Goal: Task Accomplishment & Management: Complete application form

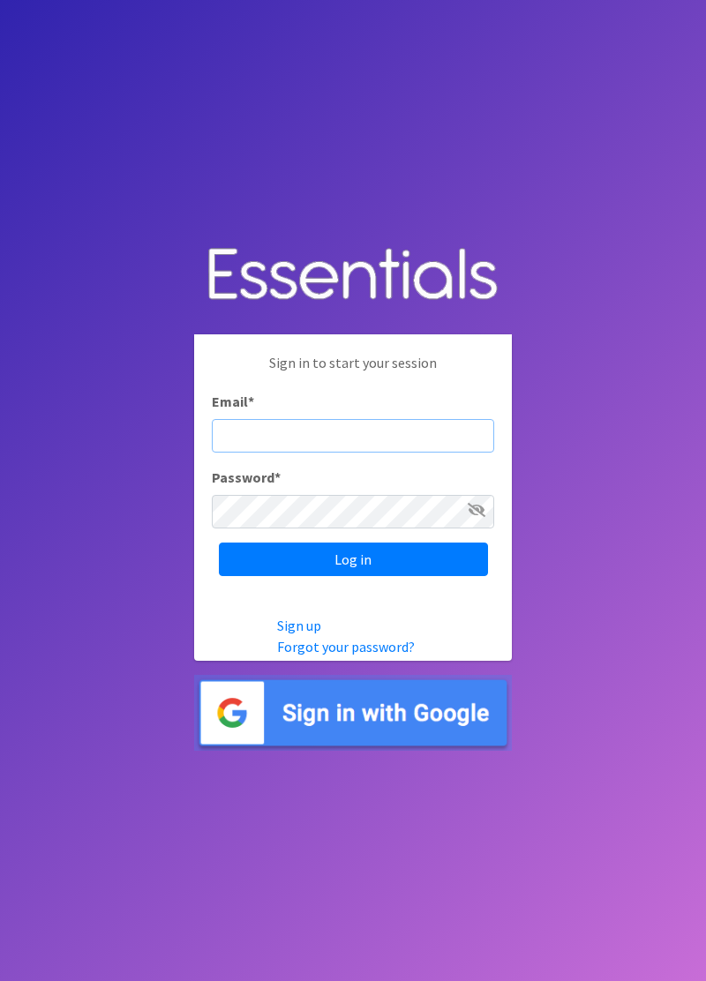
click at [397, 453] on input "Email *" at bounding box center [353, 436] width 282 height 34
type input "diaperbank.warehouse@gmail.com"
click at [219, 543] on input "Log in" at bounding box center [353, 560] width 269 height 34
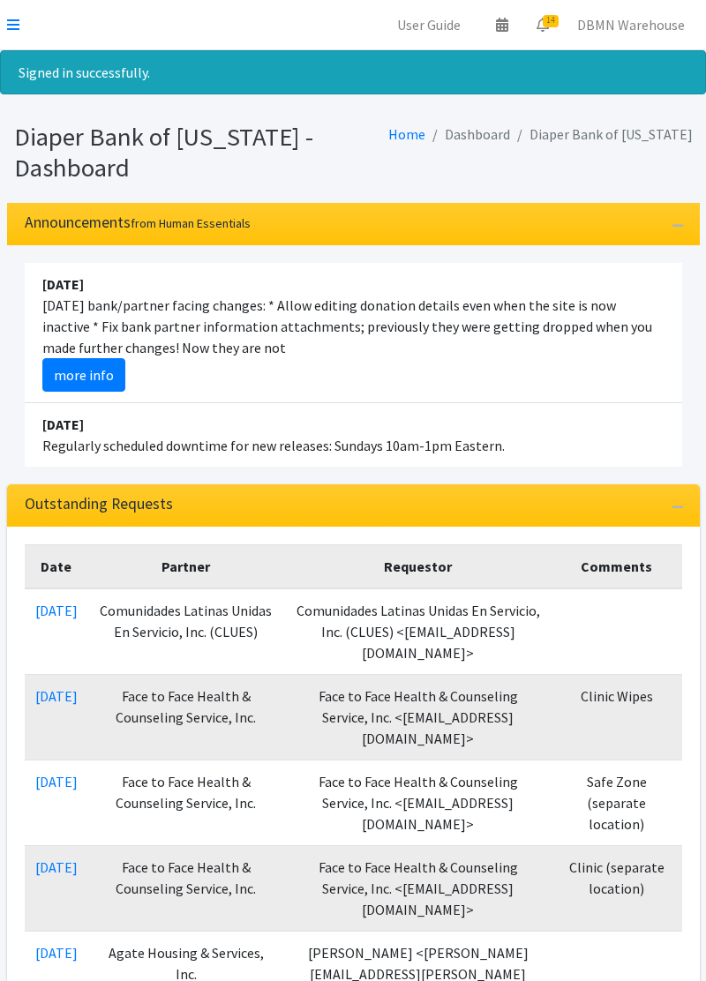
click at [12, 18] on icon at bounding box center [13, 25] width 12 height 14
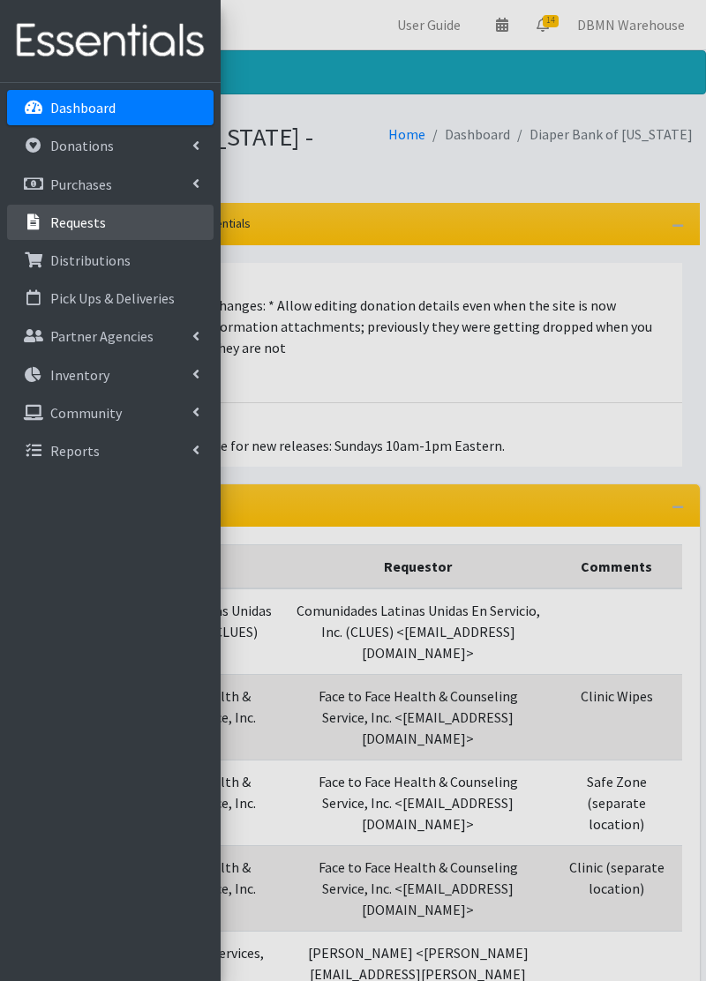
click at [117, 224] on link "Requests" at bounding box center [110, 222] width 207 height 35
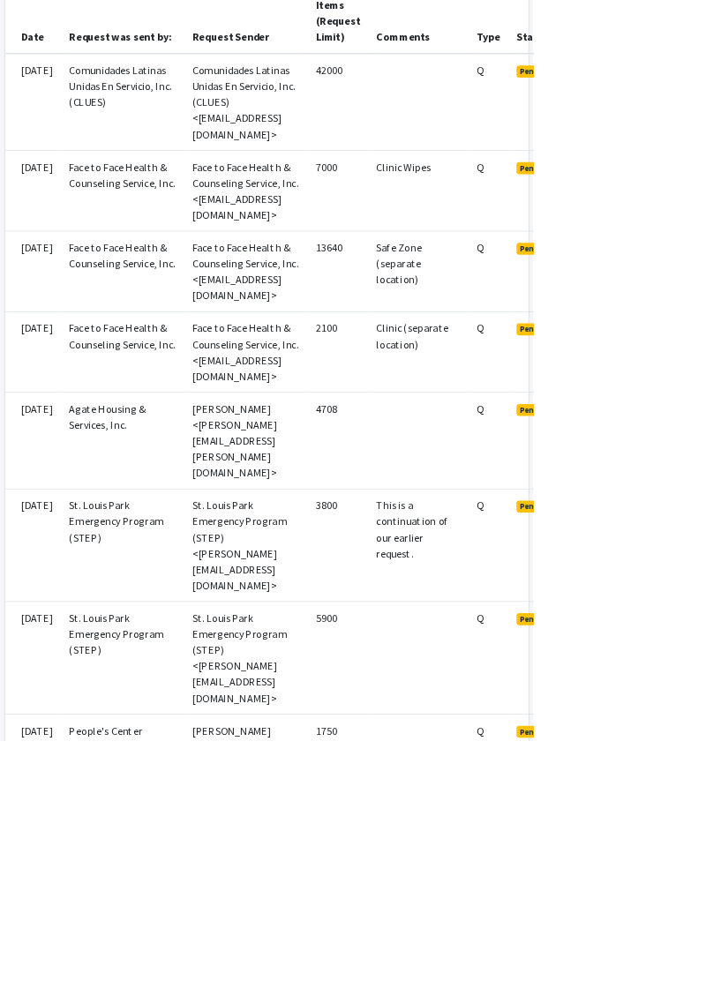
scroll to position [528, 0]
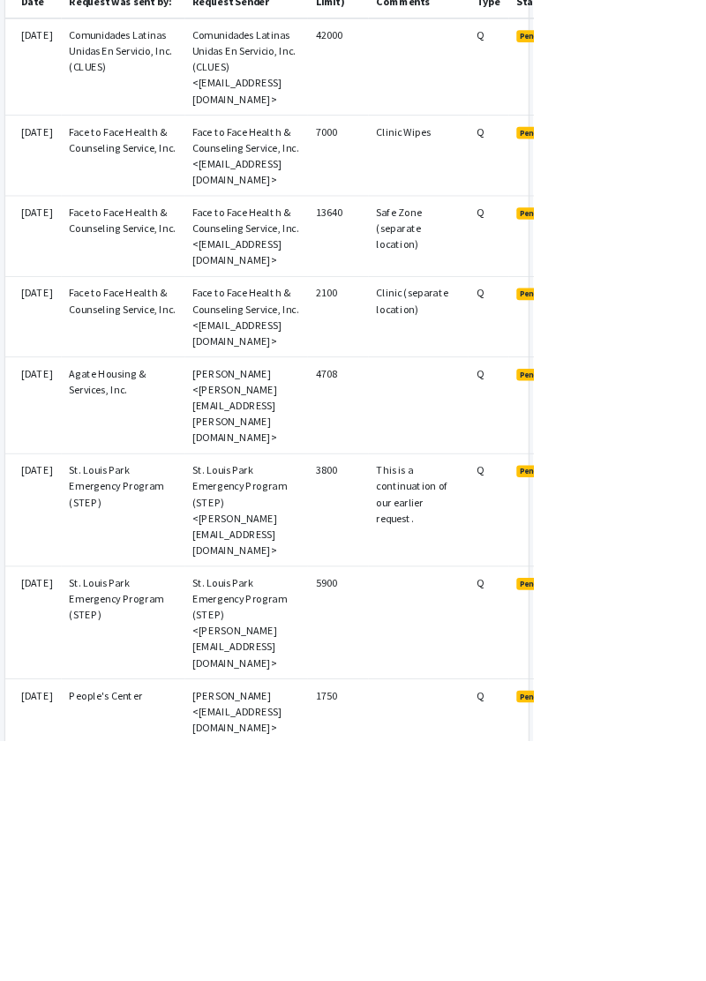
scroll to position [615, 0]
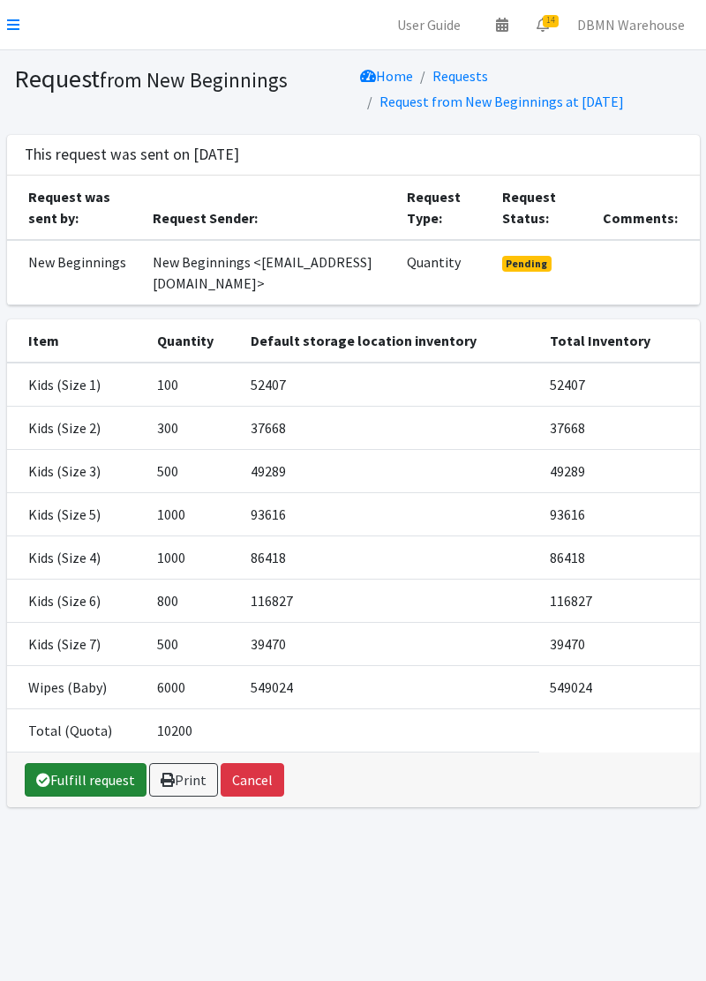
click at [79, 793] on link "Fulfill request" at bounding box center [86, 780] width 122 height 34
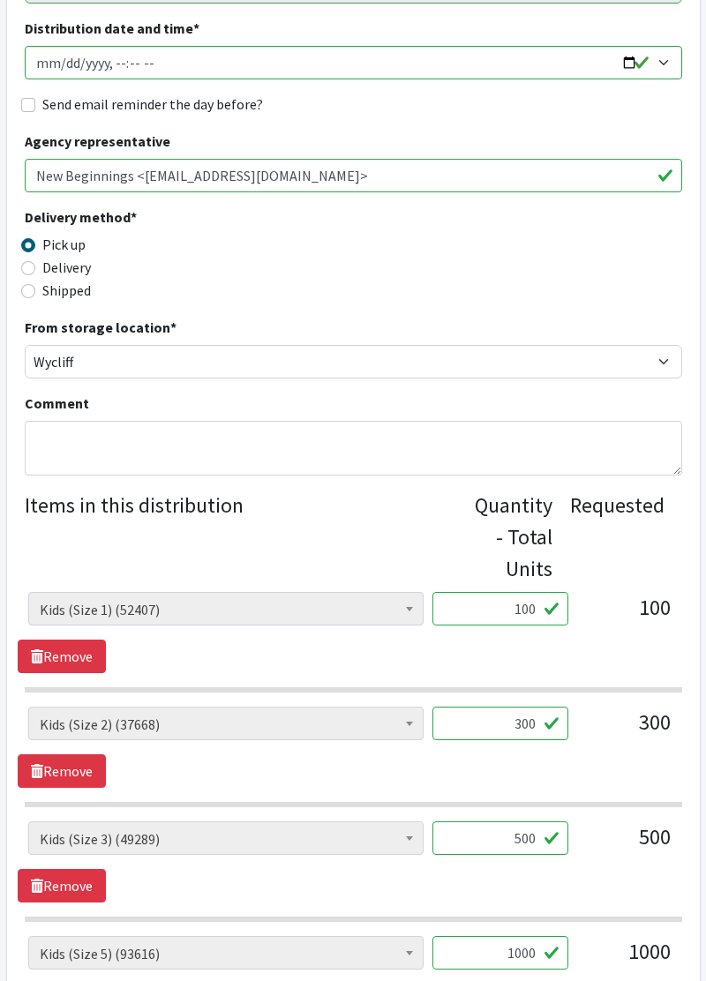
scroll to position [292, 0]
click at [526, 611] on input "100" at bounding box center [500, 610] width 136 height 34
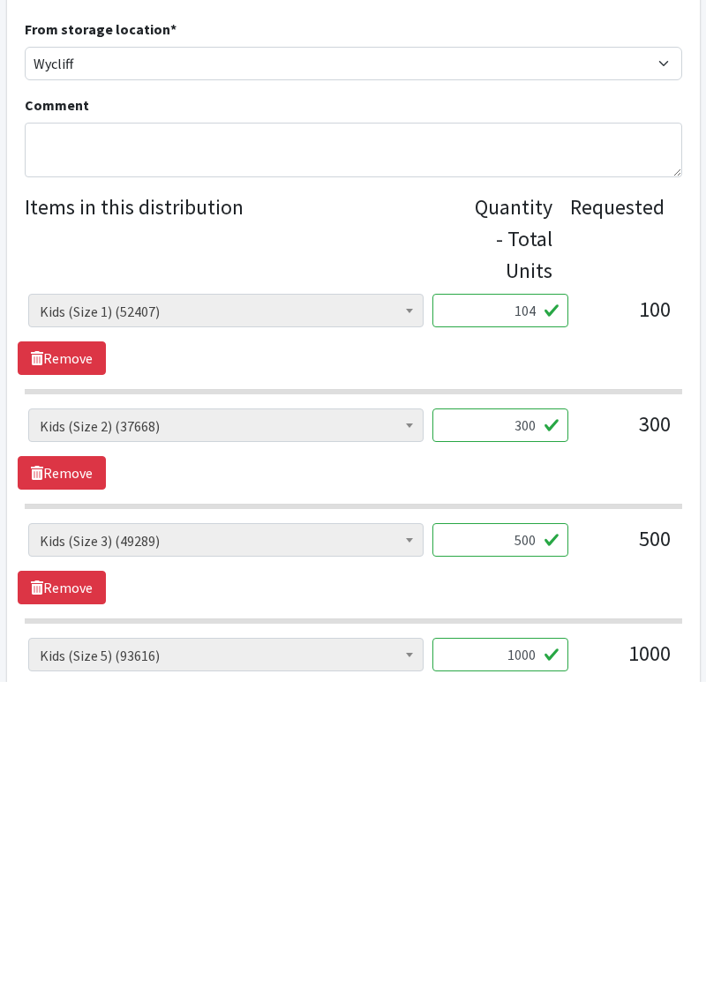
type input "104"
click at [521, 726] on input "300" at bounding box center [500, 725] width 136 height 34
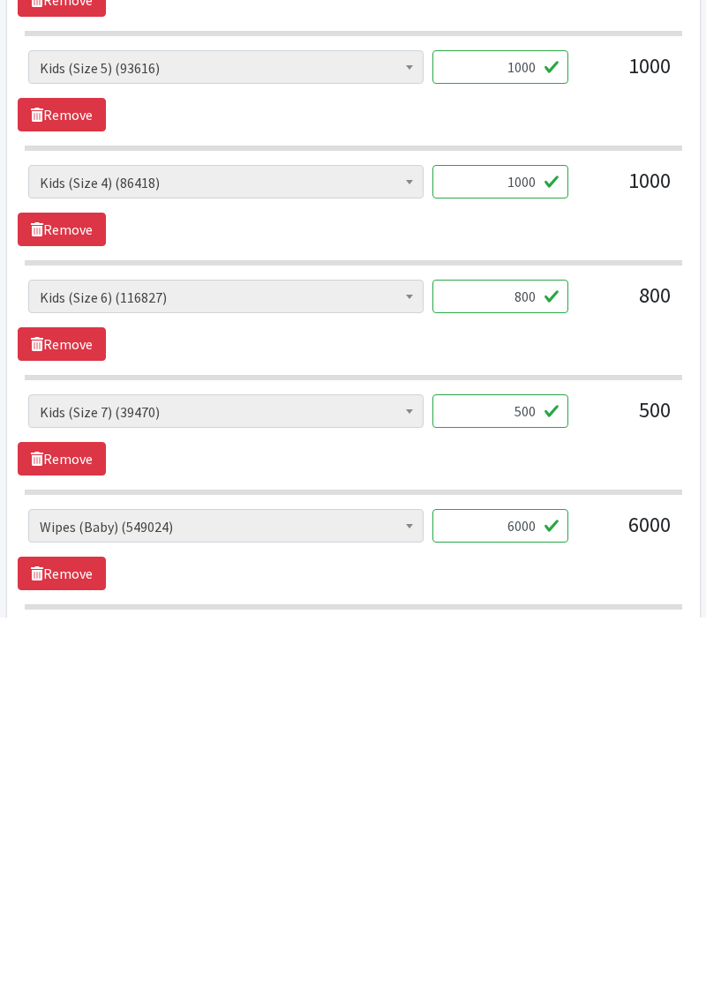
scroll to position [821, 0]
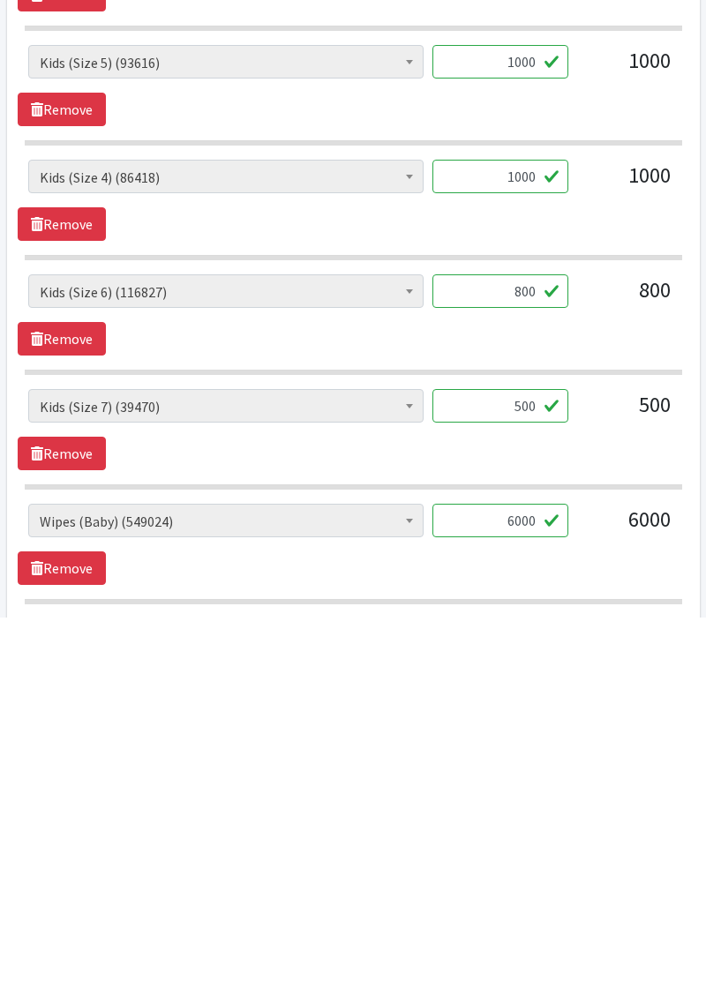
type input "312"
click at [521, 877] on input "6000" at bounding box center [500, 885] width 136 height 34
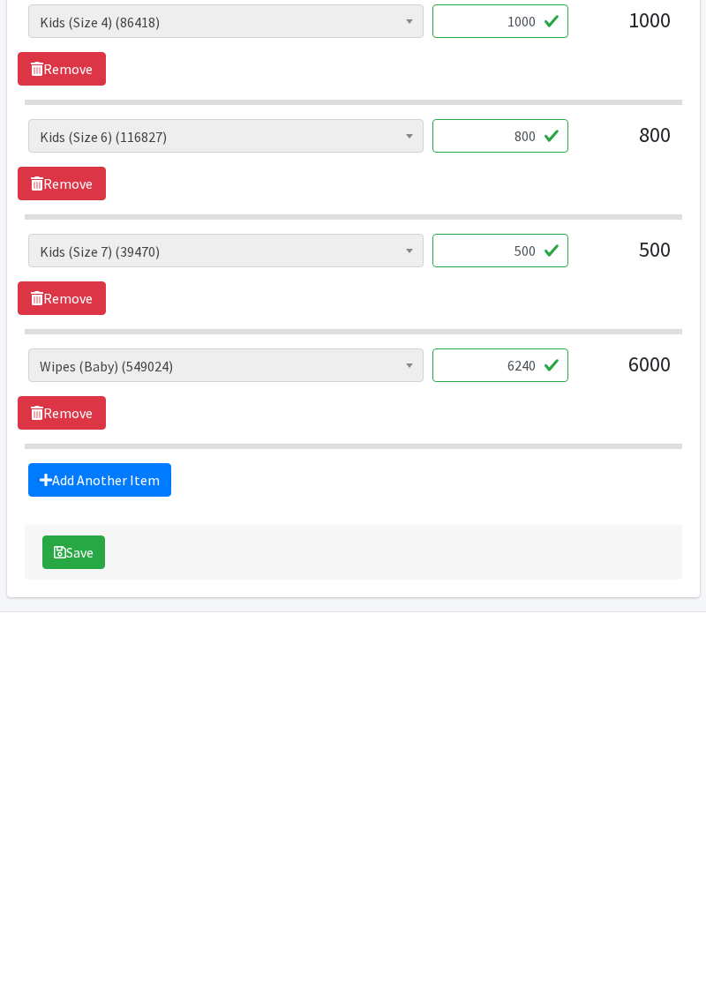
scroll to position [1026, 0]
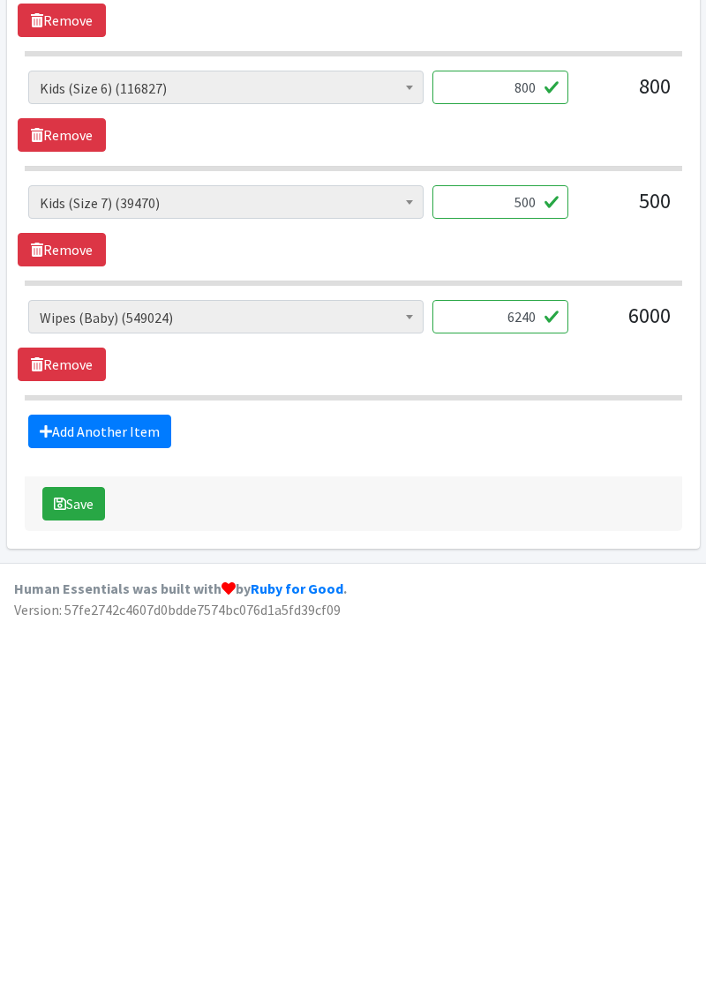
type input "6240"
click at [75, 865] on button "Save" at bounding box center [73, 866] width 63 height 34
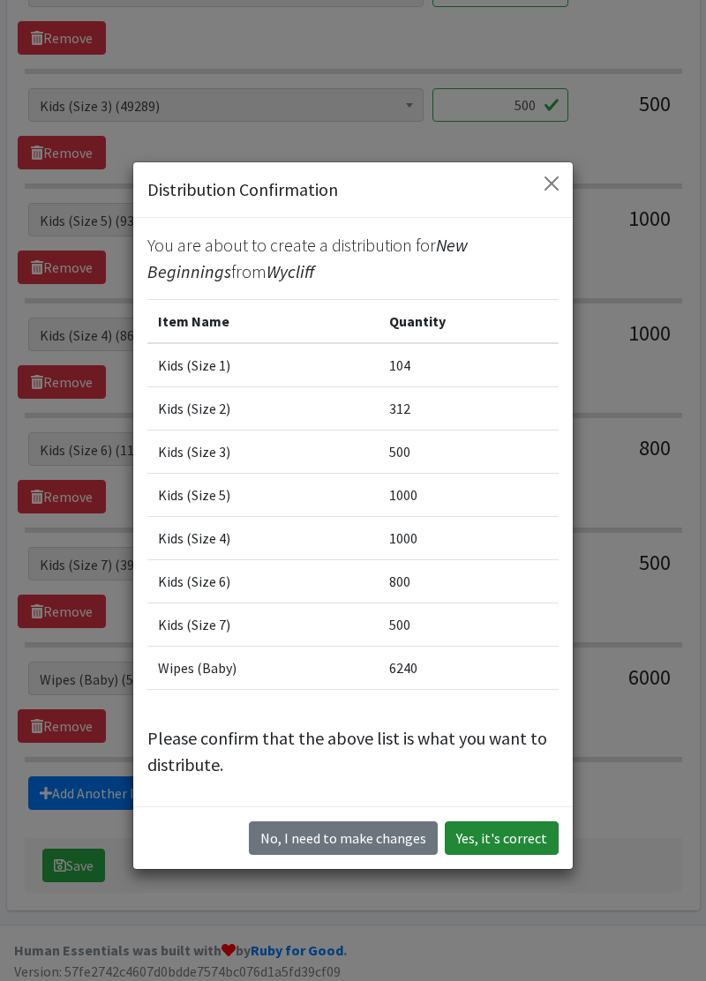
click at [508, 842] on button "Yes, it's correct" at bounding box center [502, 839] width 114 height 34
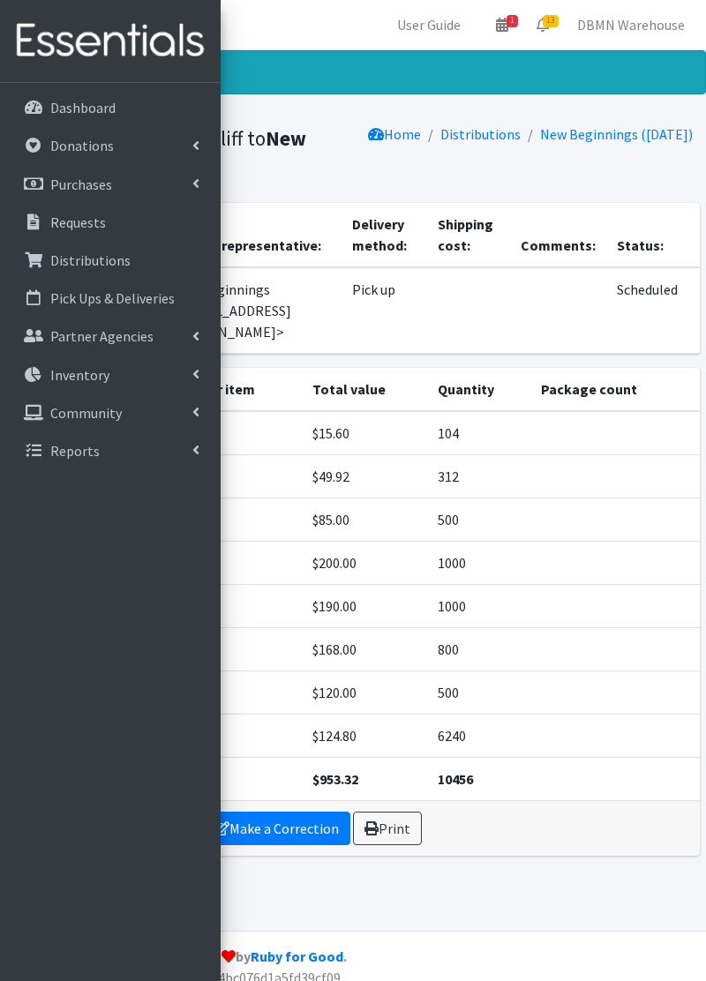
click at [470, 884] on div "Distribution created! Distribution from Wycliff to New Beginnings Home Distribu…" at bounding box center [353, 490] width 706 height 881
click at [124, 221] on link "Requests" at bounding box center [110, 222] width 207 height 35
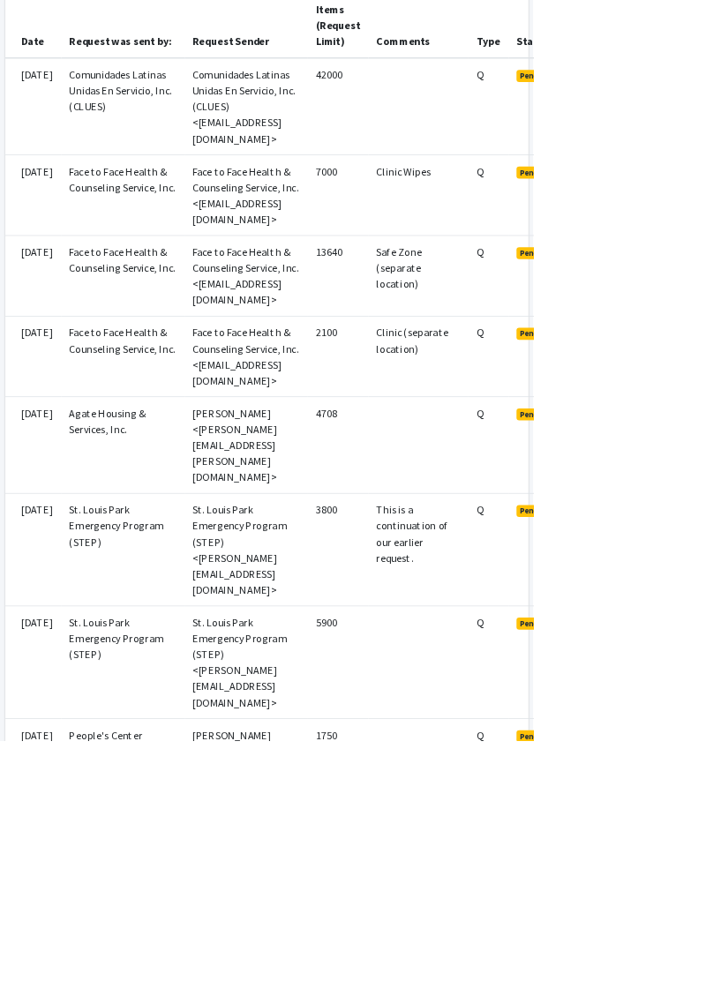
scroll to position [514, 0]
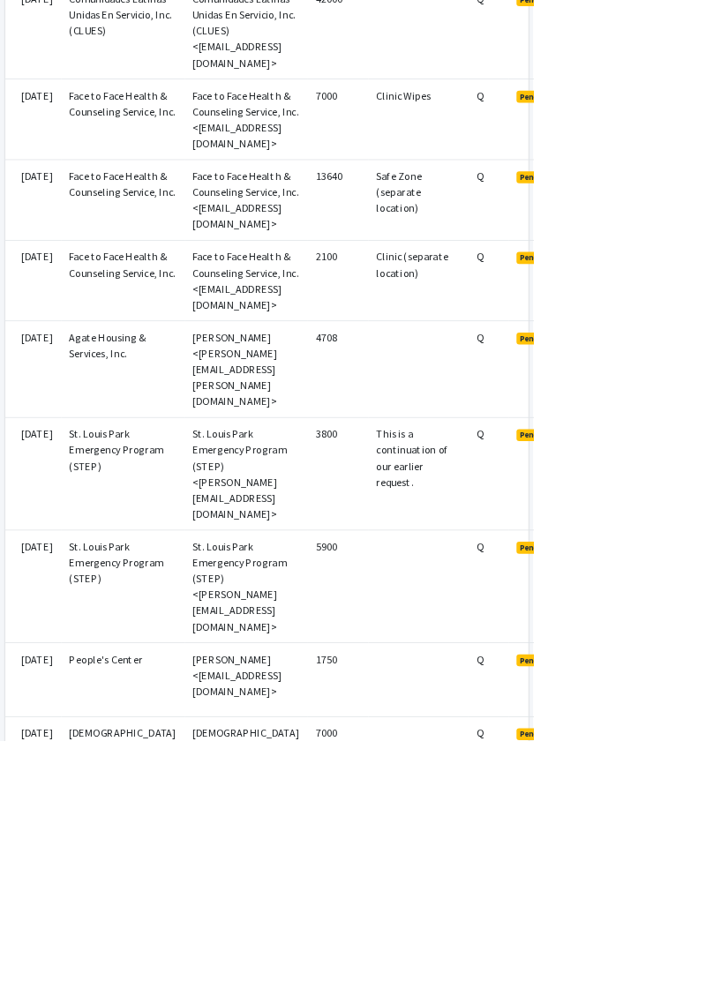
scroll to position [625, 0]
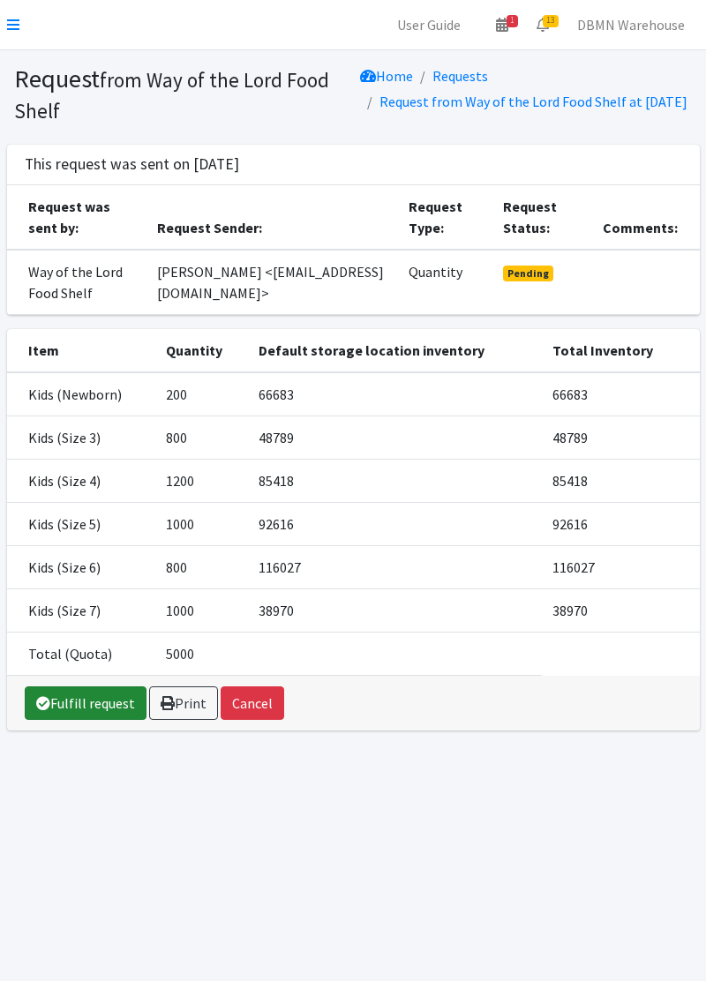
click at [74, 720] on link "Fulfill request" at bounding box center [86, 704] width 122 height 34
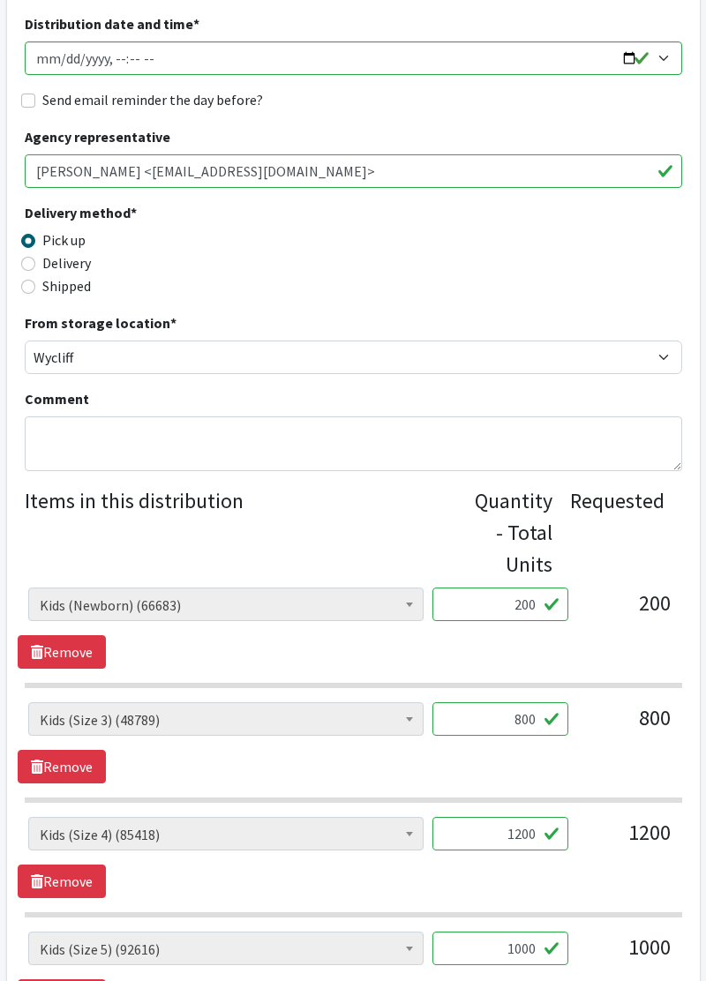
click at [534, 713] on input "800" at bounding box center [500, 720] width 136 height 34
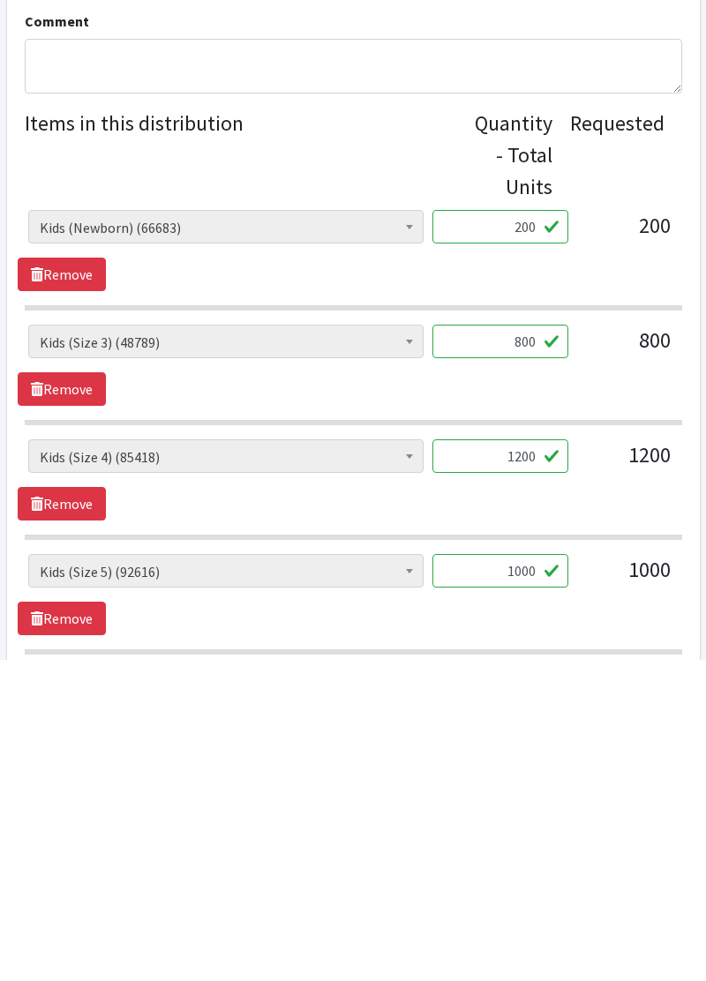
scroll to position [364, 0]
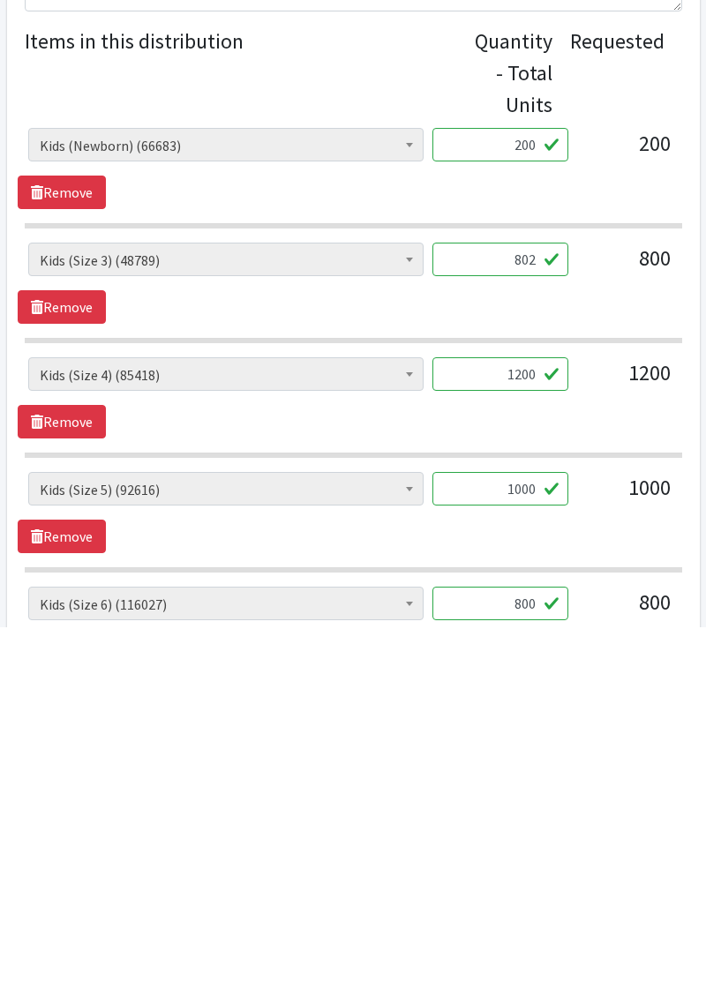
type input "802"
click at [530, 840] on input "1000" at bounding box center [500, 843] width 136 height 34
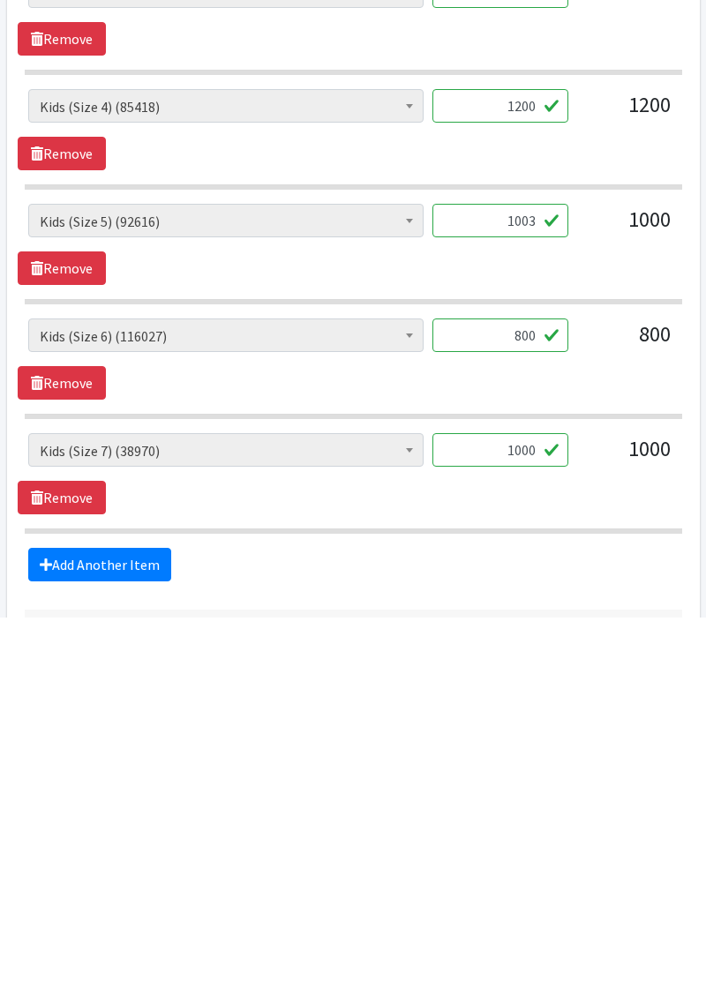
scroll to position [662, 0]
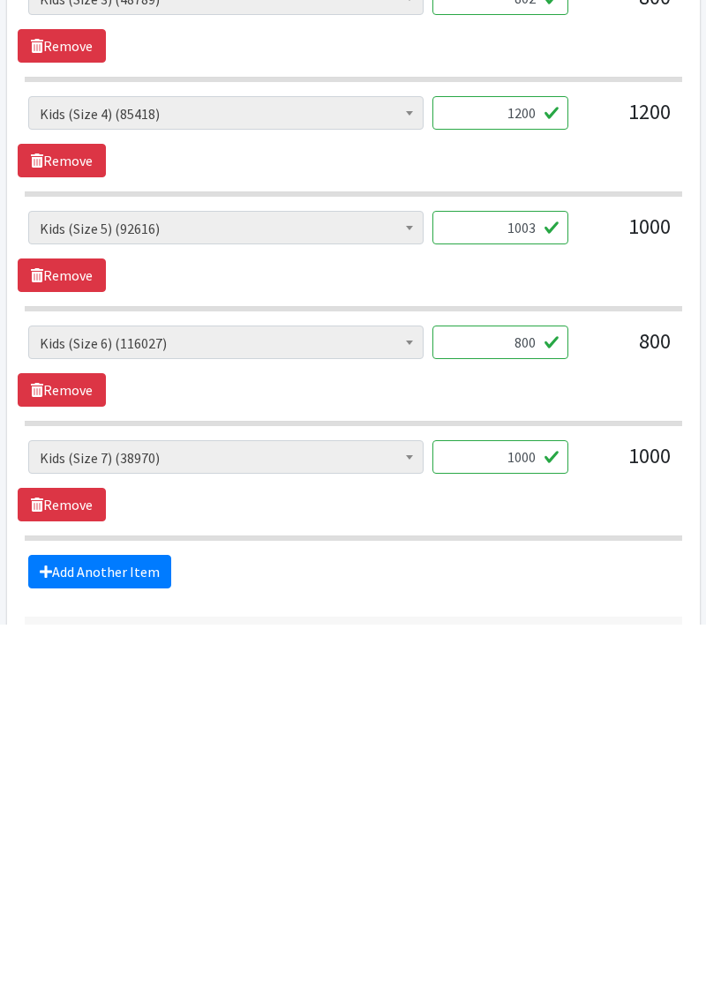
type input "1003"
click at [547, 699] on input "800" at bounding box center [500, 699] width 136 height 34
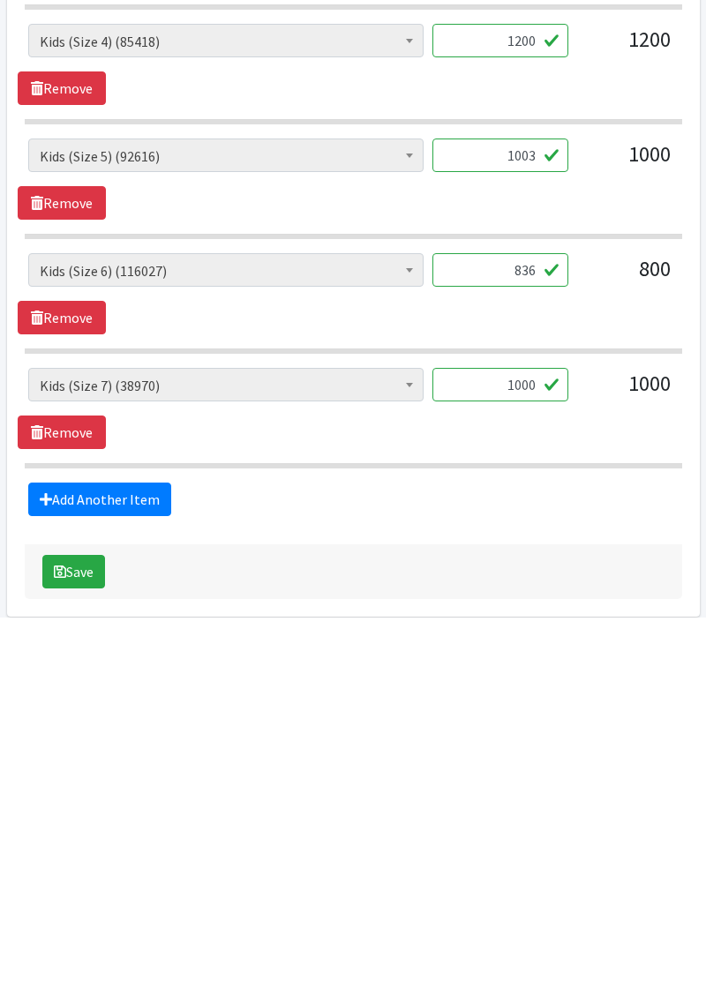
scroll to position [764, 0]
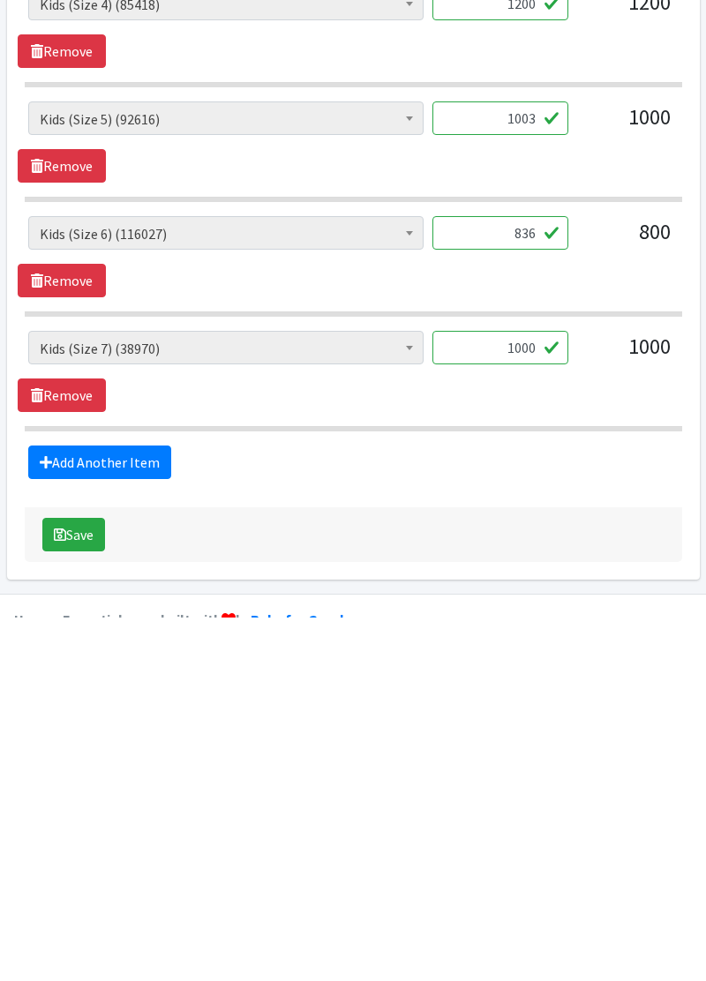
type input "836"
click at [517, 699] on input "1000" at bounding box center [500, 712] width 136 height 34
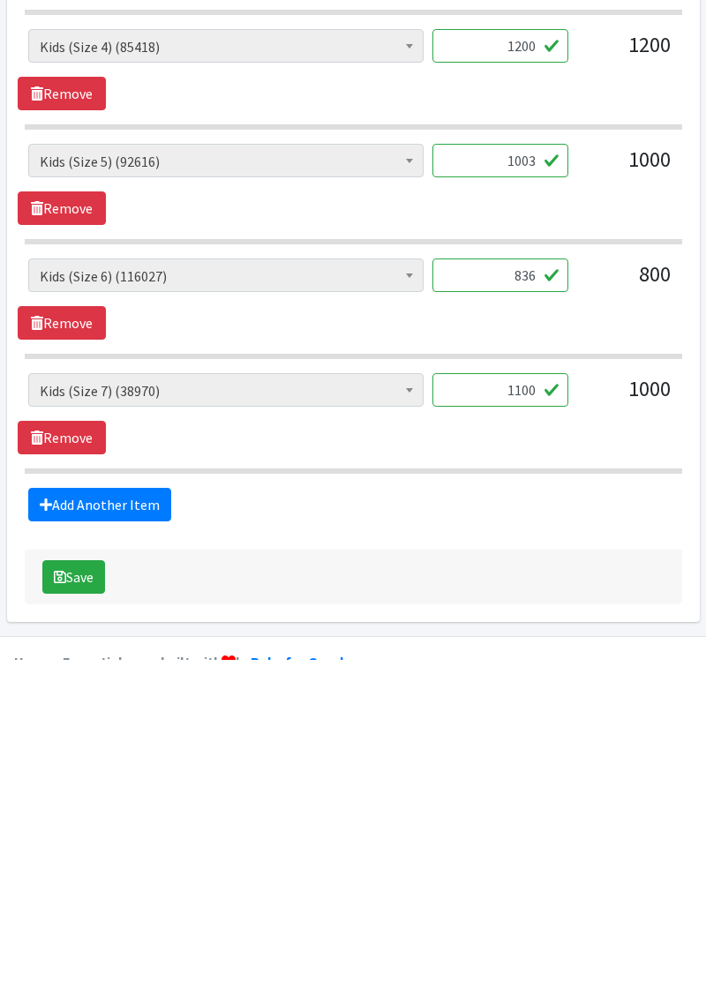
type input "1100"
click at [89, 895] on button "Save" at bounding box center [73, 899] width 63 height 34
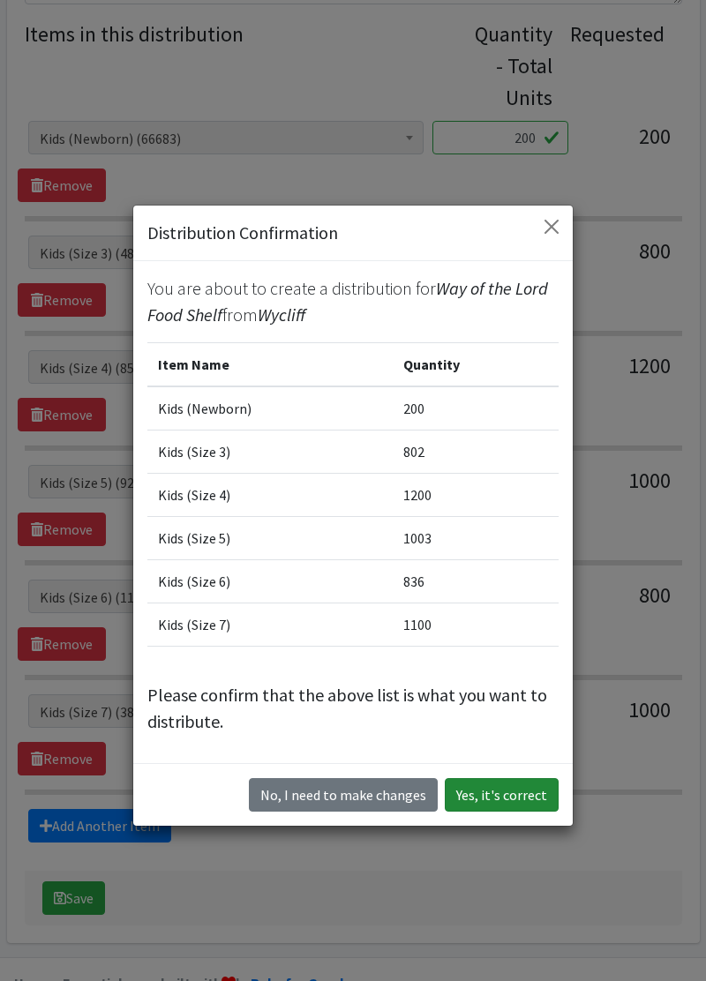
click at [509, 795] on button "Yes, it's correct" at bounding box center [502, 795] width 114 height 34
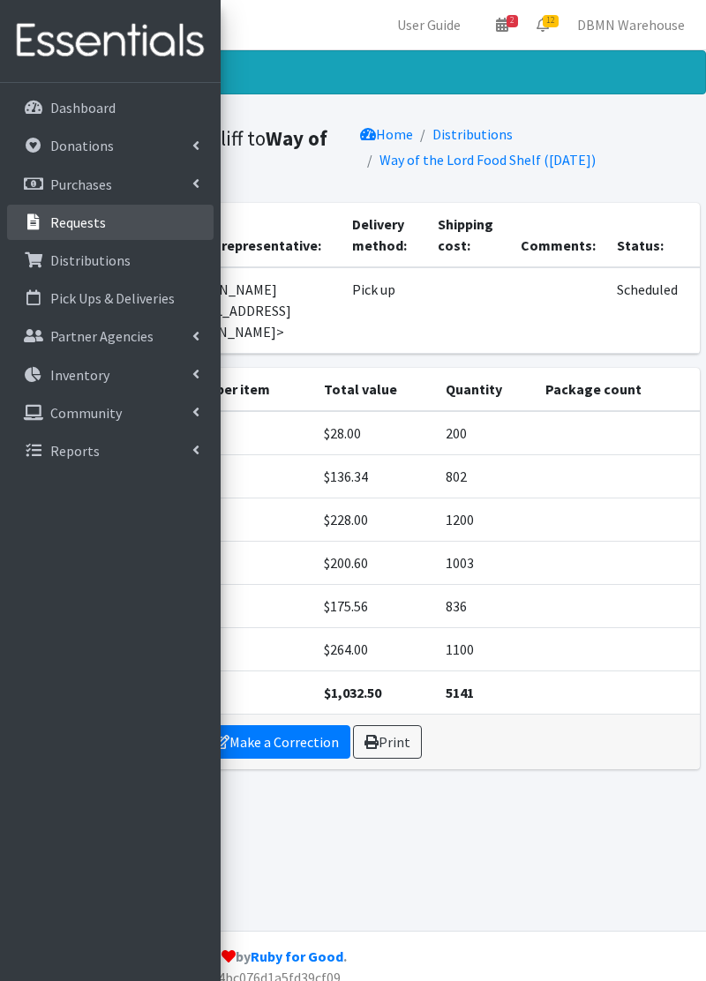
click at [138, 217] on link "Requests" at bounding box center [110, 222] width 207 height 35
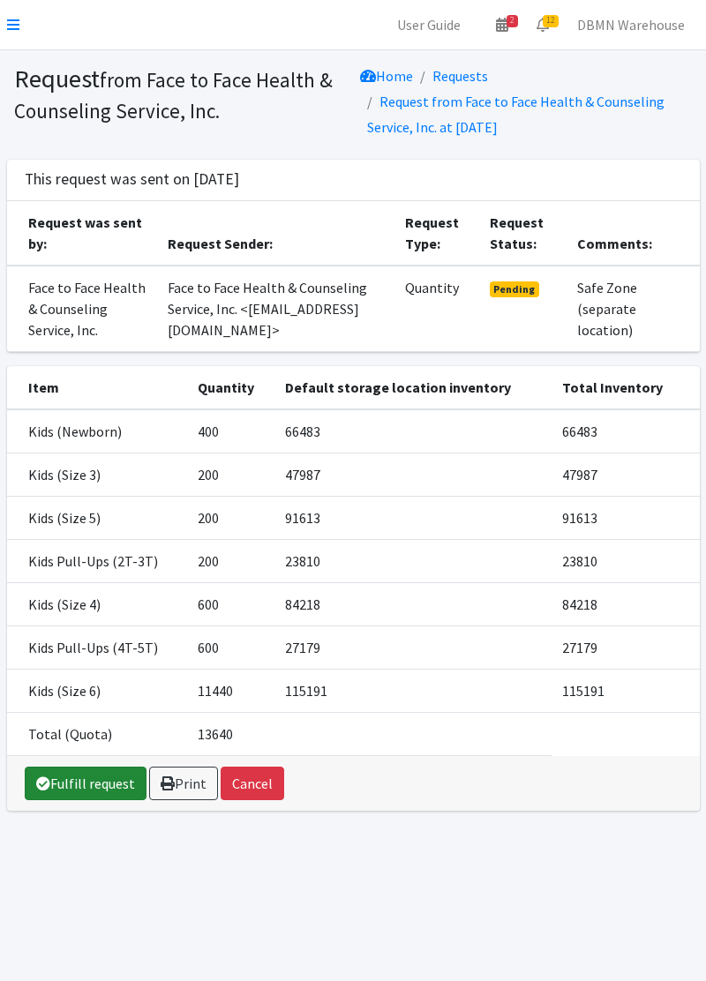
click at [71, 793] on link "Fulfill request" at bounding box center [86, 784] width 122 height 34
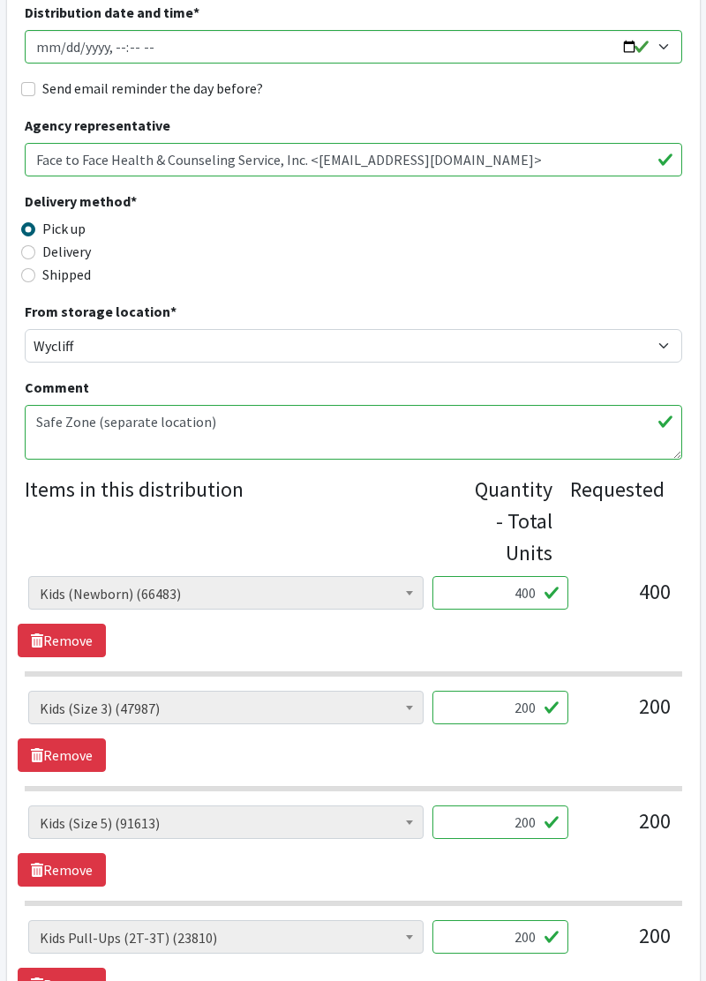
scroll to position [305, 0]
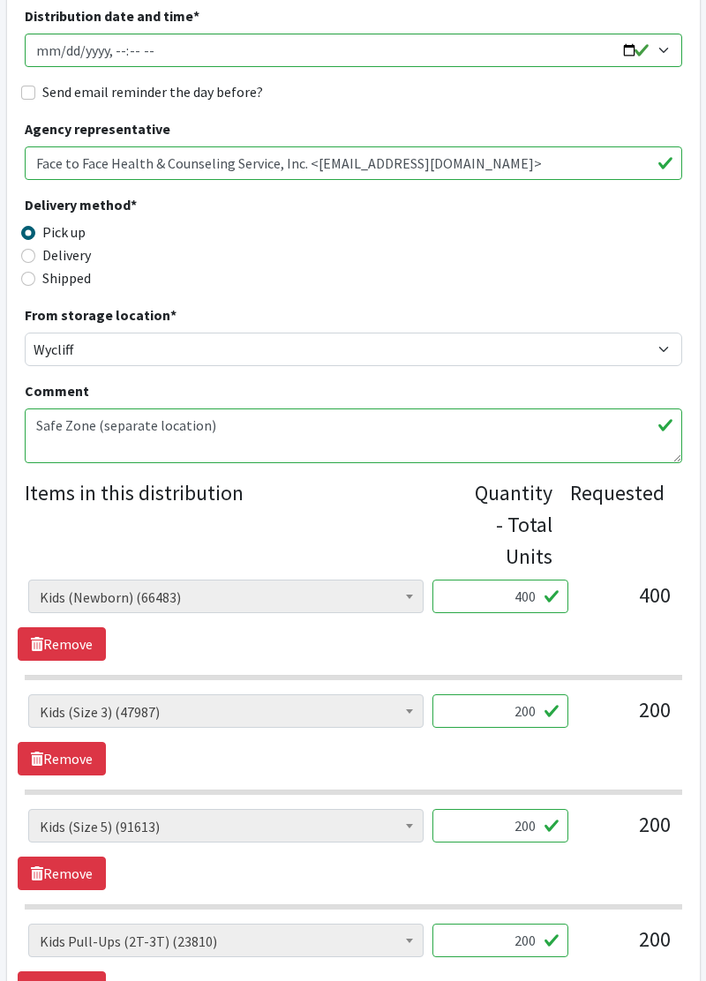
click at [531, 714] on input "200" at bounding box center [500, 712] width 136 height 34
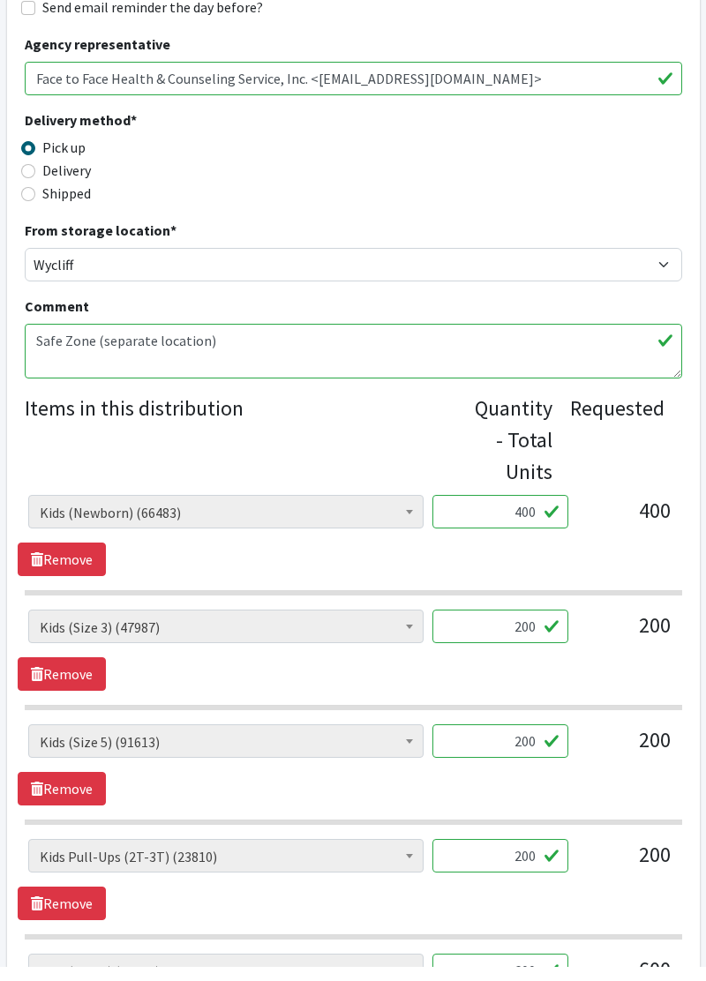
scroll to position [375, 0]
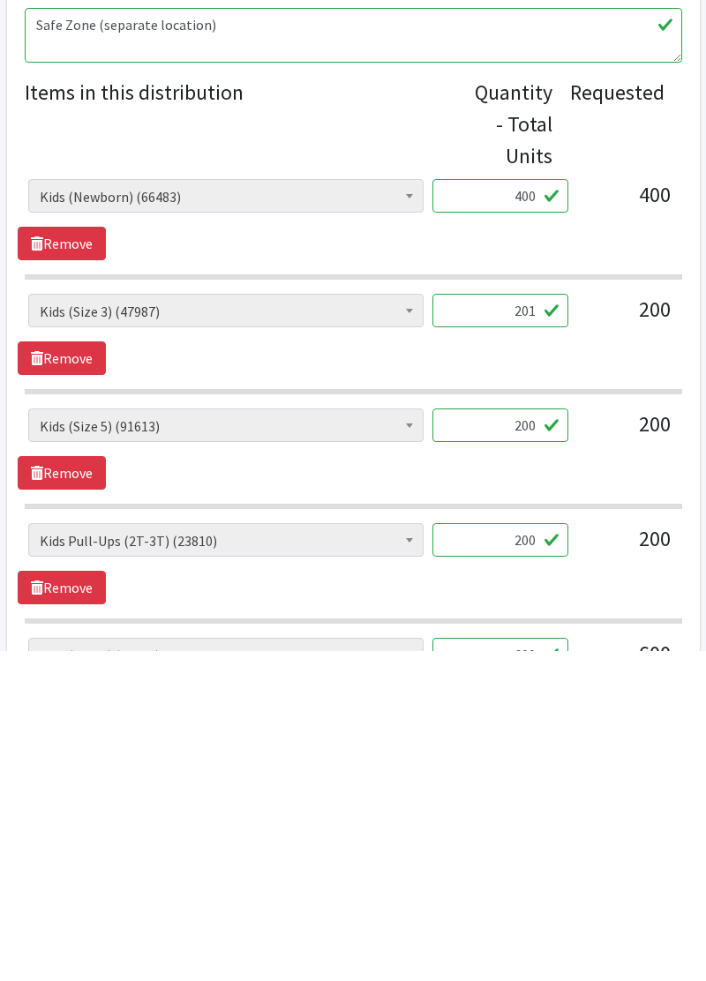
type input "201"
click at [528, 759] on input "200" at bounding box center [500, 757] width 136 height 34
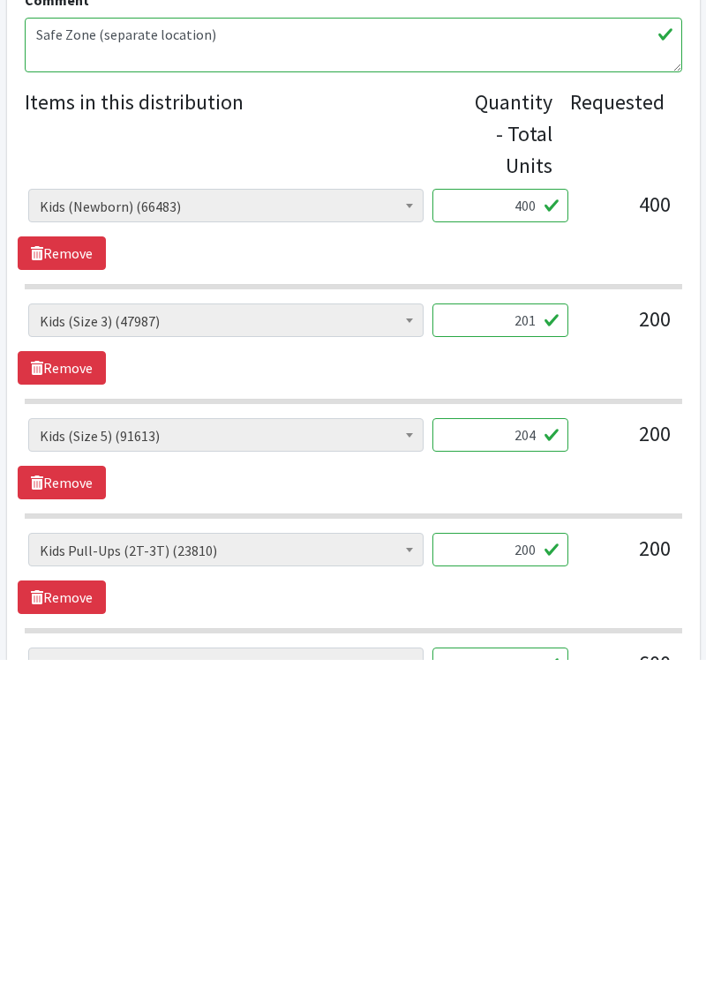
type input "204"
click at [533, 865] on input "200" at bounding box center [500, 871] width 136 height 34
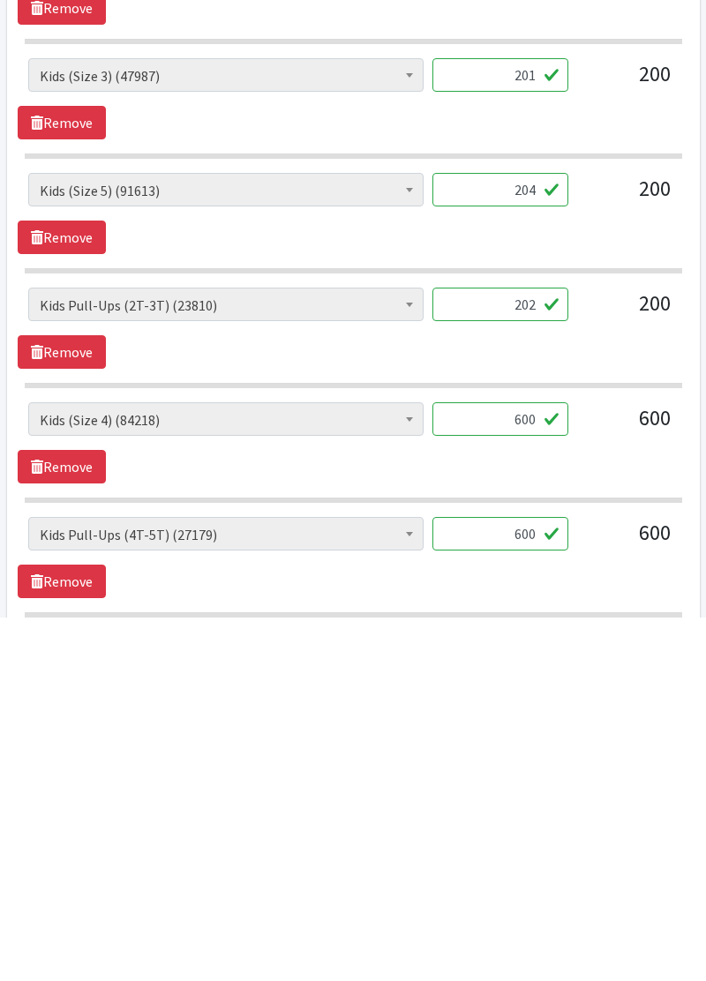
scroll to position [579, 0]
type input "202"
click at [549, 891] on input "600" at bounding box center [500, 897] width 136 height 34
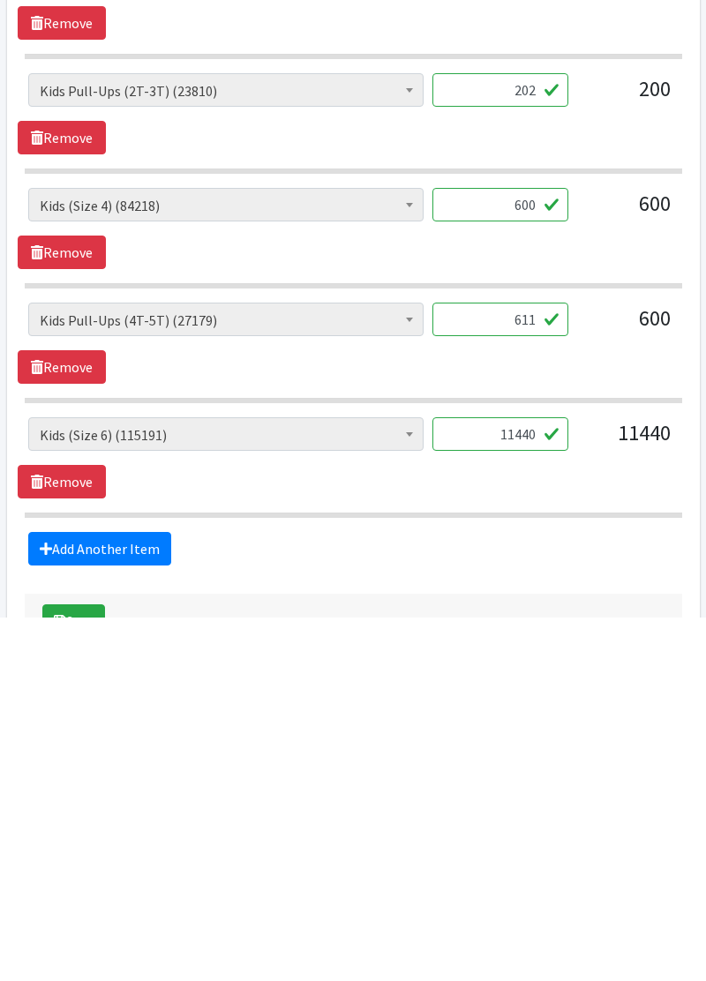
scroll to position [793, 0]
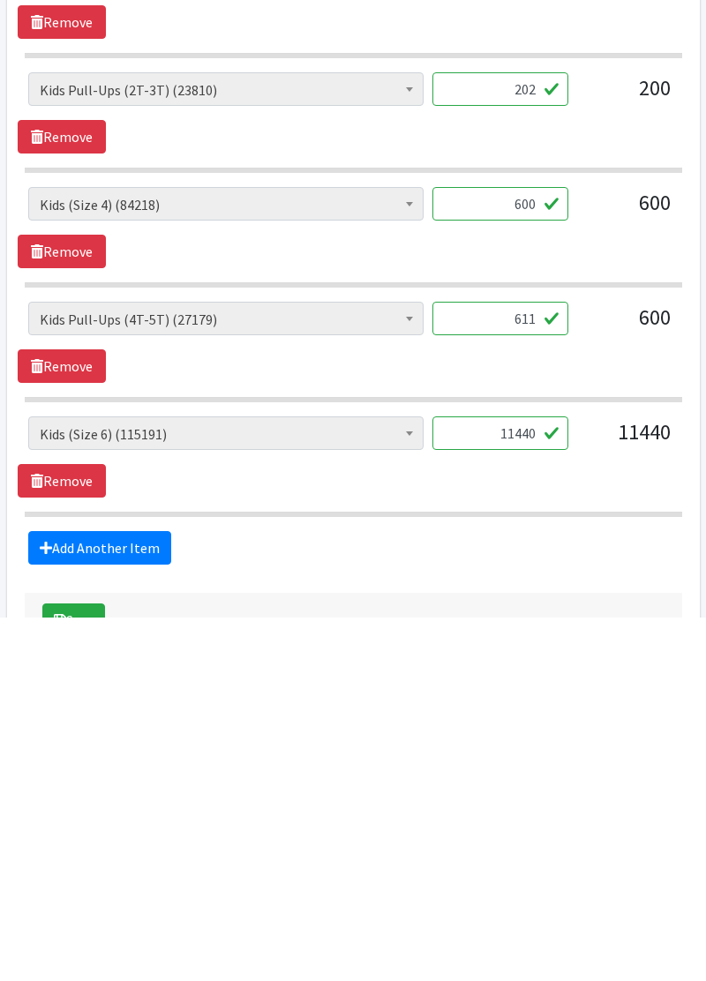
type input "611"
click at [533, 784] on input "11440" at bounding box center [500, 797] width 136 height 34
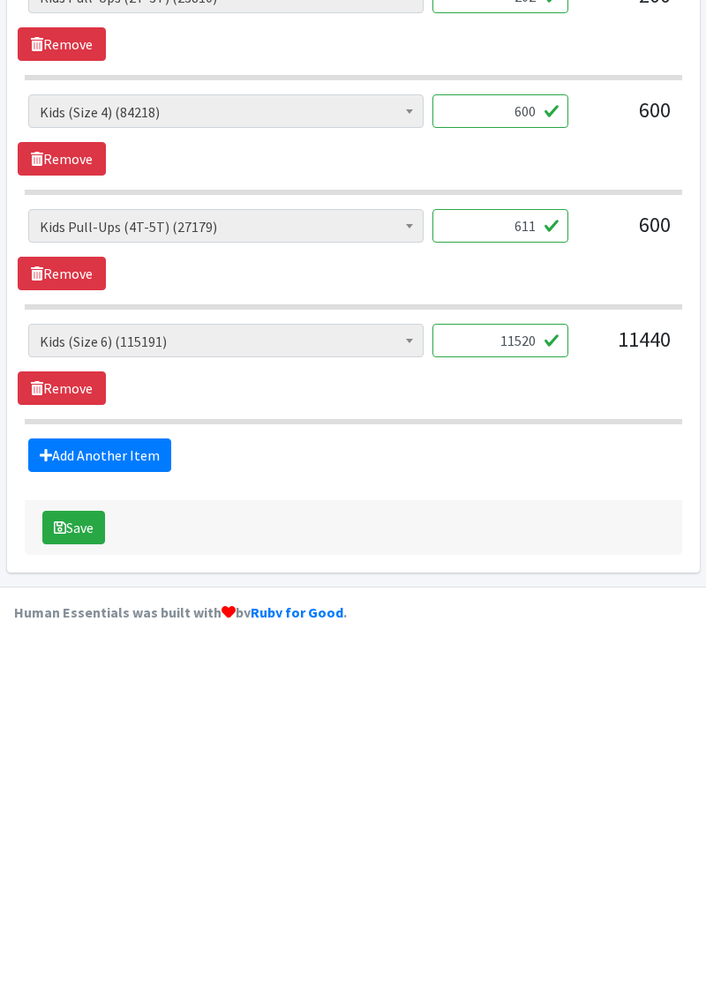
scroll to position [913, 0]
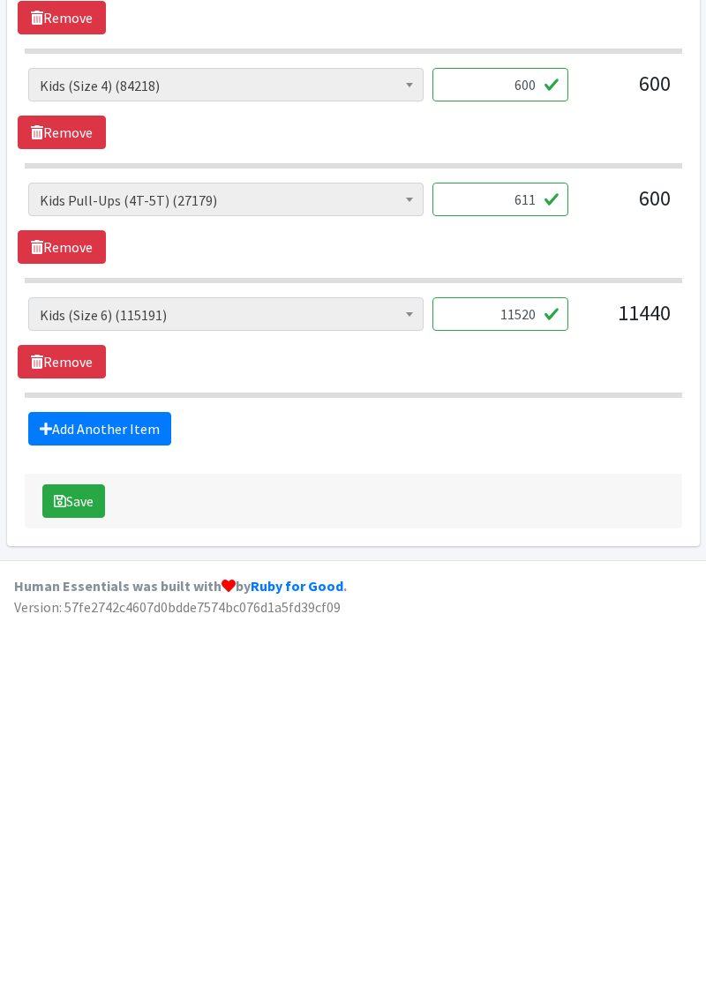
type input "11520"
click at [83, 863] on button "Save" at bounding box center [73, 865] width 63 height 34
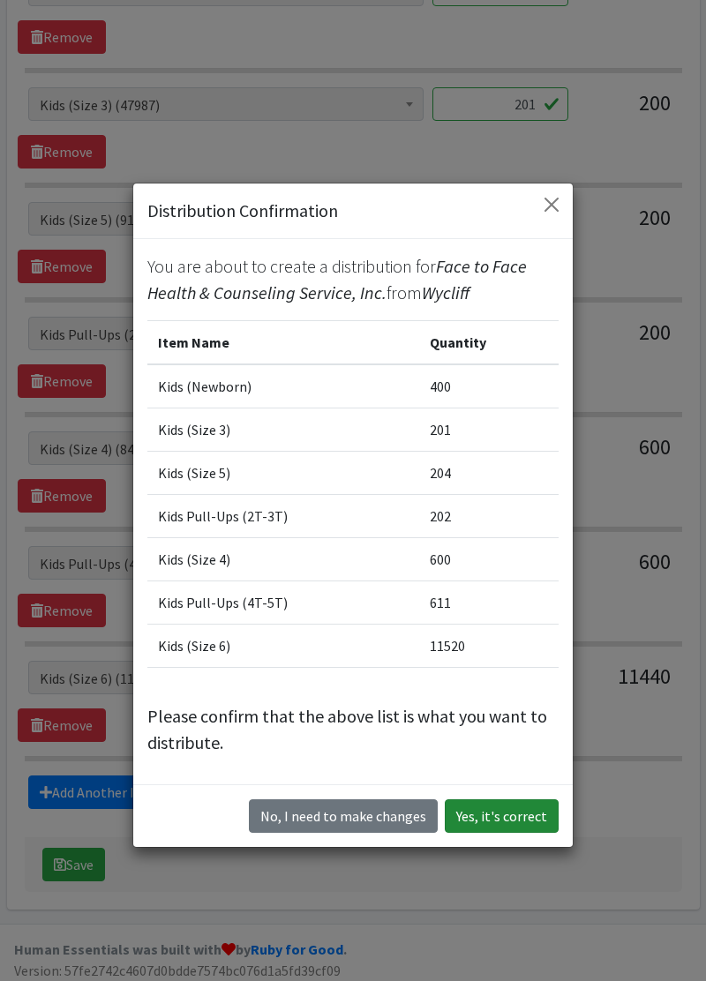
click at [514, 807] on button "Yes, it's correct" at bounding box center [502, 817] width 114 height 34
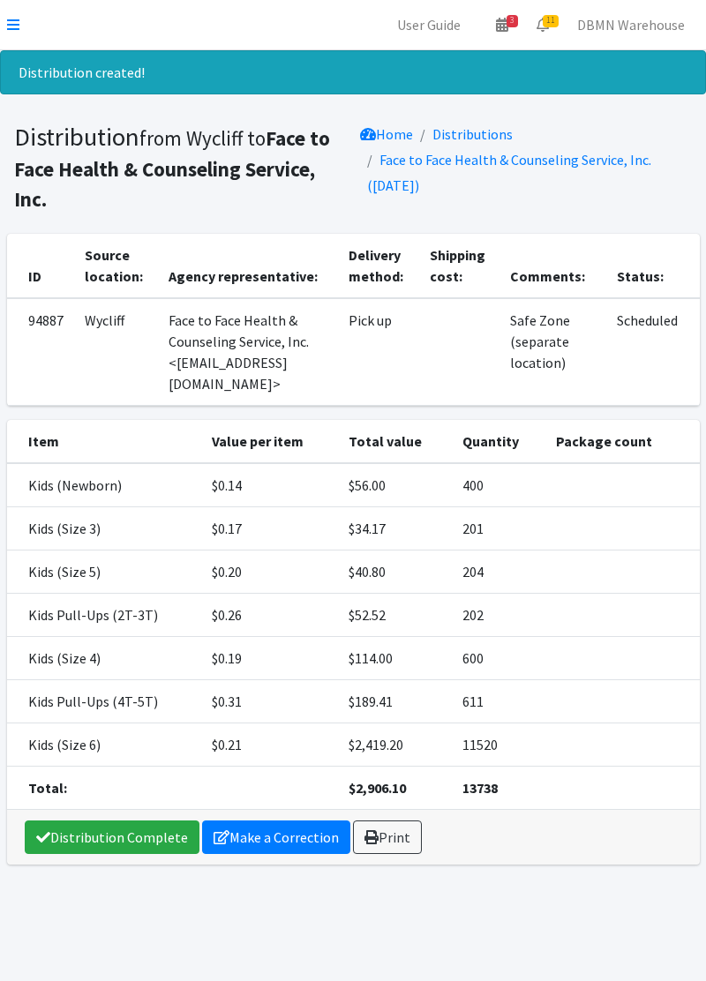
click at [7, 35] on link at bounding box center [13, 24] width 12 height 21
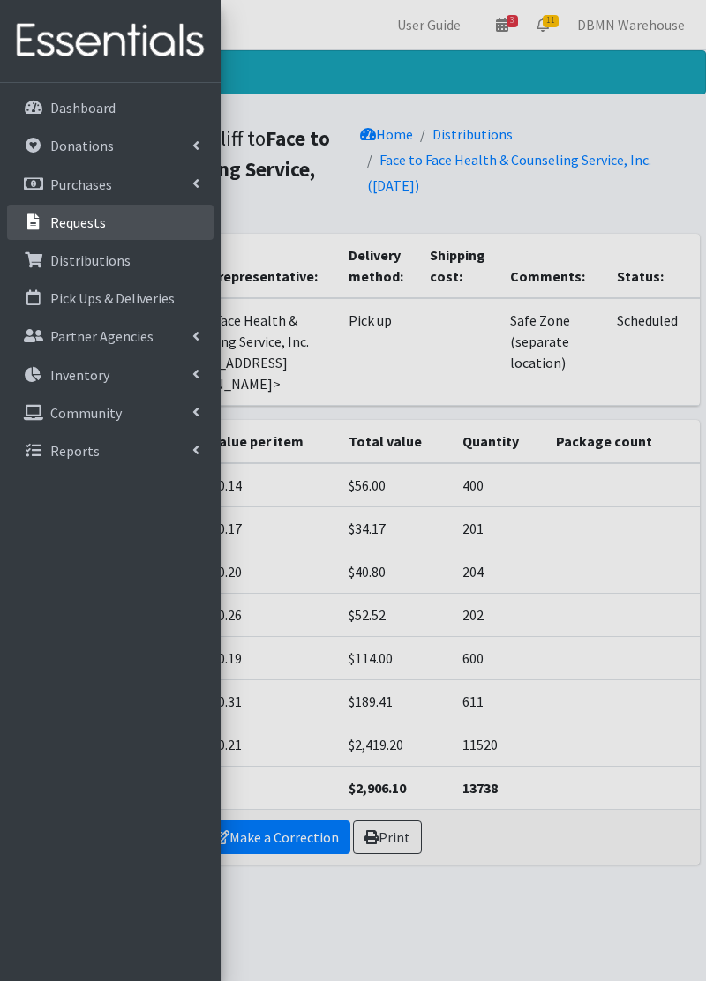
click at [138, 229] on link "Requests" at bounding box center [110, 222] width 207 height 35
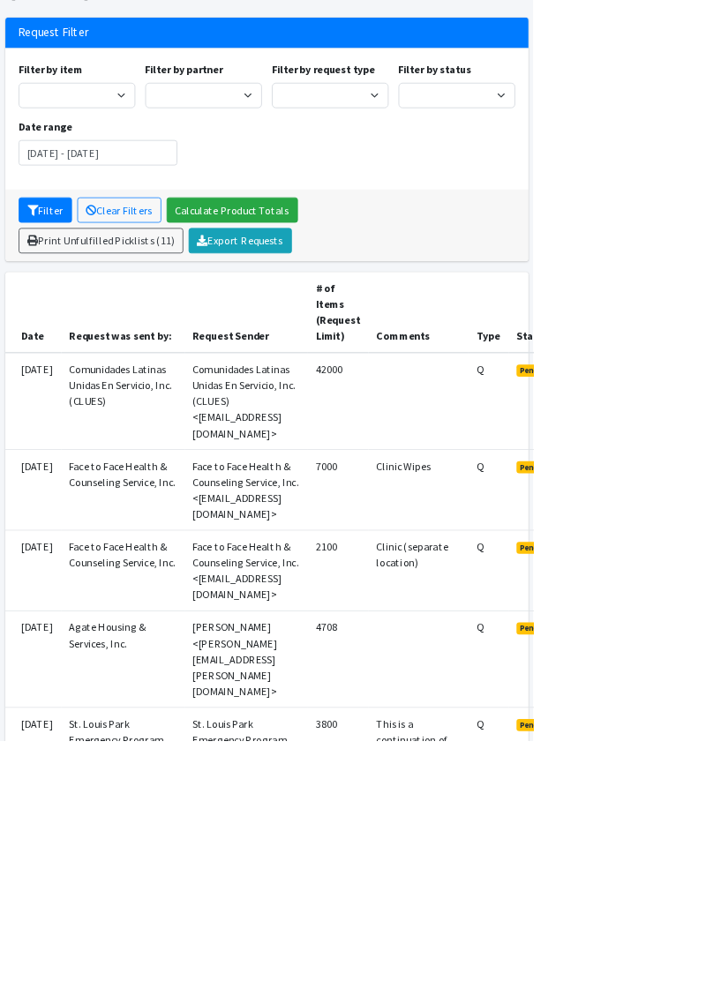
scroll to position [132, 0]
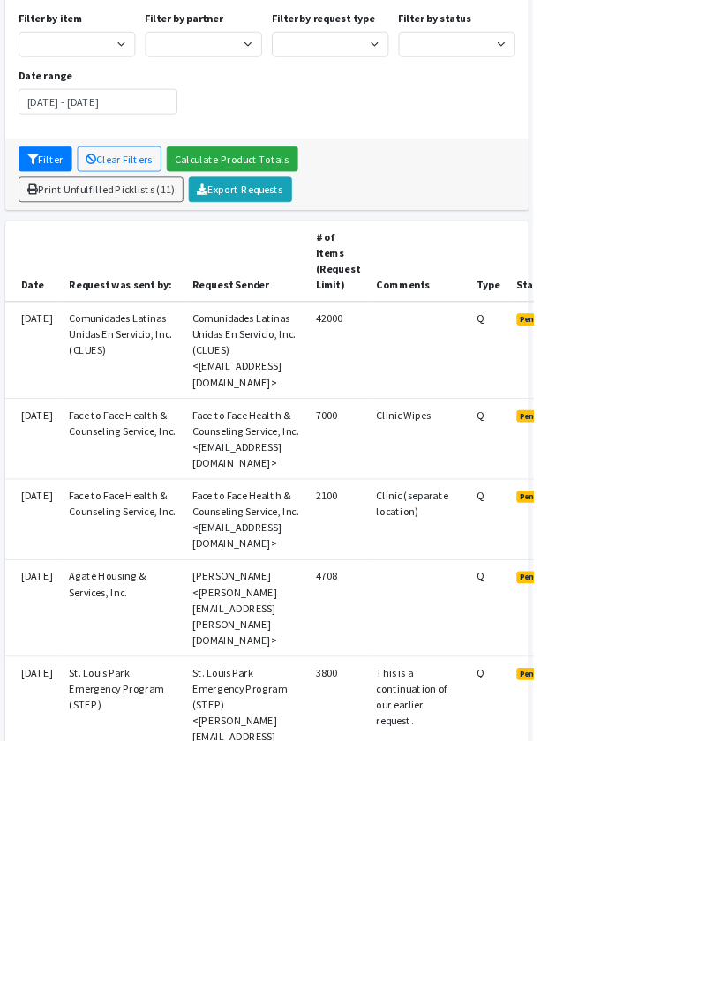
scroll to position [238, 0]
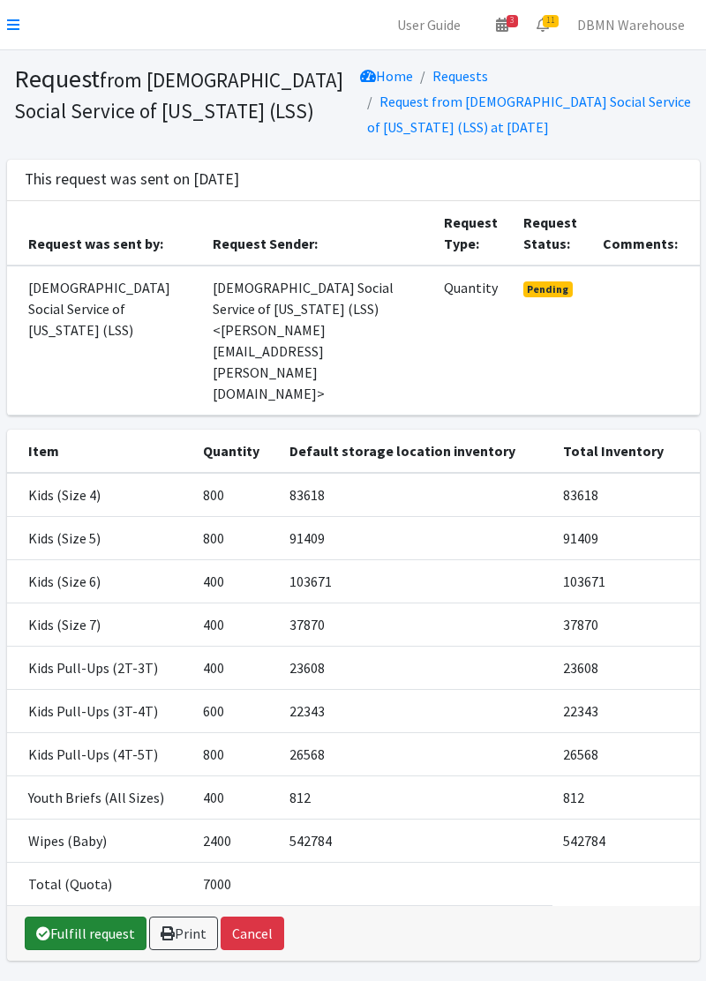
click at [95, 917] on link "Fulfill request" at bounding box center [86, 934] width 122 height 34
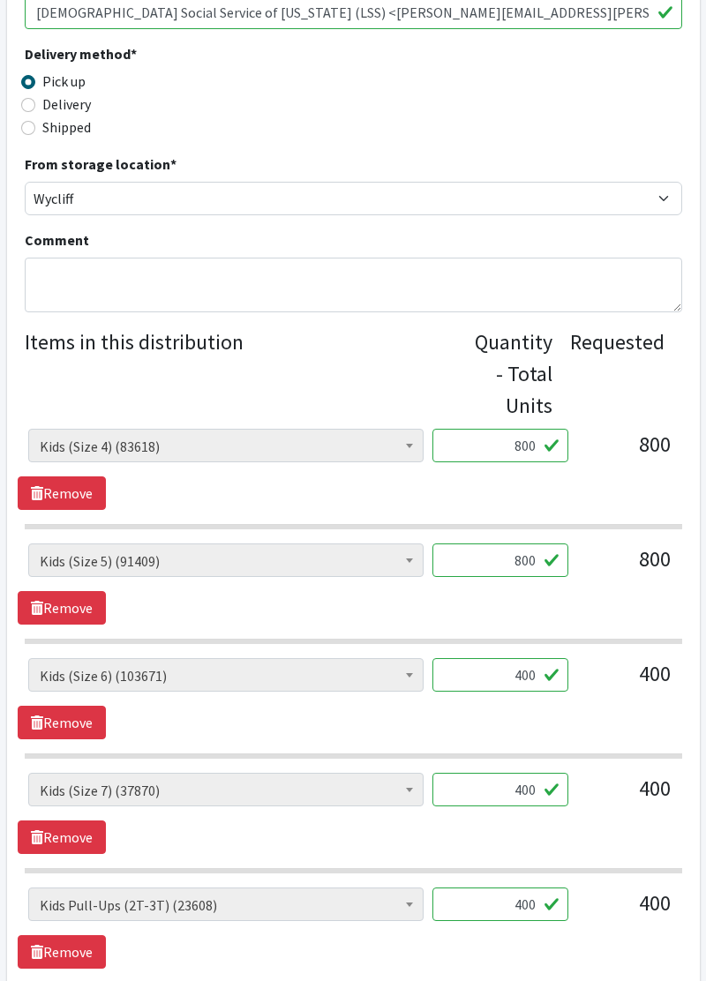
scroll to position [454, 0]
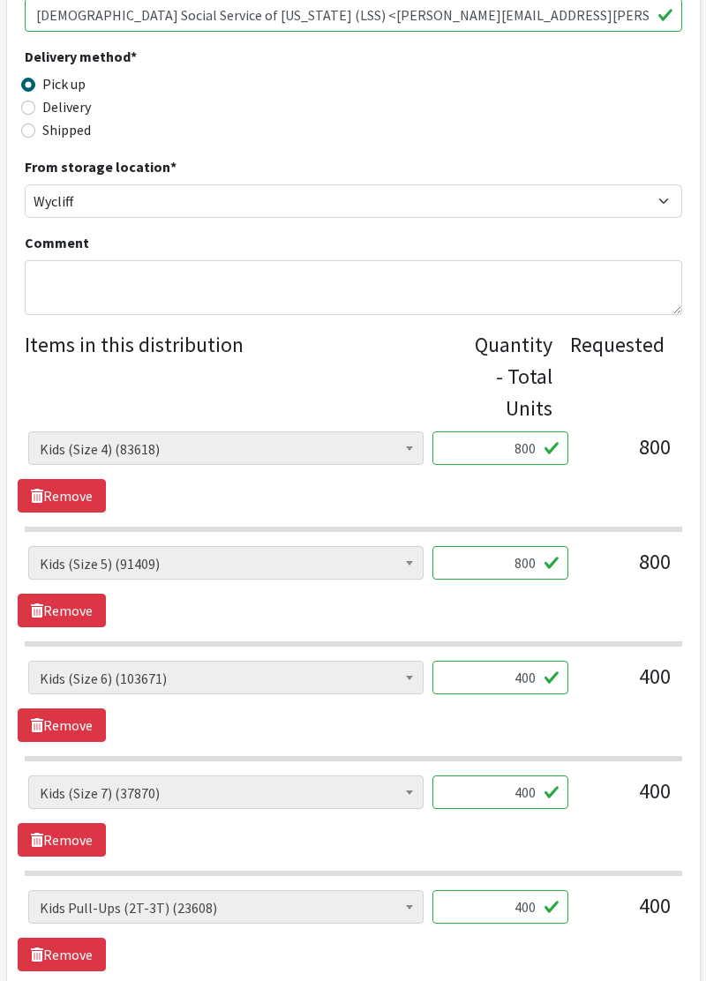
click at [533, 556] on input "800" at bounding box center [500, 563] width 136 height 34
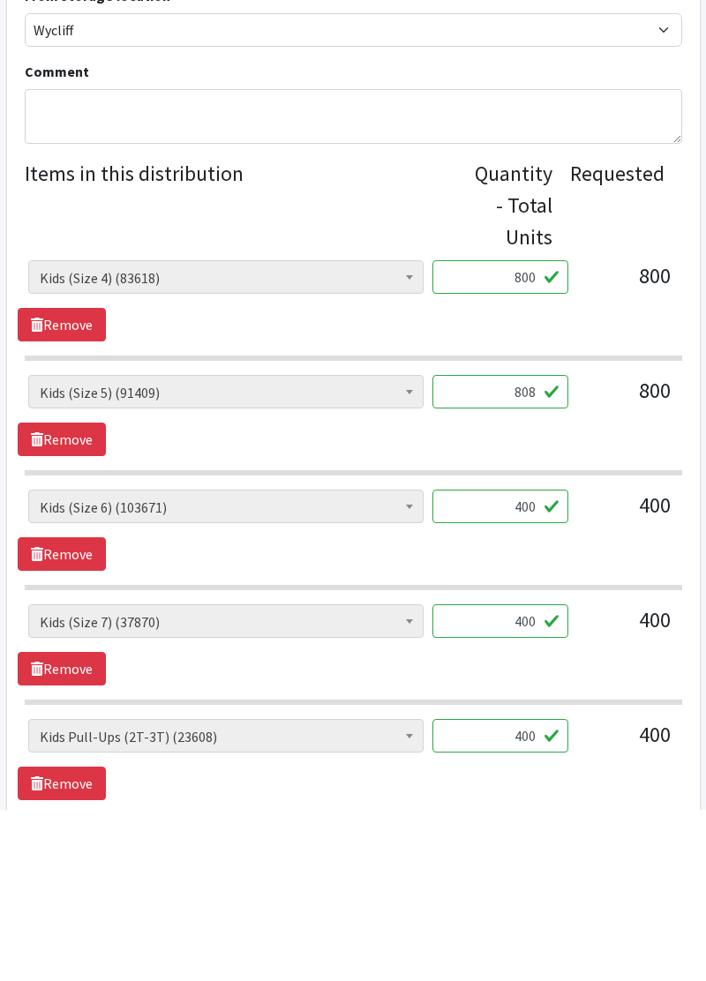
type input "808"
click at [533, 681] on input "400" at bounding box center [500, 678] width 136 height 34
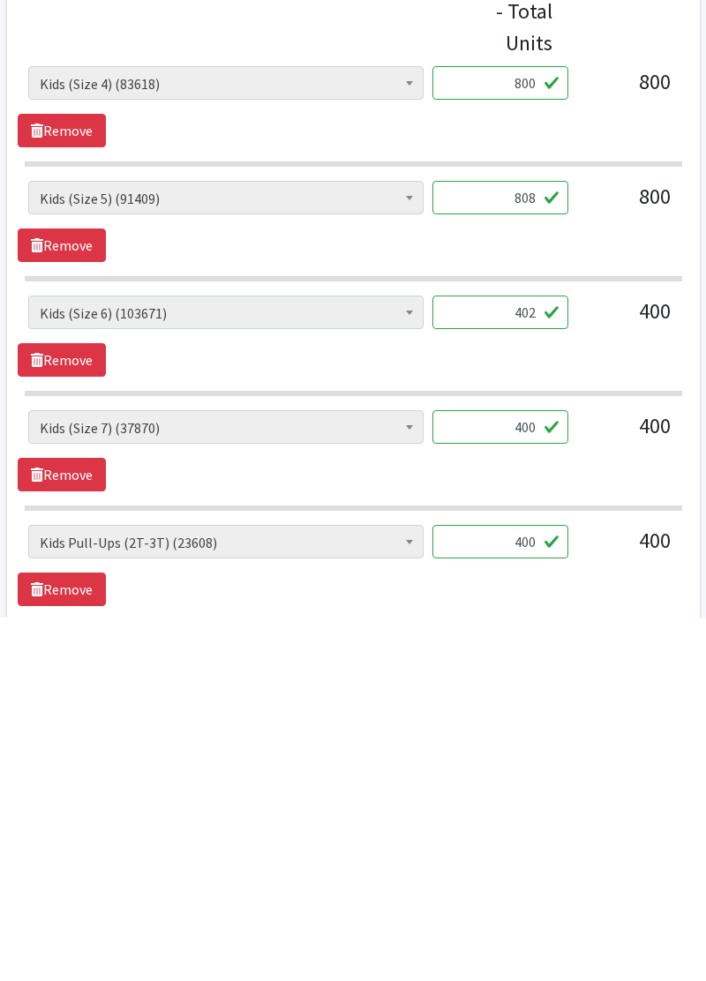
scroll to position [456, 0]
type input "402"
click at [533, 789] on input "400" at bounding box center [500, 790] width 136 height 34
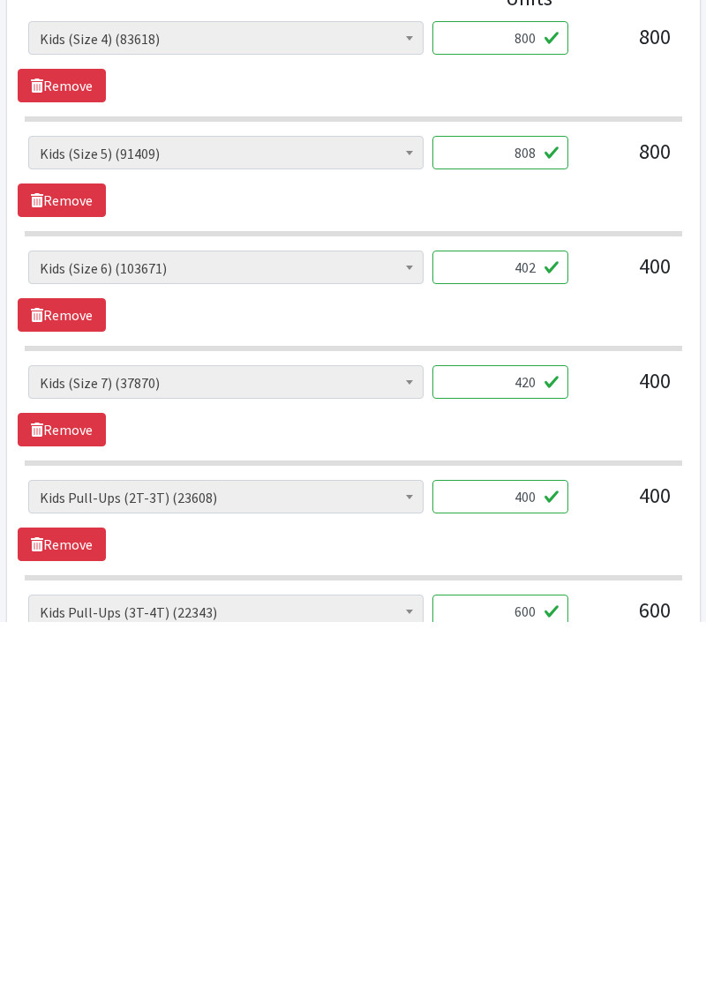
type input "420"
click at [523, 854] on input "400" at bounding box center [500, 856] width 136 height 34
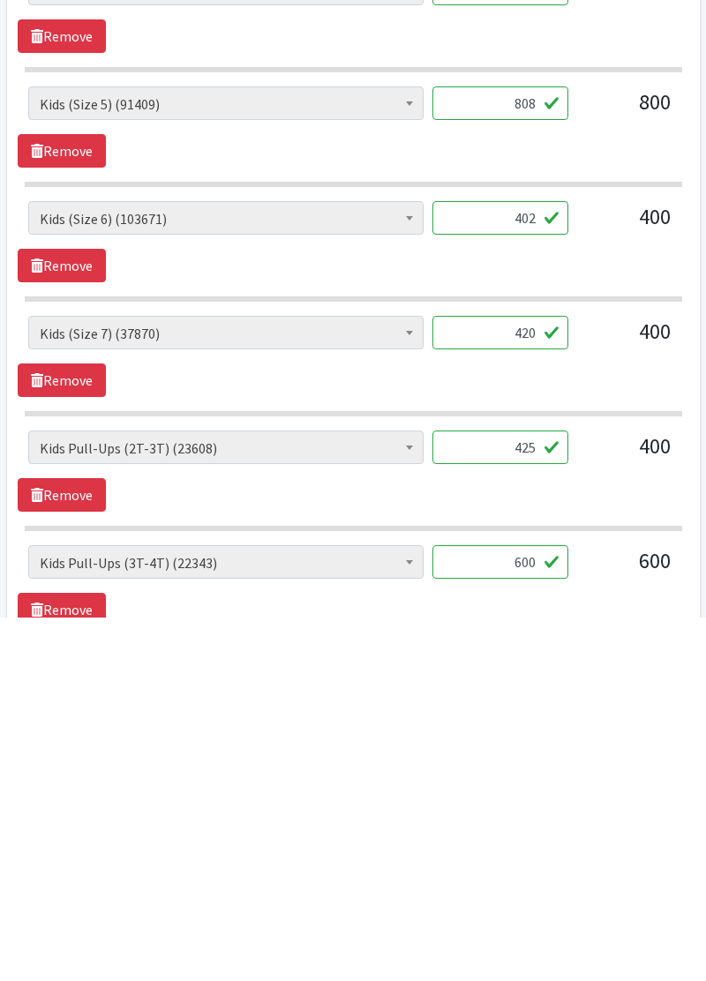
scroll to position [575, 0]
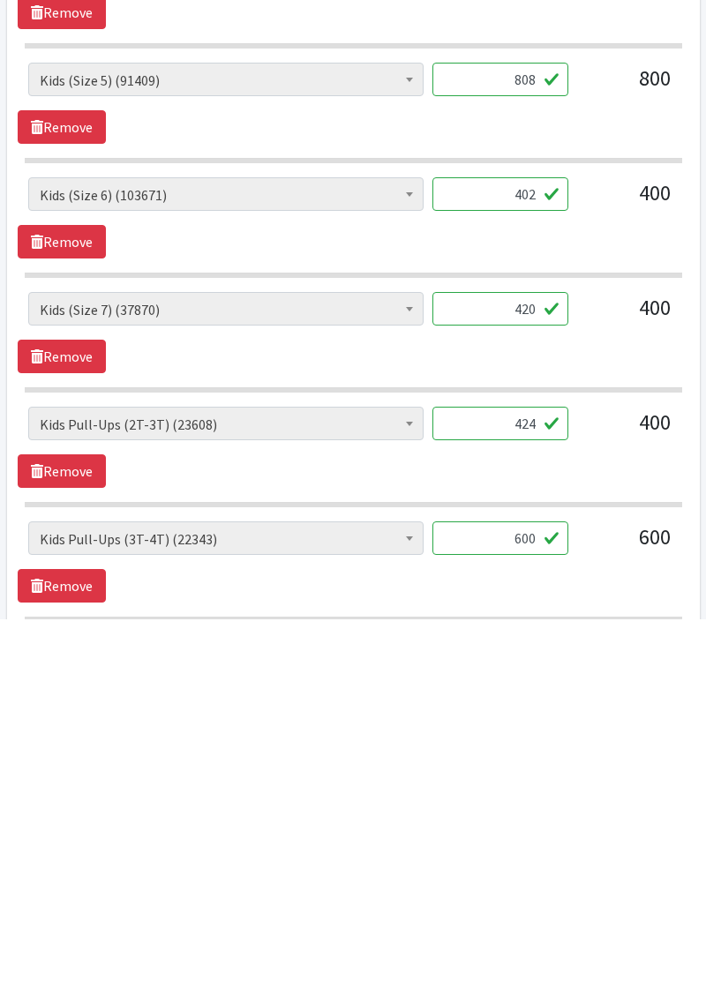
type input "424"
click at [554, 883] on input "600" at bounding box center [500, 900] width 136 height 34
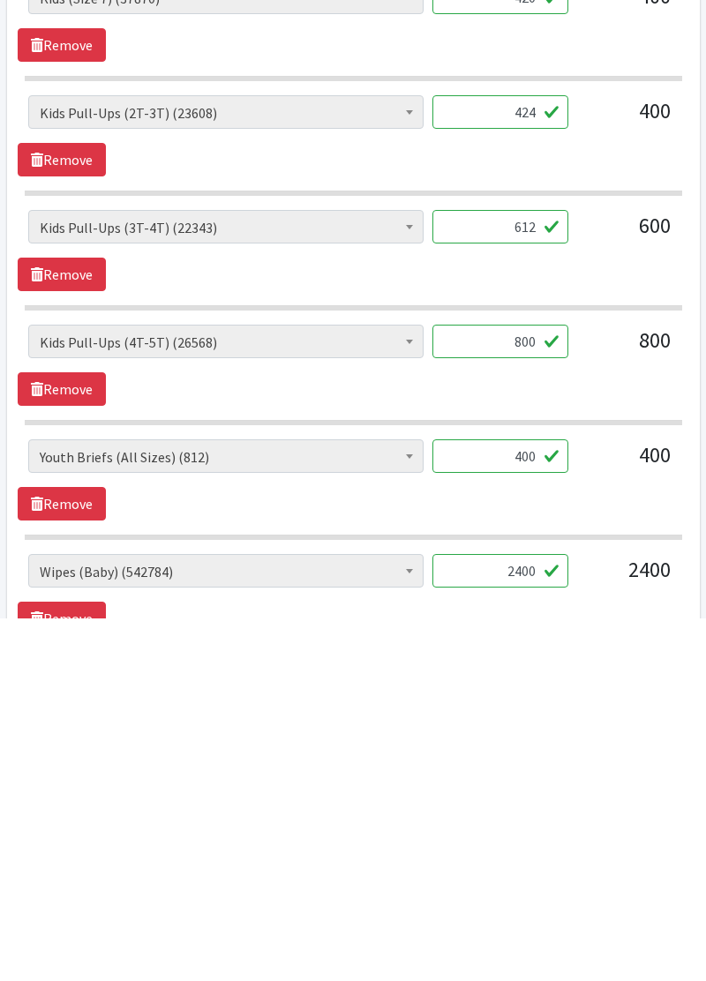
type input "612"
click at [540, 826] on input "400" at bounding box center [500, 819] width 136 height 34
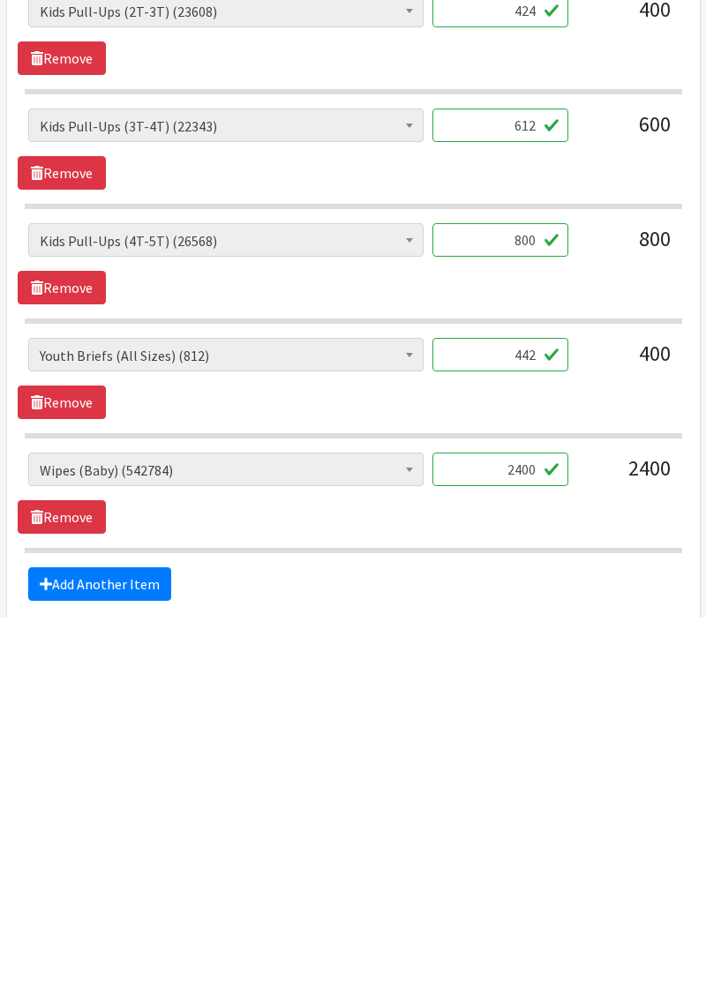
scroll to position [990, 0]
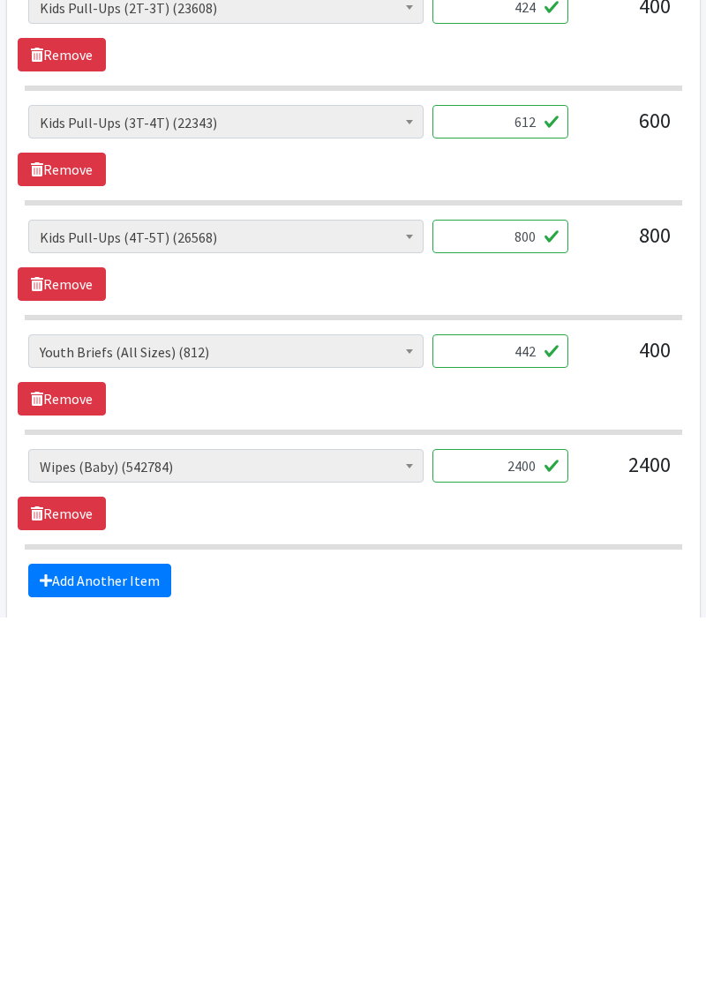
type input "442"
click at [532, 829] on input "2400" at bounding box center [500, 830] width 136 height 34
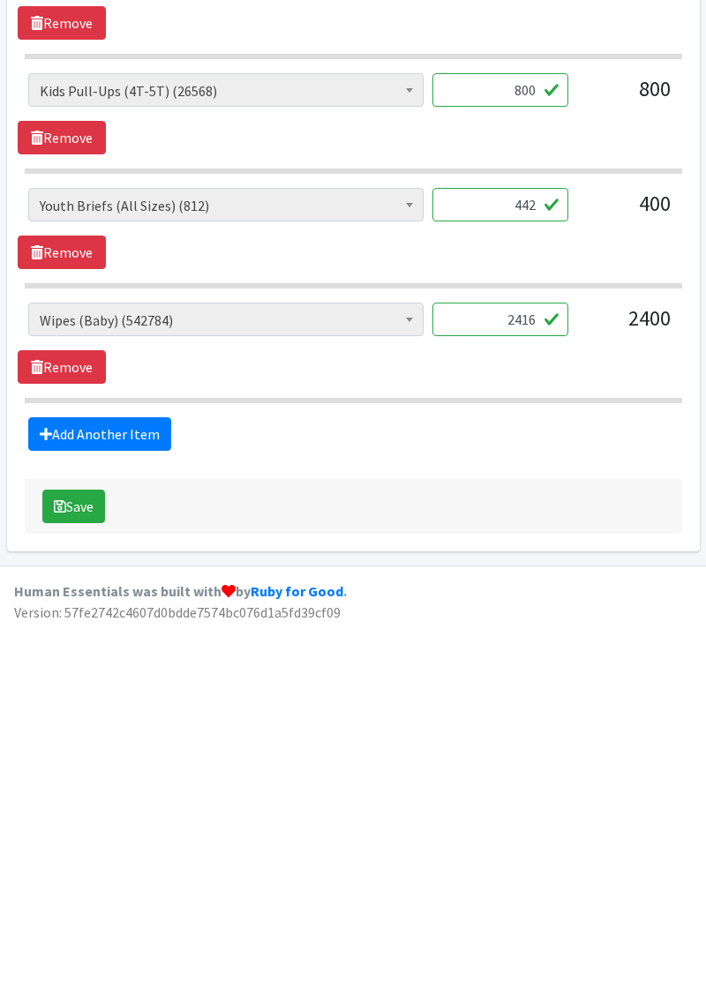
scroll to position [1140, 0]
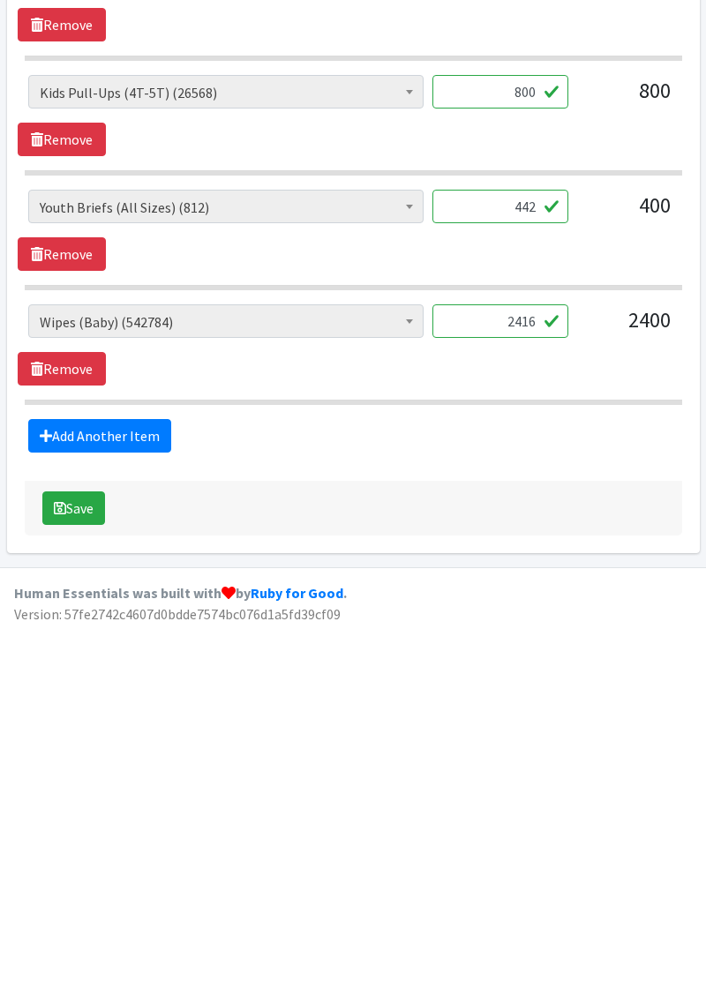
type input "2416"
click at [64, 870] on button "Save" at bounding box center [73, 867] width 63 height 34
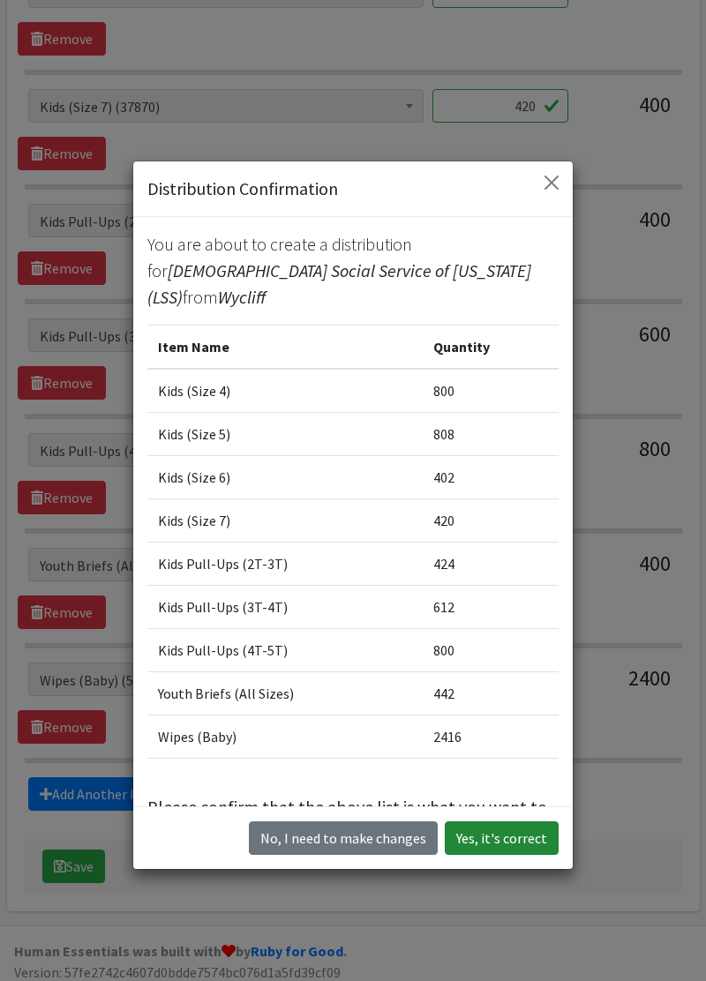
click at [515, 852] on button "Yes, it's correct" at bounding box center [502, 839] width 114 height 34
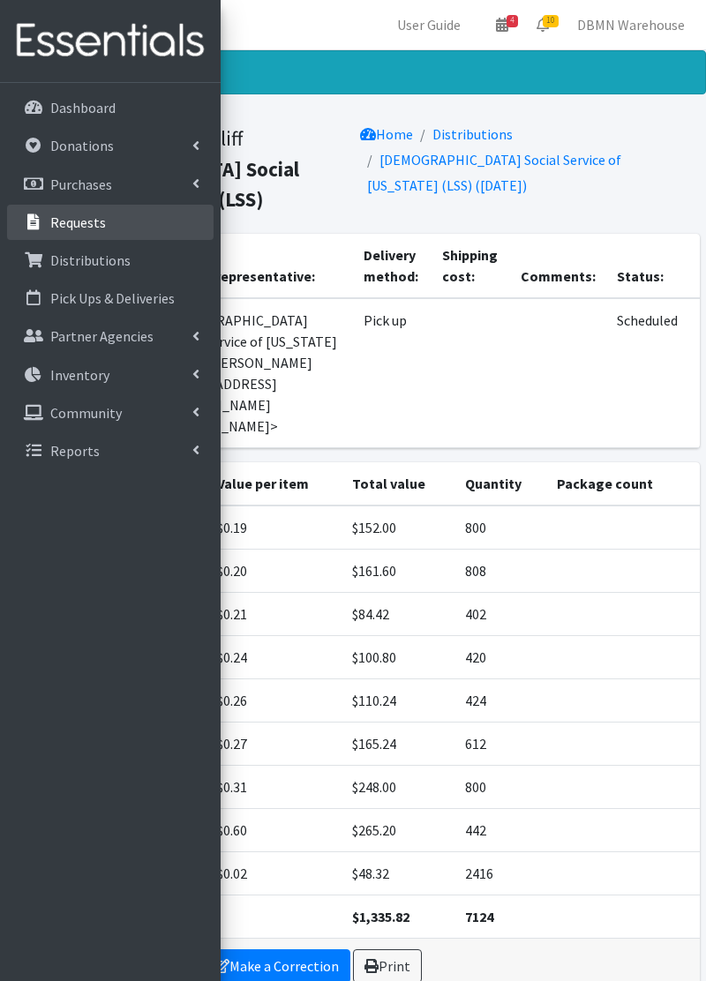
click at [120, 221] on link "Requests" at bounding box center [110, 222] width 207 height 35
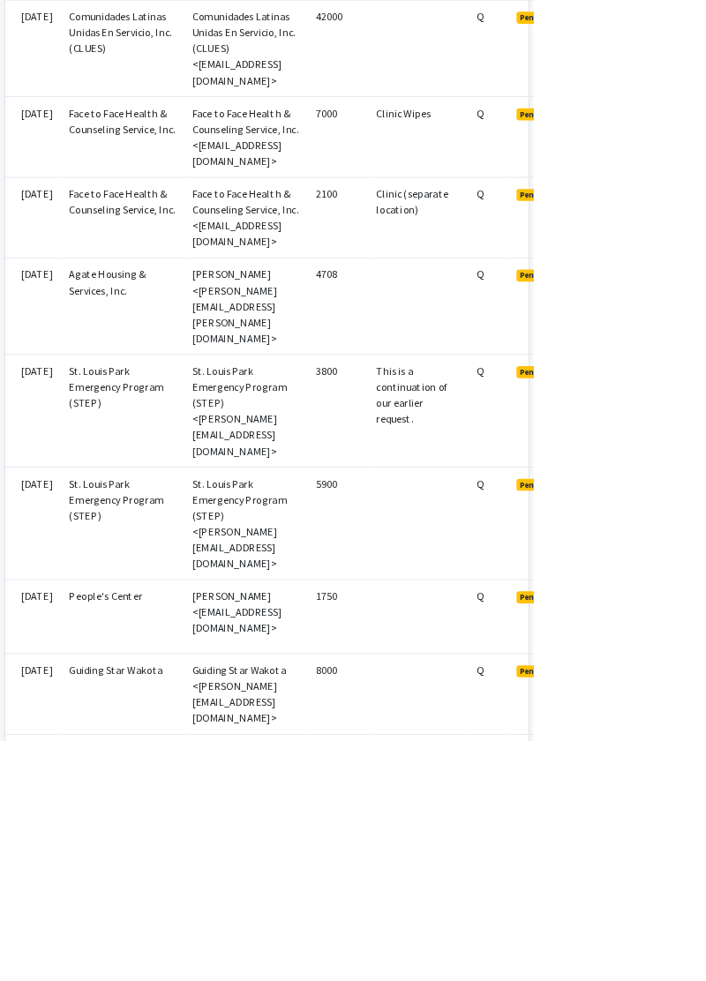
scroll to position [650, 0]
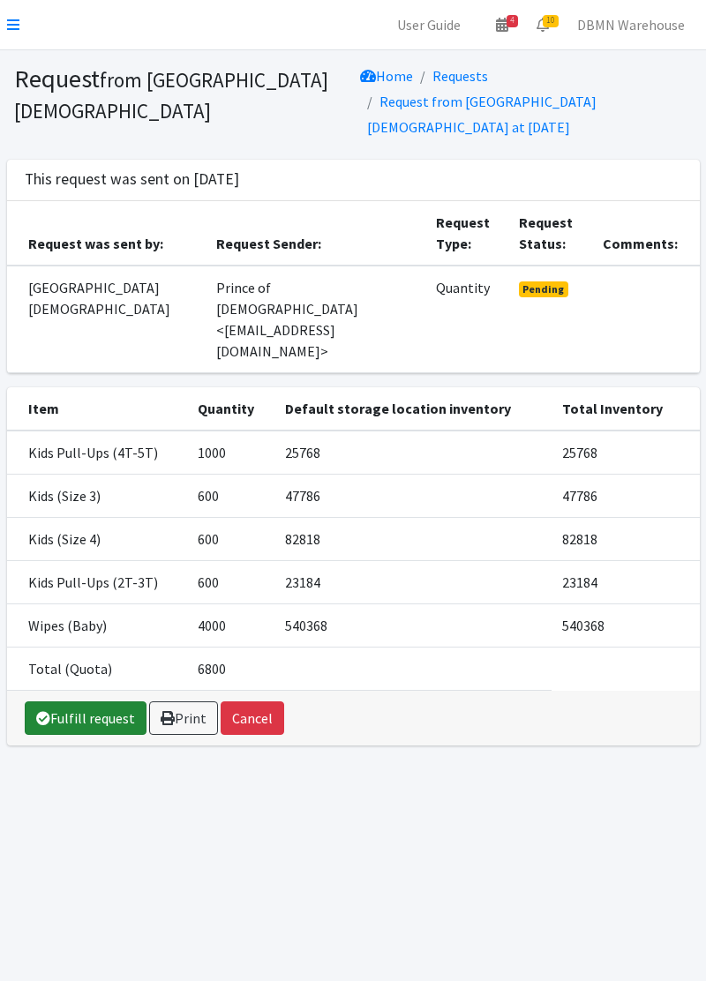
click at [82, 702] on link "Fulfill request" at bounding box center [86, 719] width 122 height 34
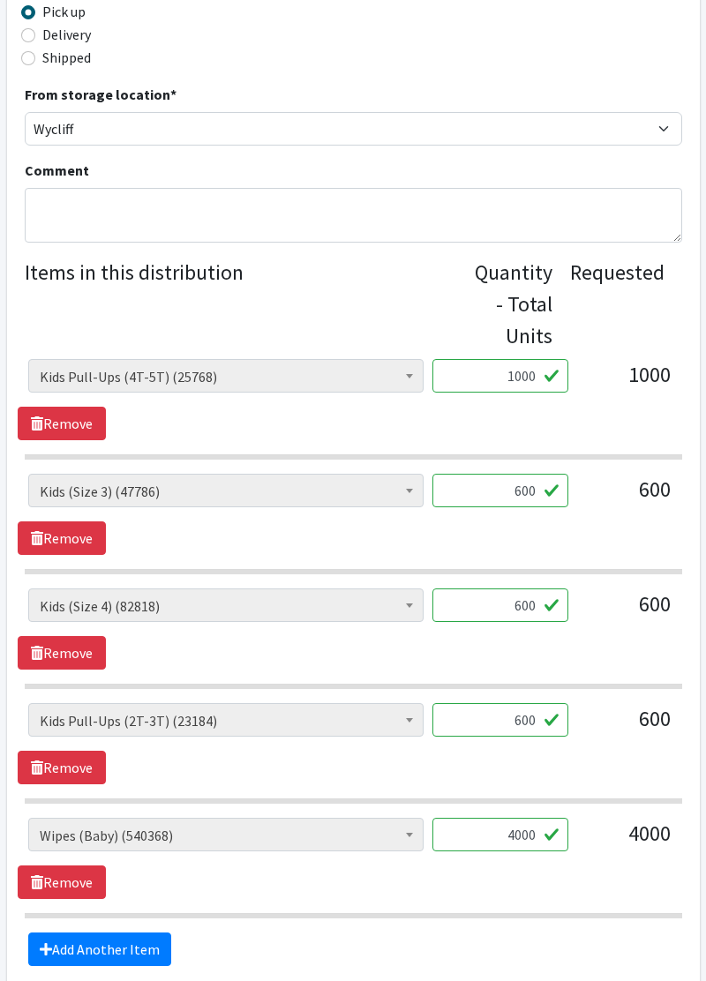
click at [535, 610] on input "600" at bounding box center [500, 606] width 136 height 34
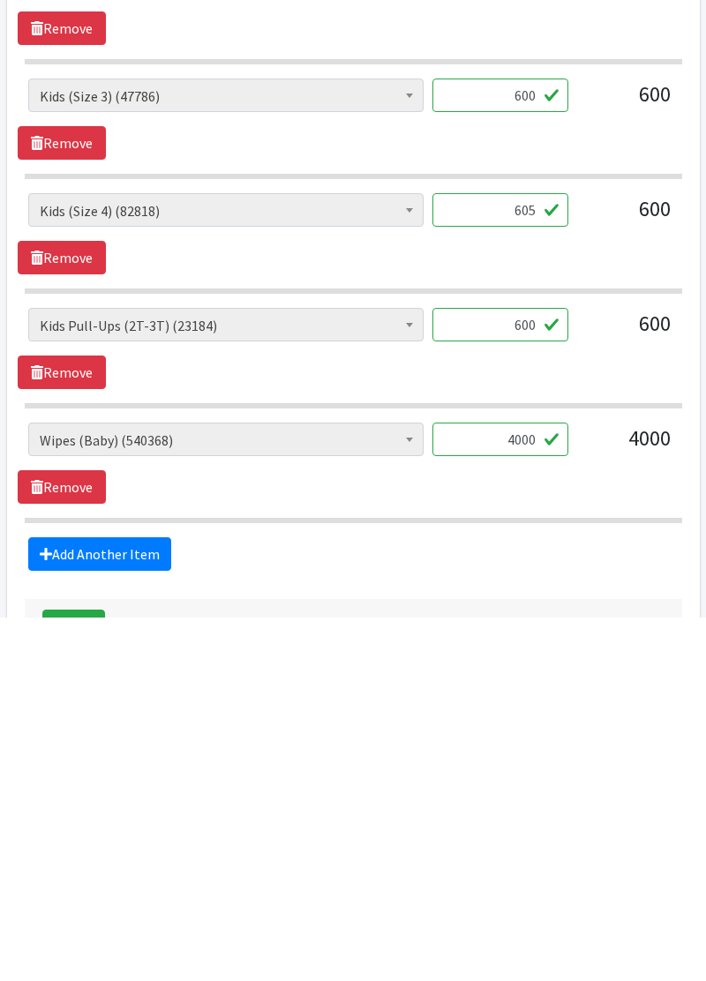
scroll to position [593, 0]
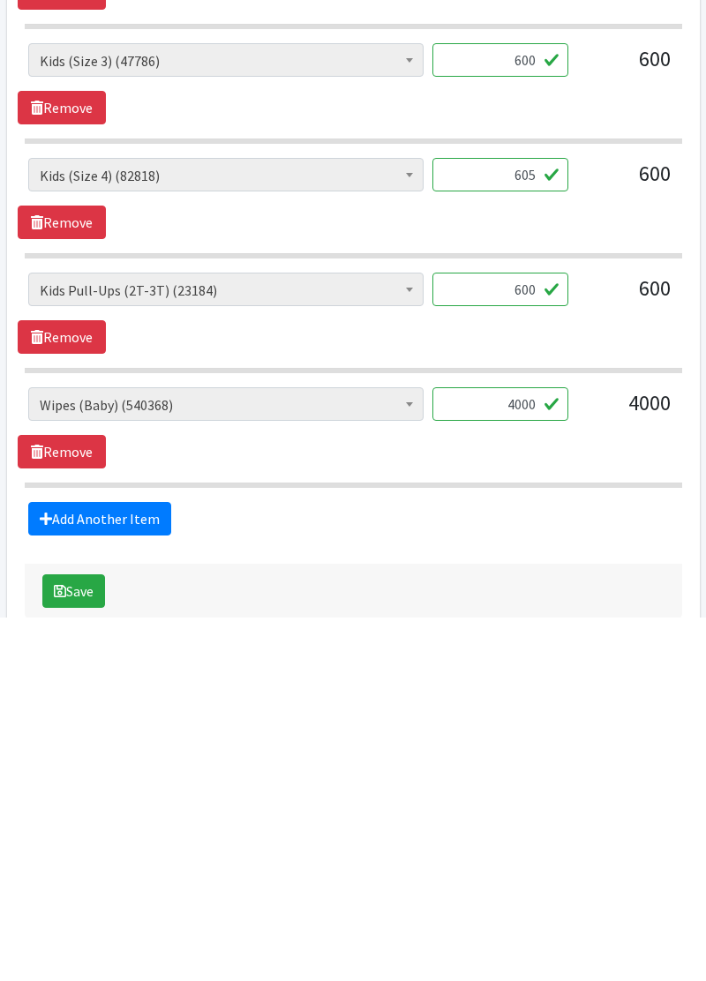
type input "605"
click at [533, 766] on input "4000" at bounding box center [500, 768] width 136 height 34
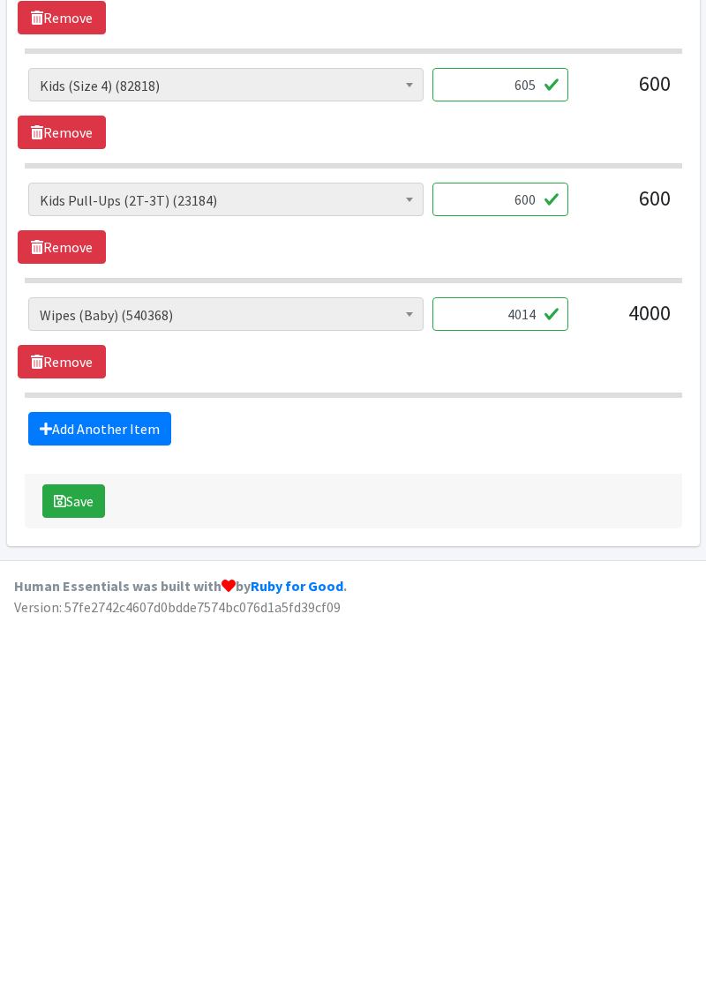
type input "4014"
click at [81, 871] on button "Save" at bounding box center [73, 863] width 63 height 34
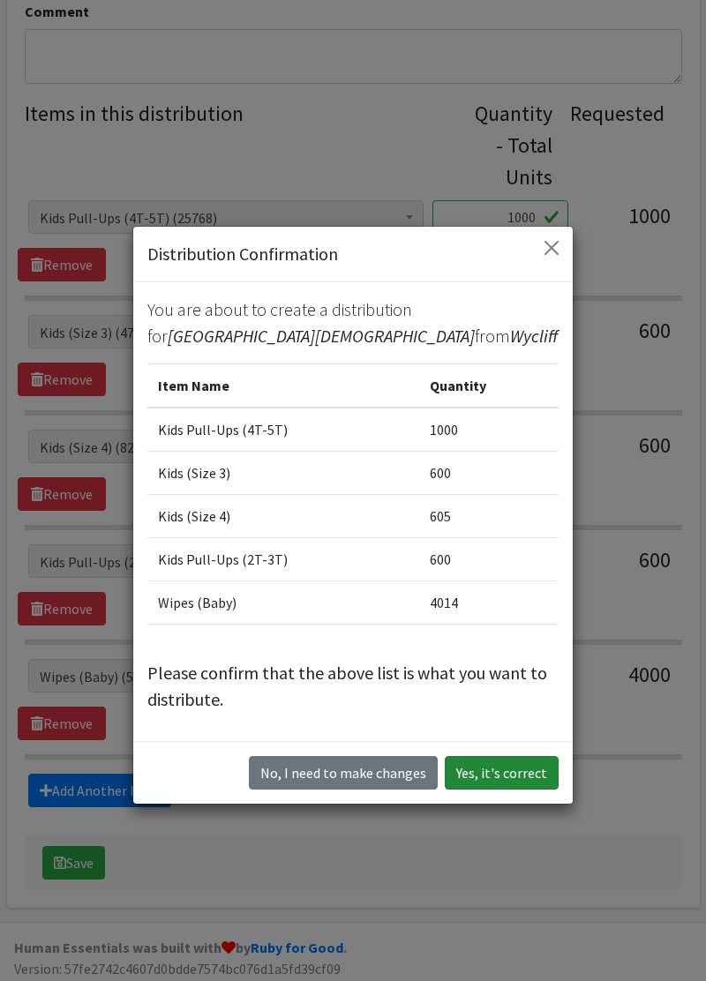
click at [515, 768] on button "Yes, it's correct" at bounding box center [502, 773] width 114 height 34
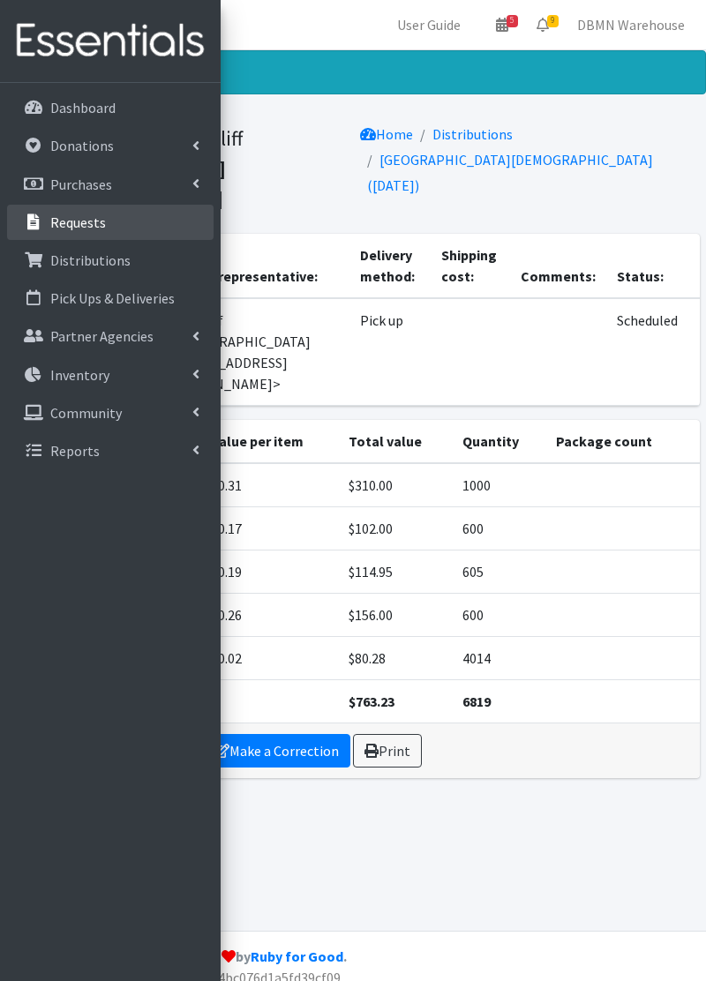
click at [124, 231] on link "Requests" at bounding box center [110, 222] width 207 height 35
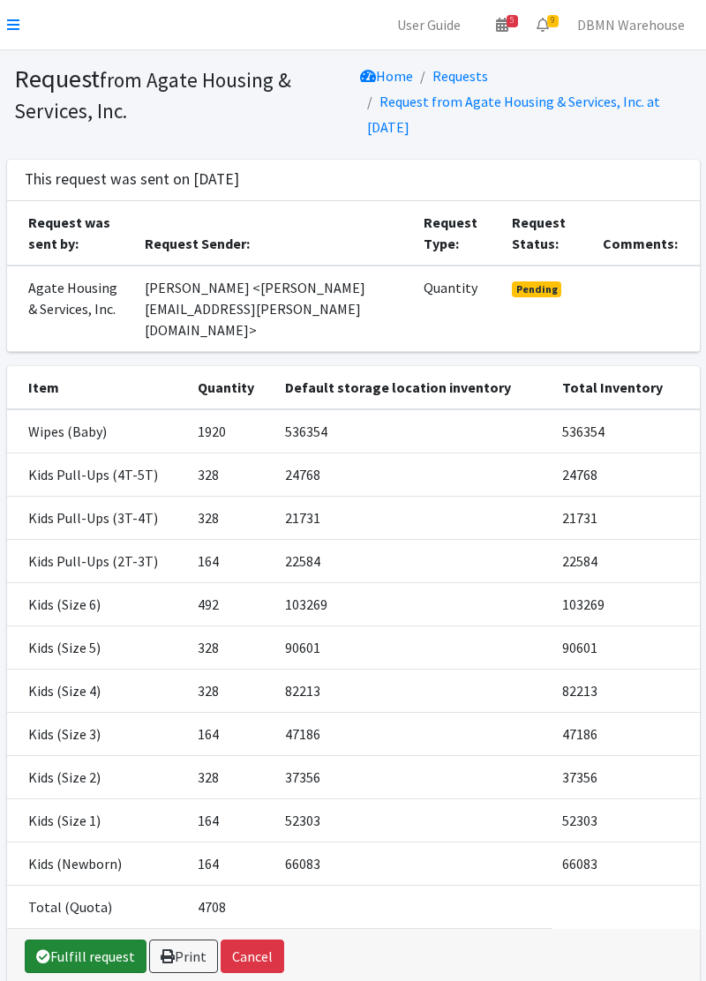
click at [113, 940] on link "Fulfill request" at bounding box center [86, 957] width 122 height 34
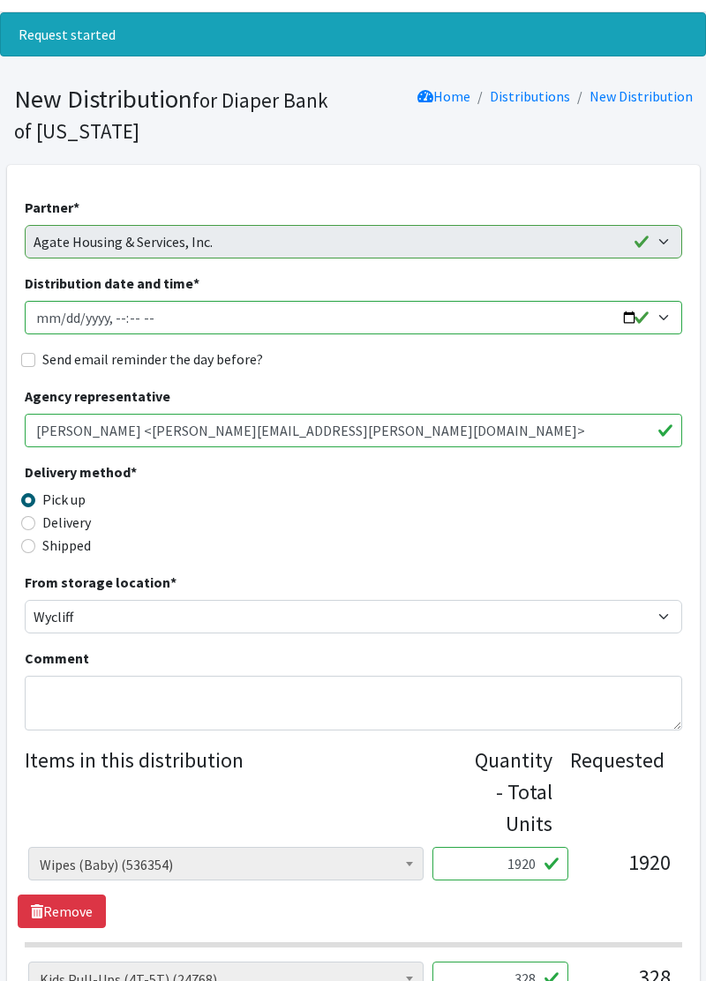
click at [532, 865] on input "1920" at bounding box center [500, 864] width 136 height 34
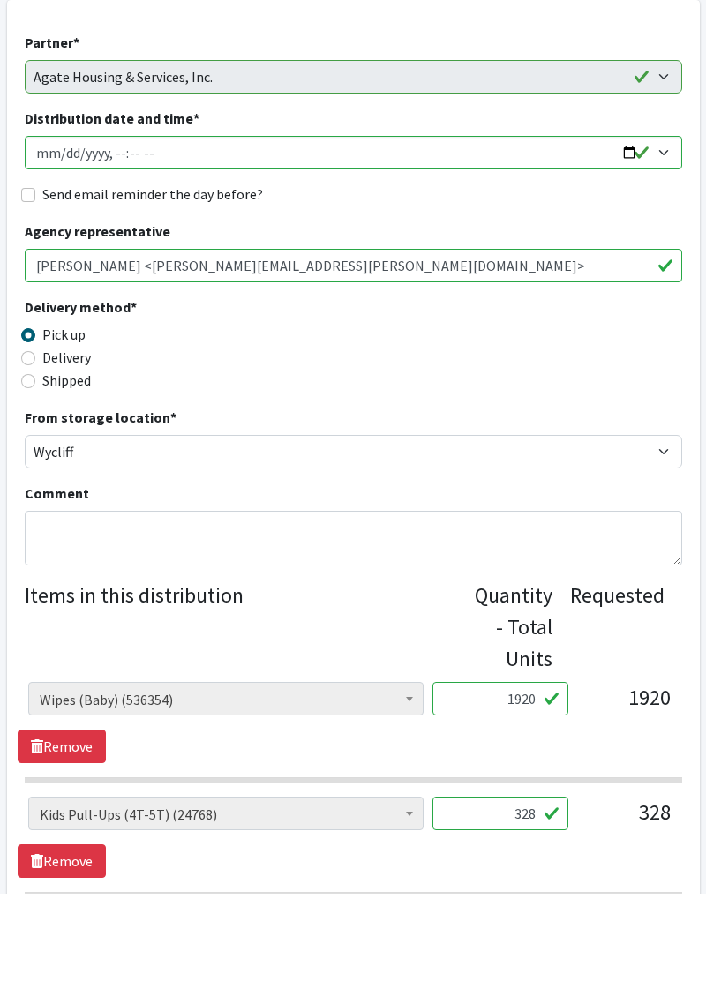
scroll to position [207, 0]
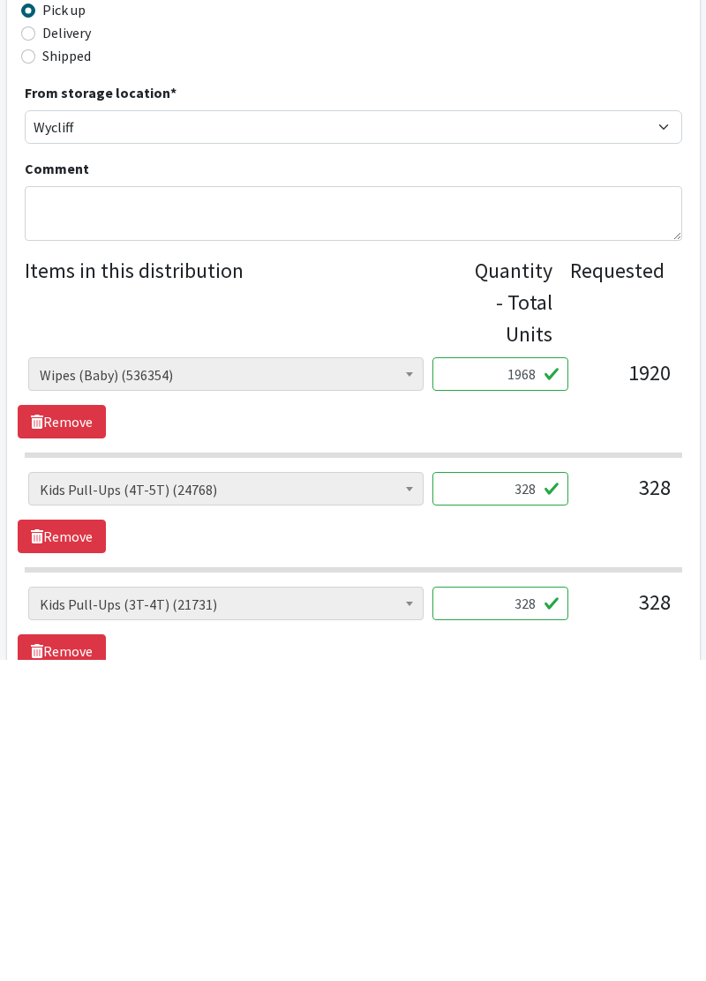
type input "1968"
click at [531, 810] on input "328" at bounding box center [500, 810] width 136 height 34
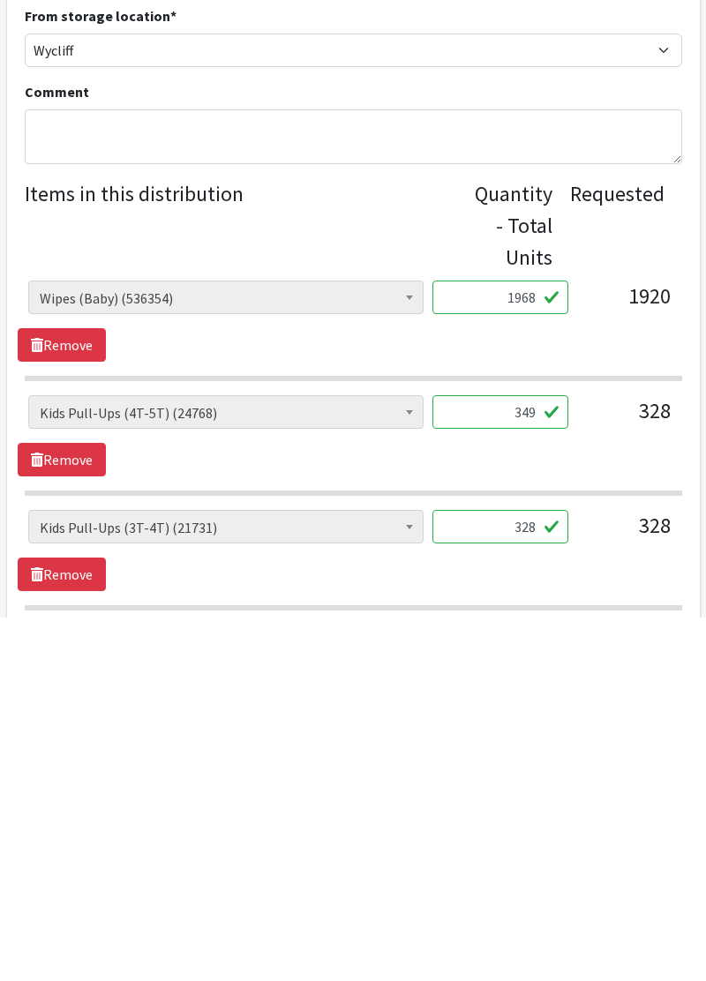
scroll to position [259, 0]
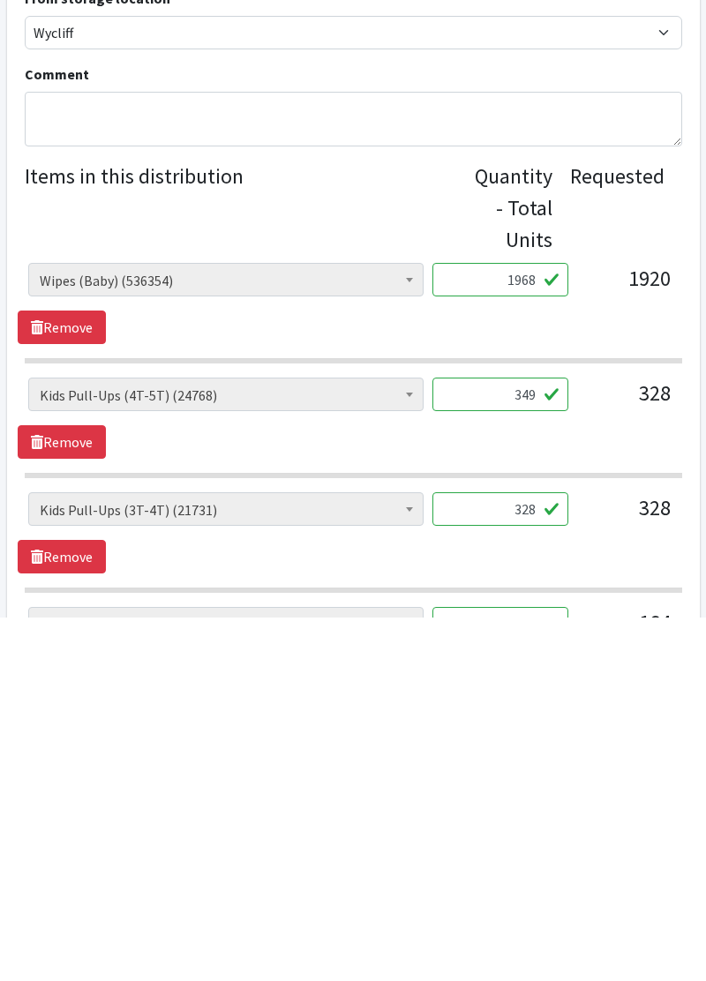
type input "349"
click at [545, 874] on input "328" at bounding box center [500, 873] width 136 height 34
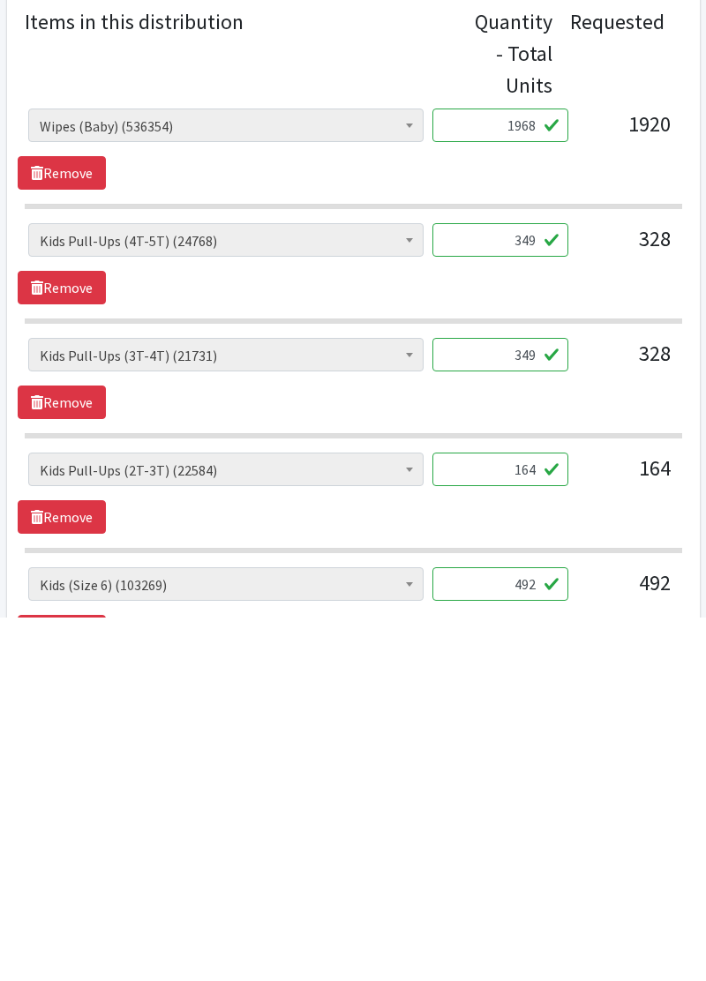
scroll to position [417, 0]
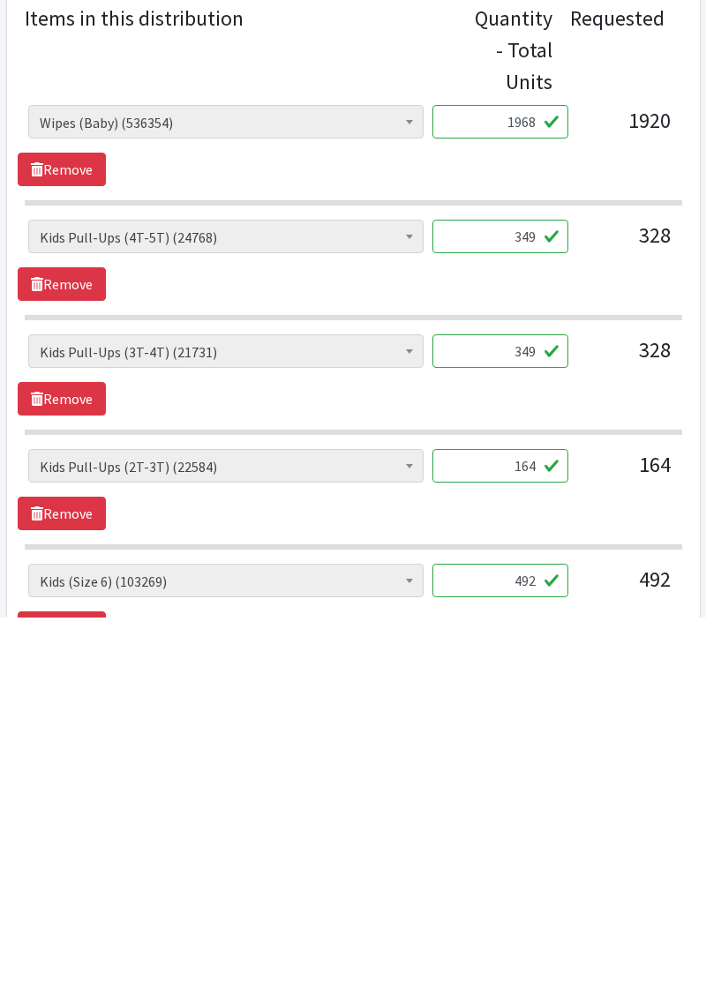
type input "349"
click at [534, 834] on input "164" at bounding box center [500, 830] width 136 height 34
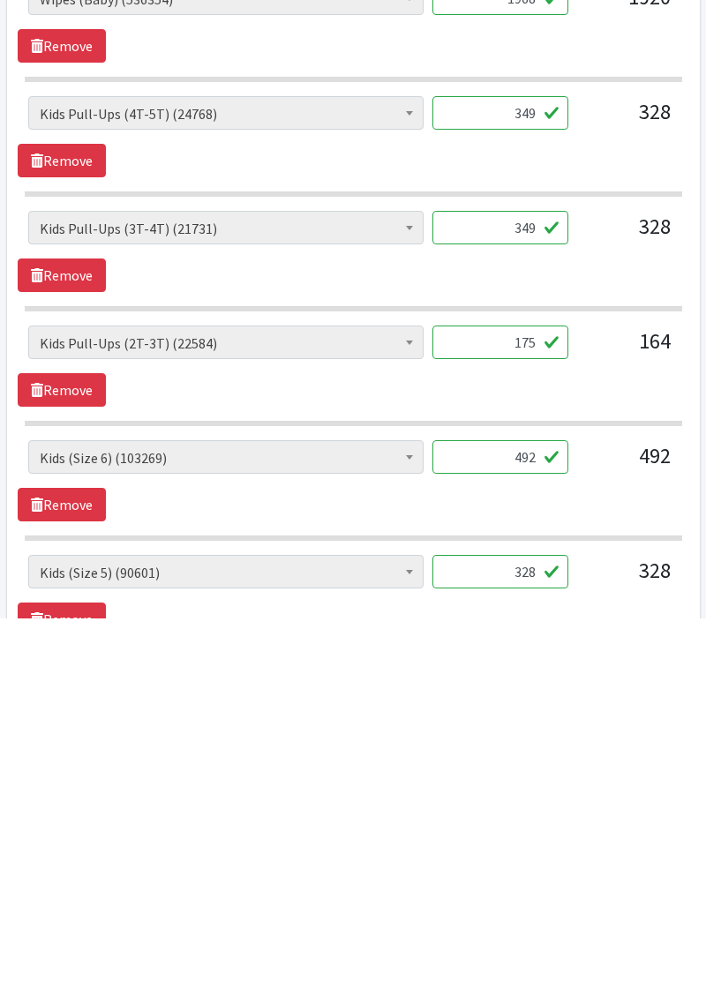
scroll to position [541, 0]
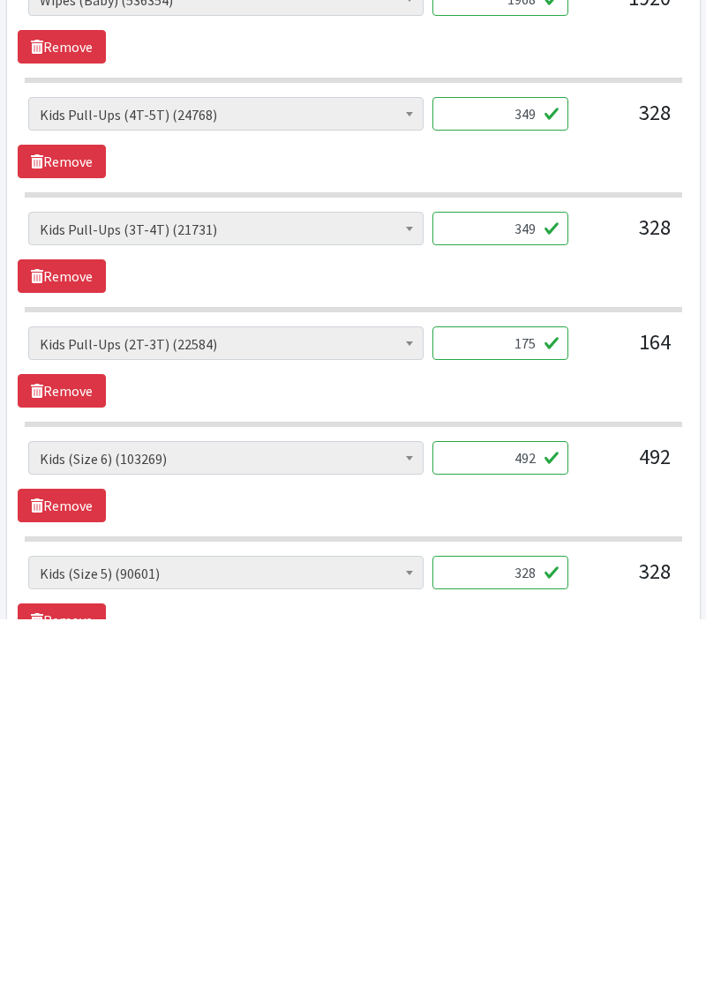
type input "175"
click at [534, 852] on div "Kids (Newborn) (66083) Kids (Preemie) (1229) Kids (Size 1) (52303) Kids (Size 2…" at bounding box center [353, 843] width 671 height 81
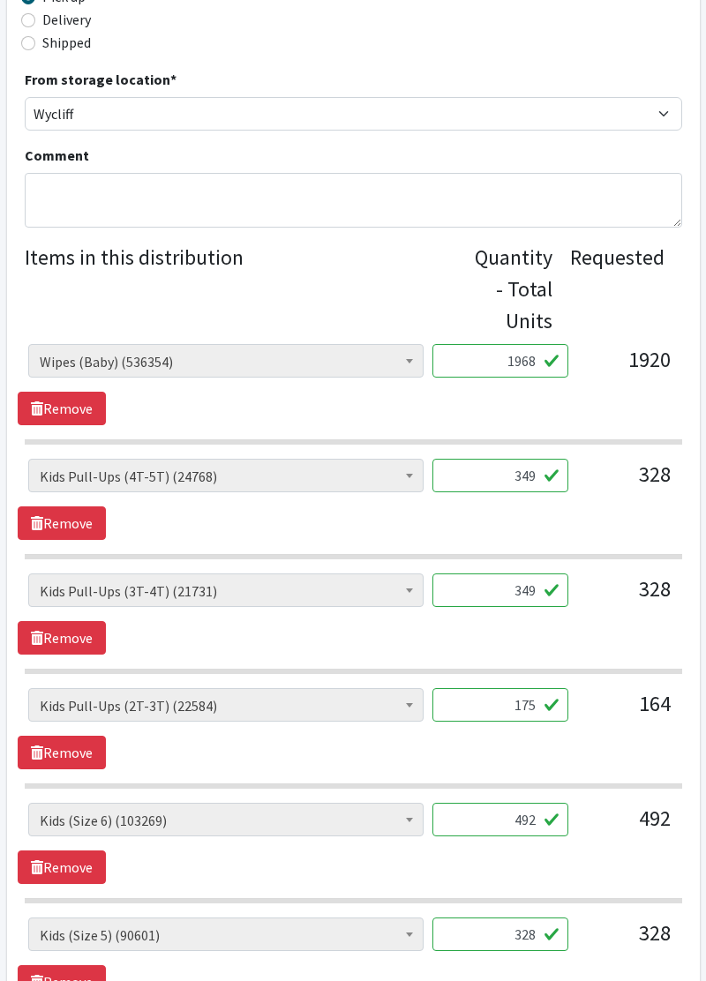
click at [532, 814] on input "492" at bounding box center [500, 820] width 136 height 34
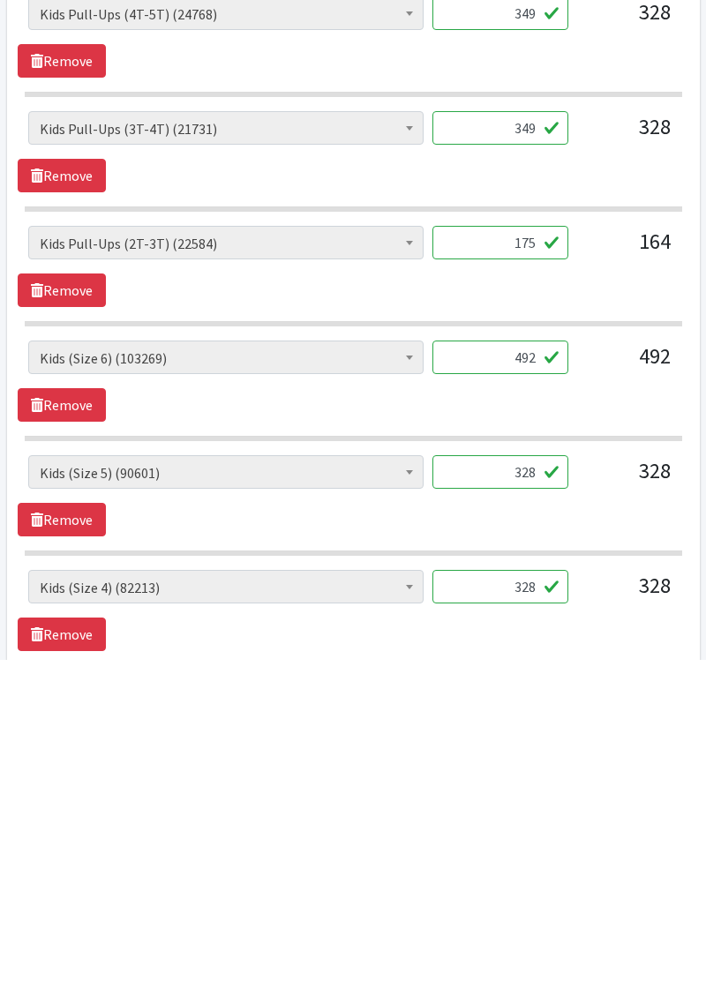
scroll to position [704, 0]
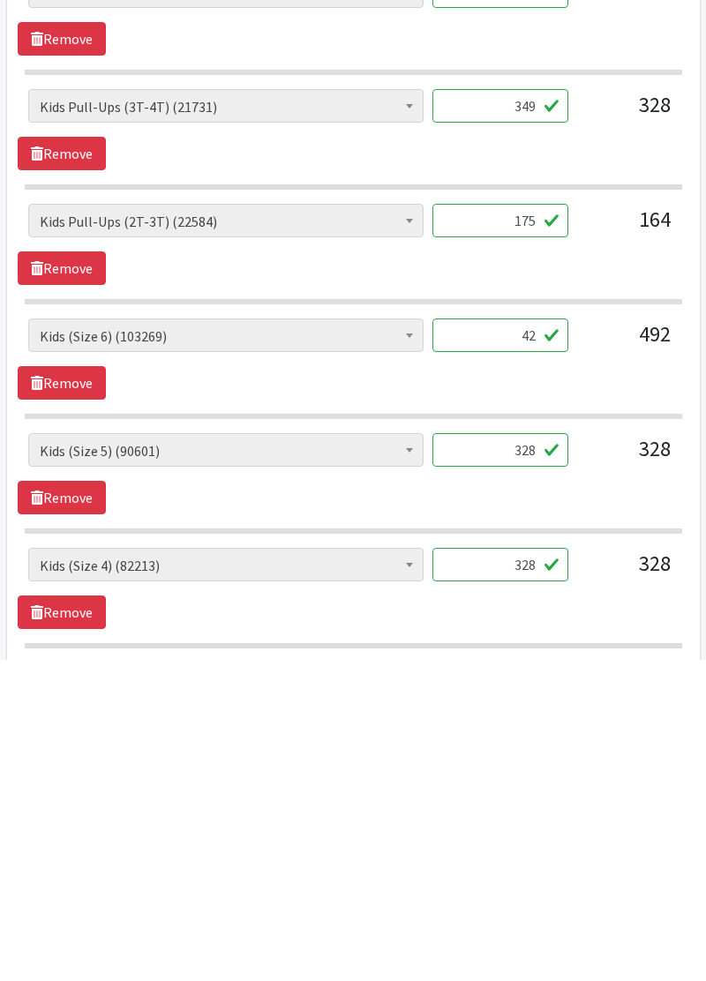
type input "4"
type input "528"
click at [524, 771] on input "328" at bounding box center [500, 772] width 136 height 34
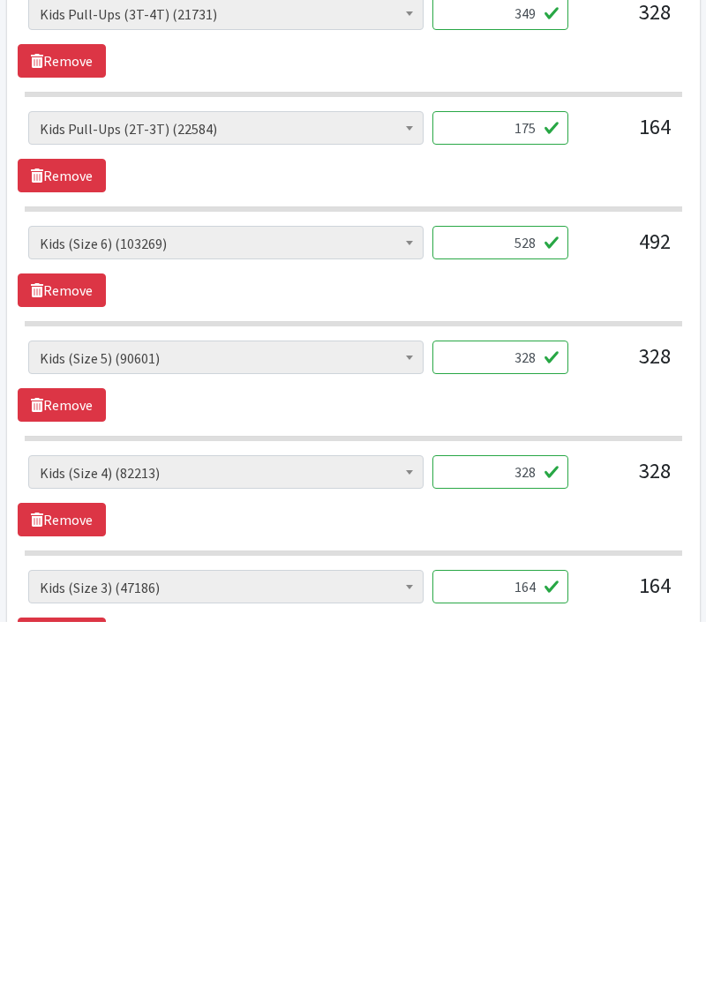
click at [551, 840] on input "328" at bounding box center [500, 832] width 136 height 34
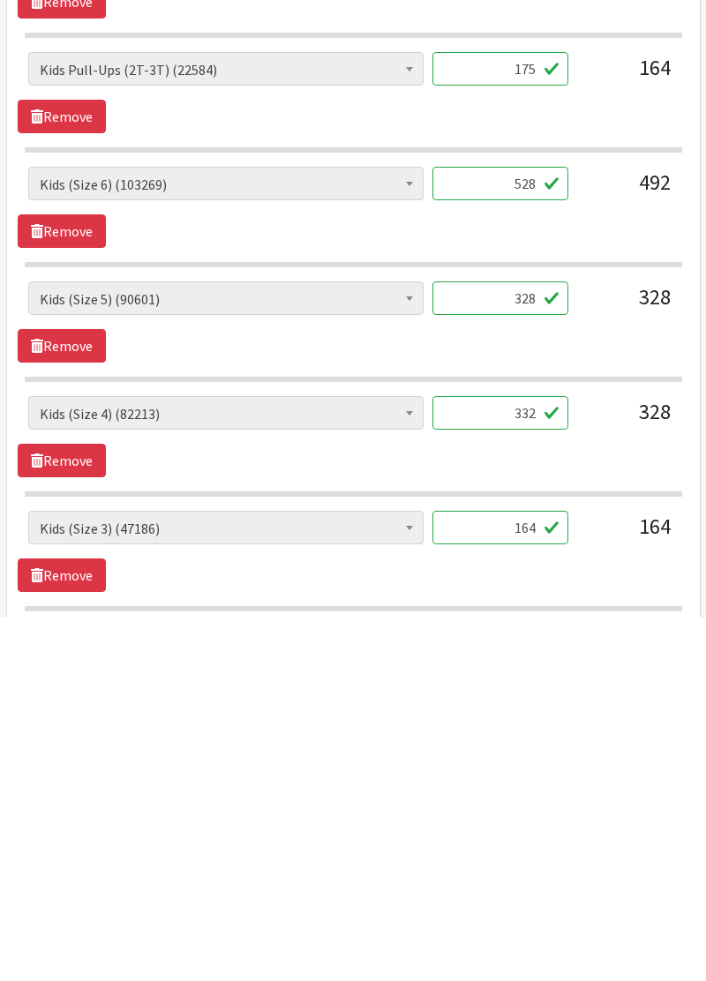
scroll to position [836, 0]
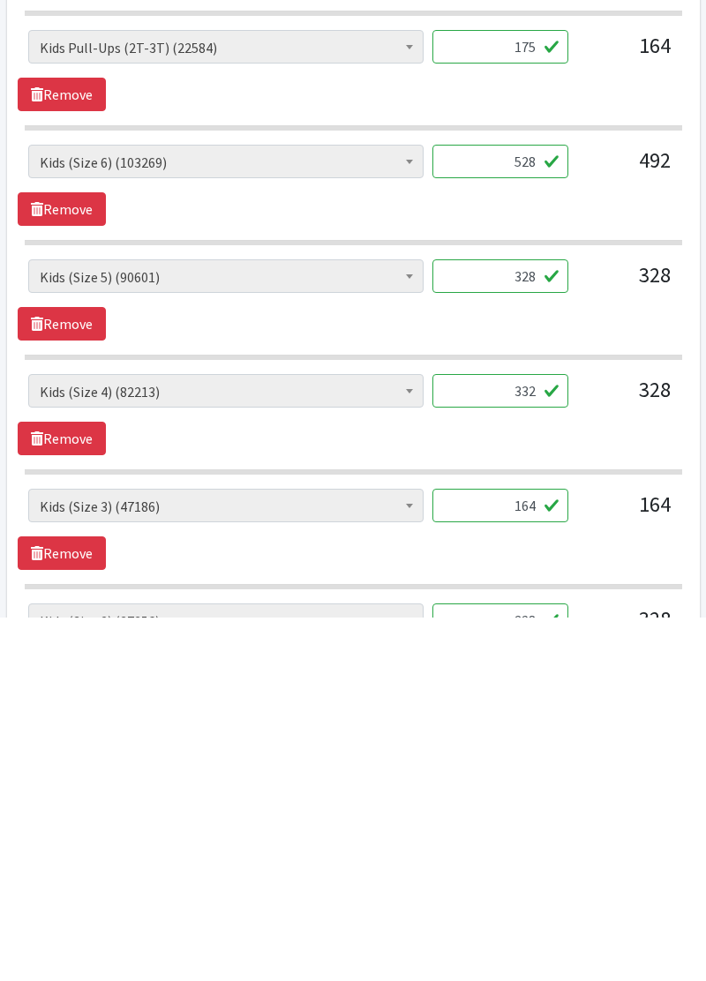
type input "332"
click at [533, 858] on input "164" at bounding box center [500, 870] width 136 height 34
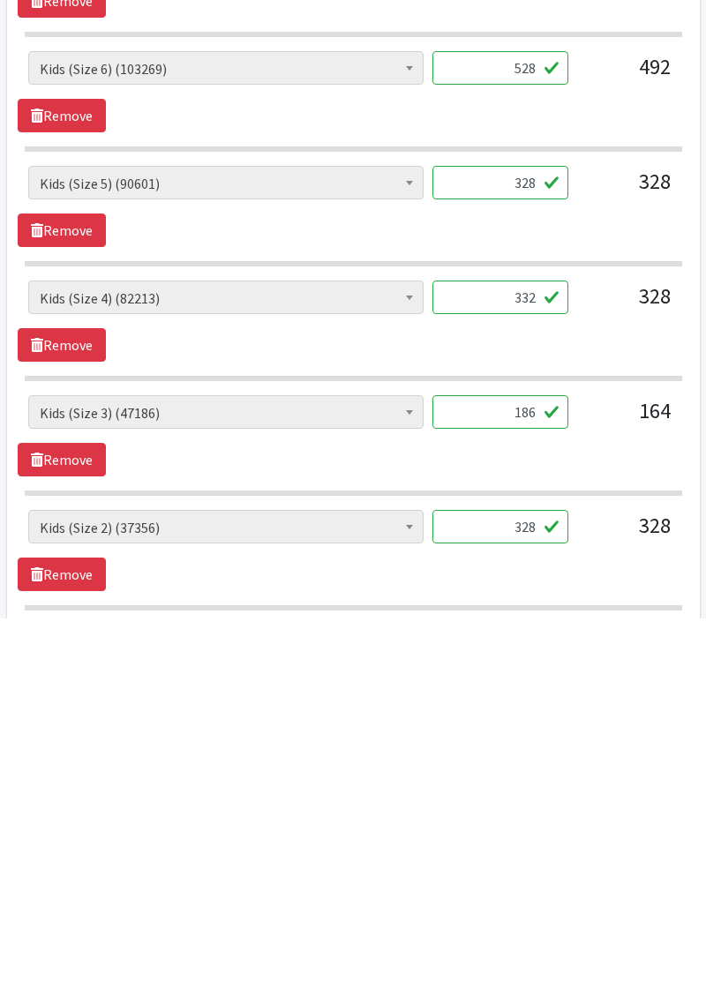
type input "186"
click at [533, 884] on input "328" at bounding box center [500, 890] width 136 height 34
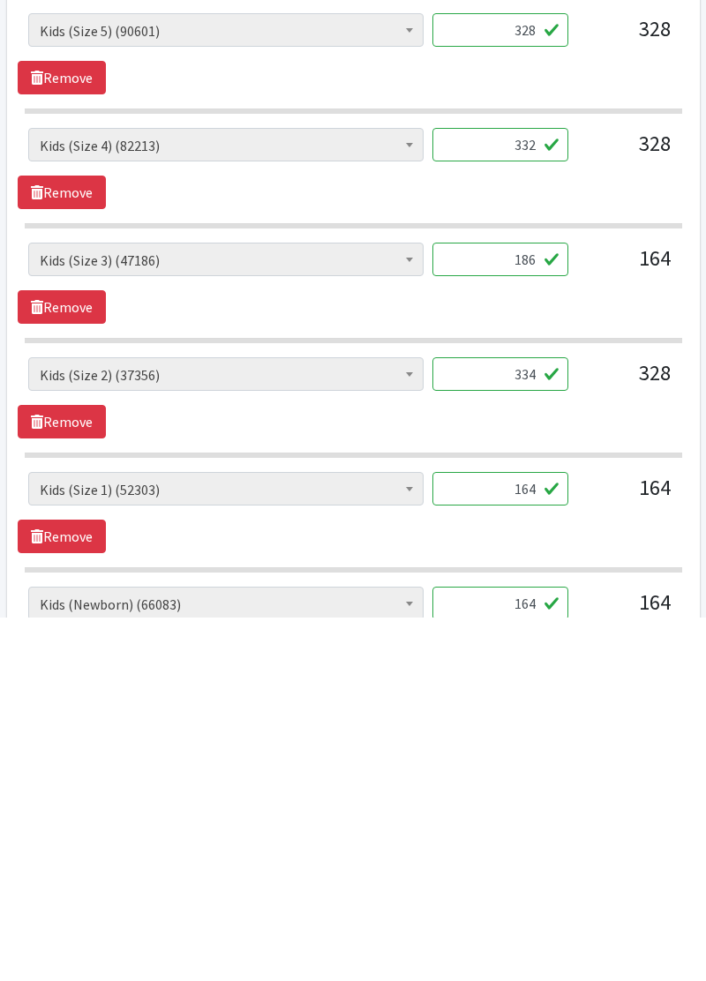
scroll to position [1084, 0]
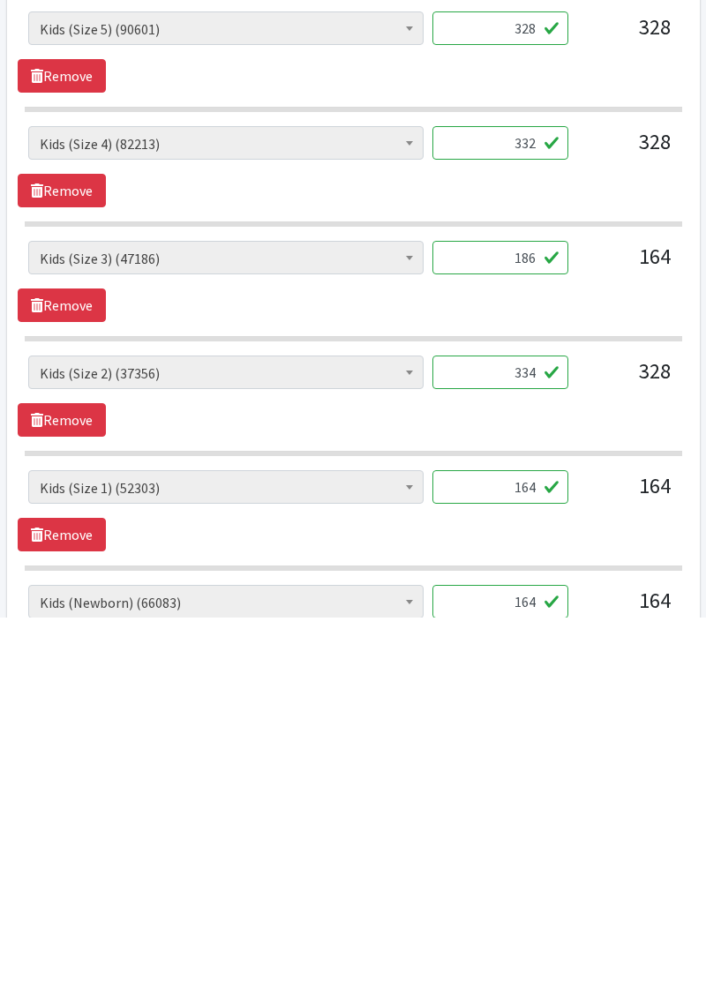
type input "334"
click at [549, 852] on input "164" at bounding box center [500, 851] width 136 height 34
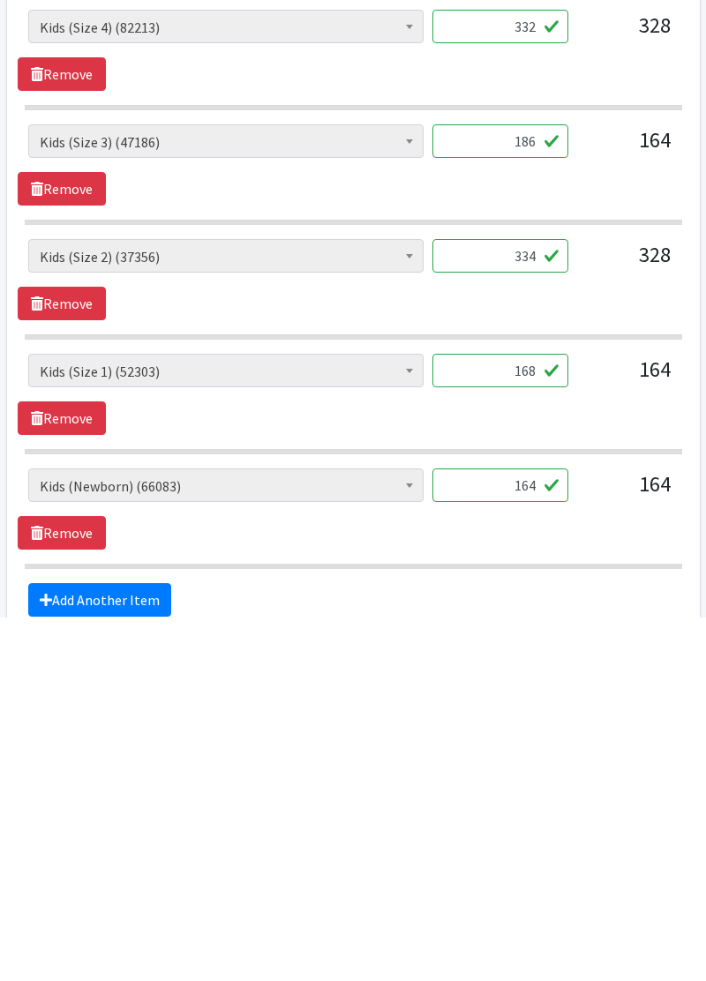
scroll to position [1207, 0]
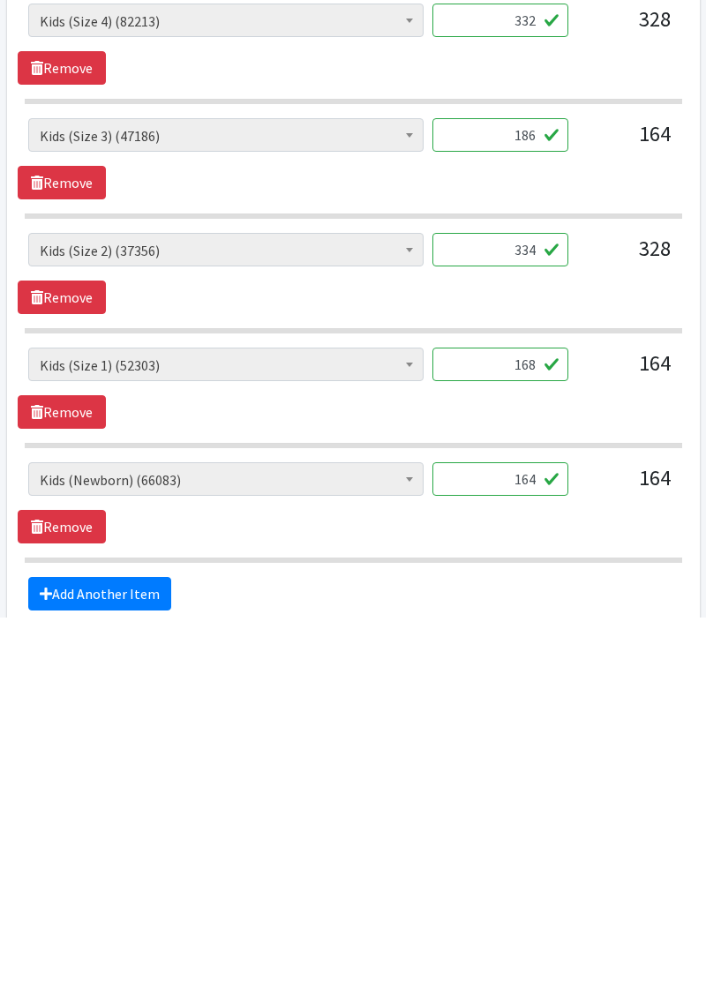
type input "168"
click at [530, 833] on input "164" at bounding box center [500, 843] width 136 height 34
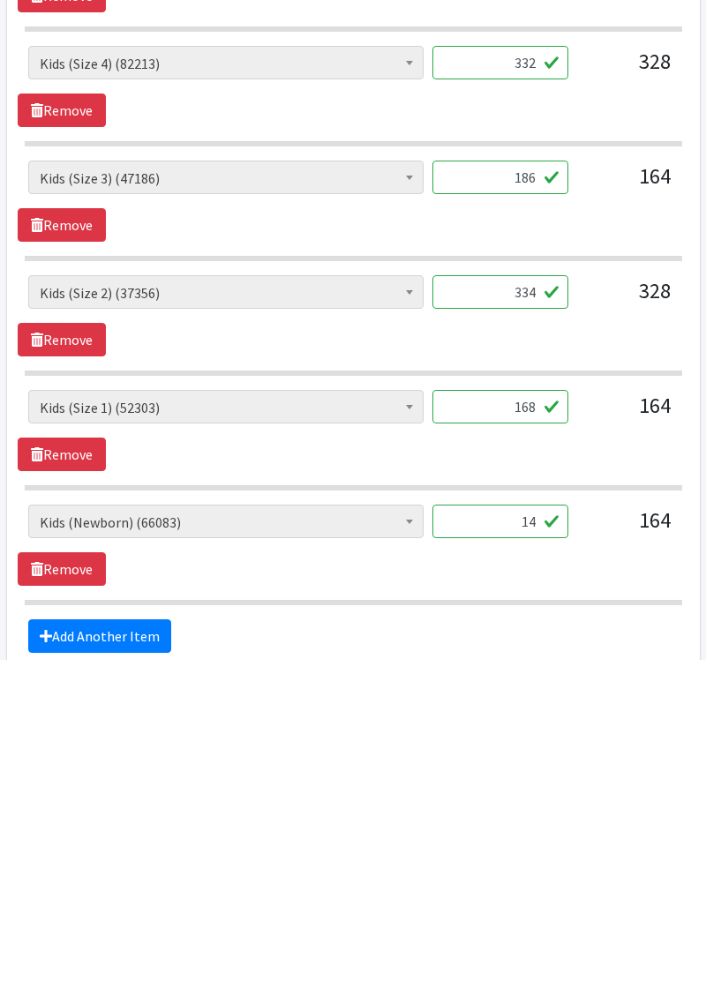
type input "4"
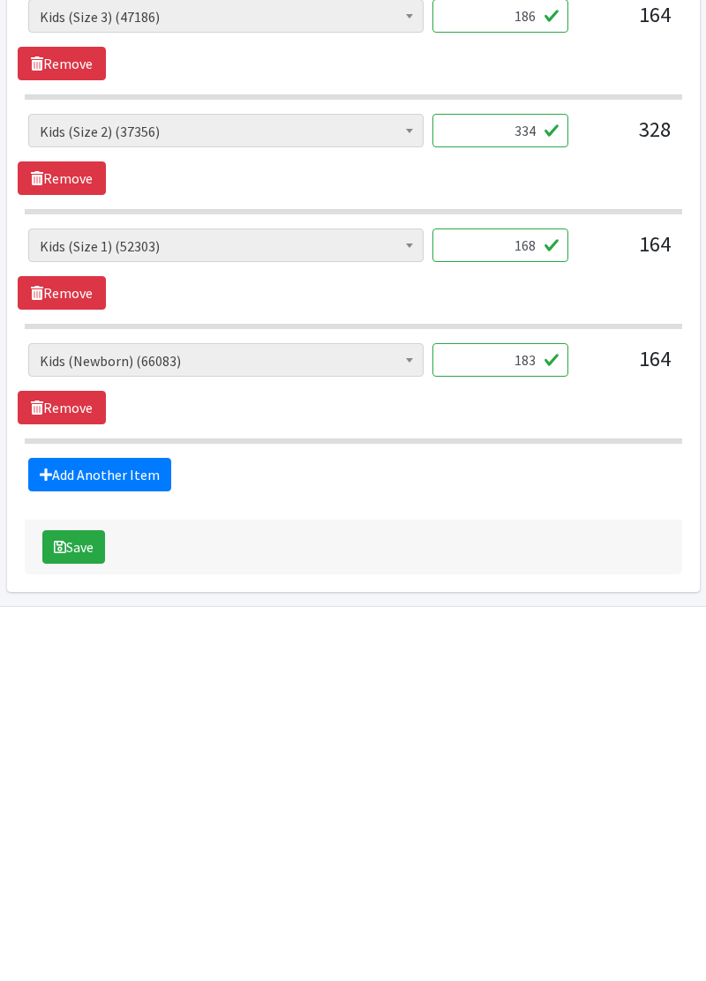
type input "183"
click at [55, 909] on button "Save" at bounding box center [73, 910] width 63 height 34
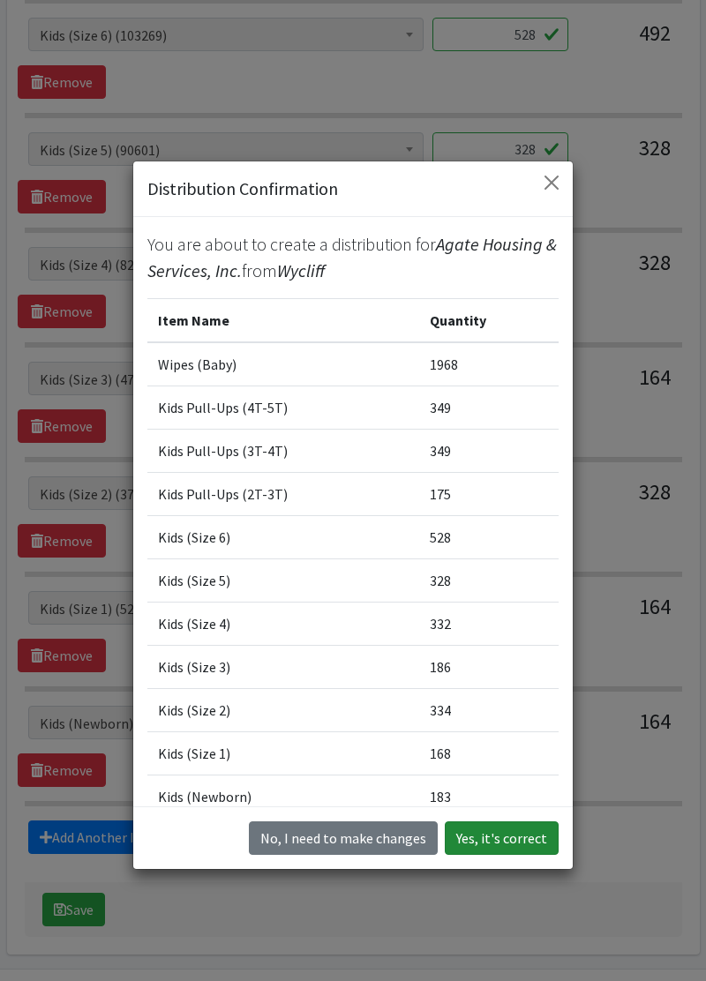
click at [511, 855] on button "Yes, it's correct" at bounding box center [502, 839] width 114 height 34
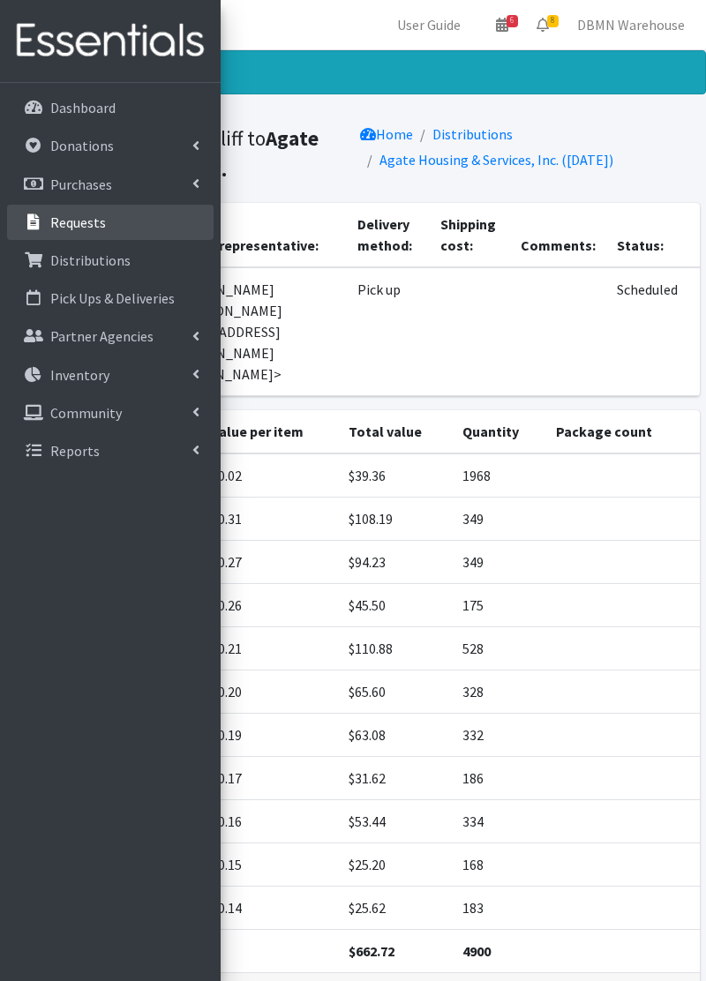
click at [88, 233] on link "Requests" at bounding box center [110, 222] width 207 height 35
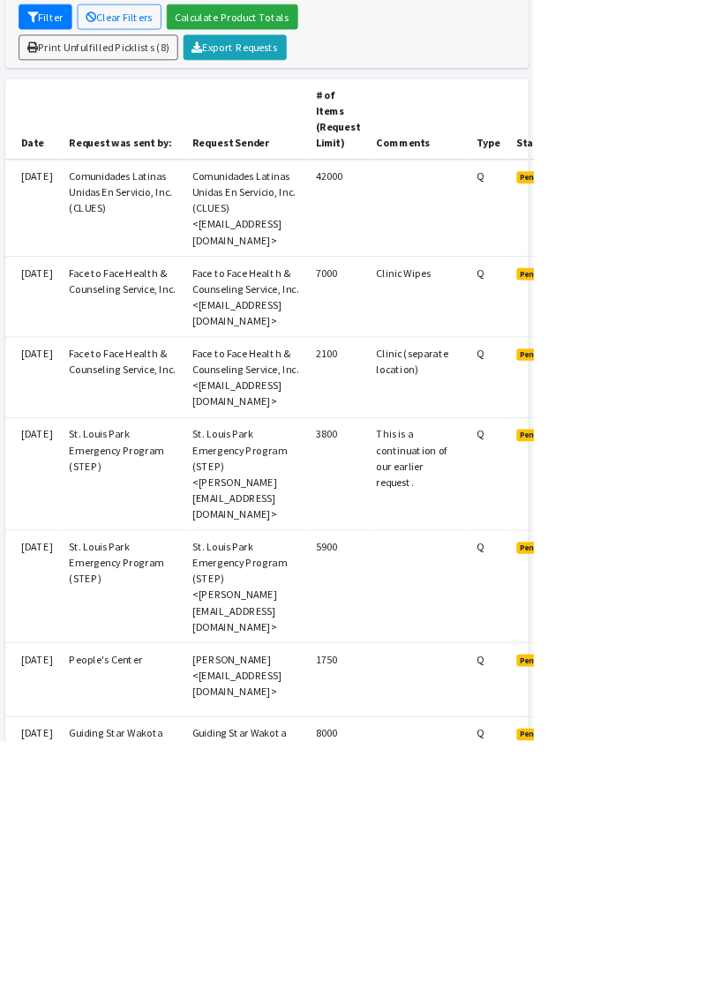
scroll to position [374, 0]
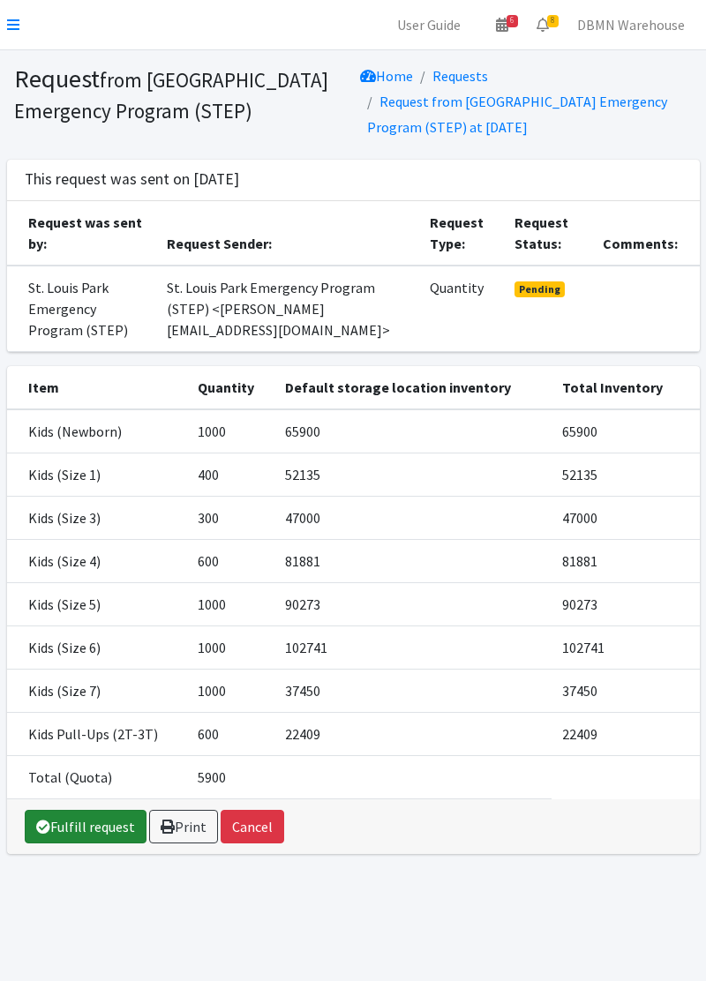
click at [76, 823] on link "Fulfill request" at bounding box center [86, 827] width 122 height 34
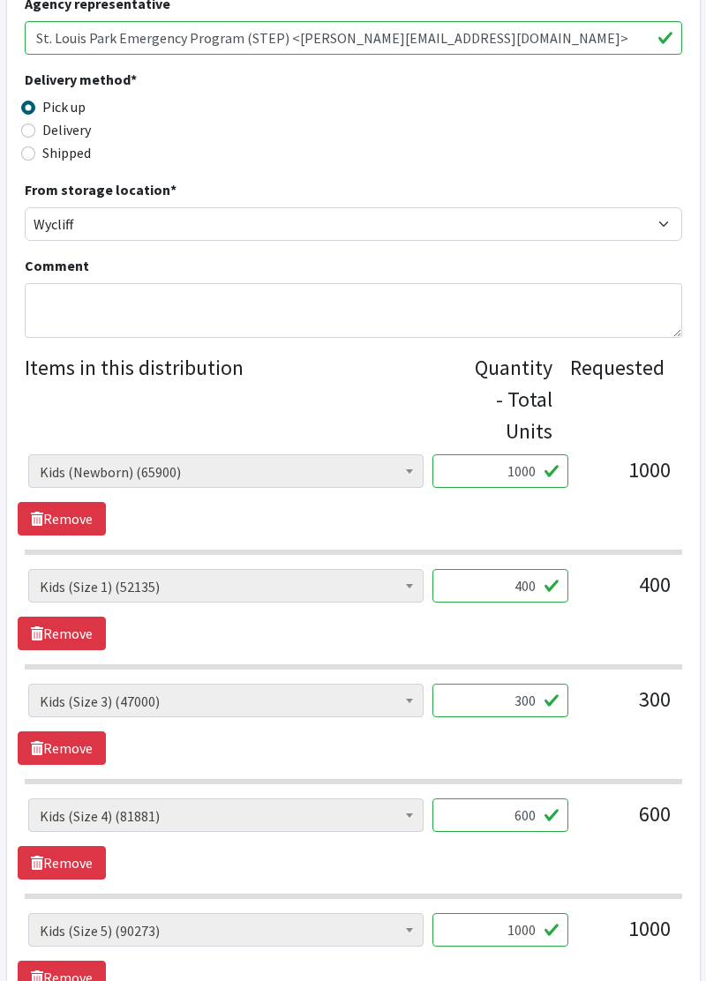
scroll to position [434, 0]
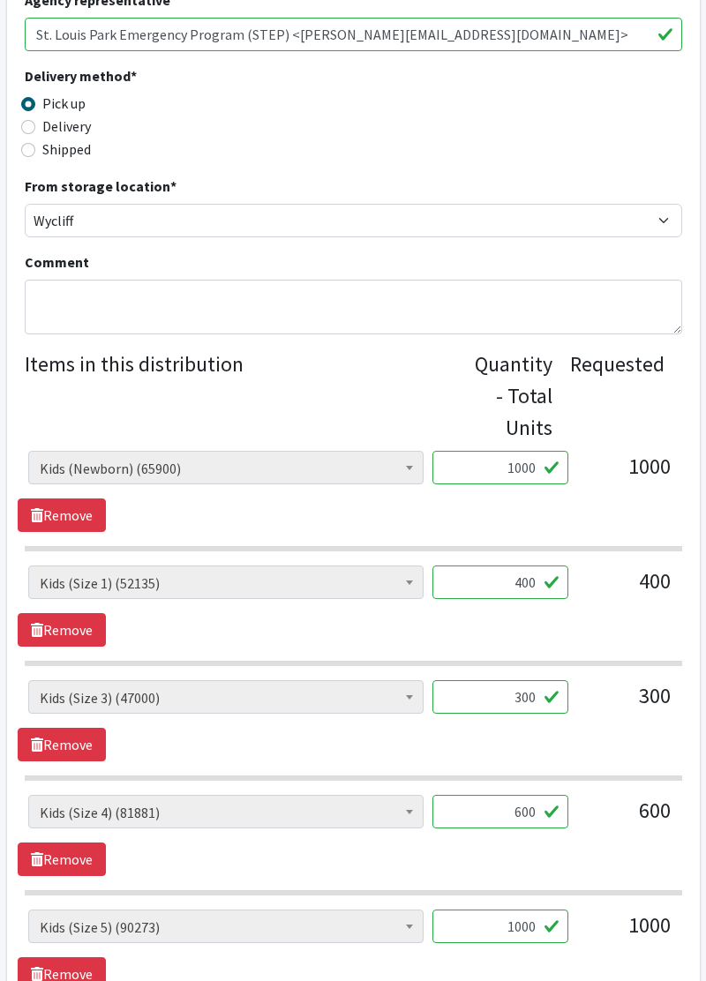
click at [553, 467] on input "1000" at bounding box center [500, 468] width 136 height 34
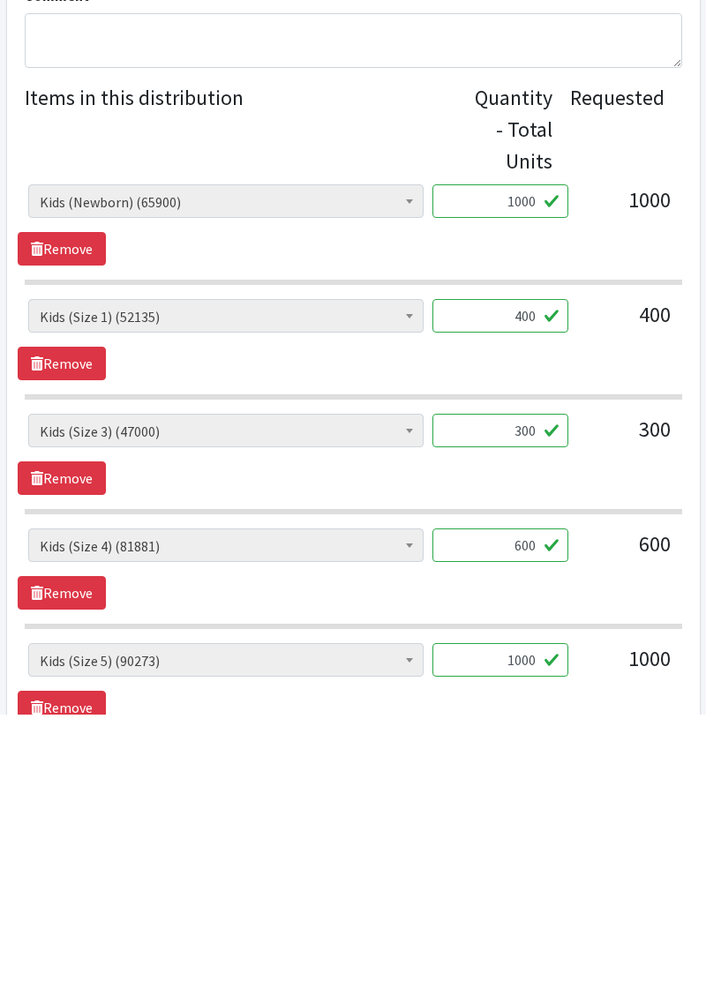
click at [534, 701] on input "300" at bounding box center [500, 697] width 136 height 34
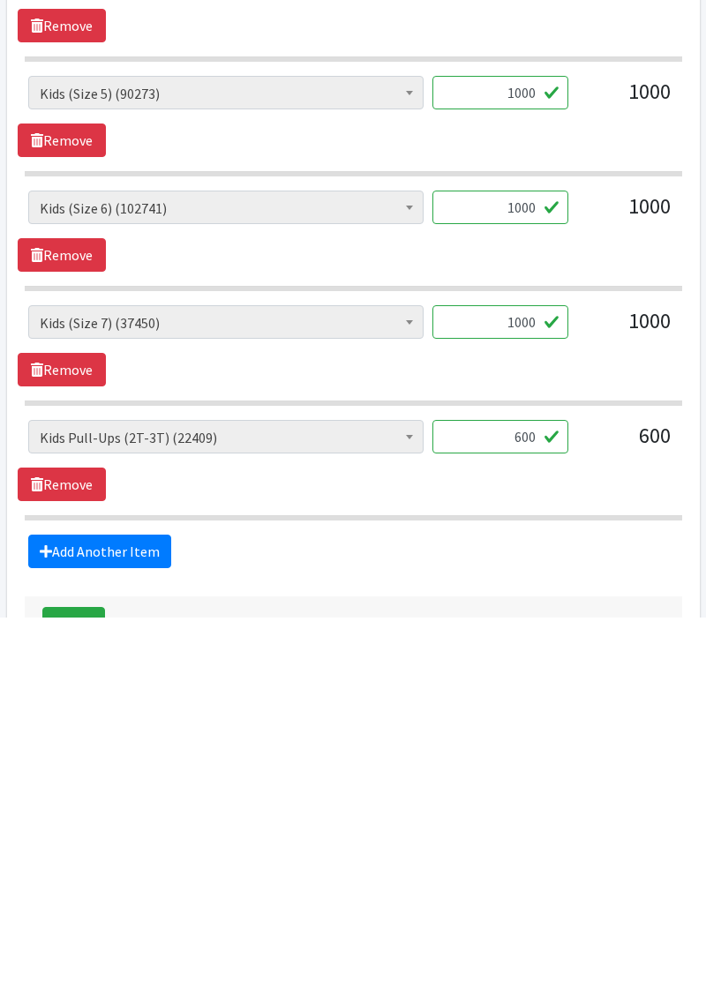
scroll to position [913, 0]
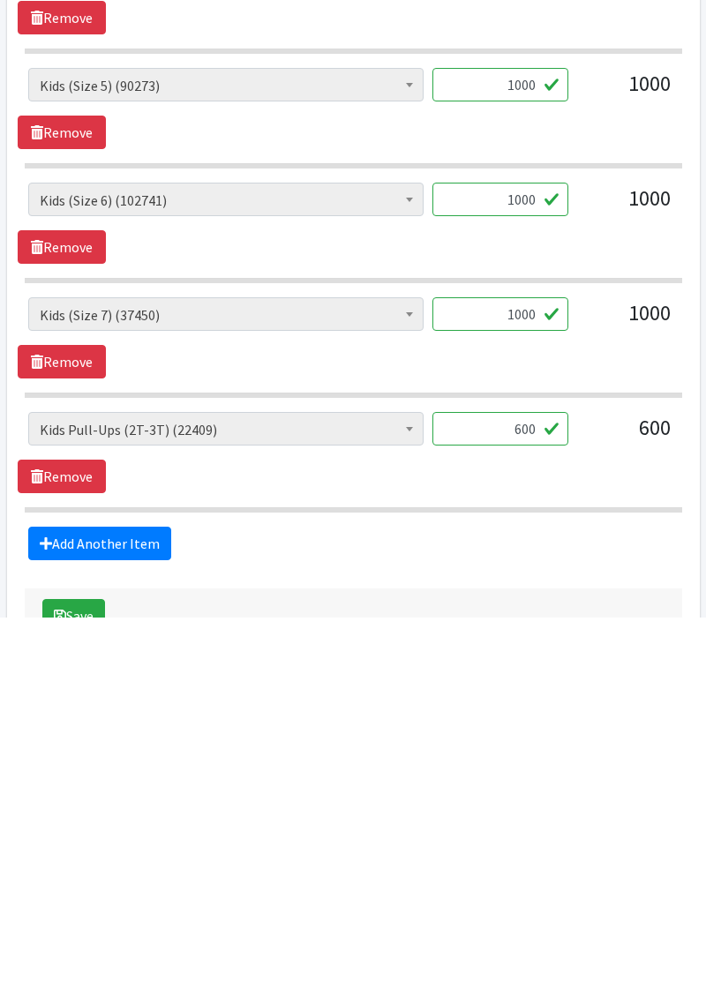
type input "302"
click at [532, 671] on input "1000" at bounding box center [500, 678] width 136 height 34
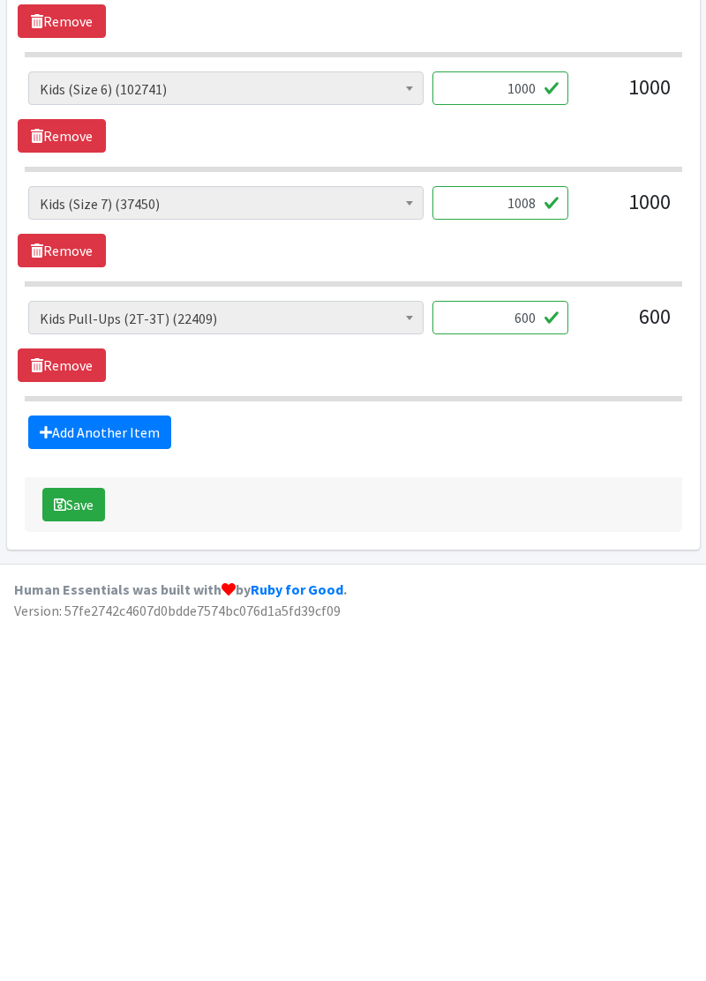
type input "1008"
click at [93, 849] on button "Save" at bounding box center [73, 866] width 63 height 34
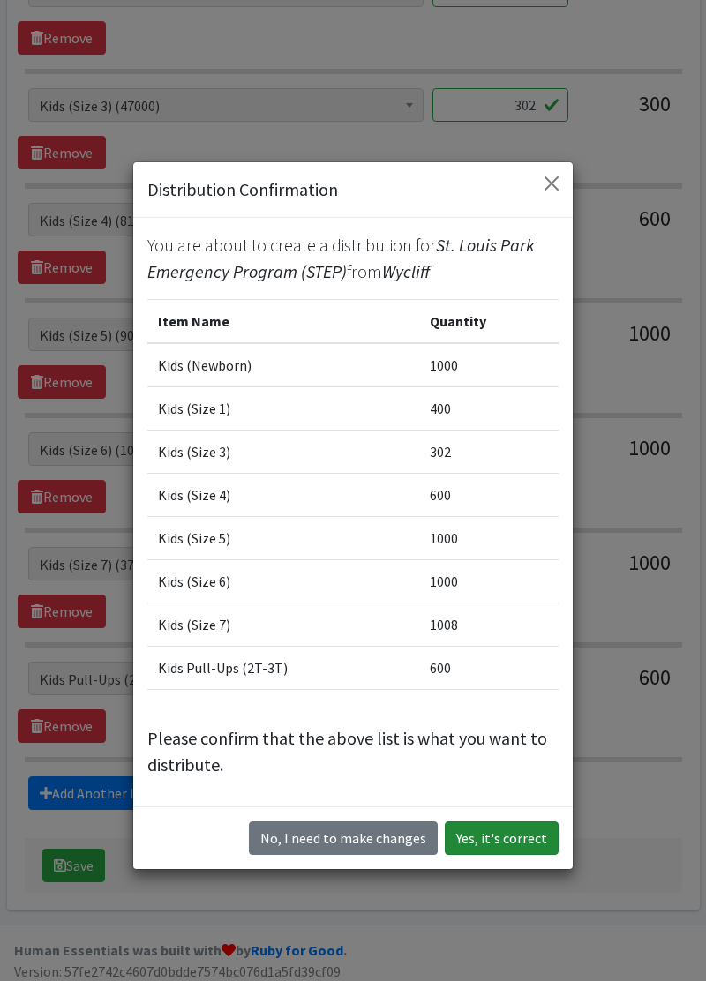
click at [501, 842] on button "Yes, it's correct" at bounding box center [502, 839] width 114 height 34
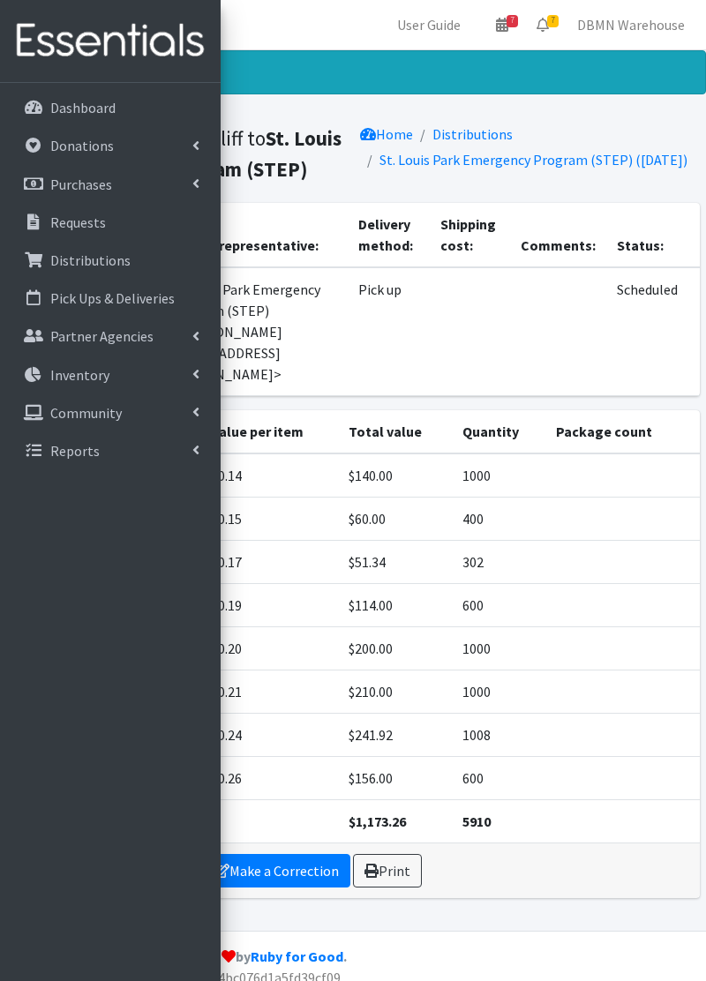
click at [537, 889] on div "Item Value per item Total value Quantity Package count Kids (Newborn) $0.14 $14…" at bounding box center [353, 661] width 706 height 502
click at [90, 230] on p "Requests" at bounding box center [78, 223] width 56 height 18
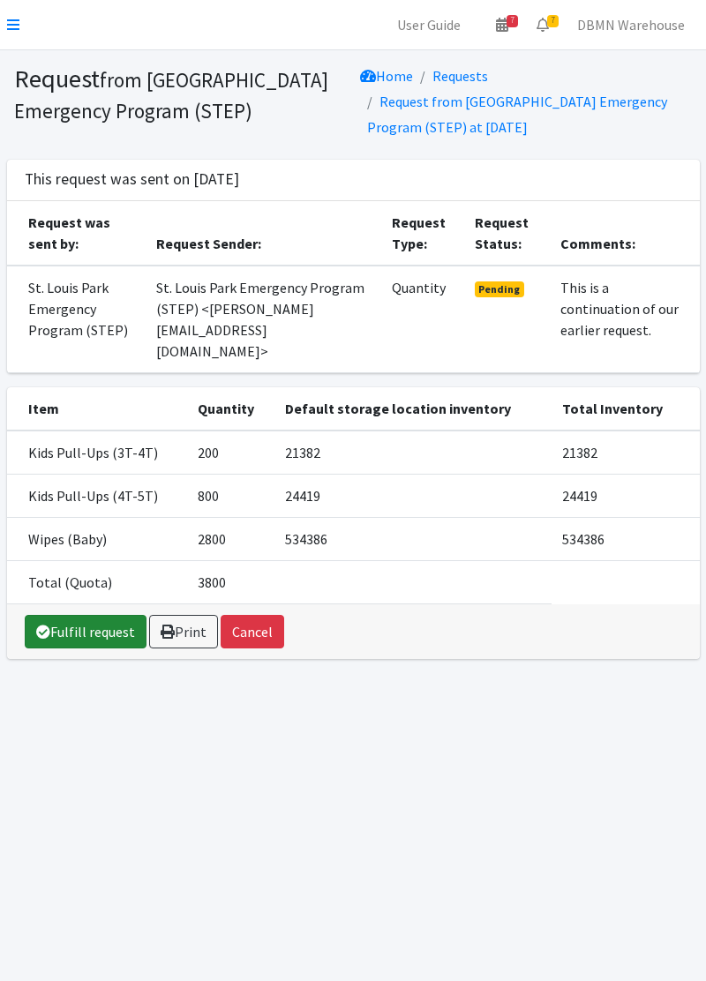
click at [86, 616] on link "Fulfill request" at bounding box center [86, 632] width 122 height 34
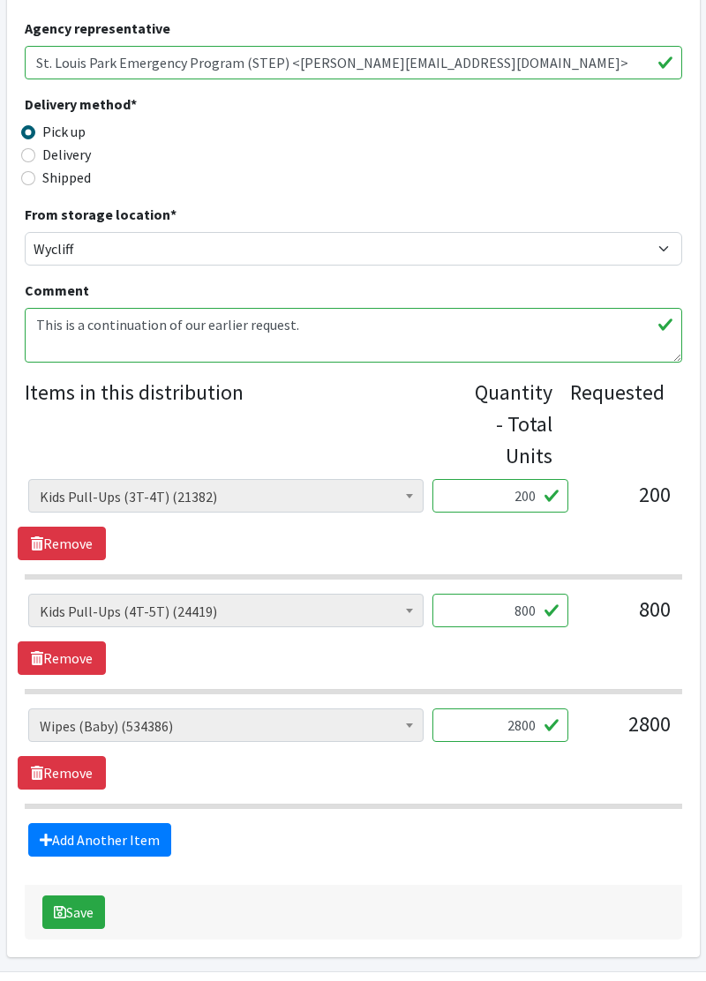
click at [528, 724] on input "2800" at bounding box center [500, 726] width 136 height 34
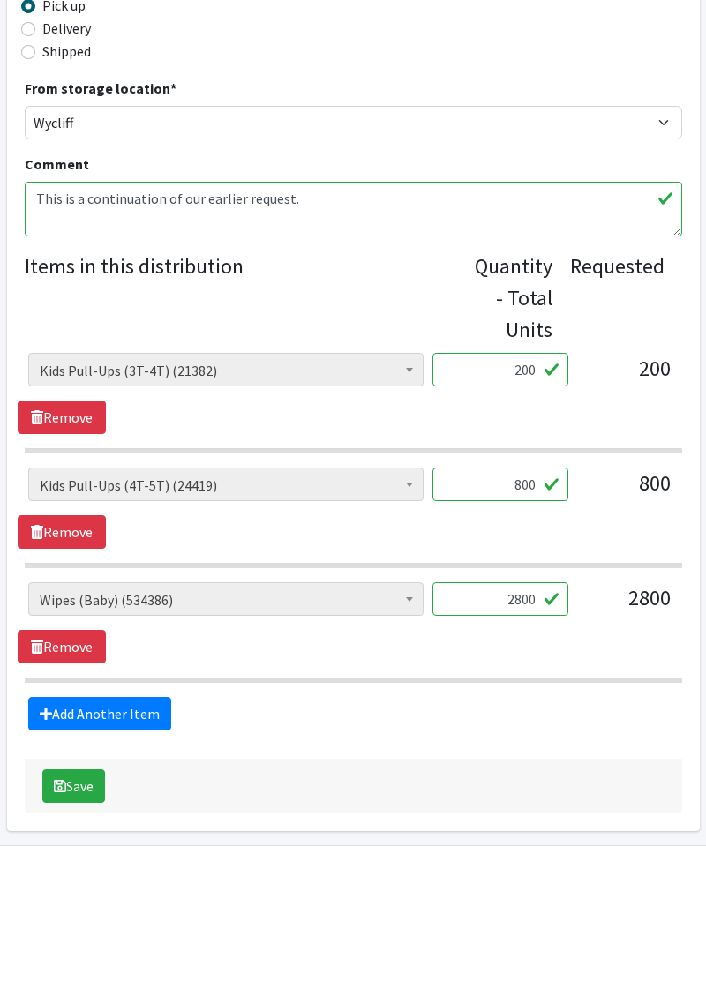
scroll to position [457, 0]
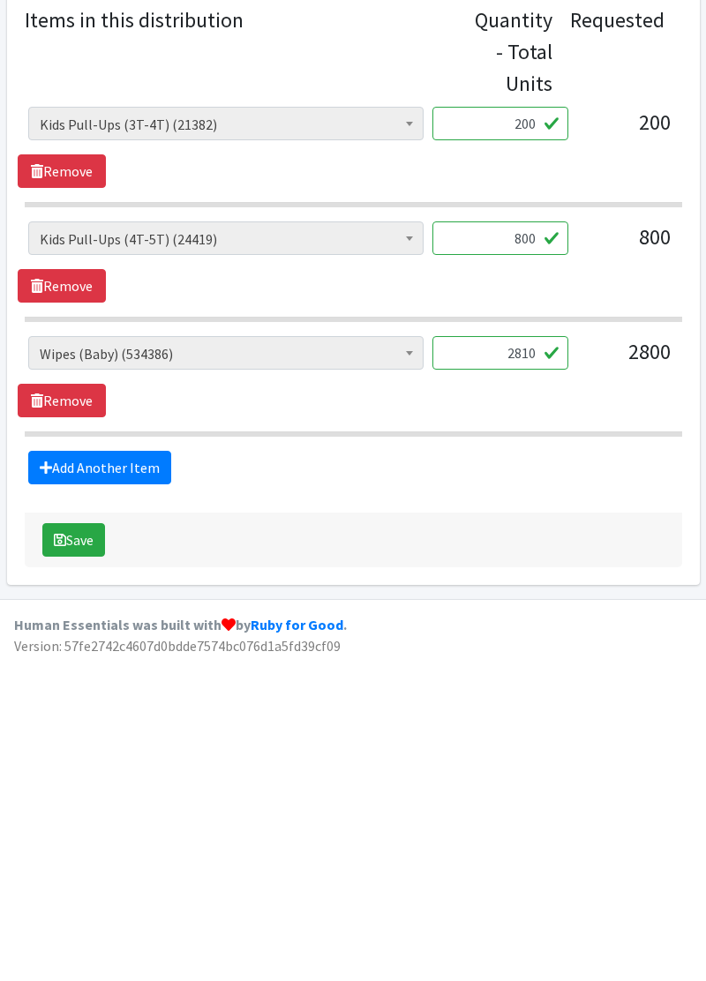
type input "2810"
click at [99, 854] on button "Save" at bounding box center [73, 862] width 63 height 34
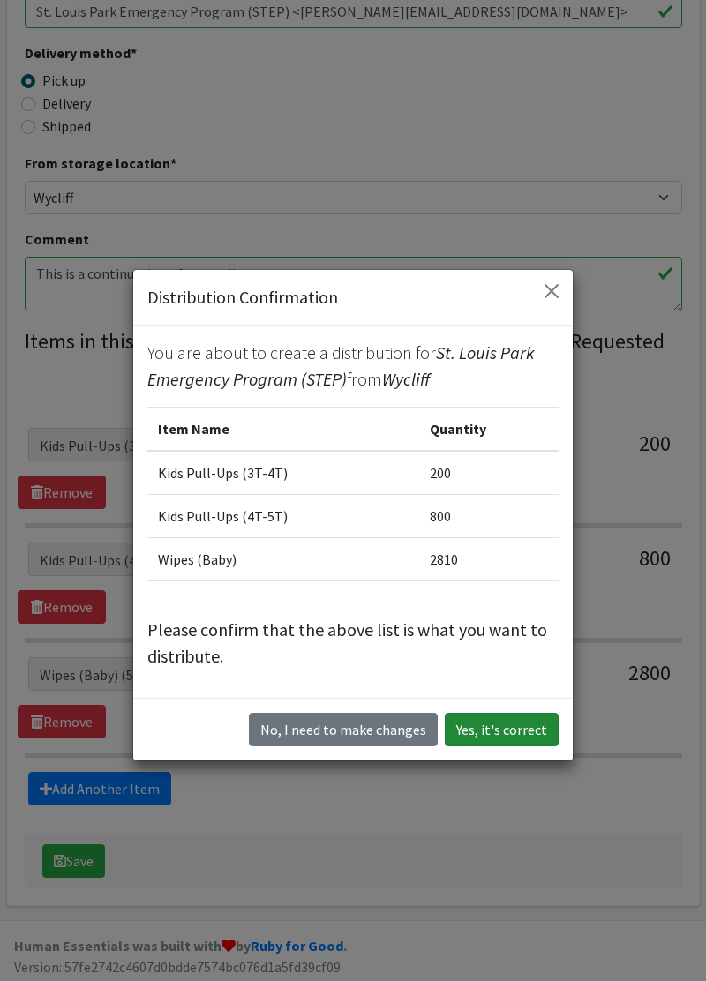
click at [504, 743] on button "Yes, it's correct" at bounding box center [502, 730] width 114 height 34
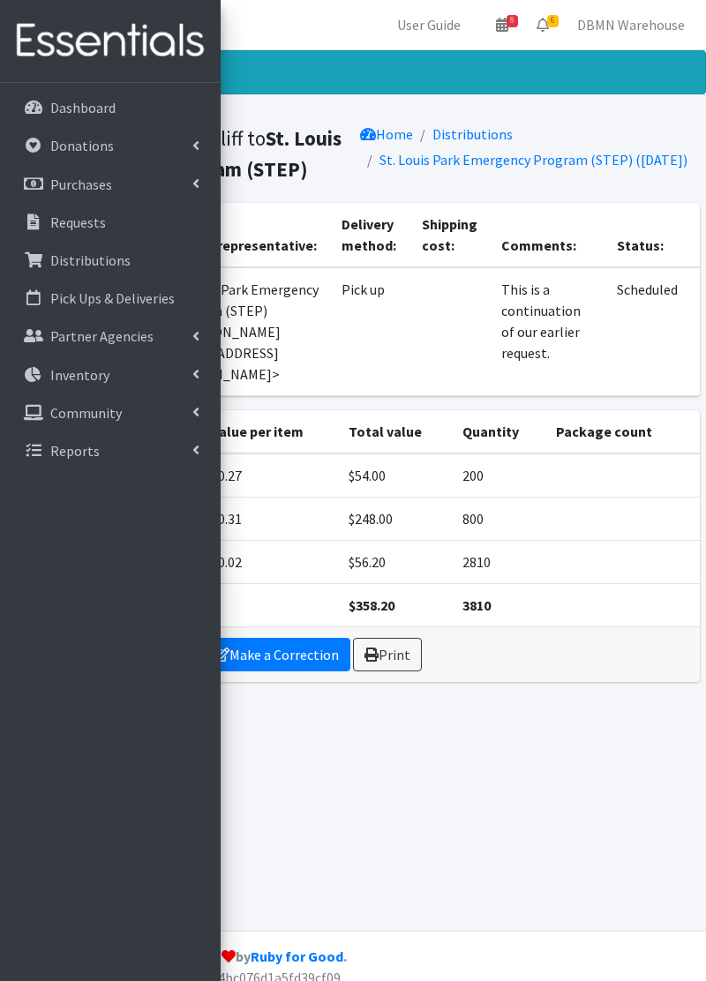
click at [553, 835] on div "Distribution created! Distribution from Wycliff to St. Louis Park Emergency Pro…" at bounding box center [353, 490] width 706 height 881
click at [114, 230] on link "Requests" at bounding box center [110, 222] width 207 height 35
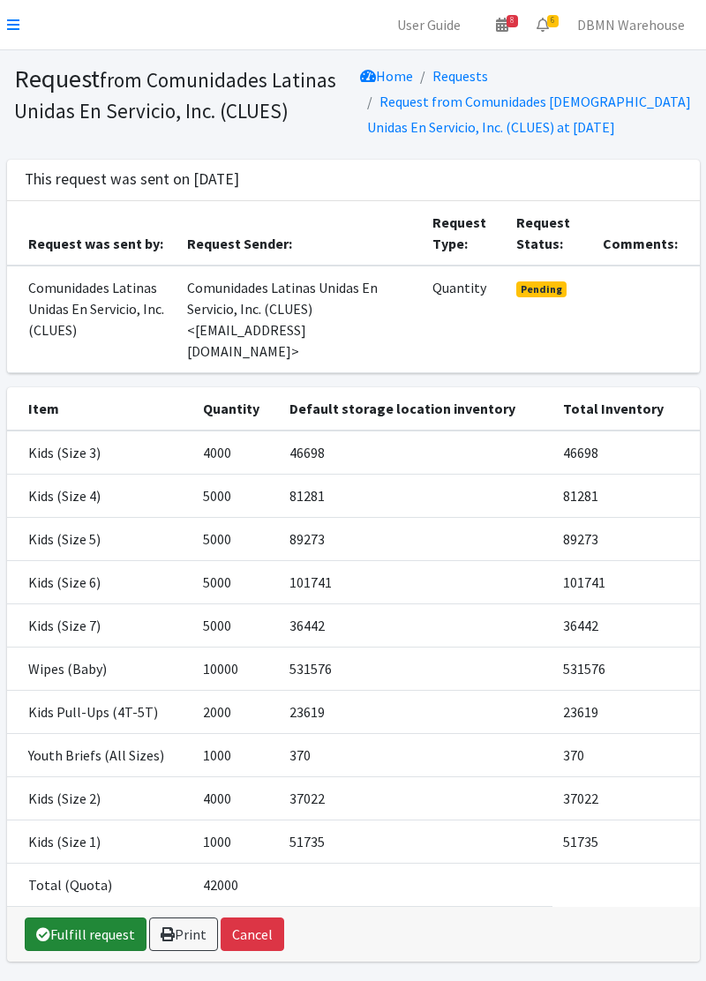
click at [84, 918] on link "Fulfill request" at bounding box center [86, 935] width 122 height 34
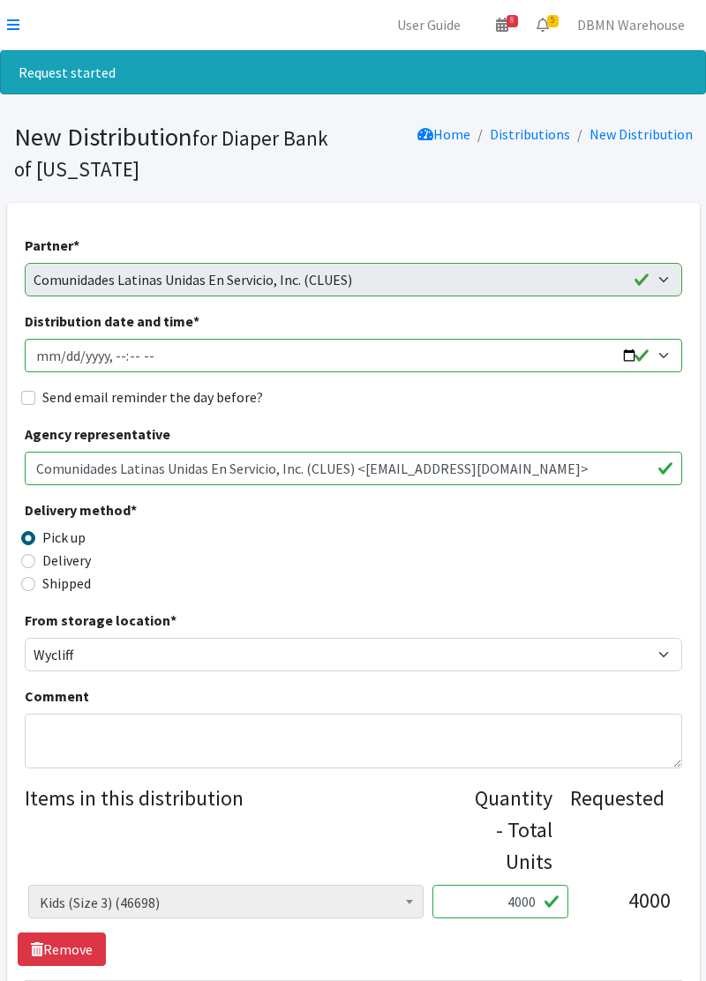
click at [16, 28] on icon at bounding box center [13, 25] width 12 height 14
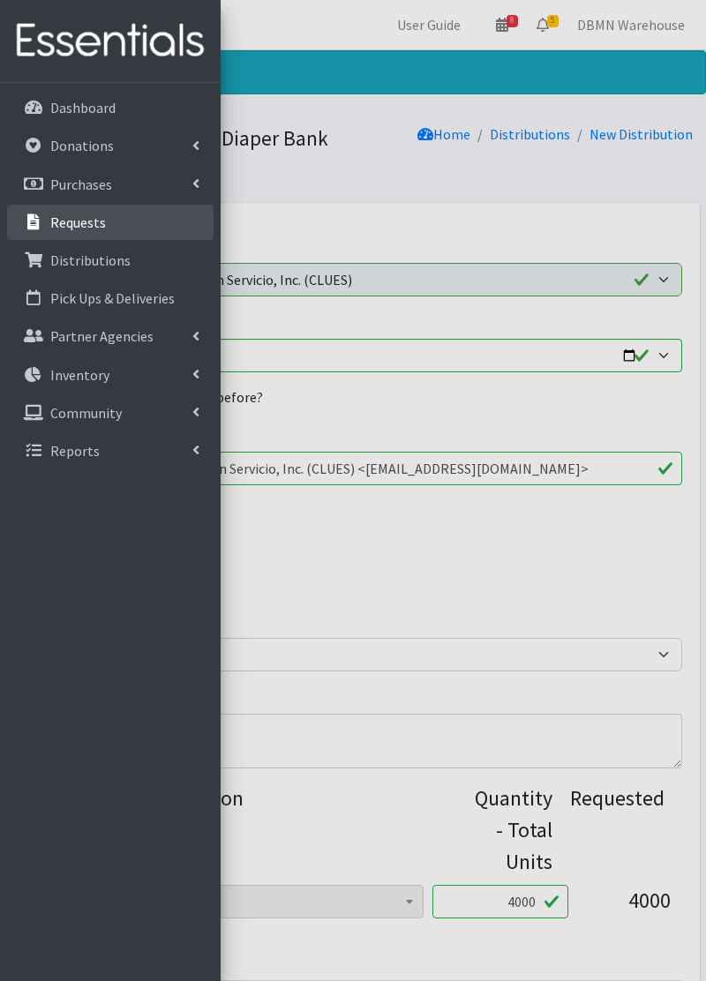
click at [102, 217] on p "Requests" at bounding box center [78, 223] width 56 height 18
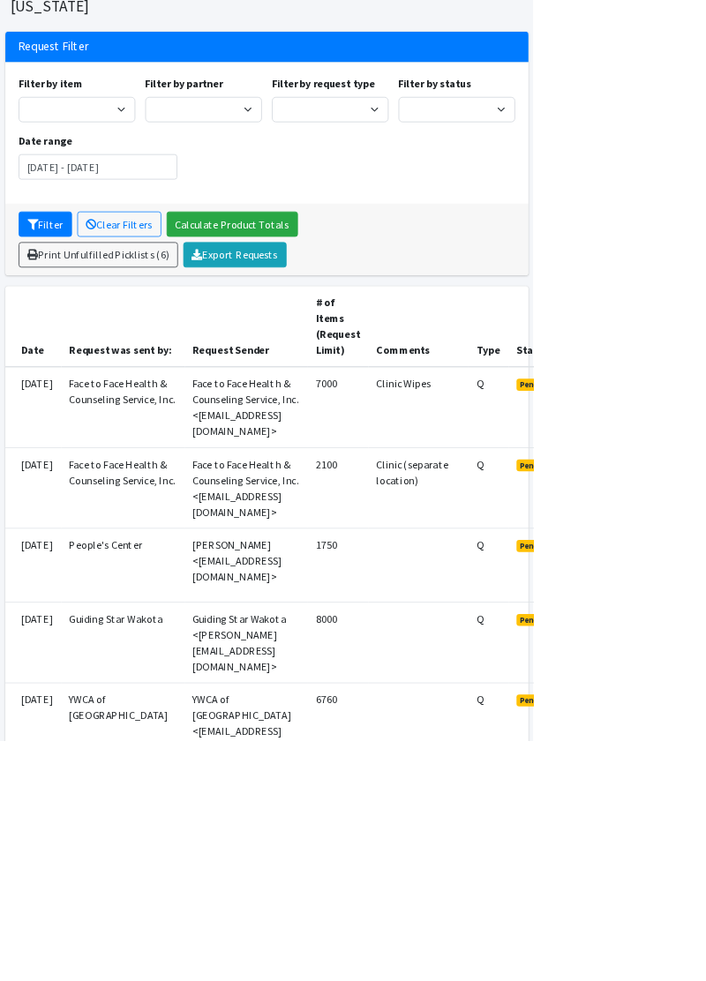
scroll to position [102, 0]
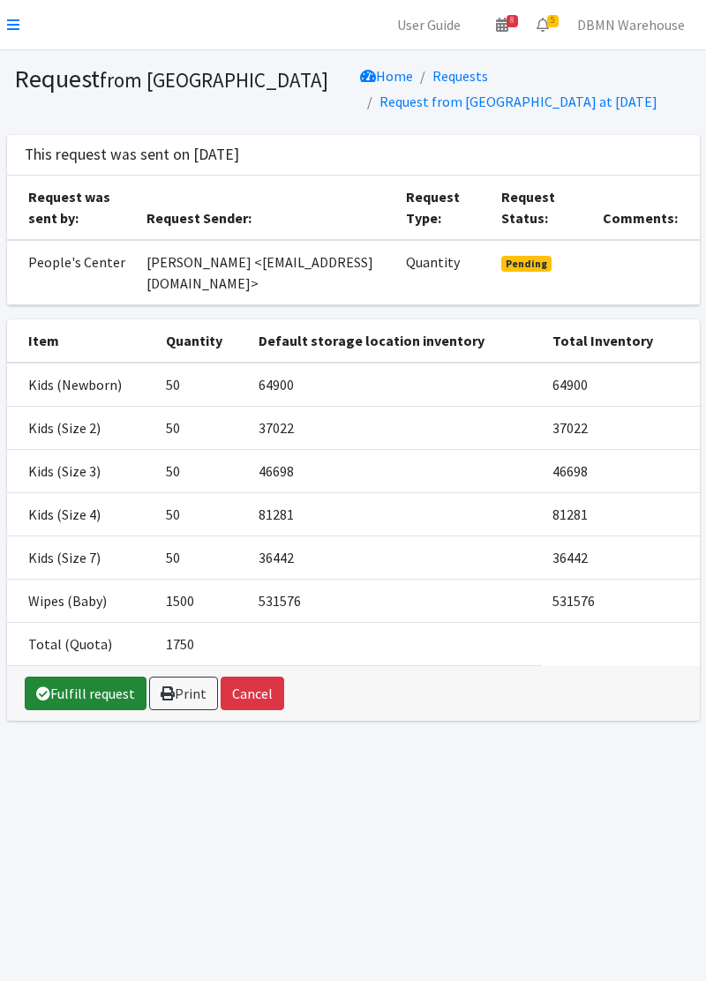
click at [83, 693] on link "Fulfill request" at bounding box center [86, 694] width 122 height 34
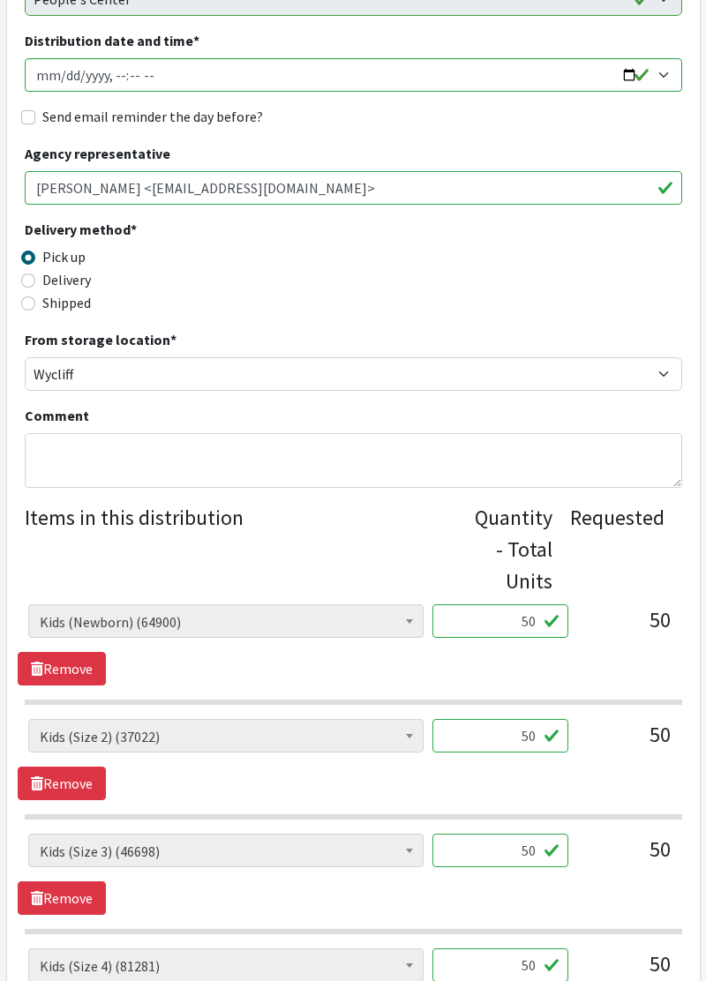
click at [533, 616] on input "50" at bounding box center [500, 622] width 136 height 34
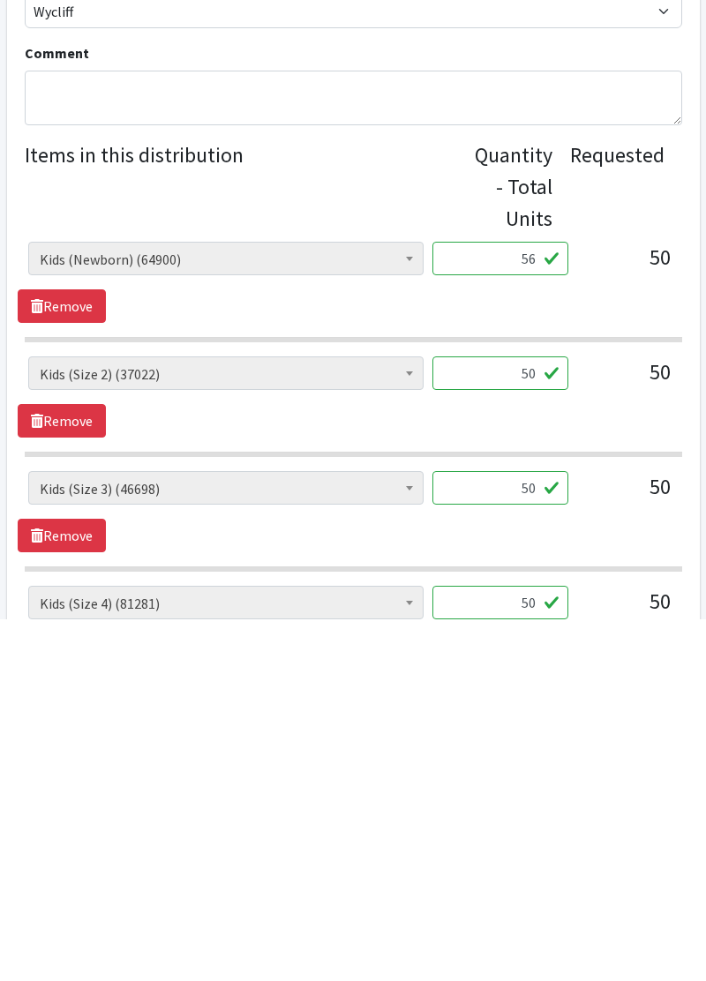
scroll to position [297, 0]
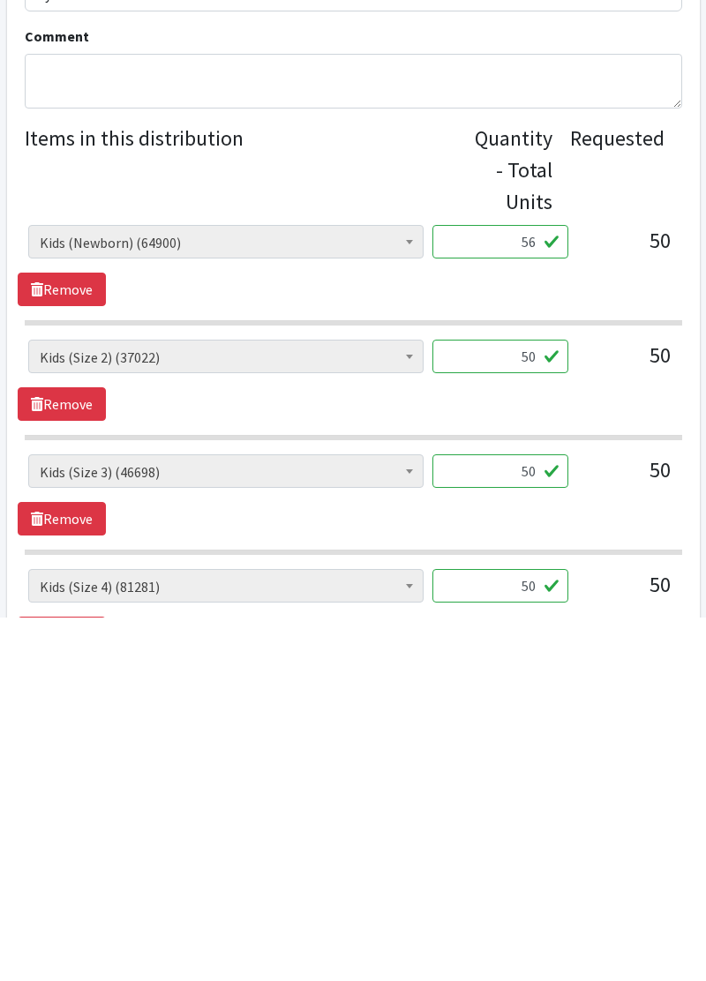
type input "56"
click at [535, 714] on input "50" at bounding box center [500, 720] width 136 height 34
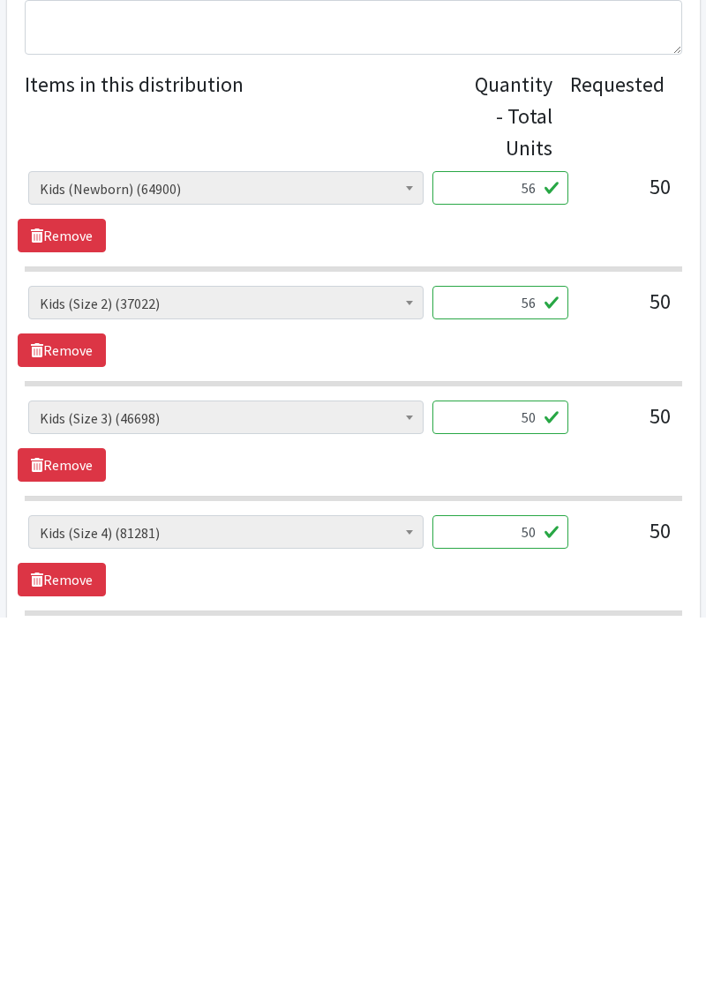
scroll to position [383, 0]
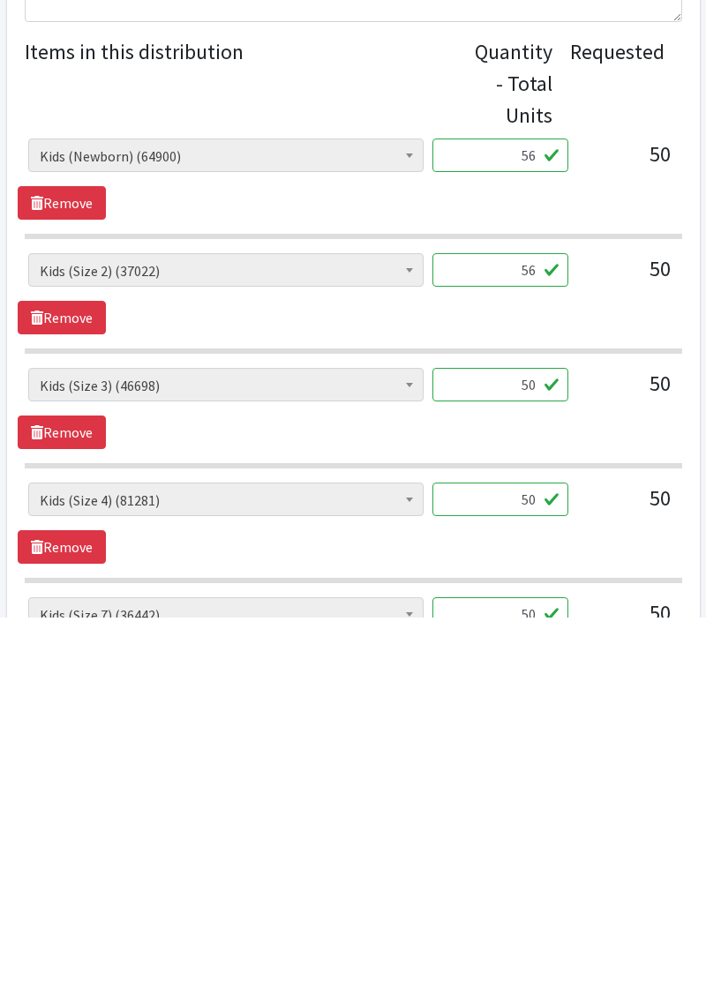
type input "56"
click at [533, 742] on input "50" at bounding box center [500, 749] width 136 height 34
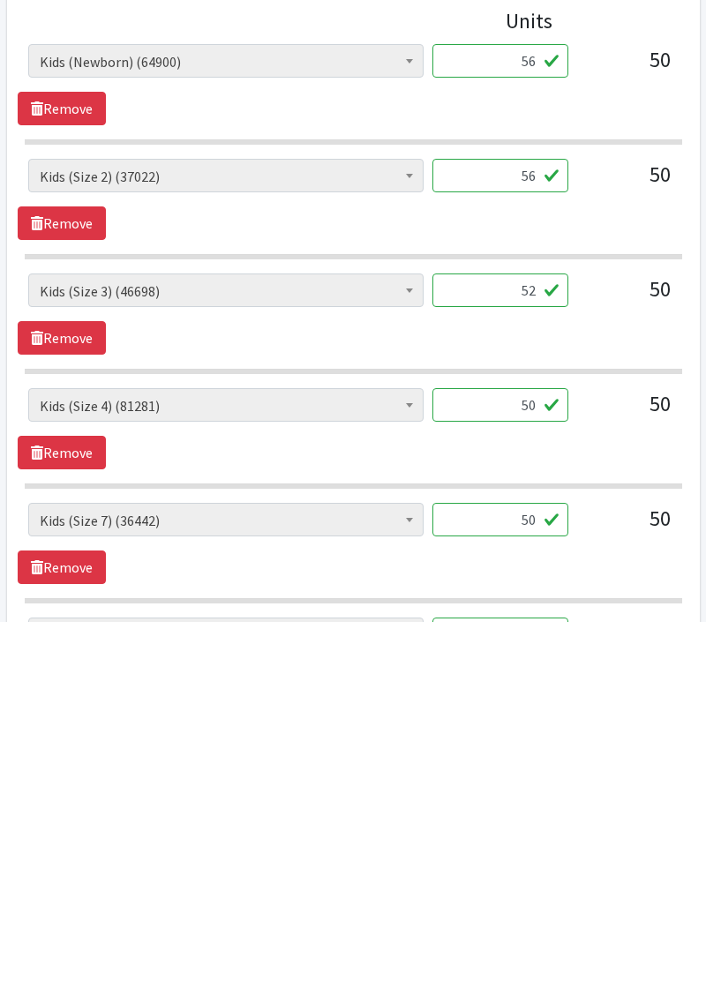
type input "52"
click at [534, 753] on input "50" at bounding box center [500, 765] width 136 height 34
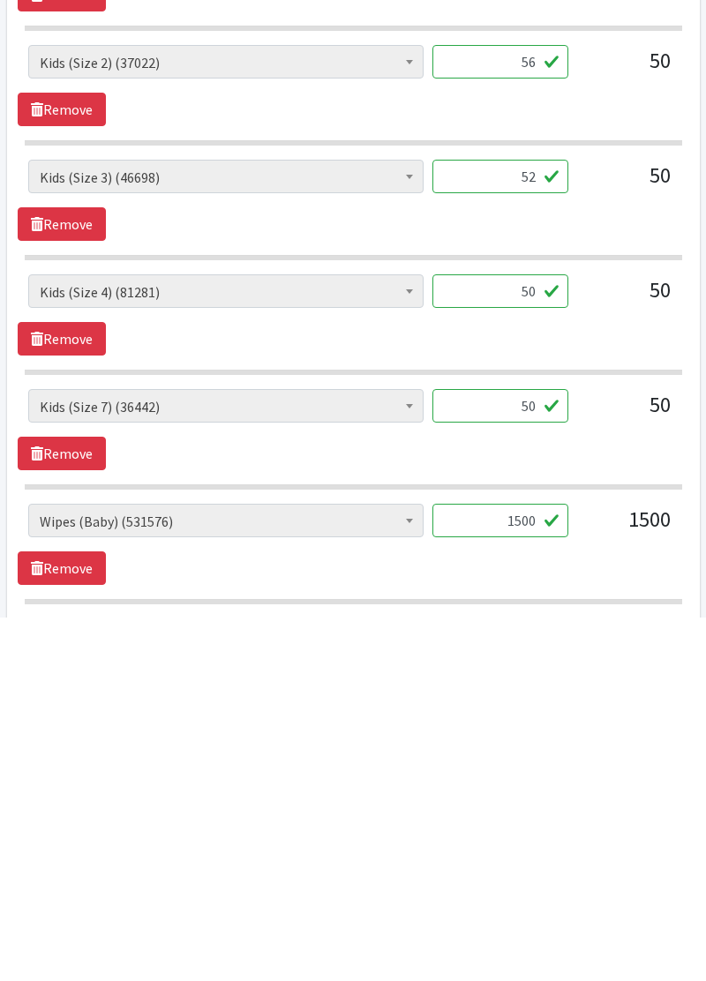
scroll to position [594, 0]
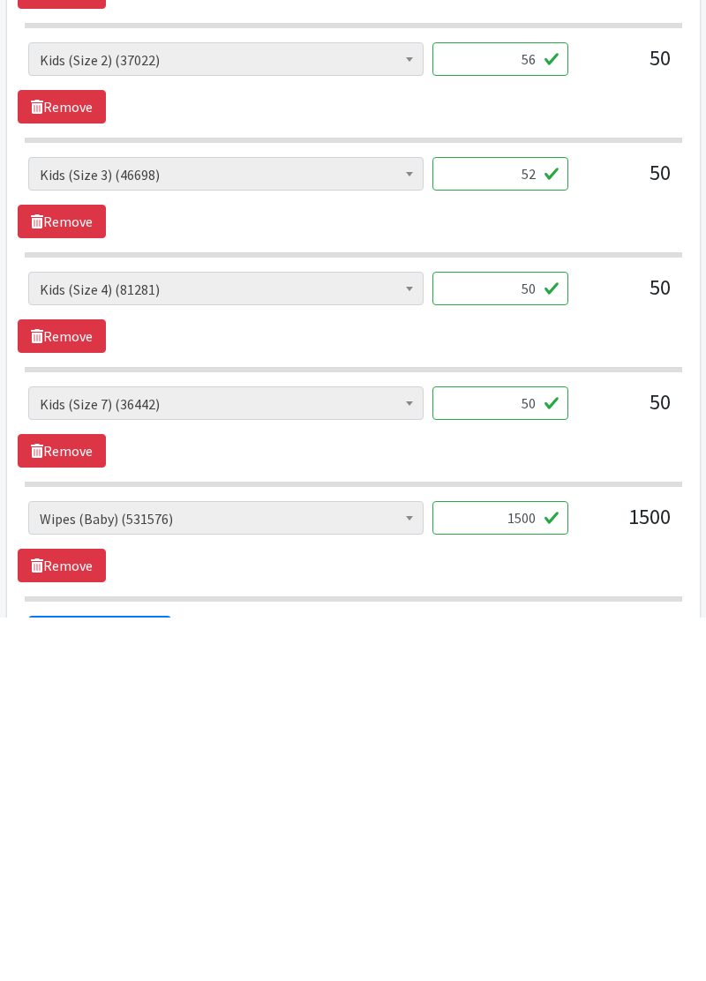
click at [529, 761] on input "50" at bounding box center [500, 767] width 136 height 34
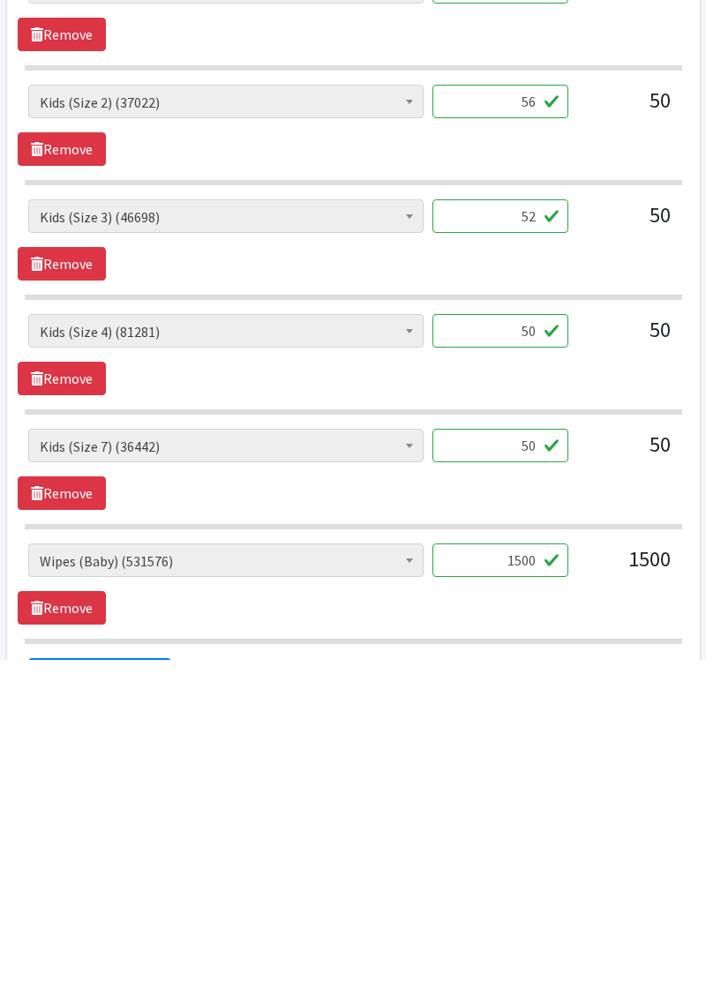
type input "0"
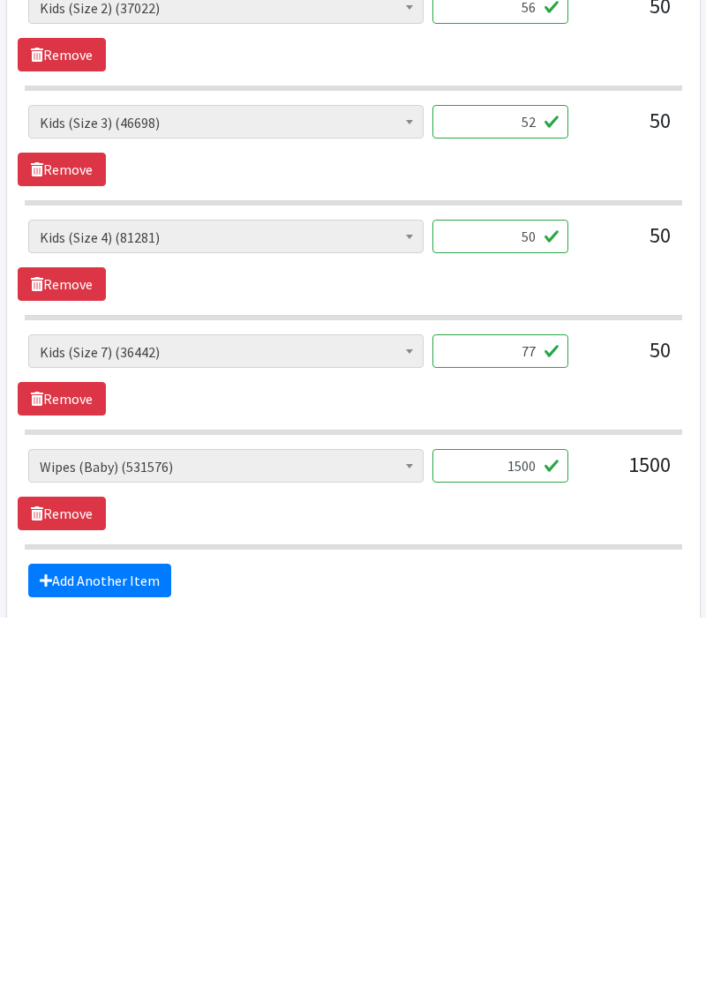
scroll to position [676, 0]
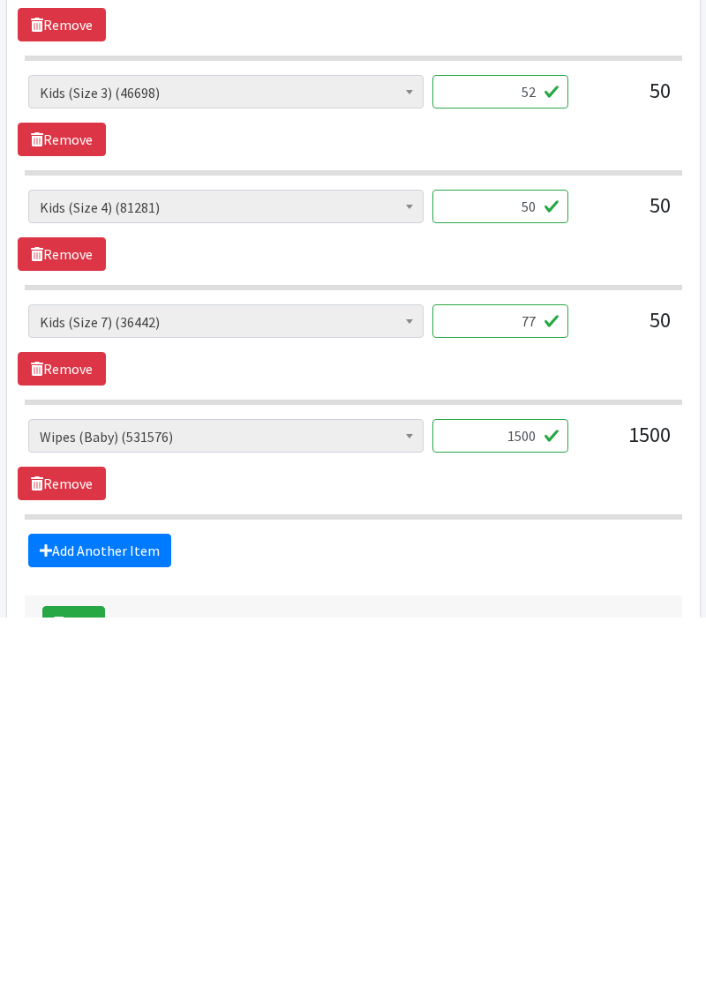
type input "77"
click at [549, 786] on input "1500" at bounding box center [500, 800] width 136 height 34
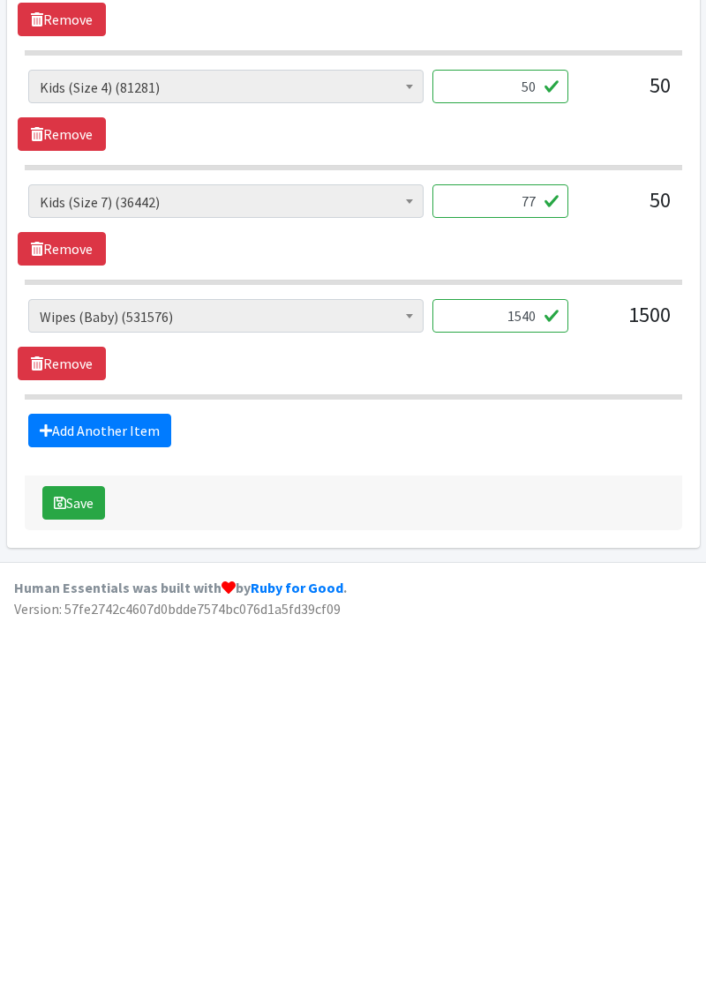
type input "1540"
click at [94, 864] on button "Save" at bounding box center [73, 864] width 63 height 34
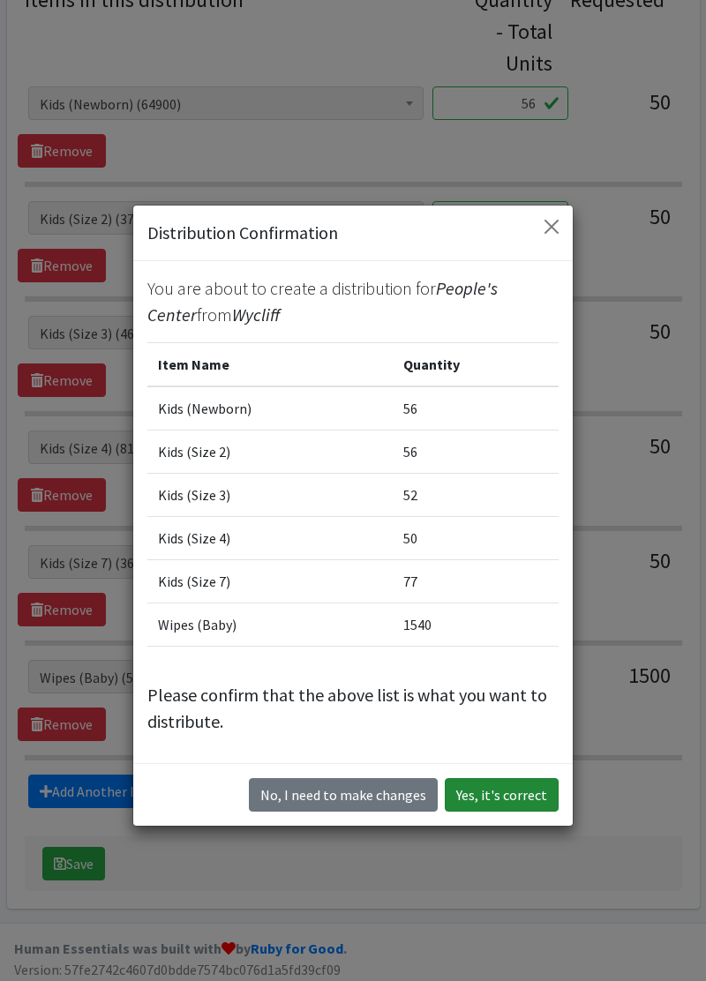
click at [501, 804] on button "Yes, it's correct" at bounding box center [502, 795] width 114 height 34
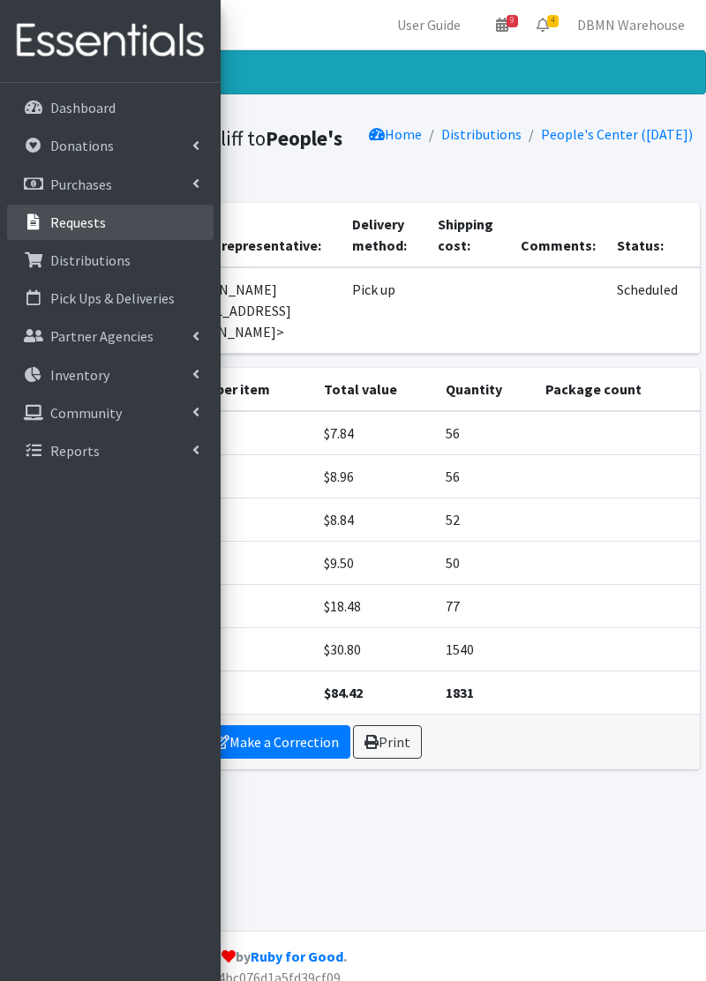
click at [91, 234] on link "Requests" at bounding box center [110, 222] width 207 height 35
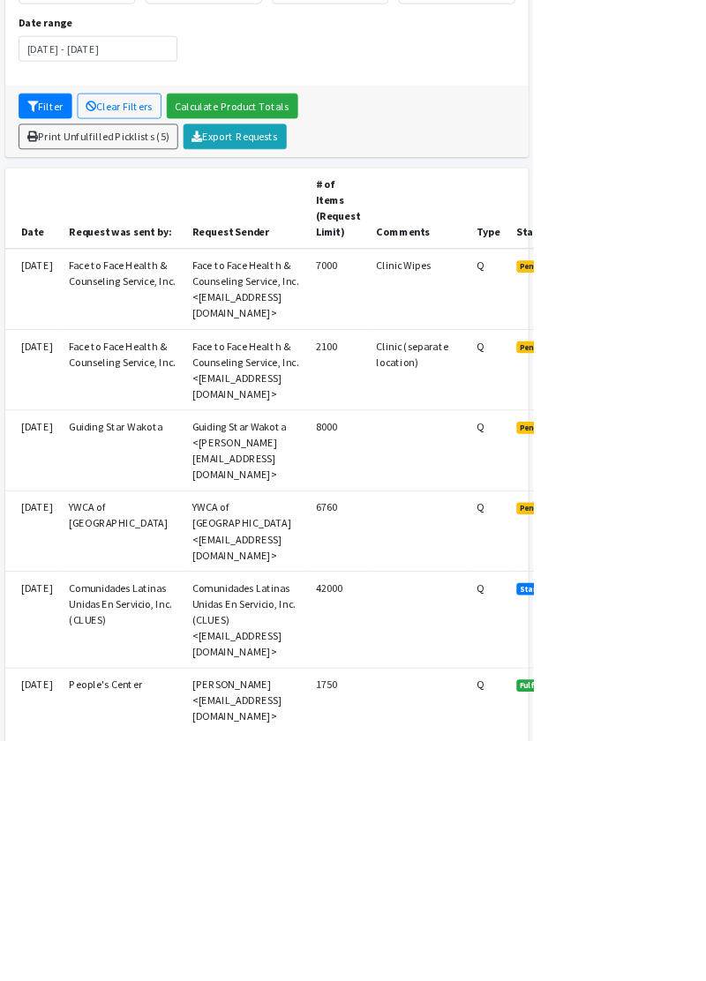
scroll to position [259, 0]
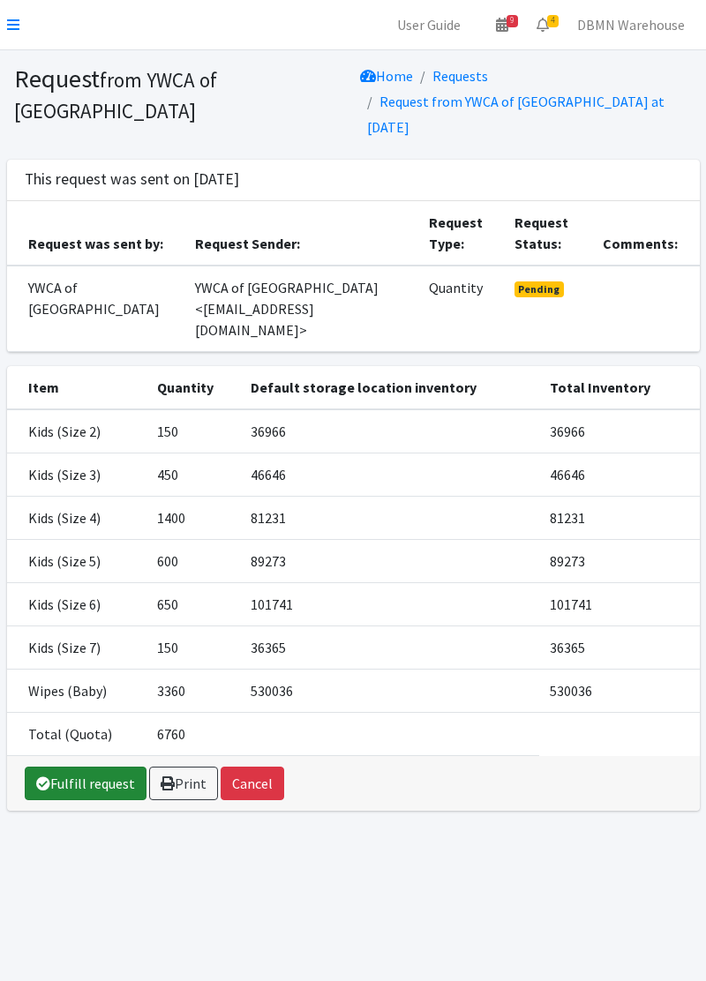
click at [65, 767] on link "Fulfill request" at bounding box center [86, 784] width 122 height 34
click at [49, 767] on link "Fulfill request" at bounding box center [86, 784] width 122 height 34
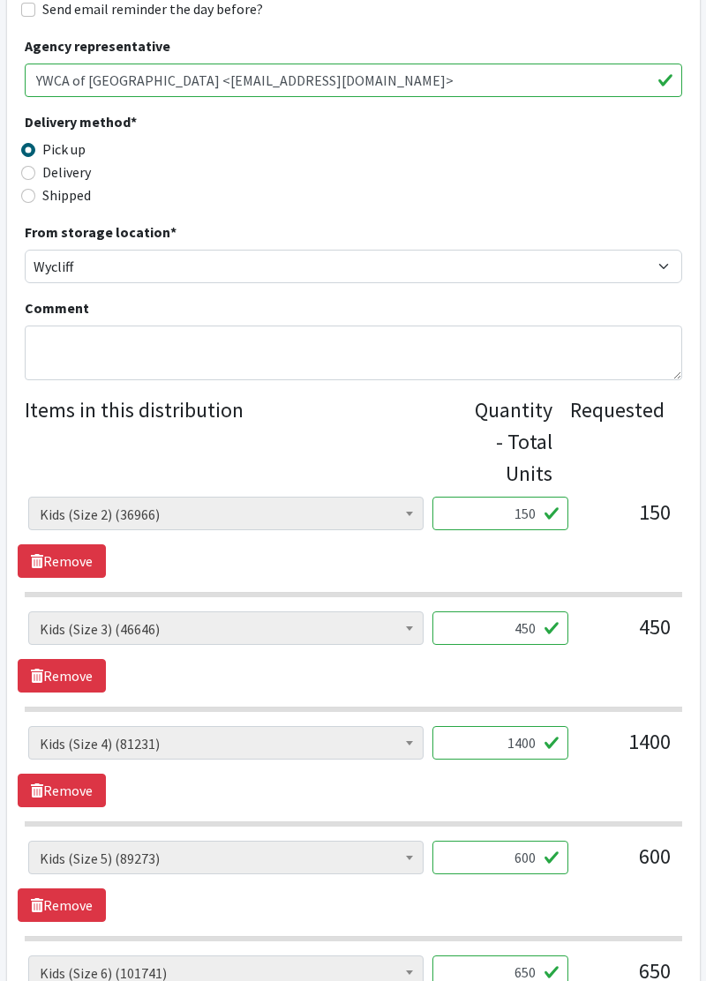
scroll to position [387, 0]
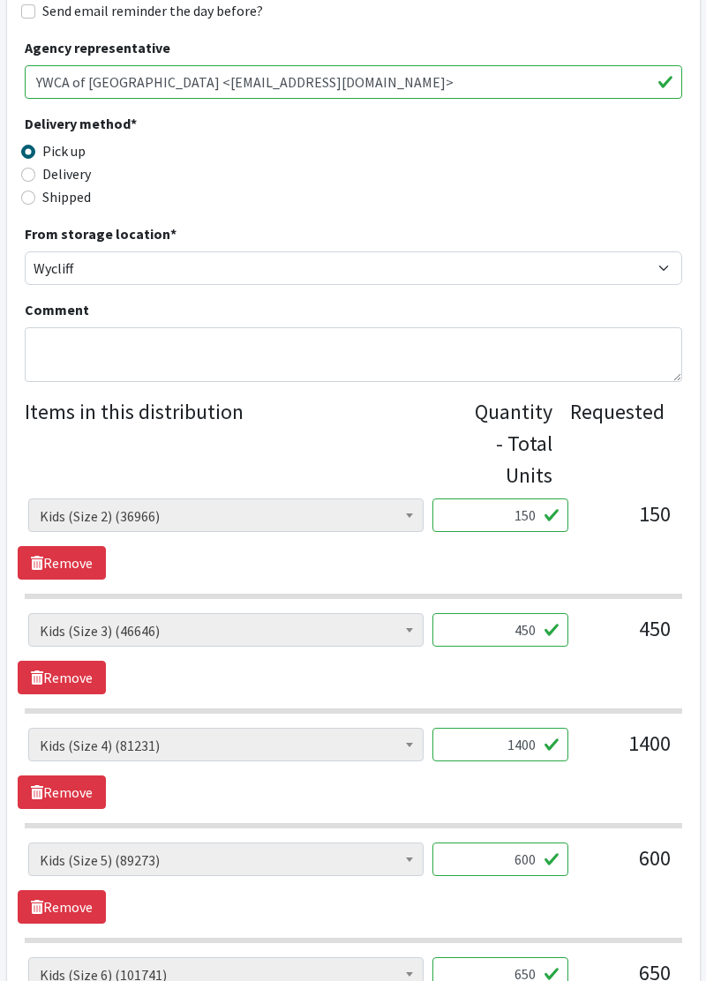
click at [533, 512] on input "150" at bounding box center [500, 516] width 136 height 34
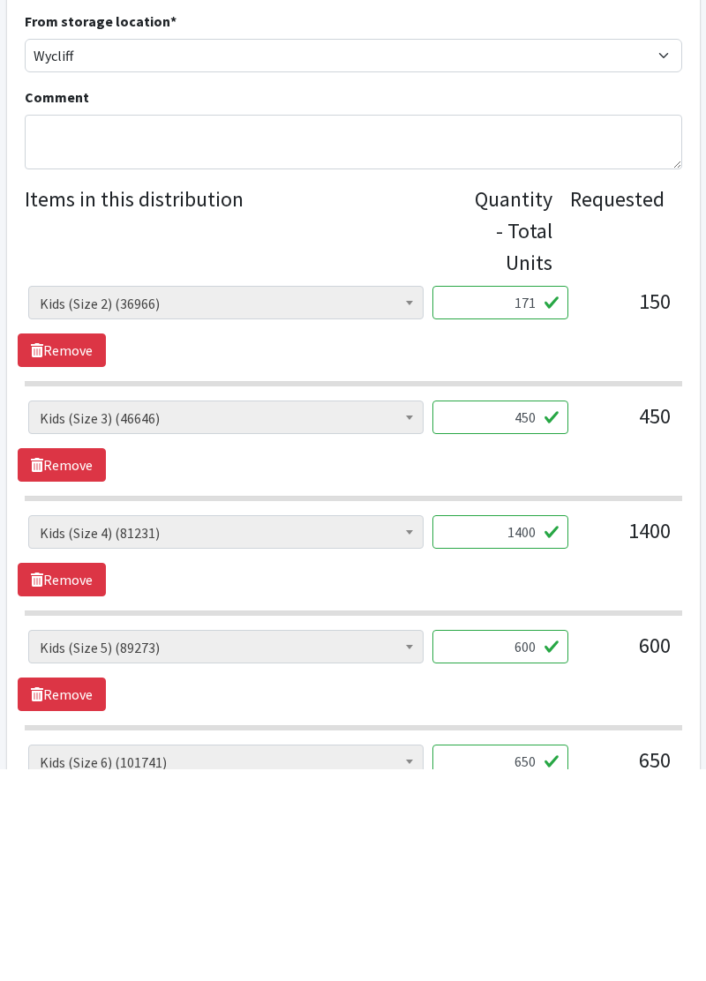
type input "171"
click at [535, 627] on input "450" at bounding box center [500, 630] width 136 height 34
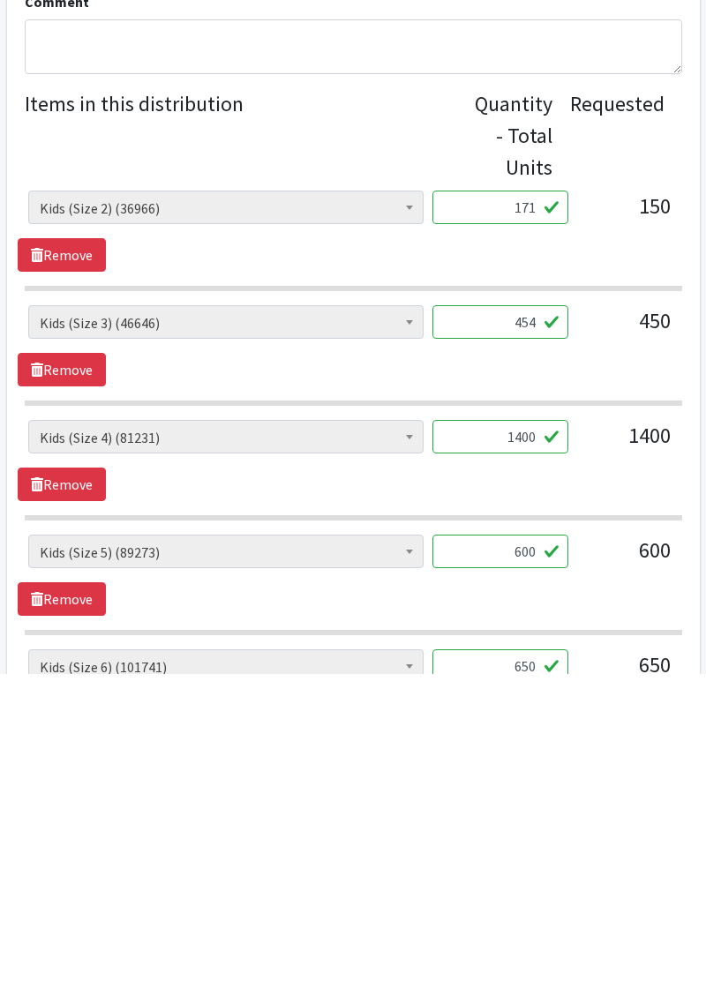
type input "454"
click at [533, 748] on input "1400" at bounding box center [500, 745] width 136 height 34
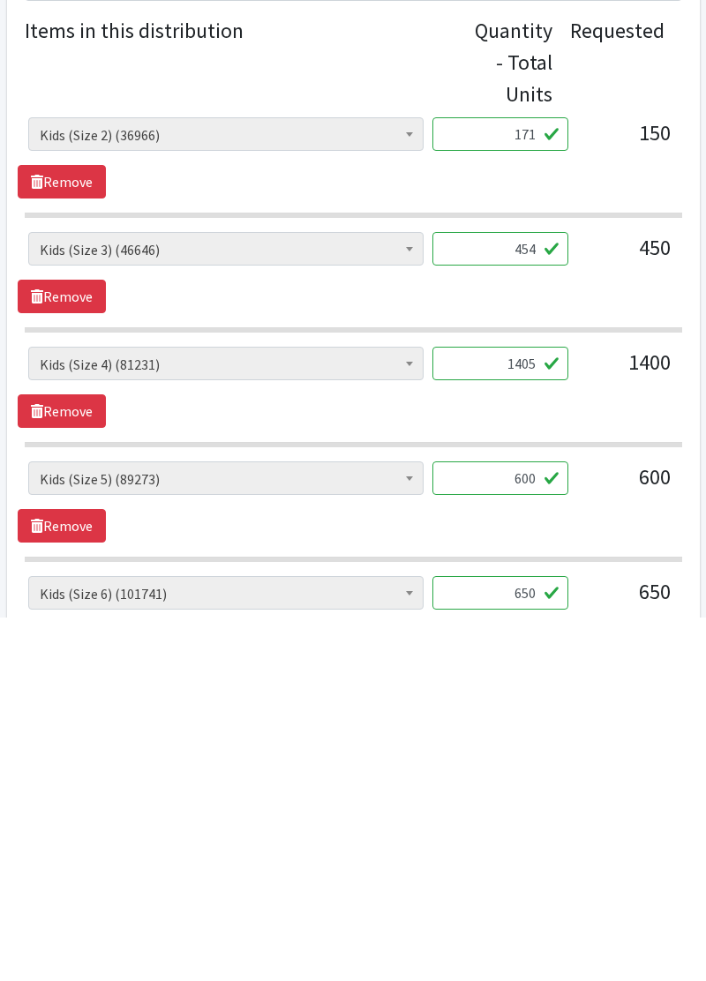
scroll to position [455, 0]
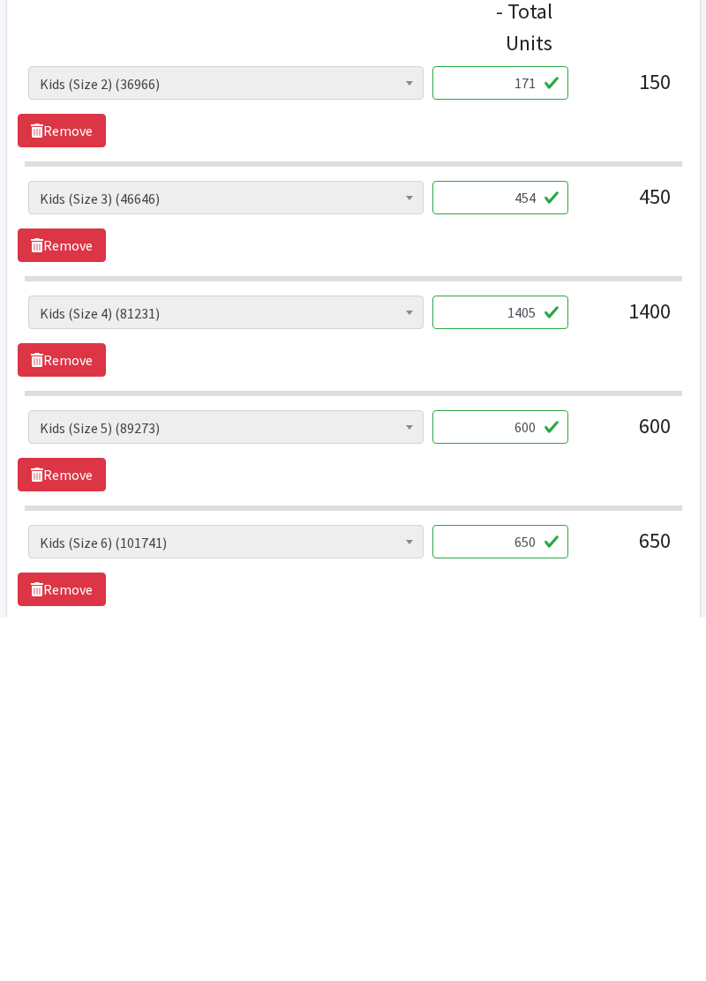
type input "1405"
click at [545, 798] on input "600" at bounding box center [500, 791] width 136 height 34
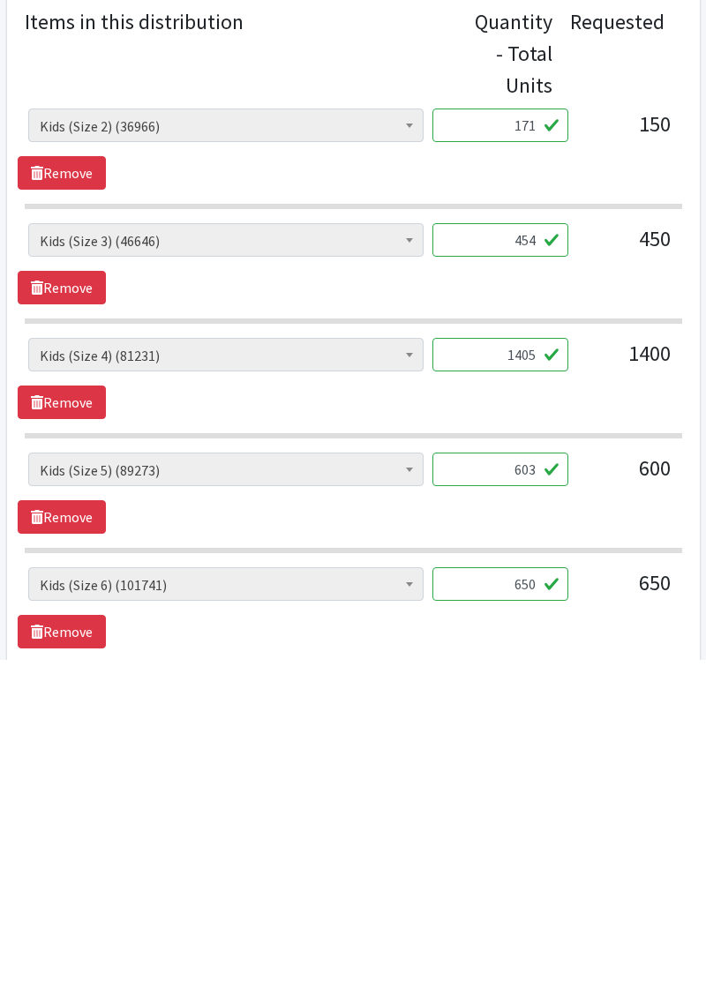
type input "603"
click at [526, 899] on input "650" at bounding box center [500, 906] width 136 height 34
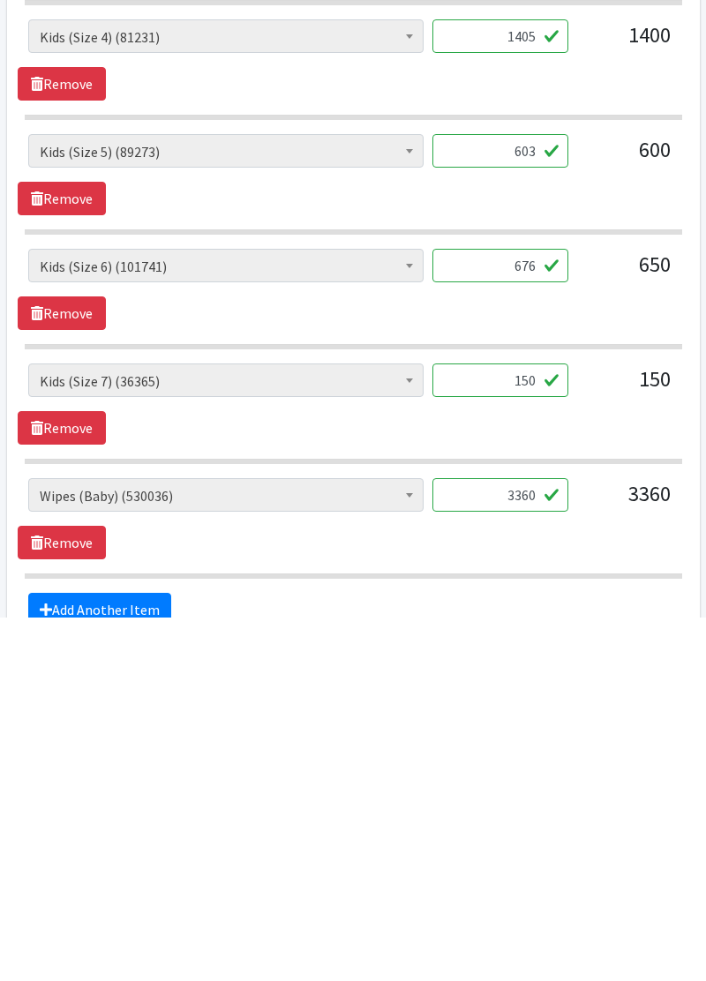
scroll to position [743, 0]
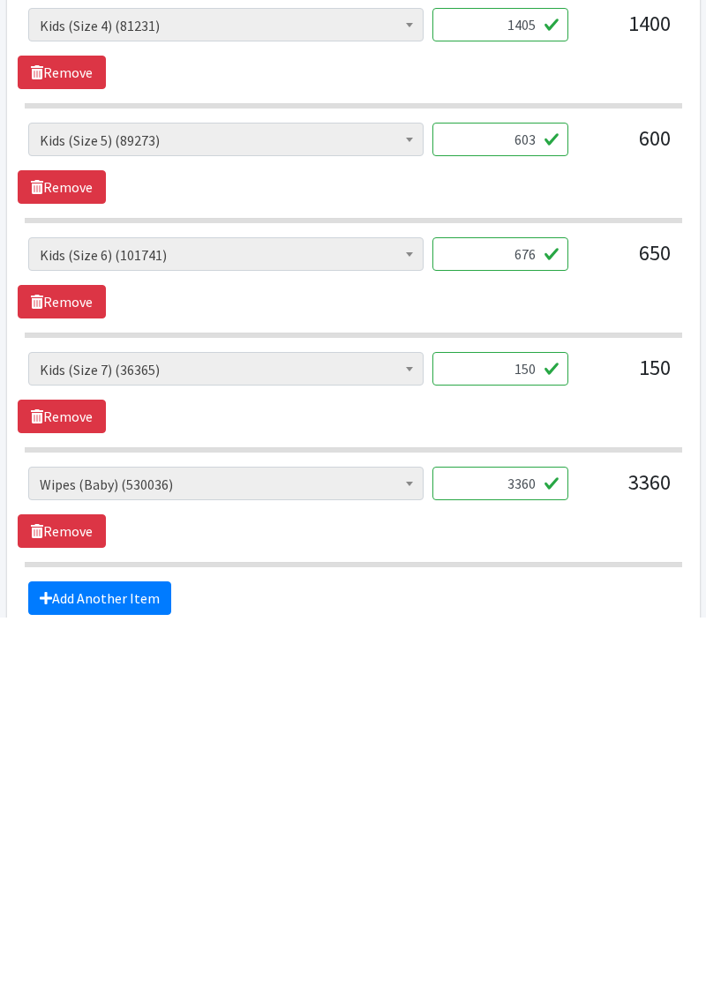
type input "676"
click at [528, 728] on input "150" at bounding box center [500, 733] width 136 height 34
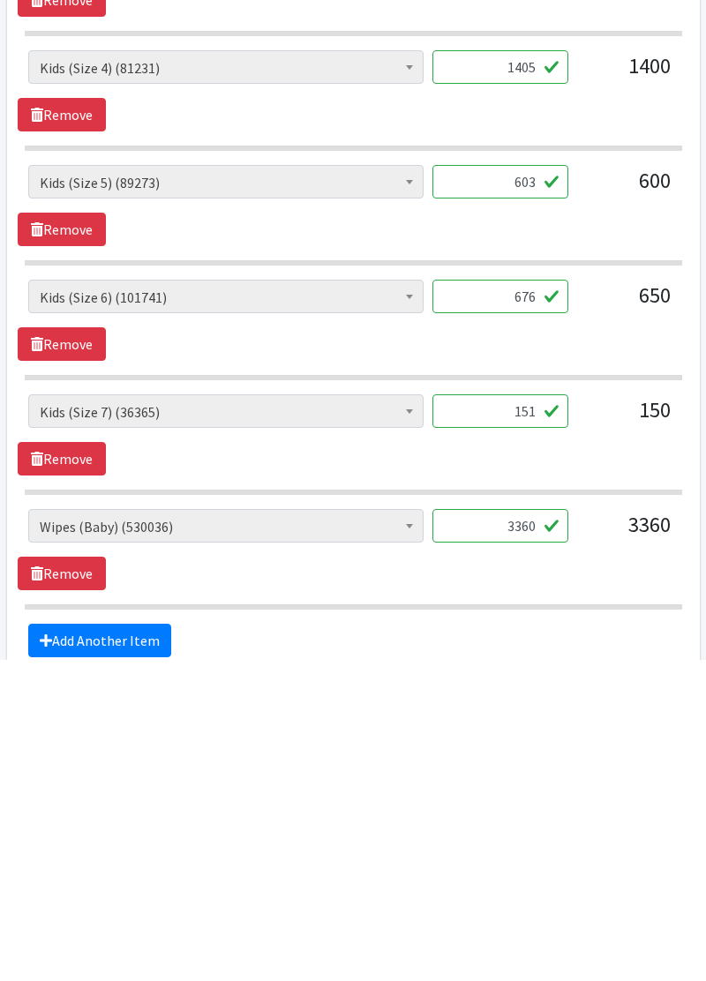
type input "151"
click at [545, 846] on input "3360" at bounding box center [500, 848] width 136 height 34
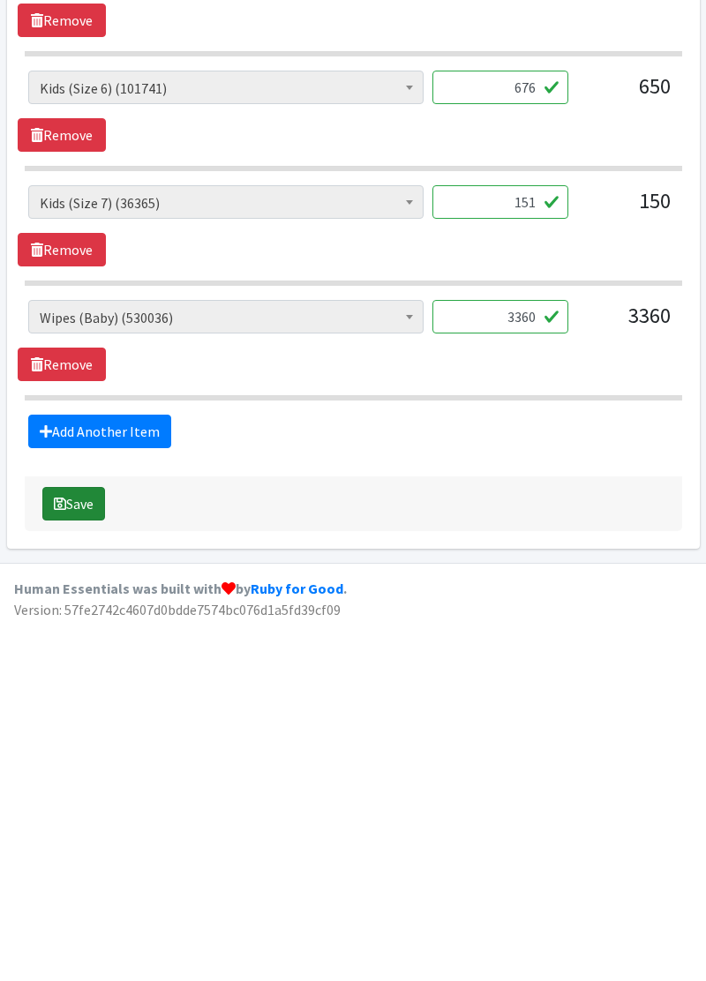
click at [80, 861] on button "Save" at bounding box center [73, 865] width 63 height 34
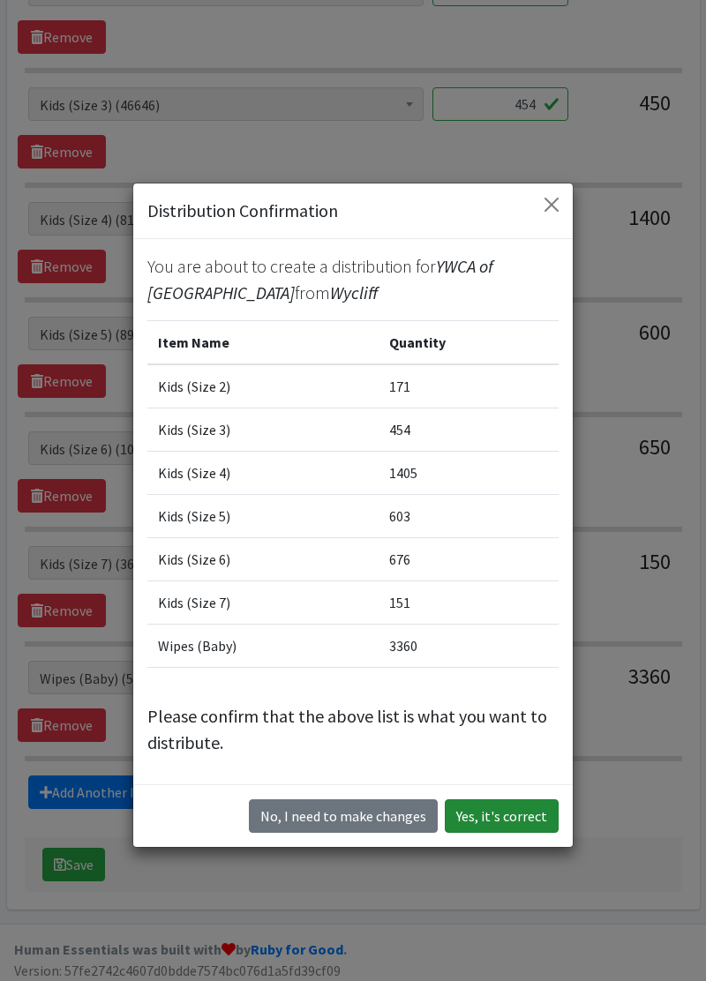
click at [515, 812] on button "Yes, it's correct" at bounding box center [502, 817] width 114 height 34
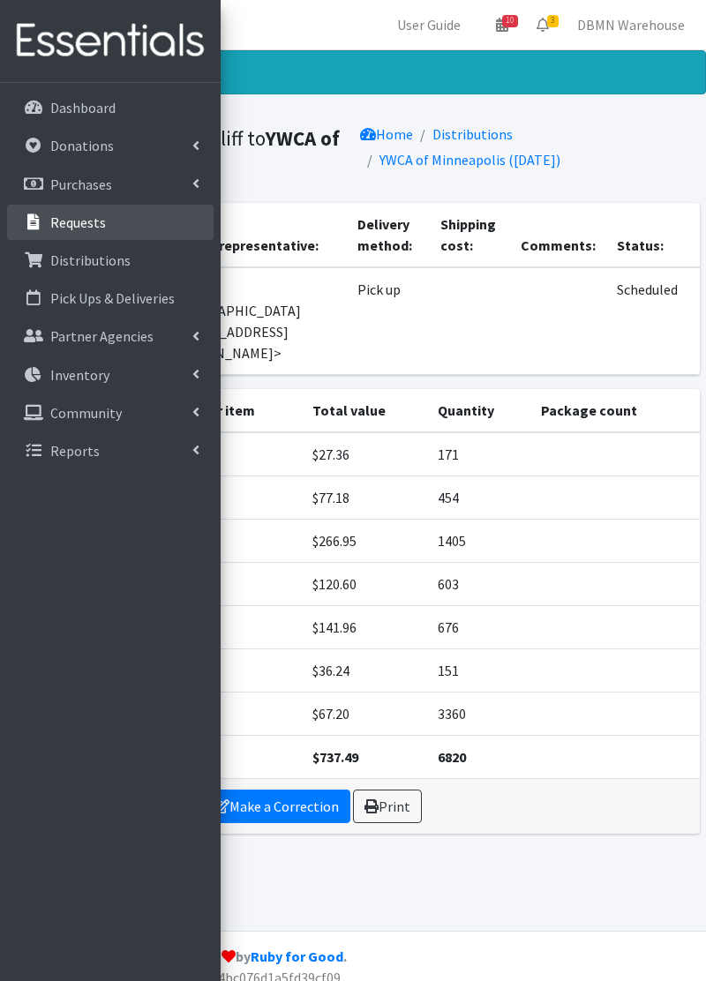
click at [125, 219] on link "Requests" at bounding box center [110, 222] width 207 height 35
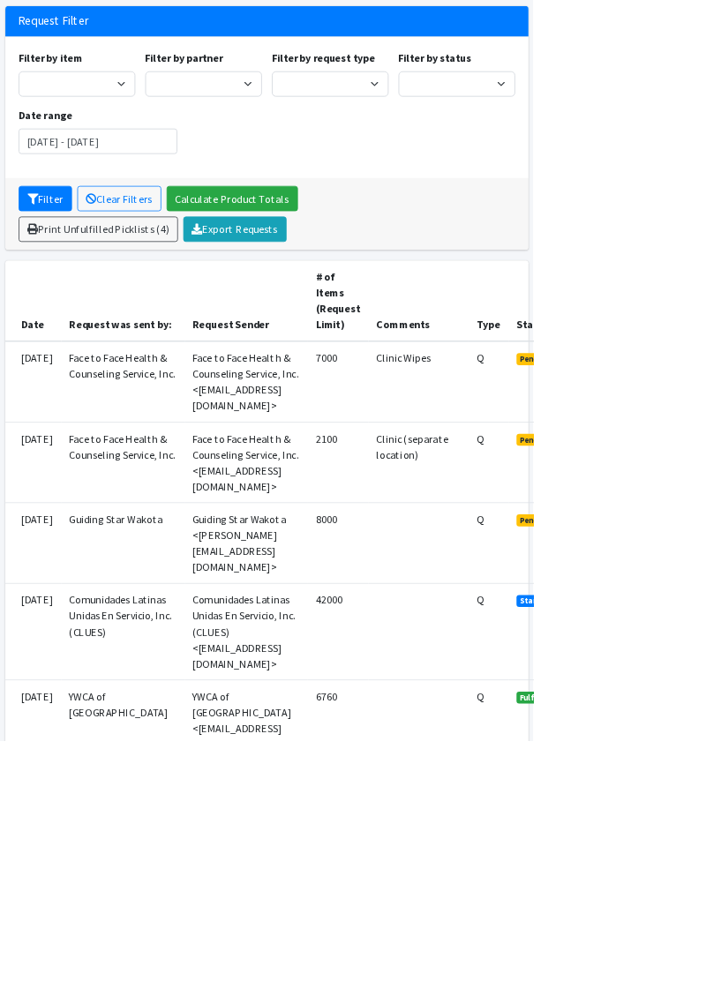
scroll to position [111, 0]
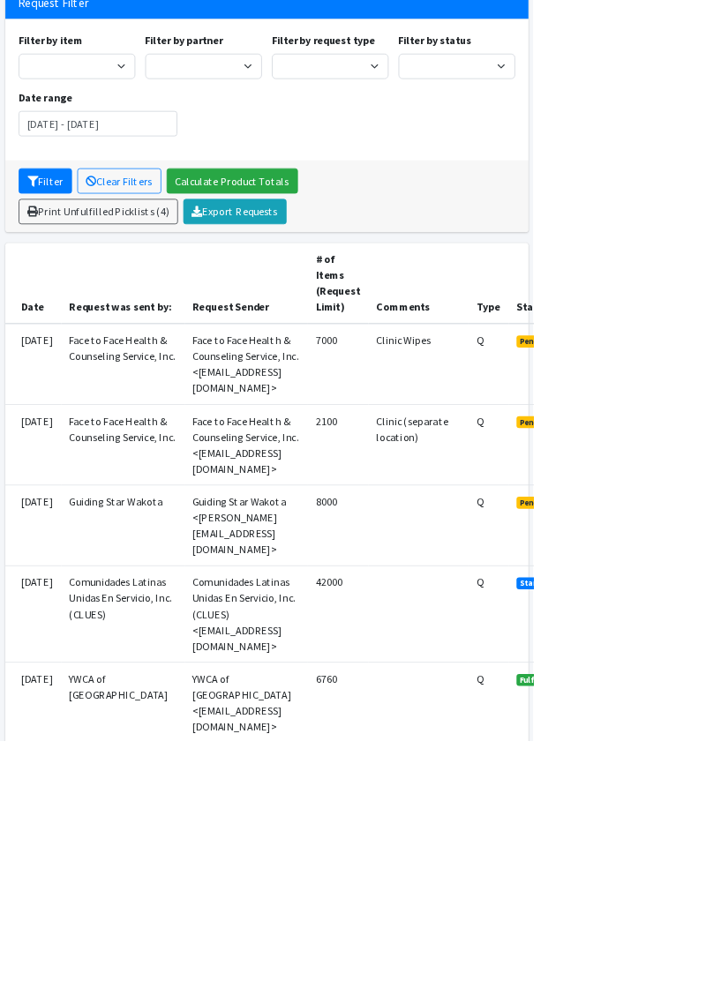
scroll to position [223, 0]
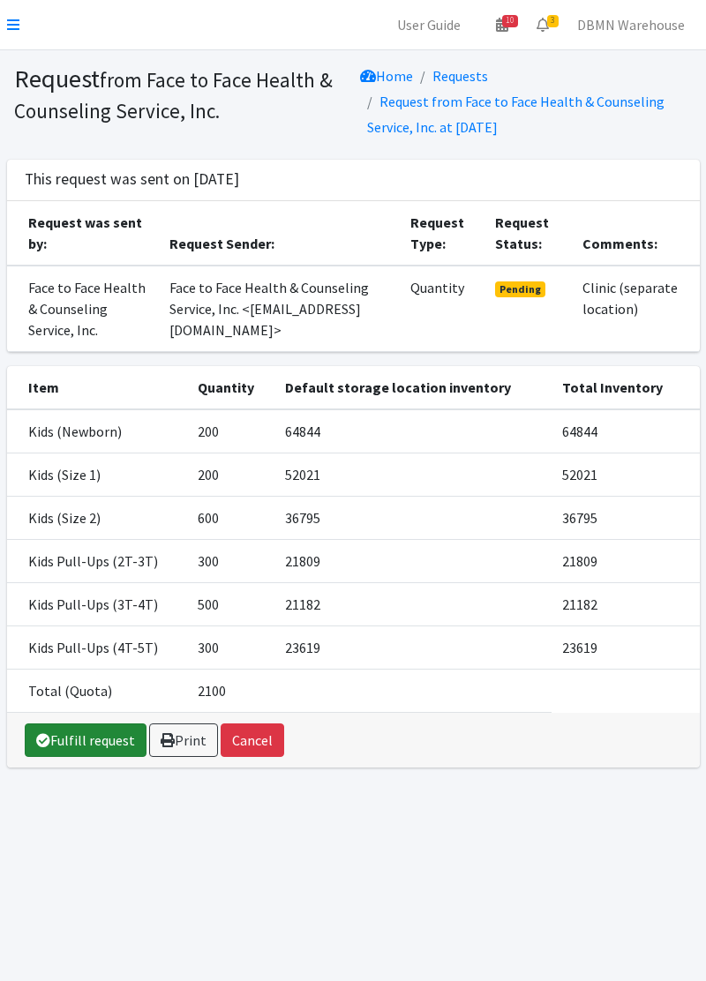
click at [85, 737] on link "Fulfill request" at bounding box center [86, 741] width 122 height 34
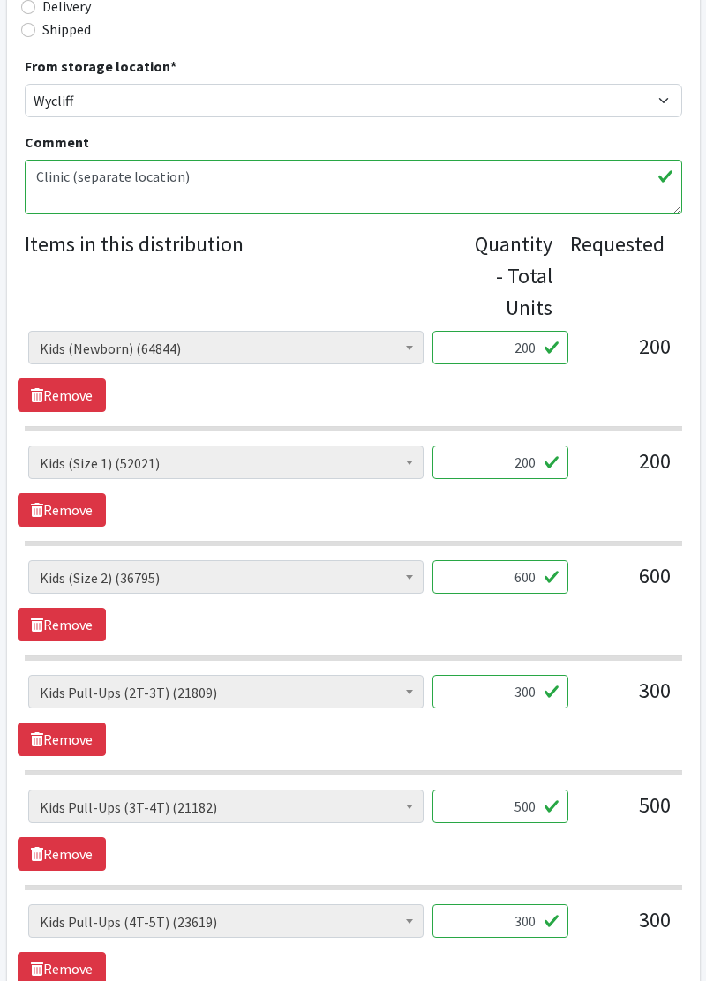
scroll to position [551, 0]
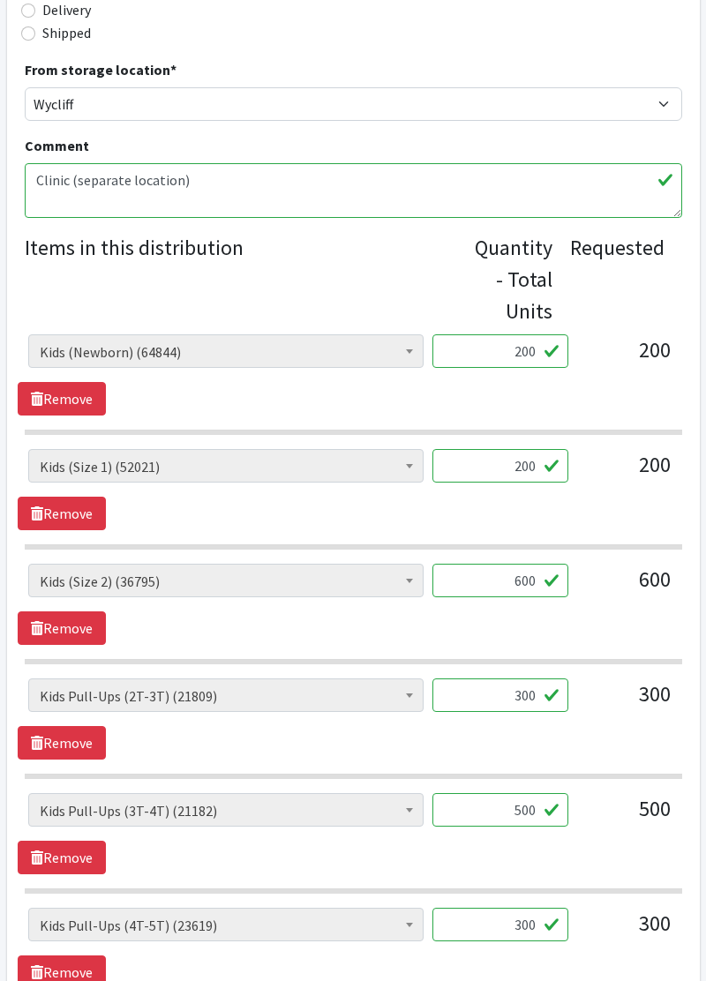
click at [535, 459] on input "200" at bounding box center [500, 466] width 136 height 34
type input "207"
click at [528, 580] on input "600" at bounding box center [500, 581] width 136 height 34
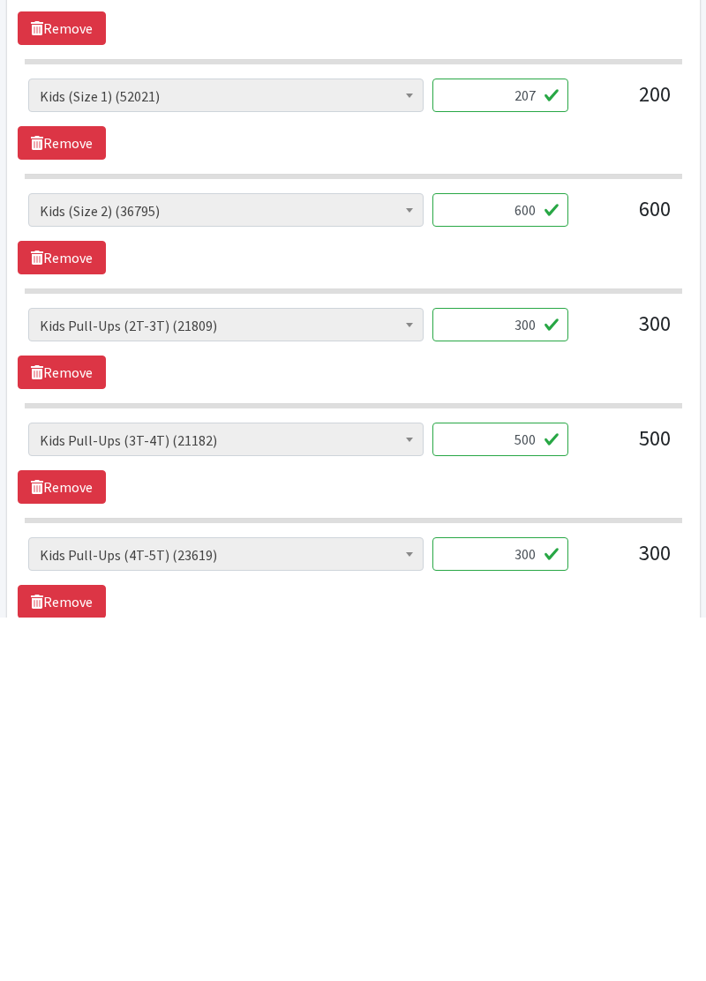
scroll to position [560, 0]
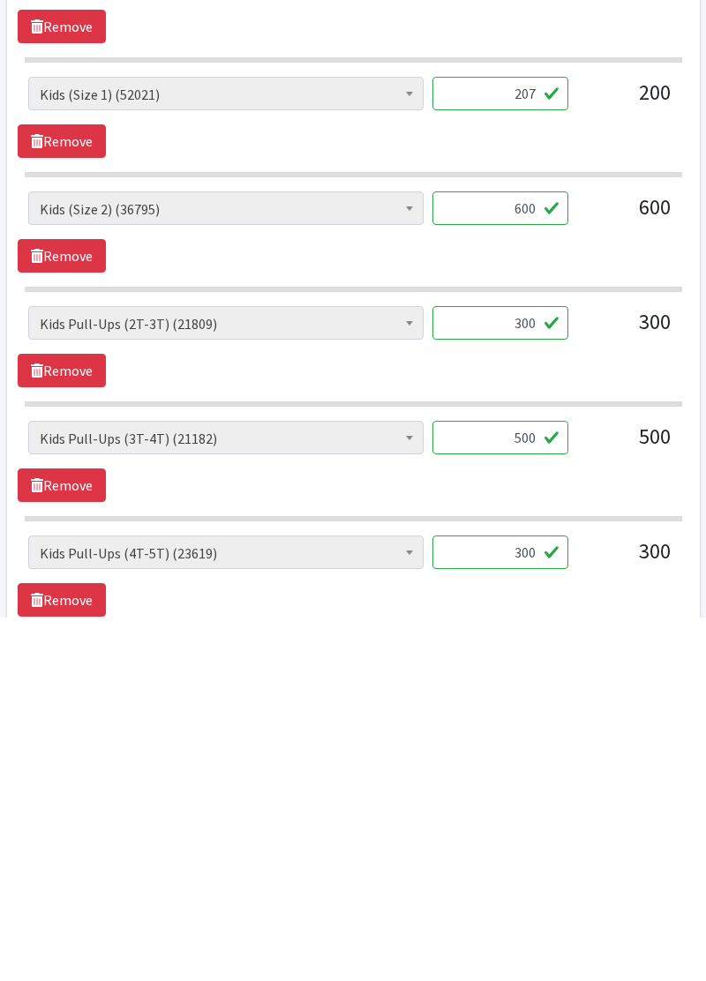
click at [534, 685] on input "300" at bounding box center [500, 687] width 136 height 34
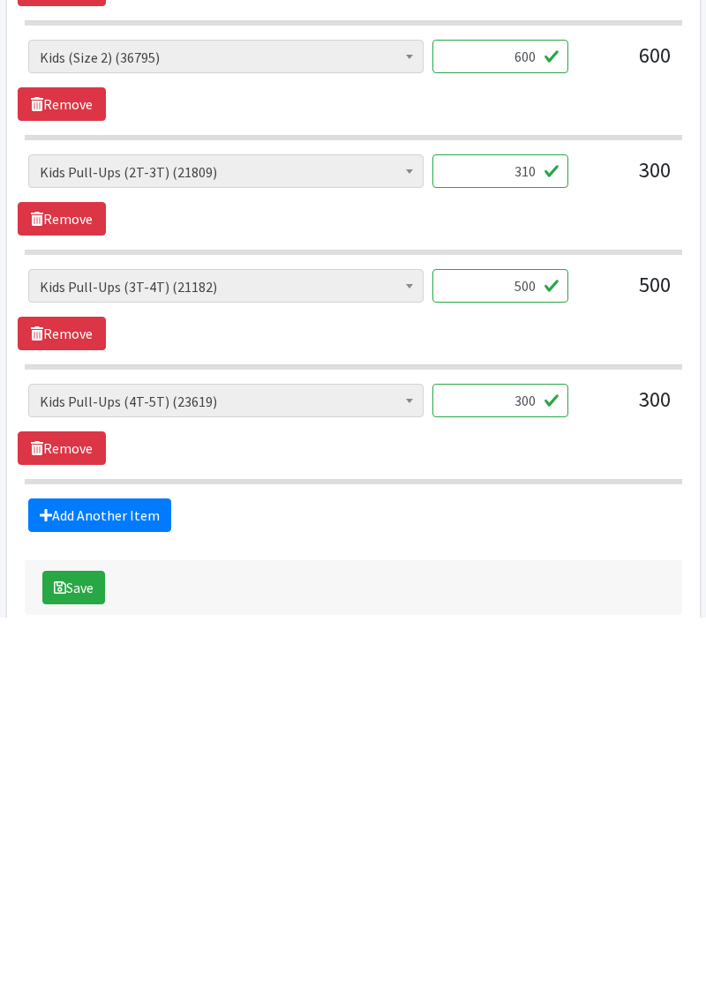
scroll to position [711, 0]
type input "310"
click at [533, 641] on input "500" at bounding box center [500, 650] width 136 height 34
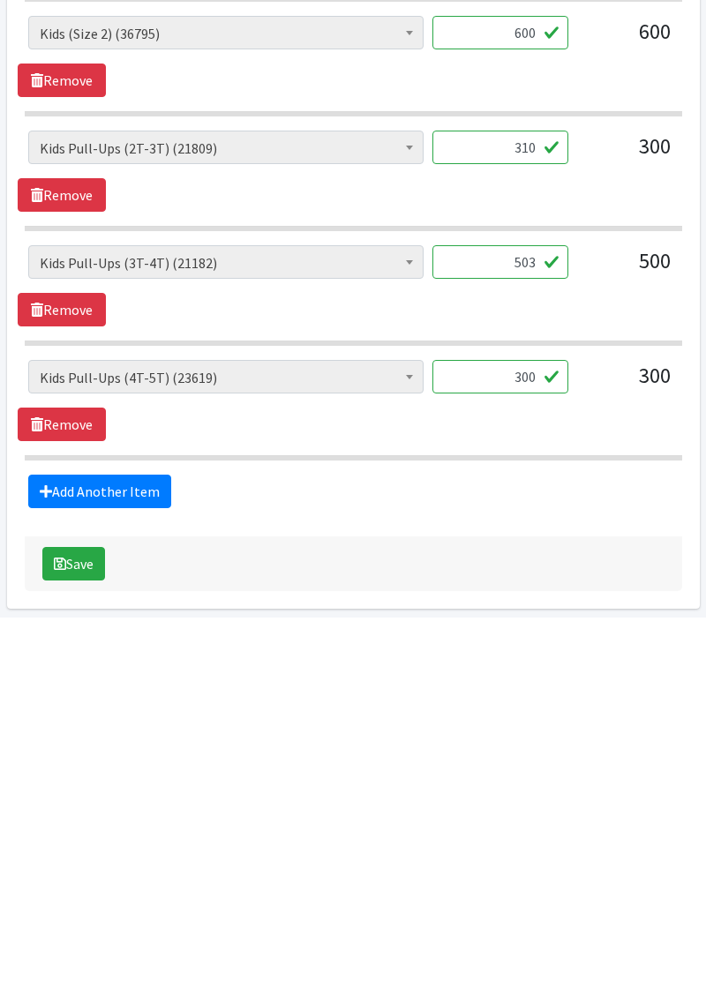
scroll to position [799, 0]
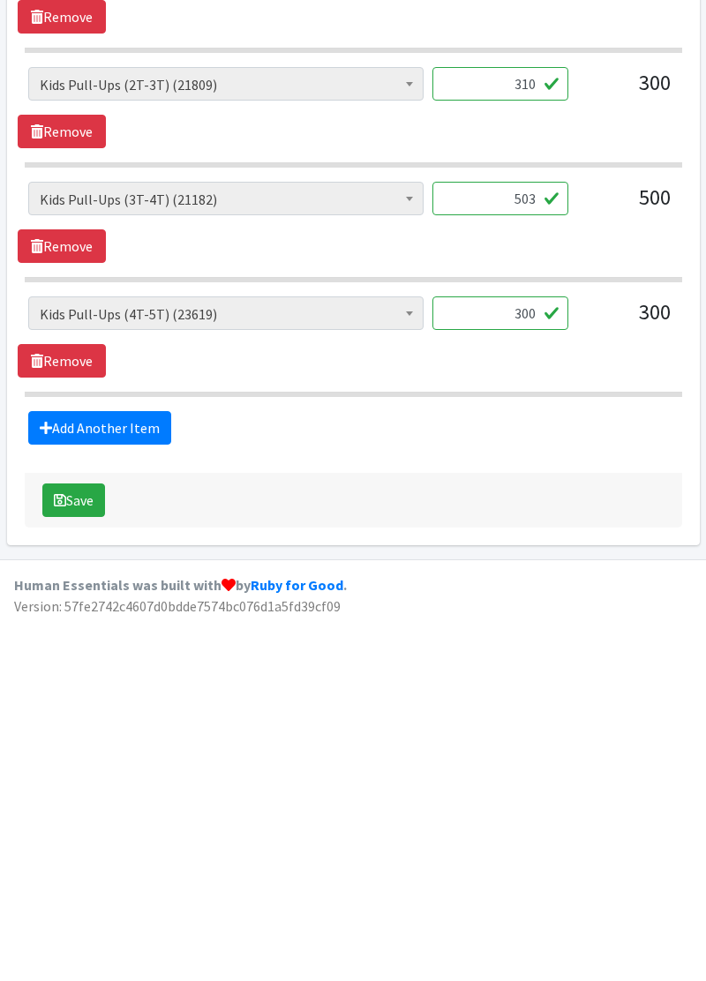
type input "503"
click at [530, 662] on input "300" at bounding box center [500, 677] width 136 height 34
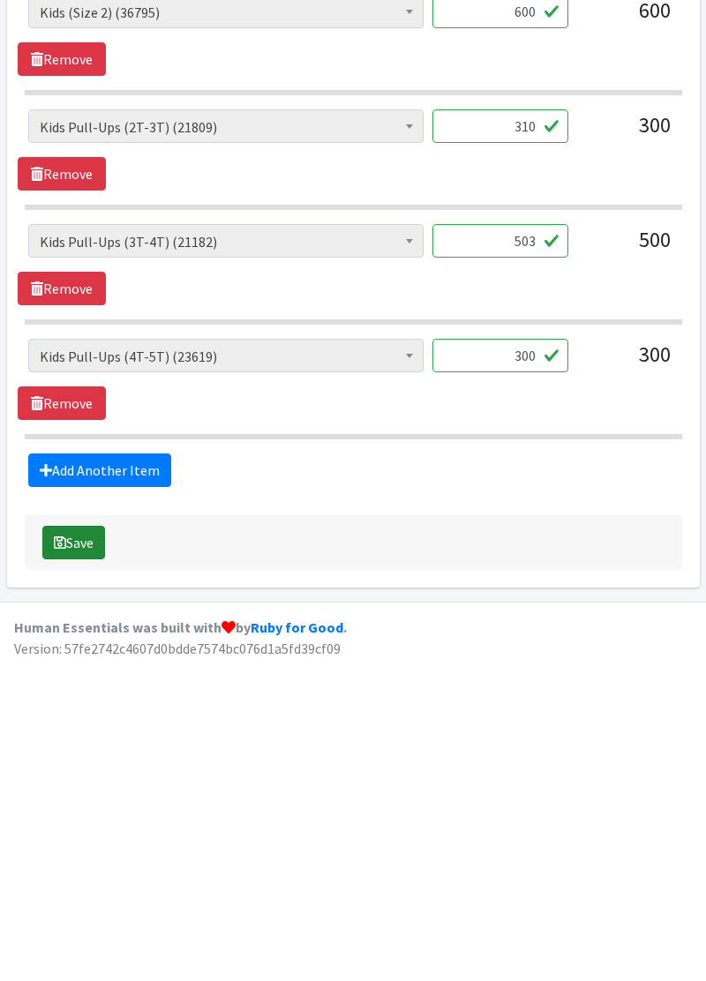
click at [90, 868] on button "Save" at bounding box center [73, 864] width 63 height 34
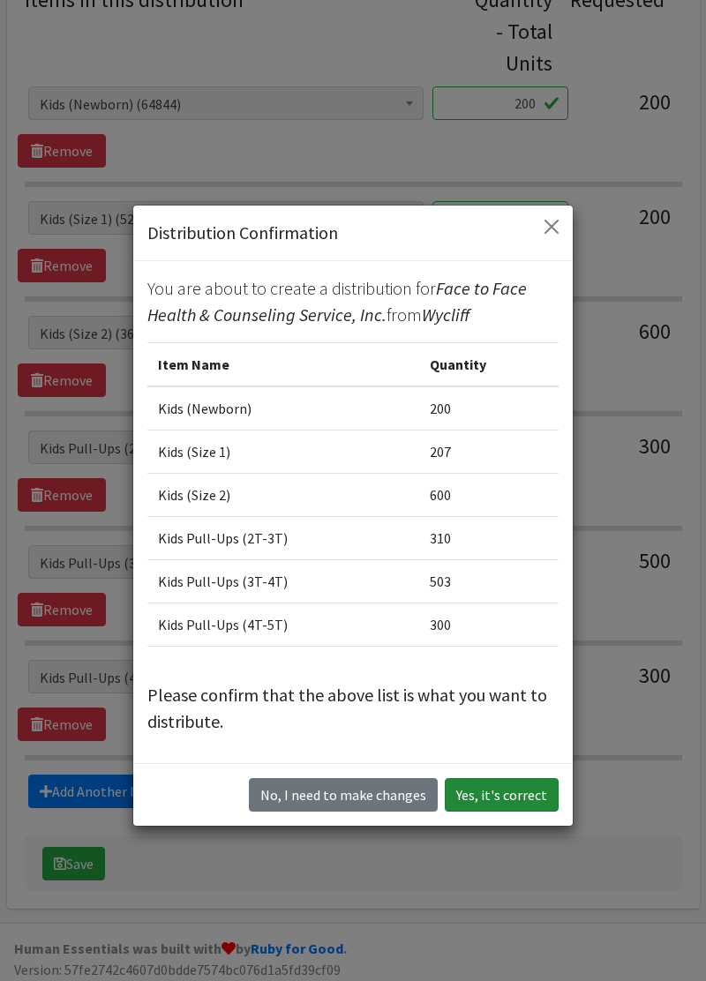
click at [524, 803] on button "Yes, it's correct" at bounding box center [502, 795] width 114 height 34
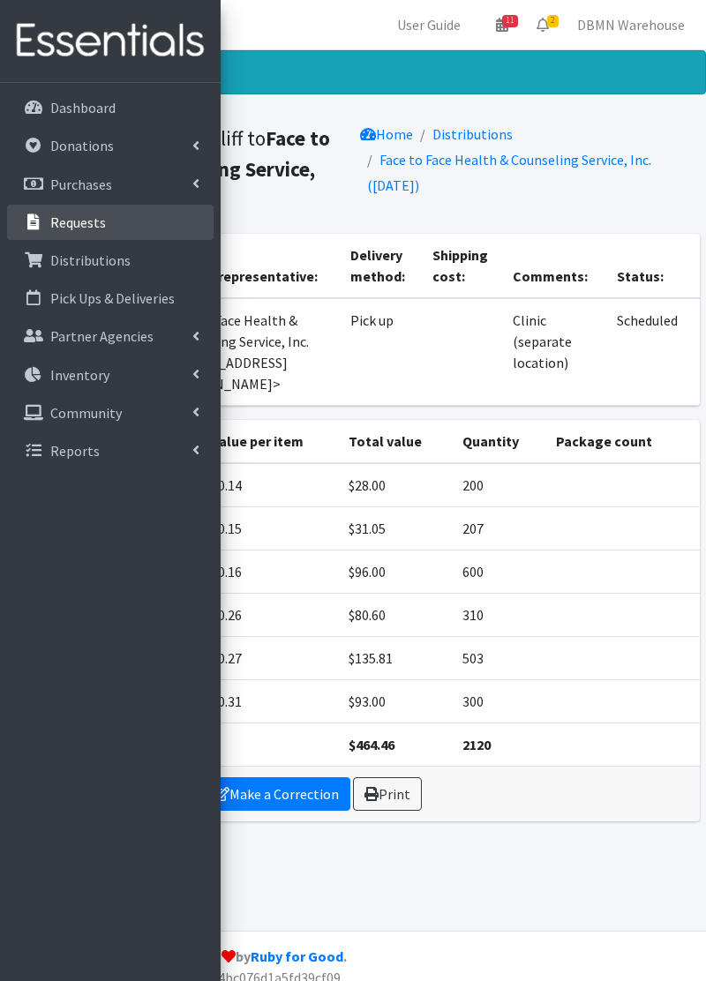
click at [95, 214] on p "Requests" at bounding box center [78, 223] width 56 height 18
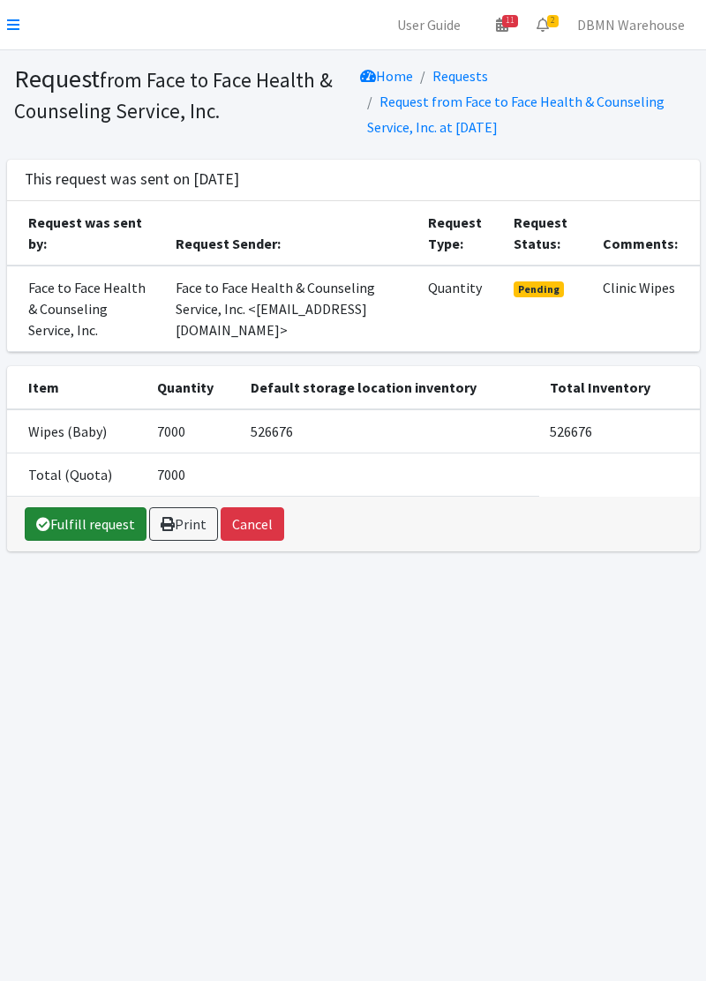
click at [70, 522] on link "Fulfill request" at bounding box center [86, 525] width 122 height 34
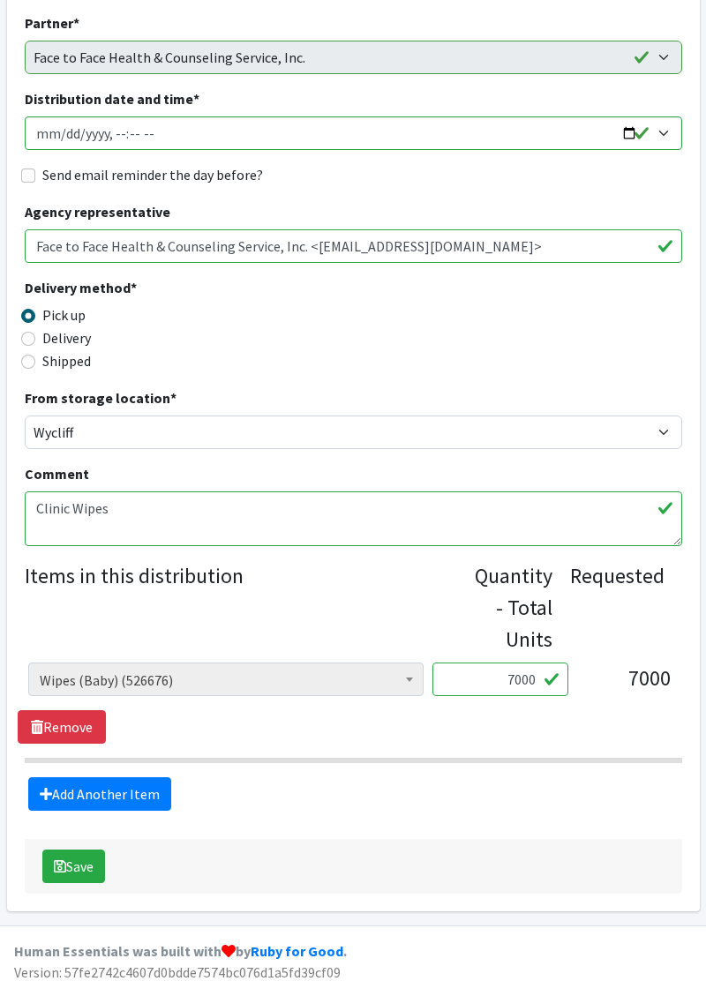
click at [523, 685] on input "7000" at bounding box center [500, 680] width 136 height 34
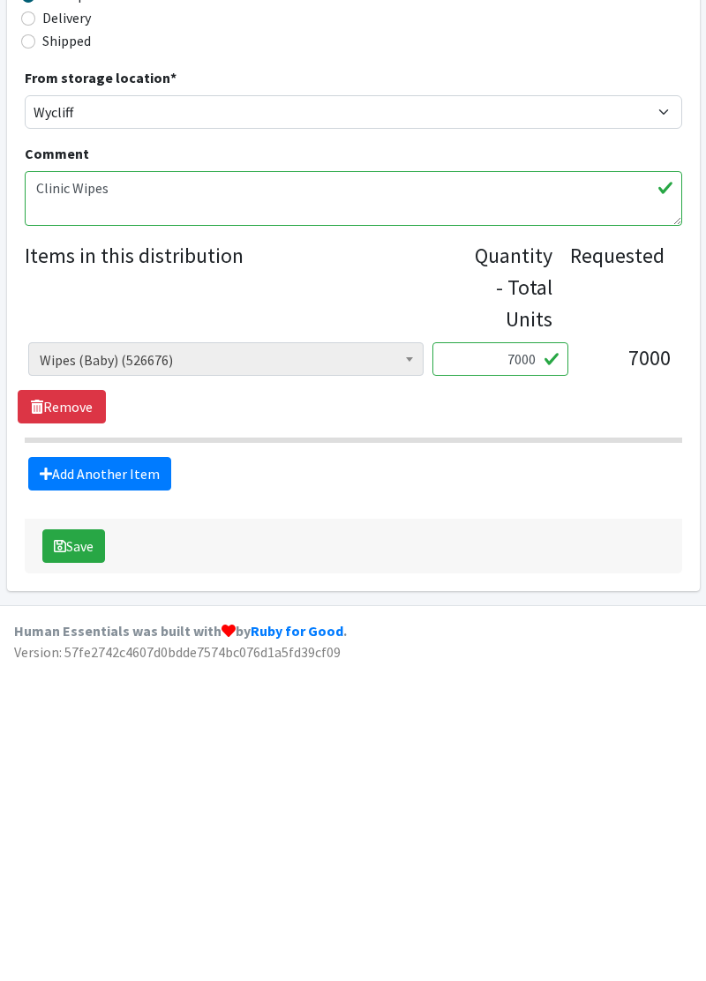
scroll to position [229, 0]
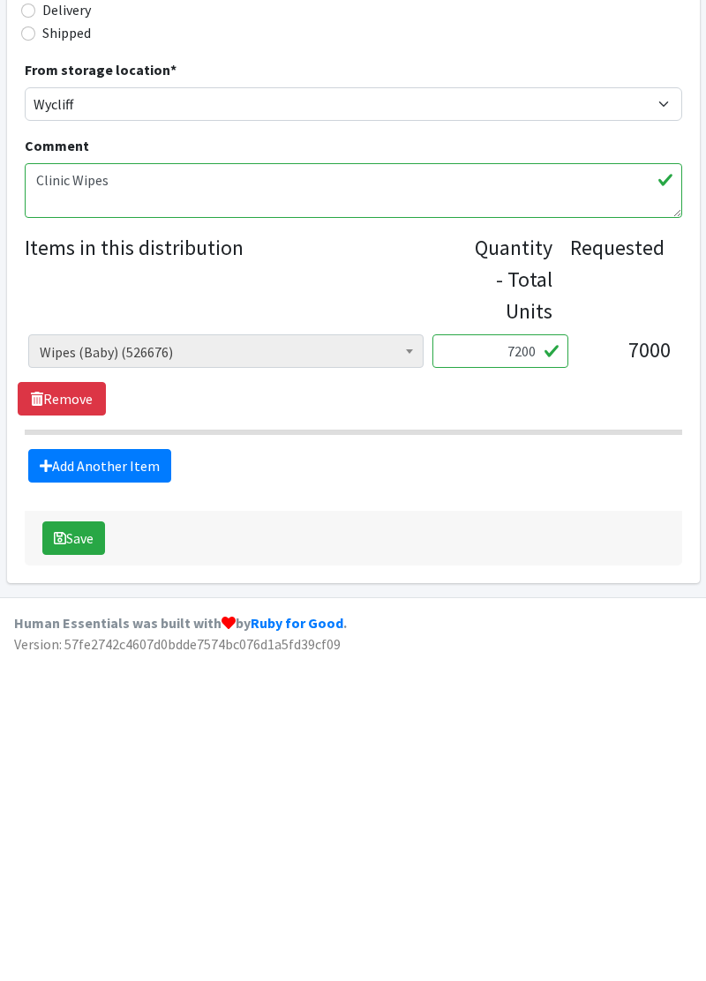
type input "7200"
click at [78, 865] on button "Save" at bounding box center [73, 860] width 63 height 34
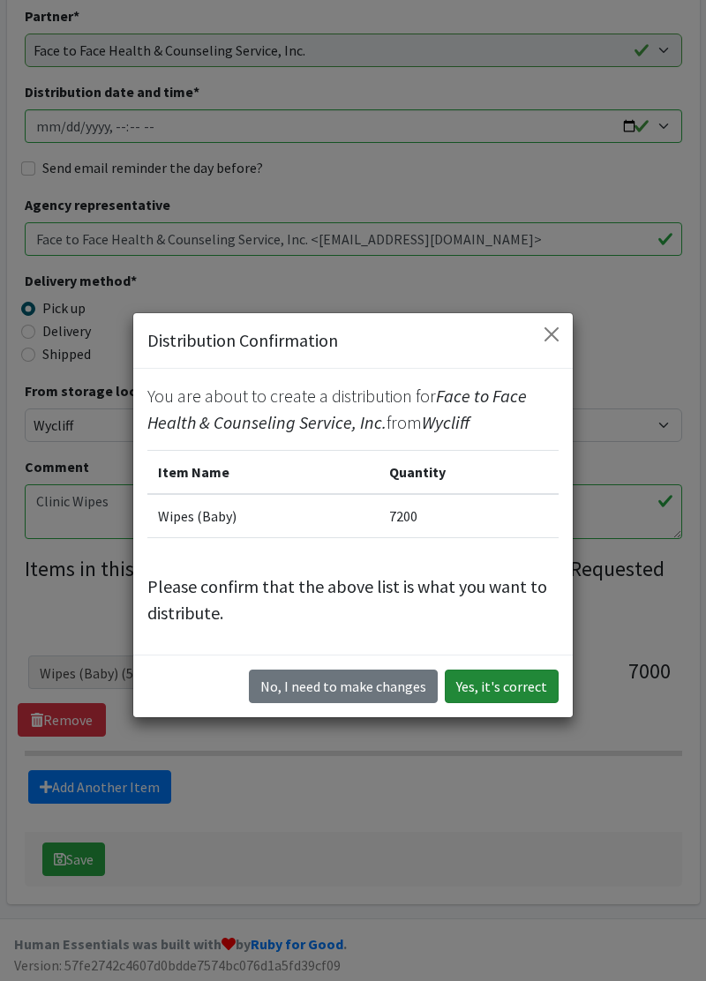
click at [505, 689] on button "Yes, it's correct" at bounding box center [502, 687] width 114 height 34
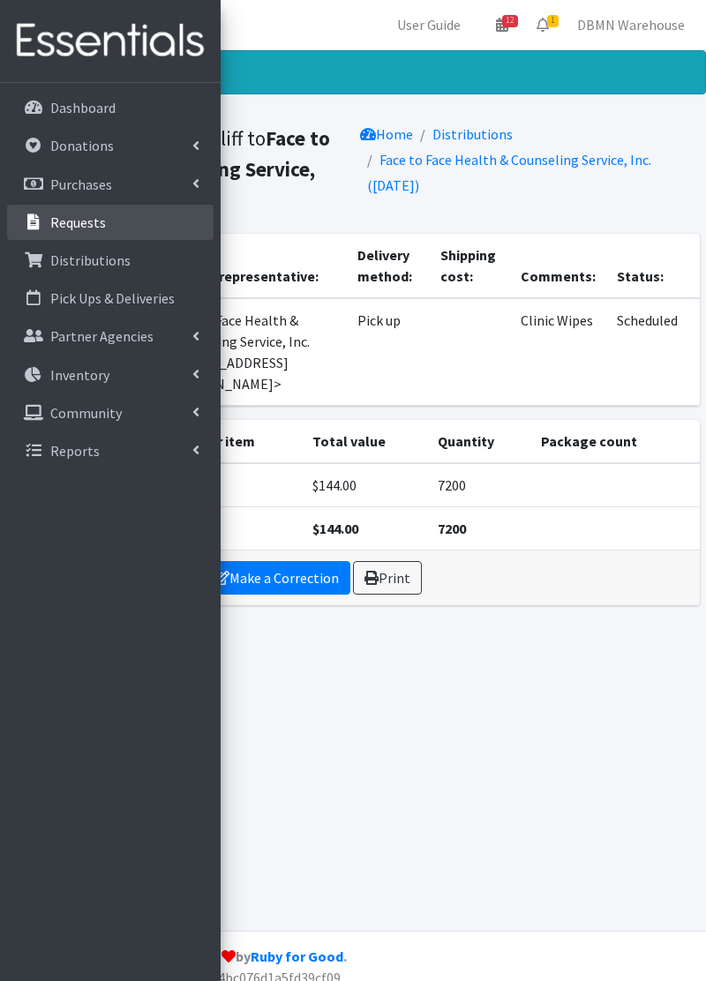
click at [56, 229] on p "Requests" at bounding box center [78, 223] width 56 height 18
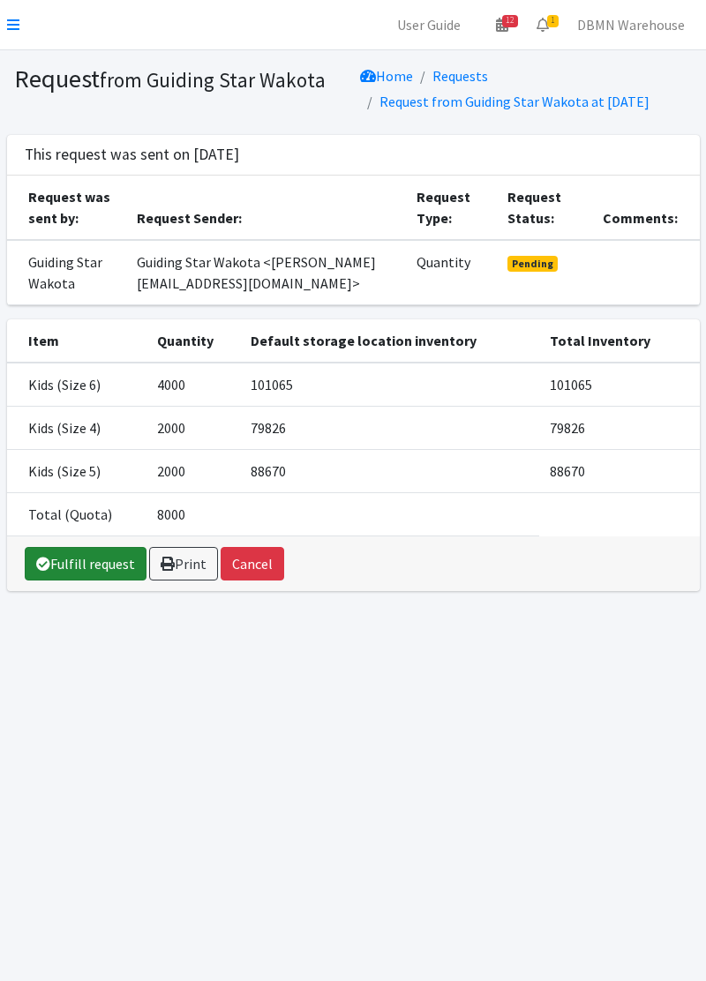
click at [82, 568] on link "Fulfill request" at bounding box center [86, 564] width 122 height 34
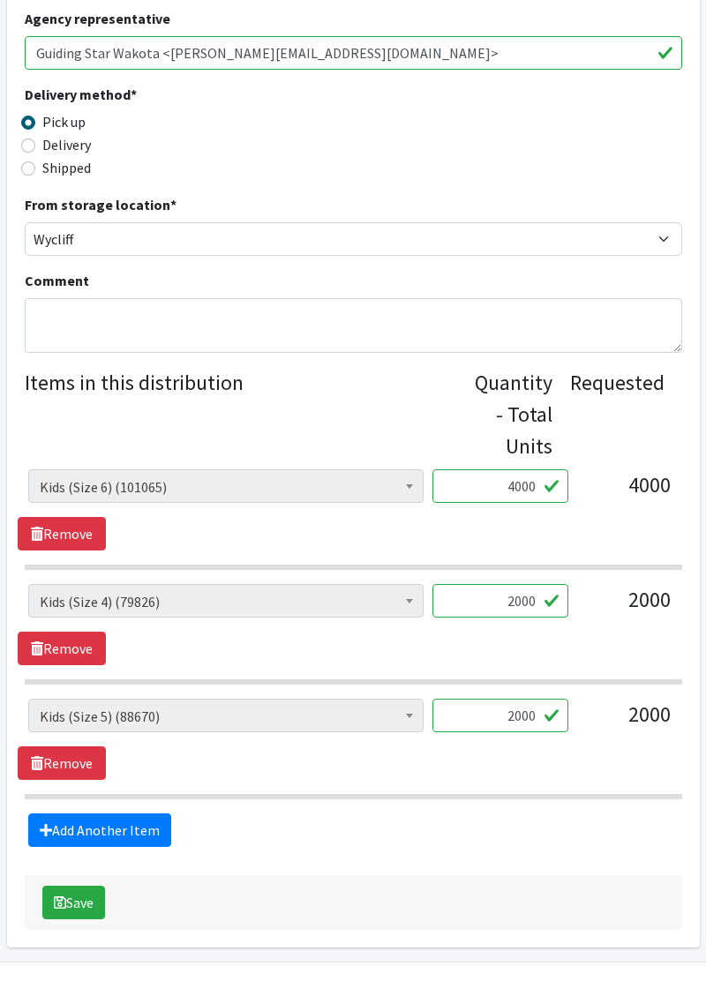
scroll to position [453, 0]
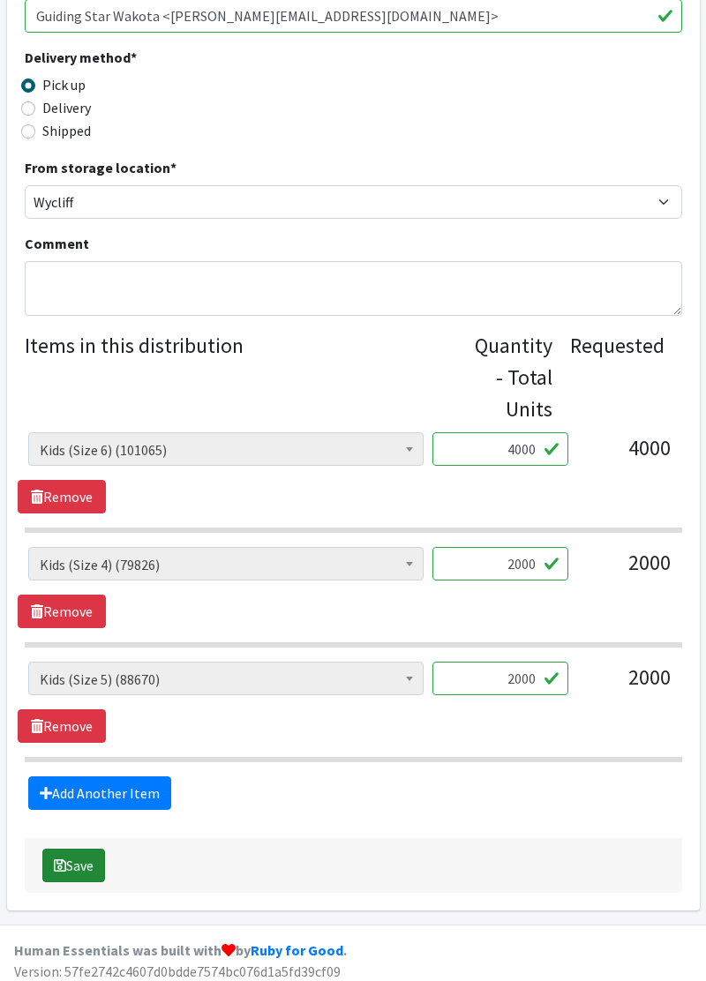
click at [79, 873] on button "Save" at bounding box center [73, 866] width 63 height 34
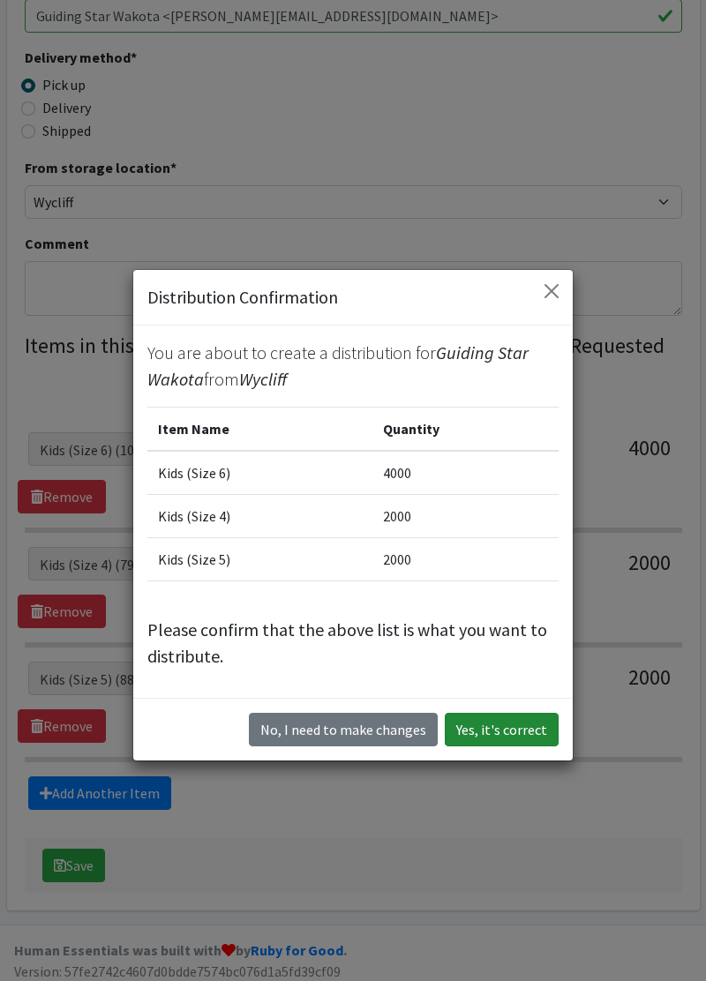
click at [513, 723] on button "Yes, it's correct" at bounding box center [502, 730] width 114 height 34
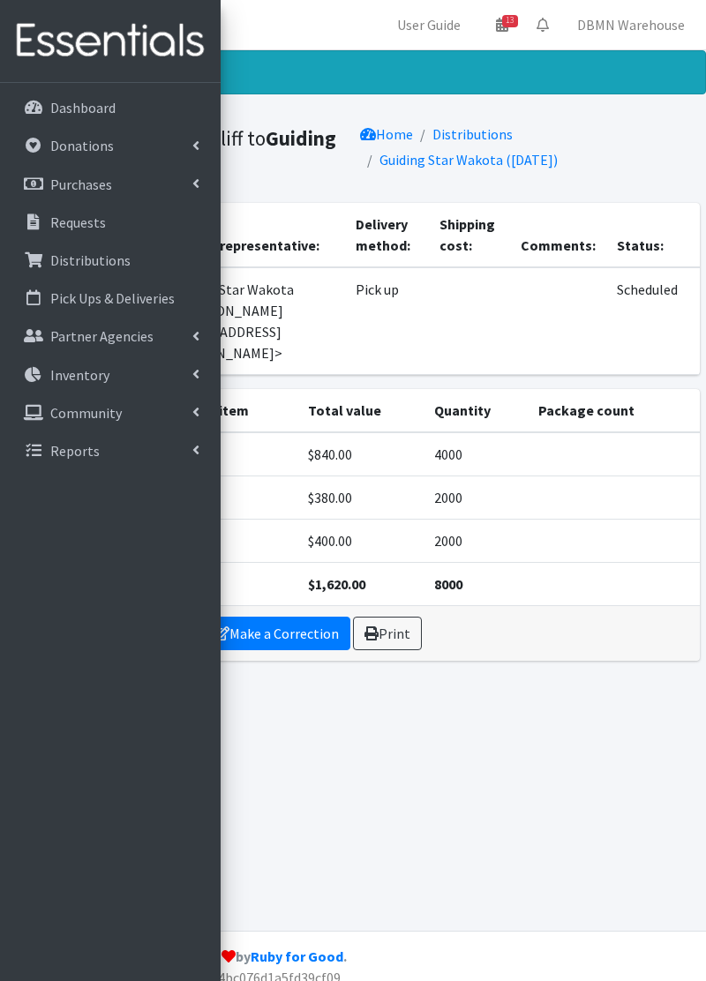
click at [563, 723] on div "Distribution created! Distribution from Wycliff to Guiding Star Wakota Home Dis…" at bounding box center [353, 490] width 706 height 881
click at [98, 228] on p "Requests" at bounding box center [78, 223] width 56 height 18
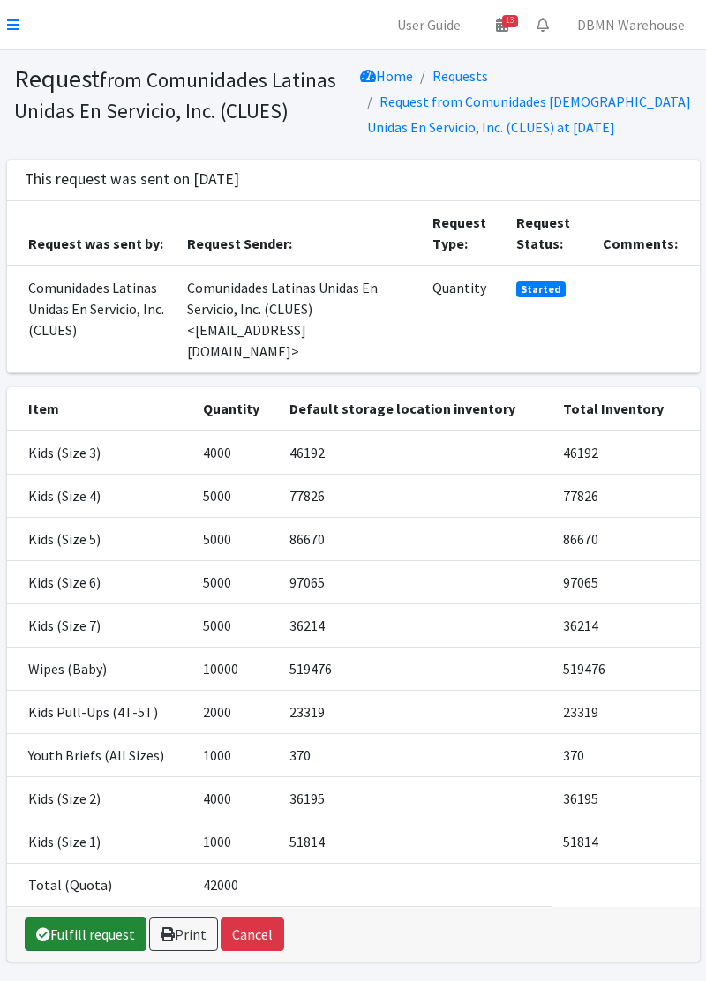
click at [79, 918] on link "Fulfill request" at bounding box center [86, 935] width 122 height 34
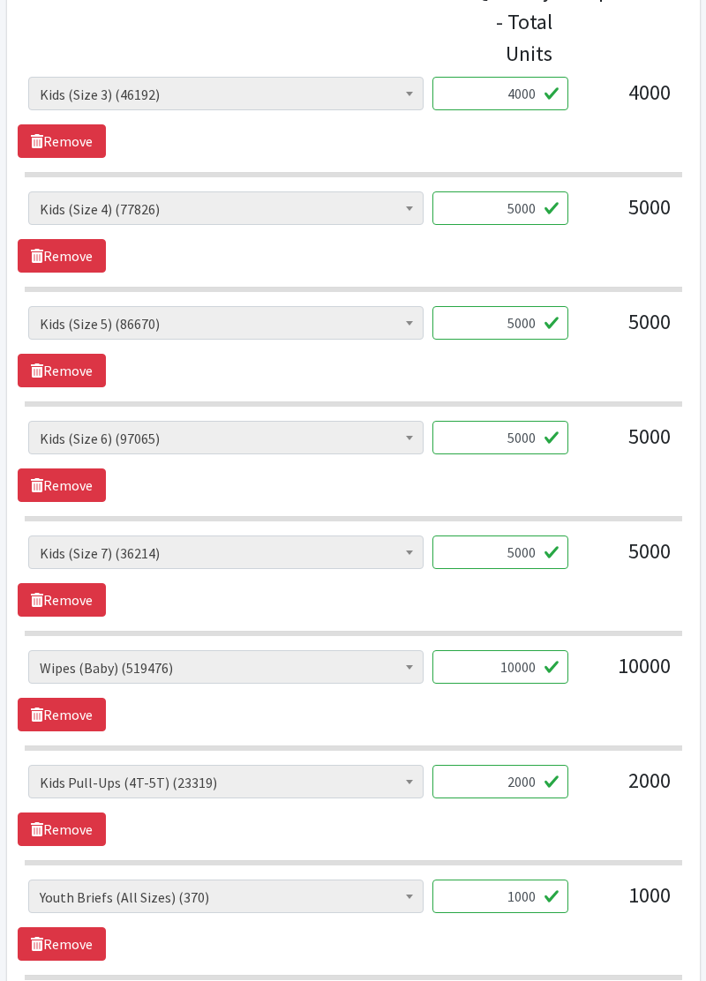
scroll to position [808, 0]
click at [531, 553] on input "5000" at bounding box center [500, 553] width 136 height 34
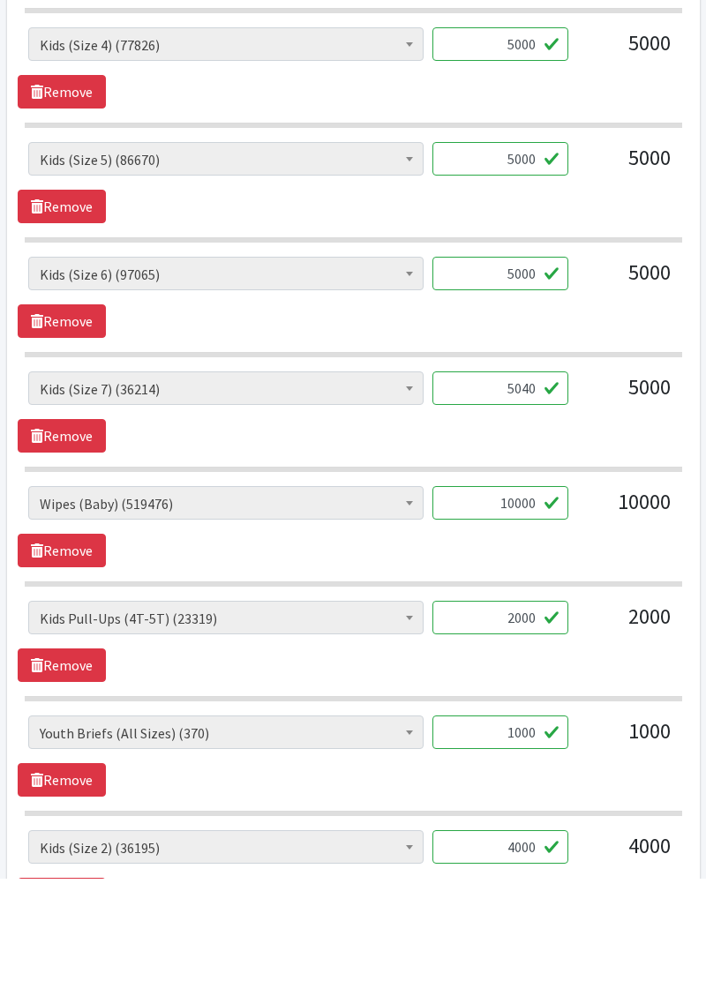
scroll to position [870, 0]
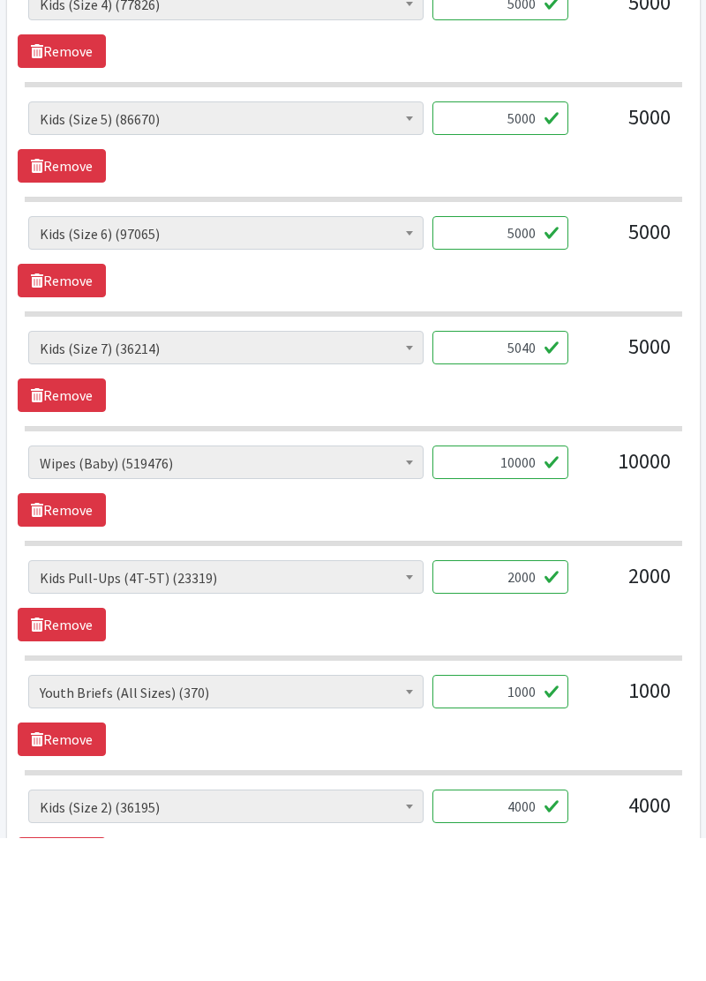
type input "5040"
click at [531, 603] on input "10000" at bounding box center [500, 606] width 136 height 34
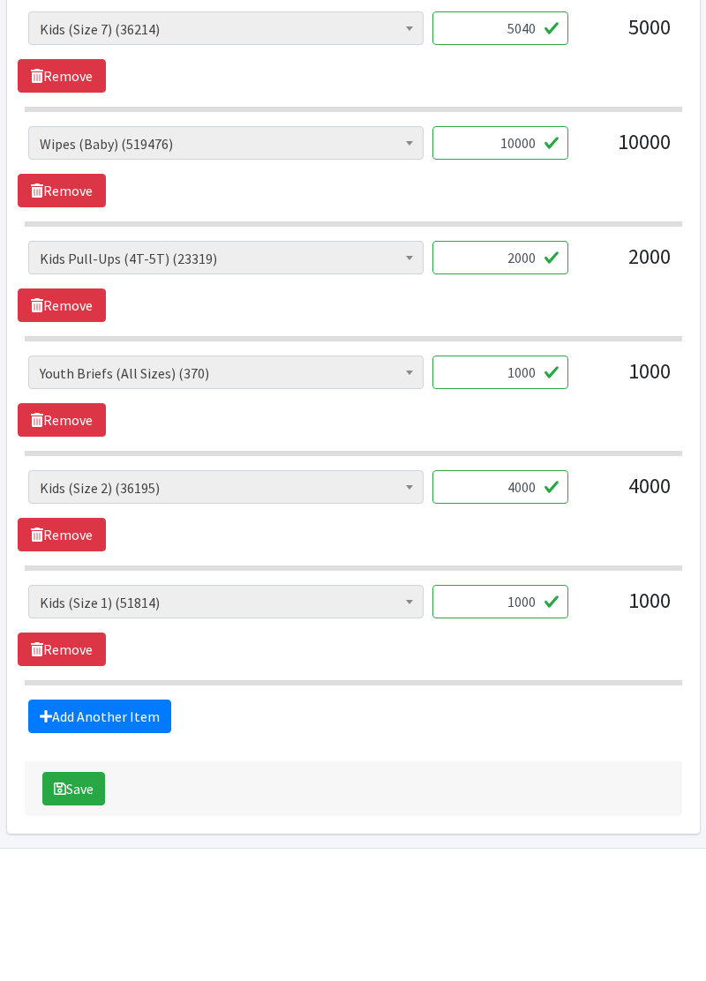
scroll to position [1219, 0]
click at [525, 484] on input "1000" at bounding box center [500, 487] width 136 height 34
click at [522, 477] on input "1000" at bounding box center [500, 487] width 136 height 34
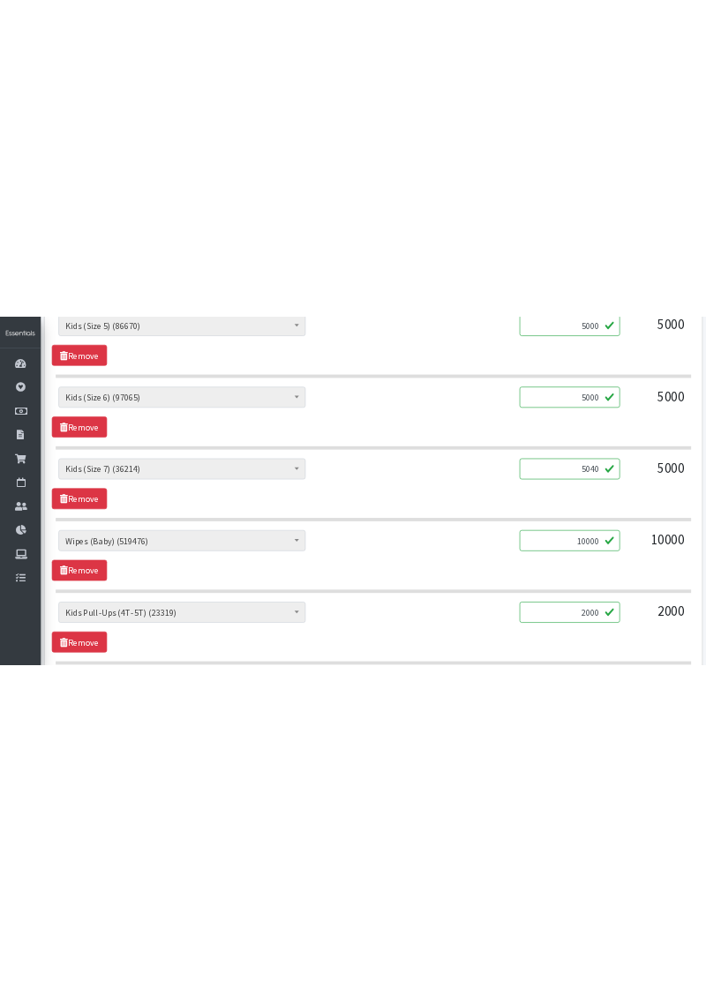
scroll to position [1139, 0]
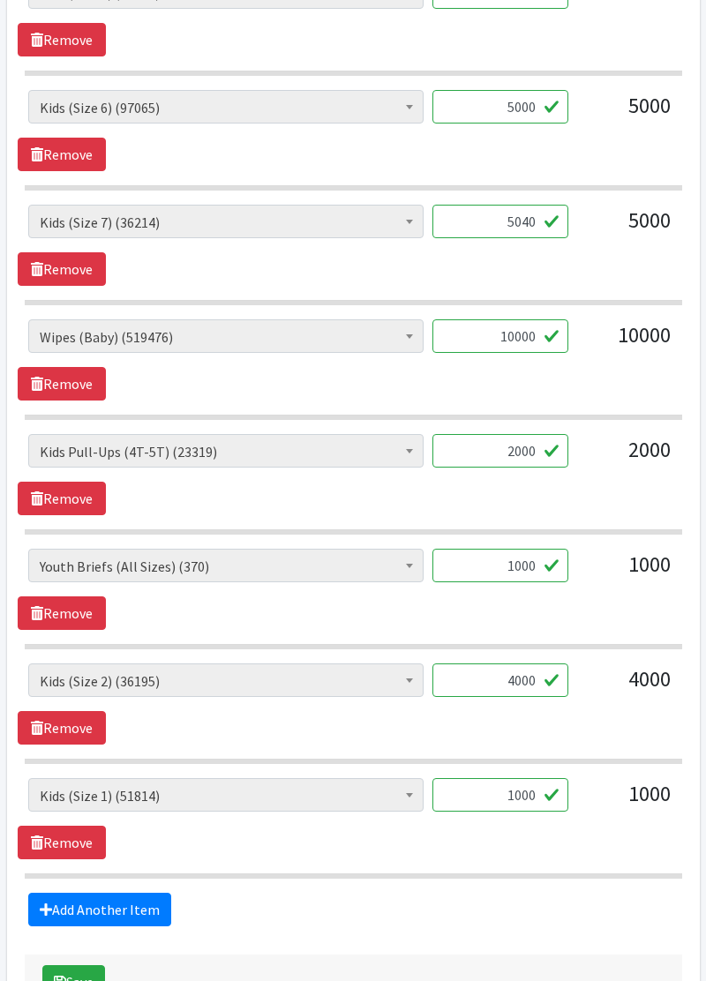
click at [538, 572] on input "1000" at bounding box center [500, 566] width 136 height 34
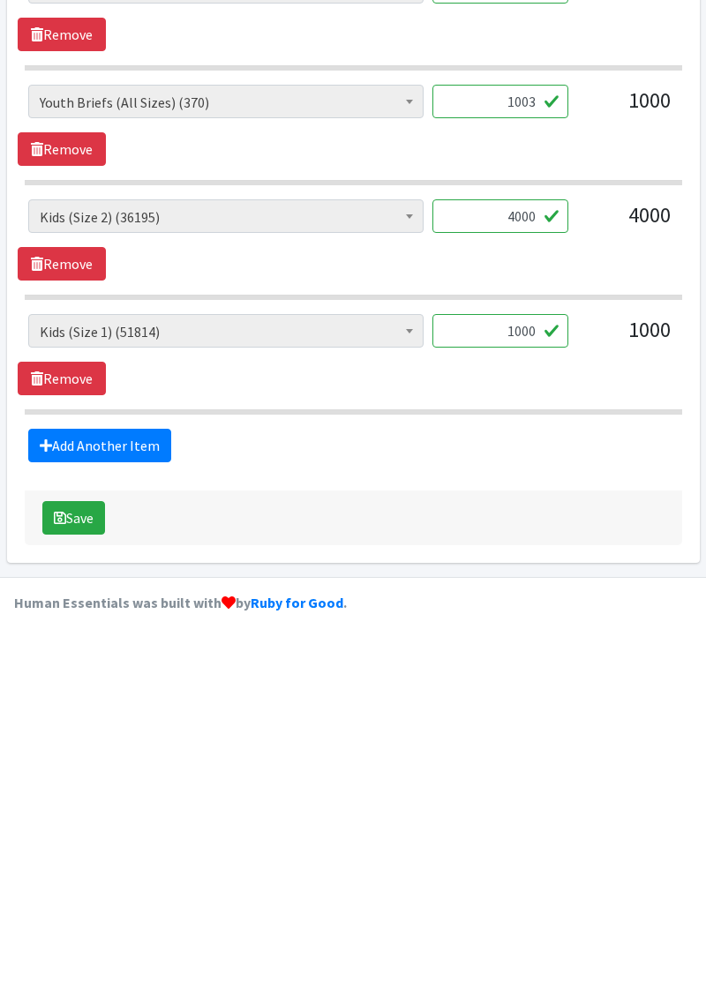
scroll to position [1241, 0]
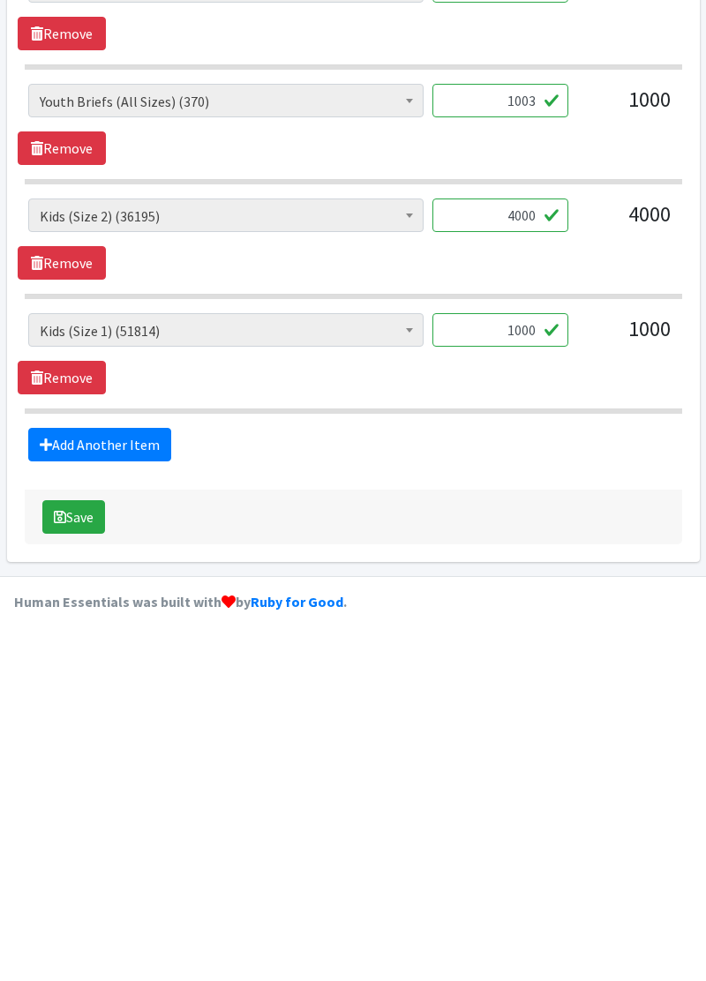
type input "1003"
click at [75, 870] on button "Save" at bounding box center [73, 881] width 63 height 34
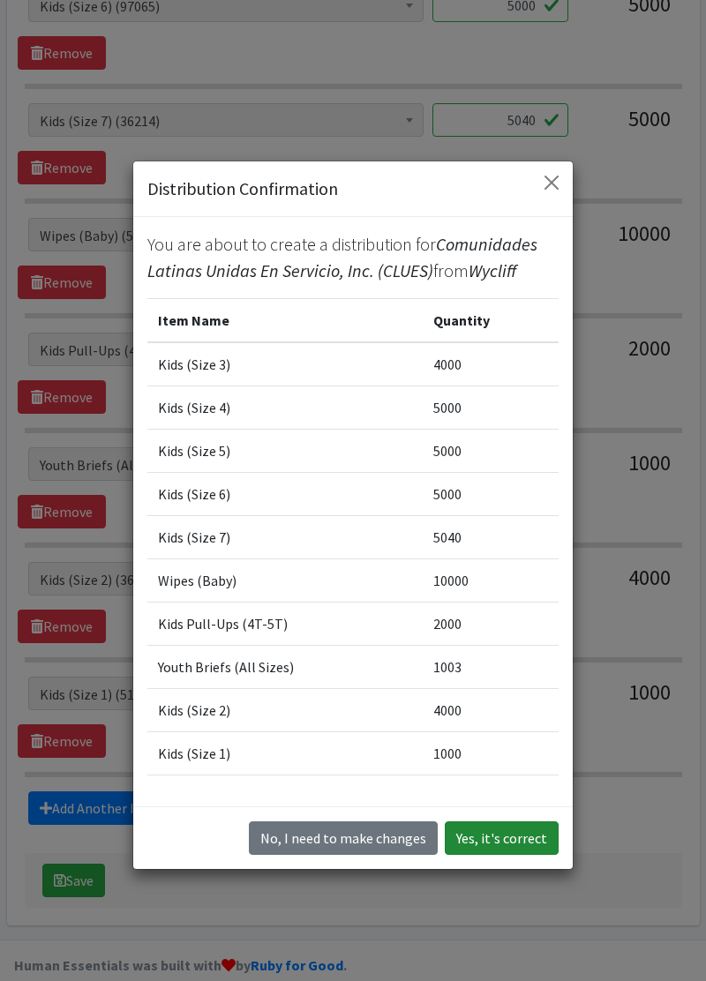
click at [510, 855] on button "Yes, it's correct" at bounding box center [502, 839] width 114 height 34
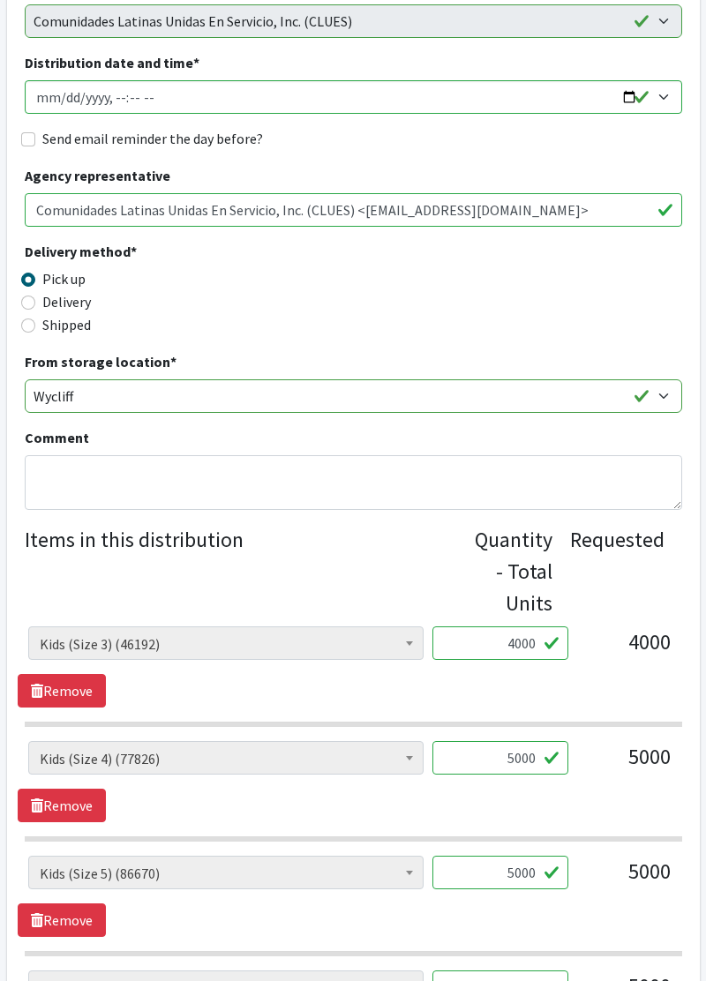
scroll to position [0, 0]
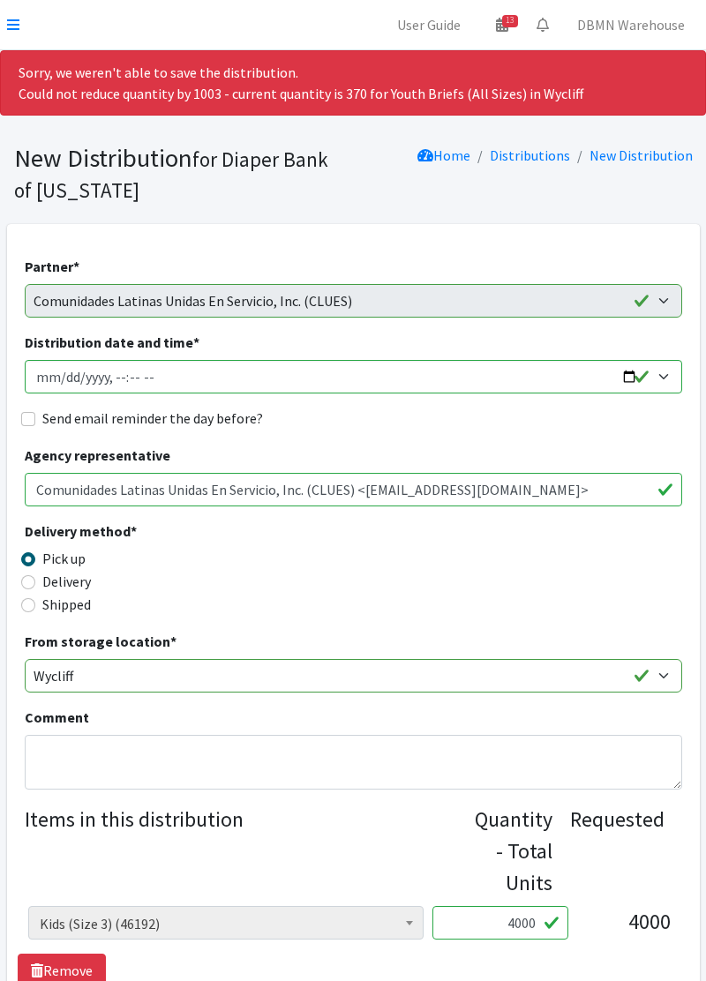
click at [12, 18] on icon at bounding box center [13, 25] width 12 height 14
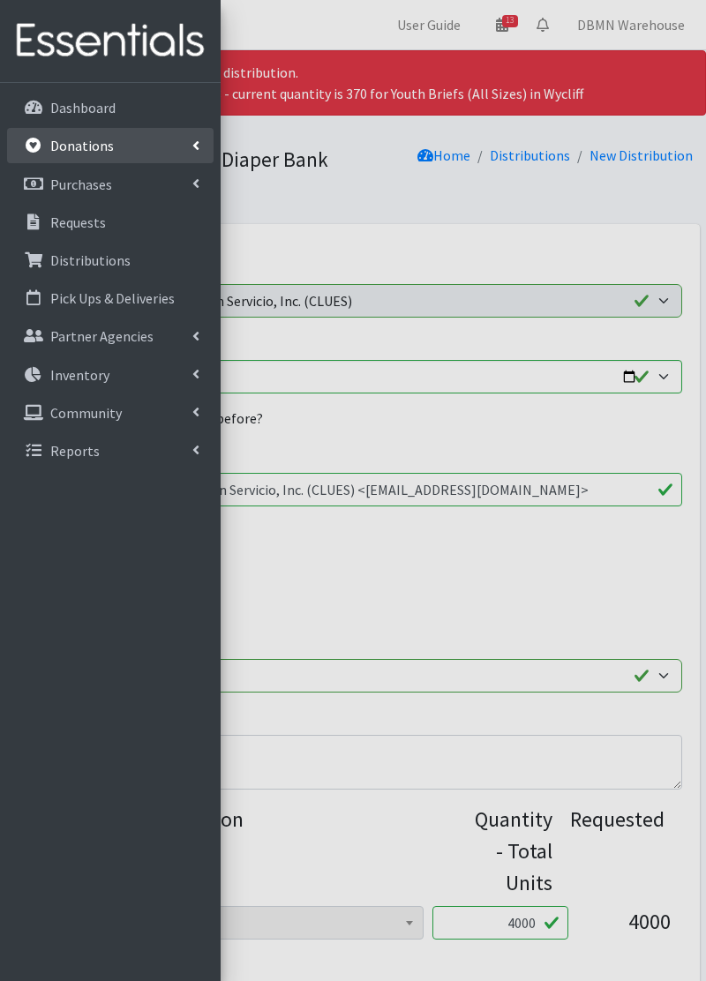
click at [127, 144] on link "Donations" at bounding box center [110, 145] width 207 height 35
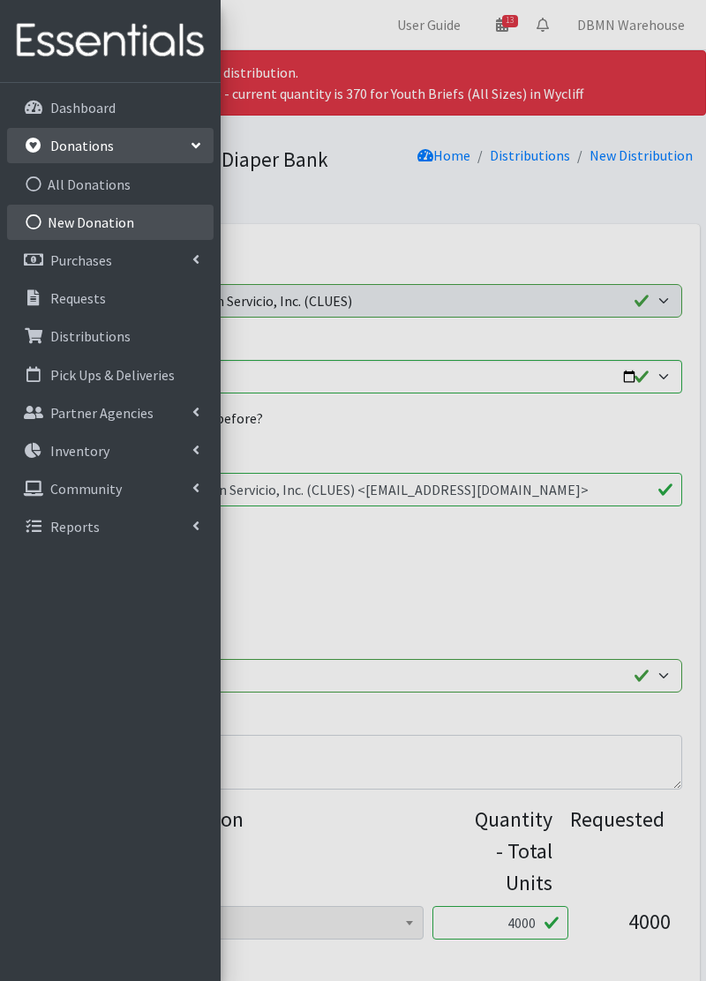
click at [119, 237] on link "New Donation" at bounding box center [110, 222] width 207 height 35
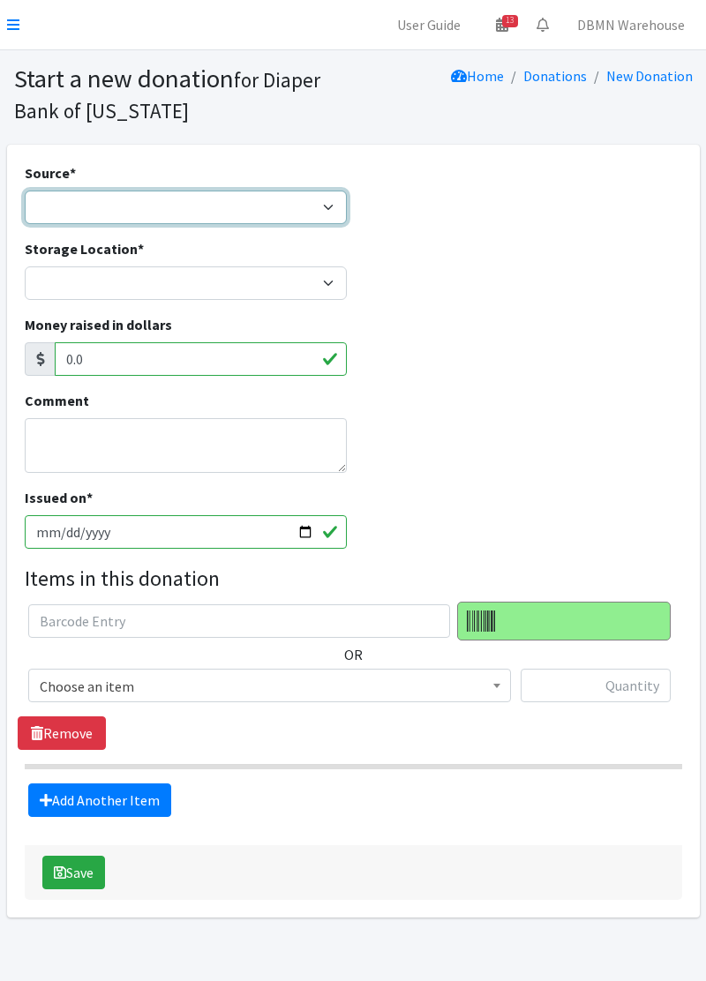
click at [270, 196] on select "Product Drive Manufacturer Donation Site Misc. Donation" at bounding box center [186, 208] width 322 height 34
select select "Misc. Donation"
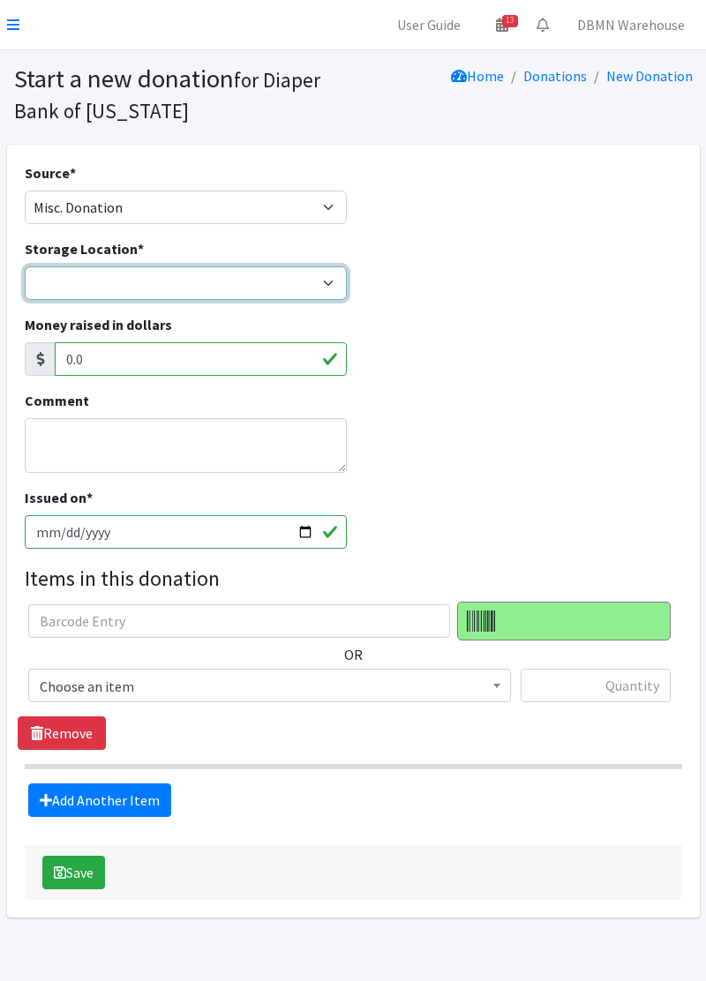
click at [263, 274] on select "Diaper Co-op Direct Shipment Wycliff" at bounding box center [186, 284] width 322 height 34
select select "434"
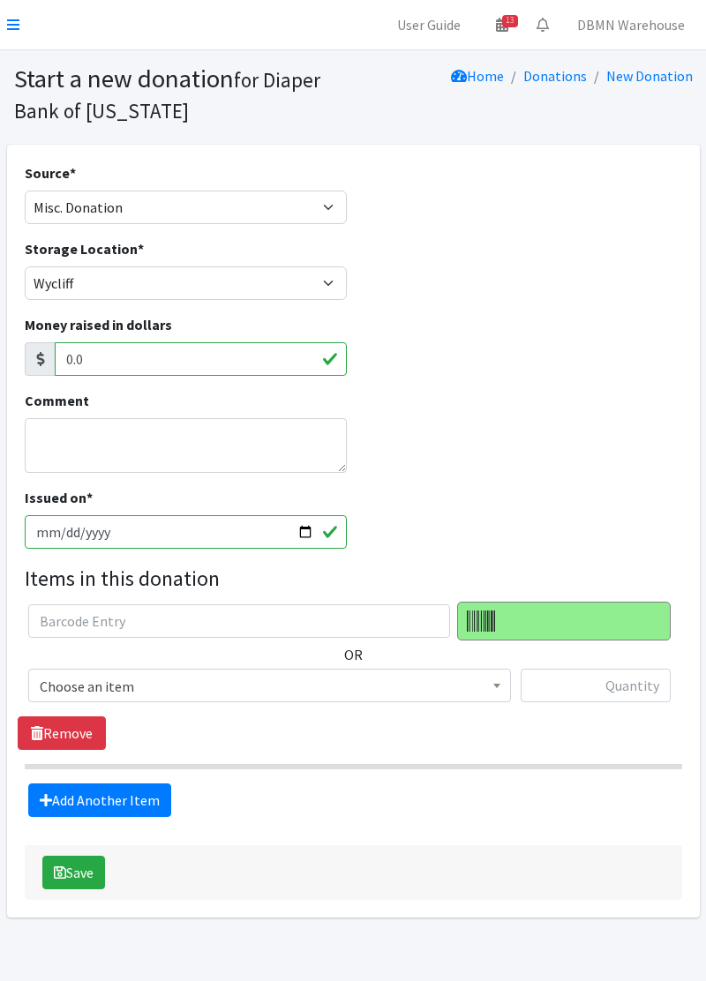
click at [416, 675] on span "Choose an item" at bounding box center [270, 686] width 460 height 25
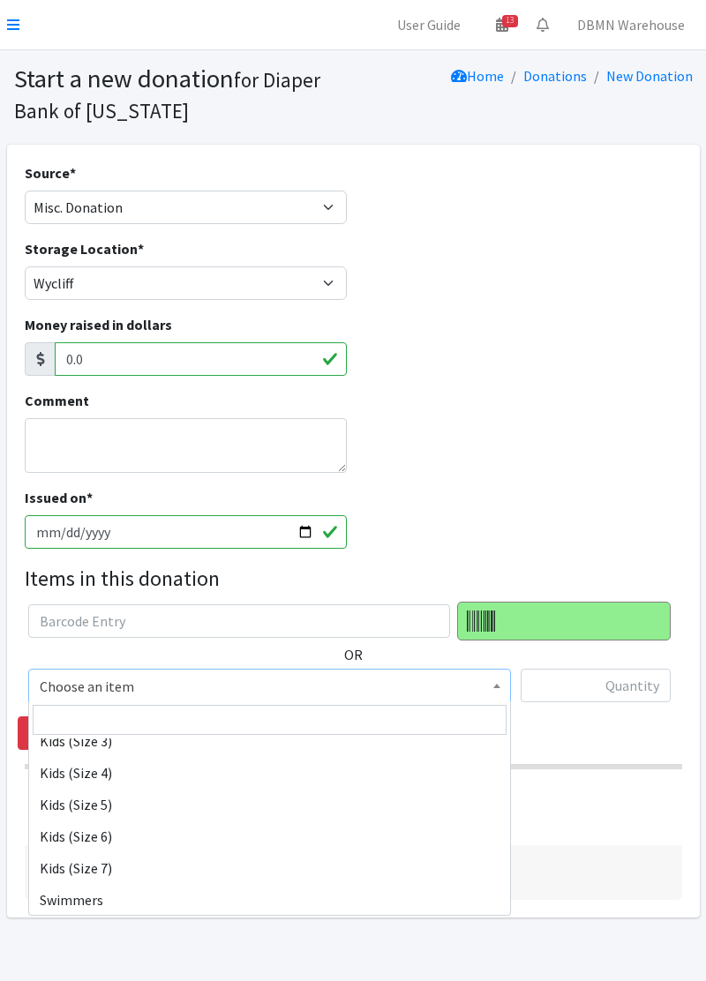
scroll to position [342, 0]
select select "14781"
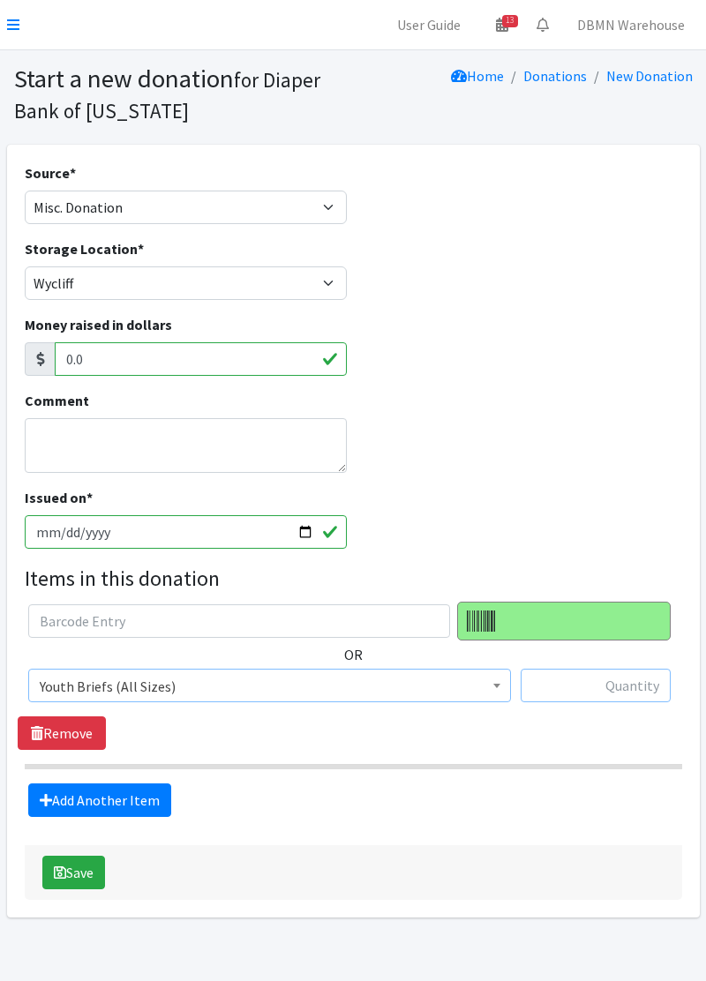
click at [625, 688] on input "text" at bounding box center [596, 686] width 150 height 34
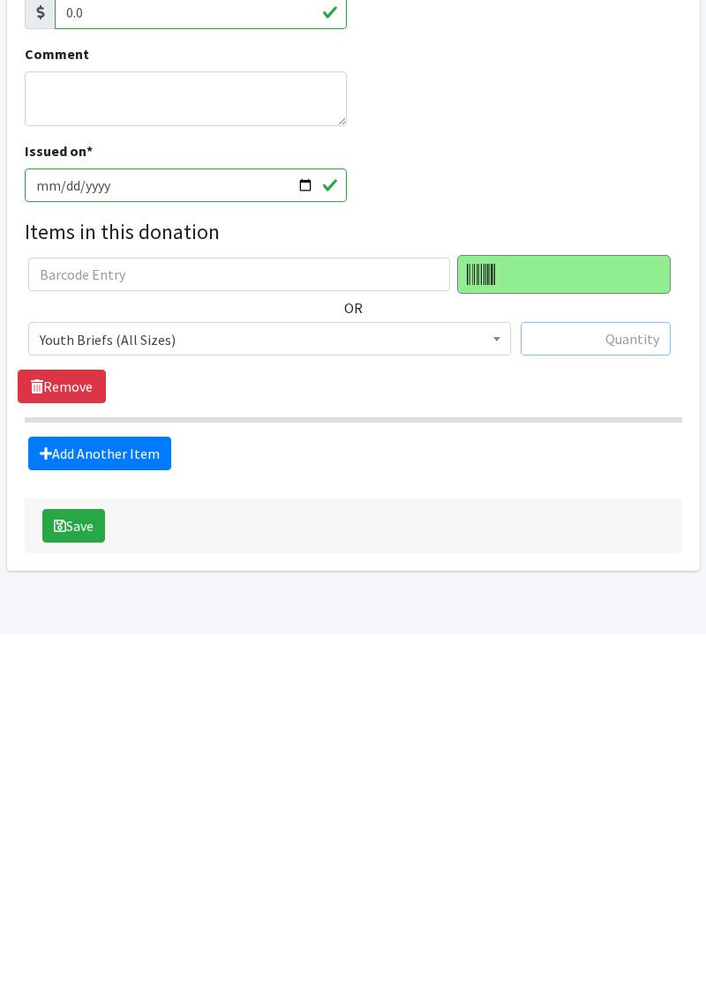
scroll to position [12, 0]
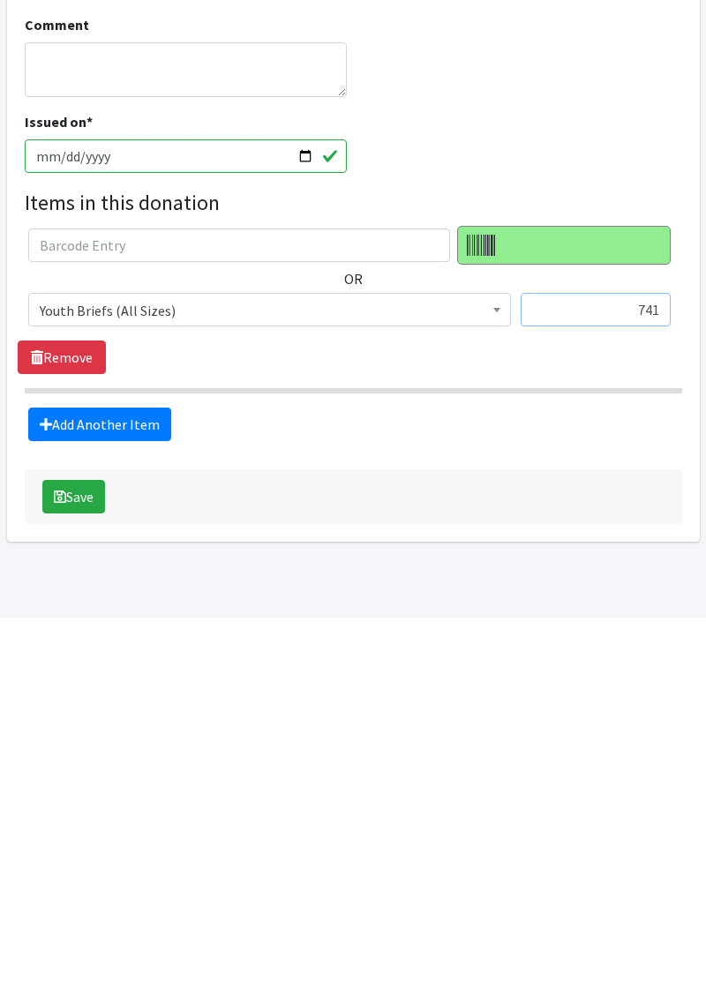
type input "741"
click at [80, 871] on button "Save" at bounding box center [73, 861] width 63 height 34
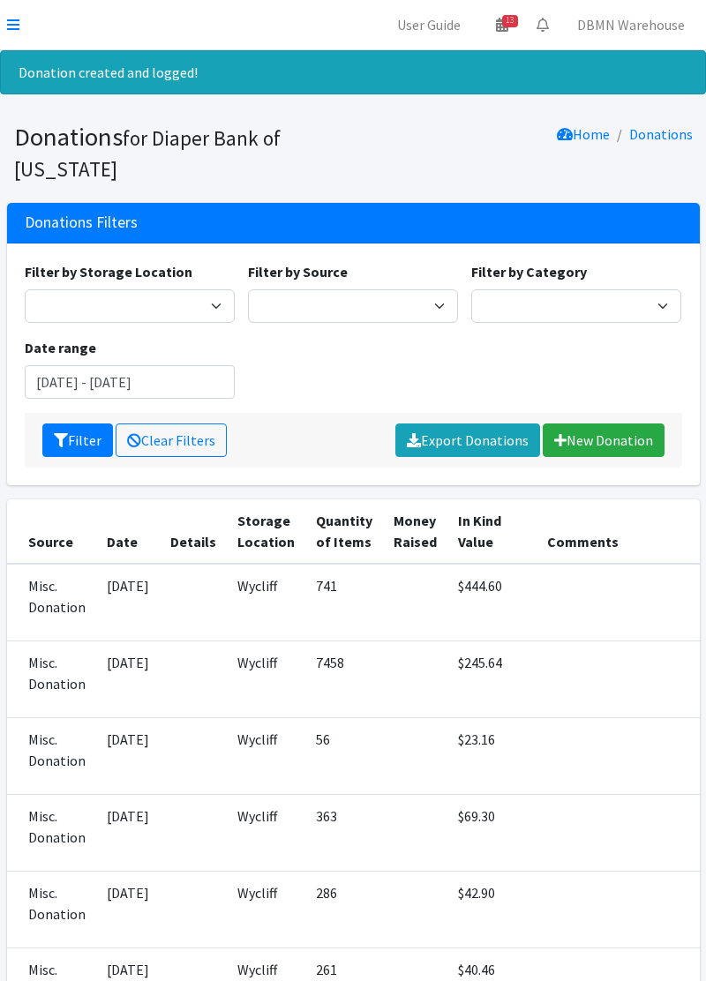
click at [12, 26] on icon at bounding box center [13, 25] width 12 height 14
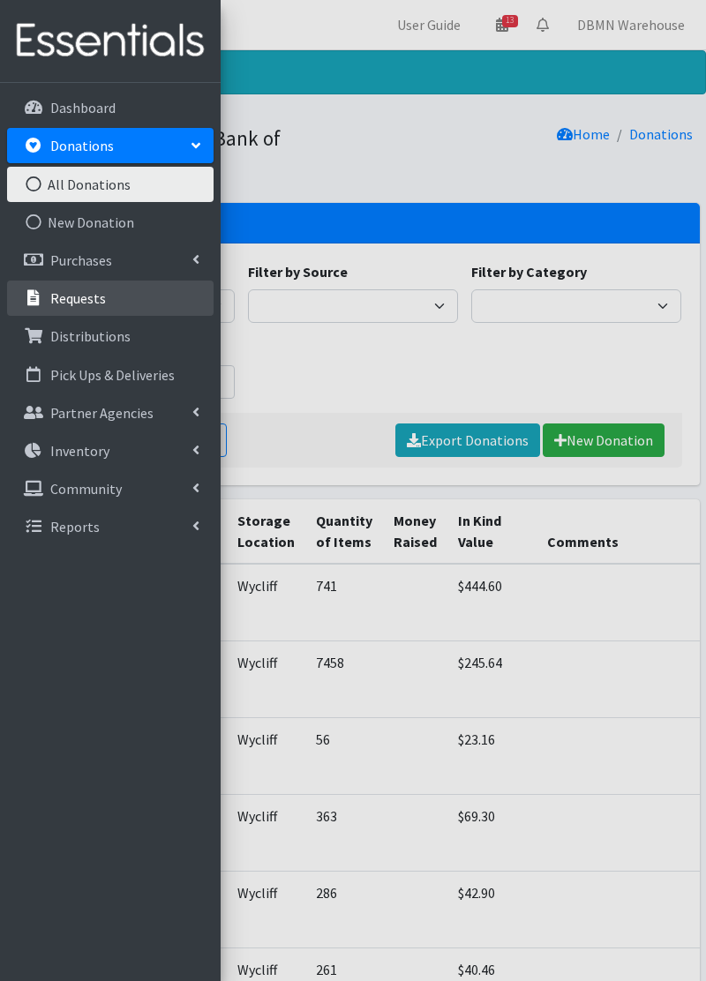
click at [129, 309] on link "Requests" at bounding box center [110, 298] width 207 height 35
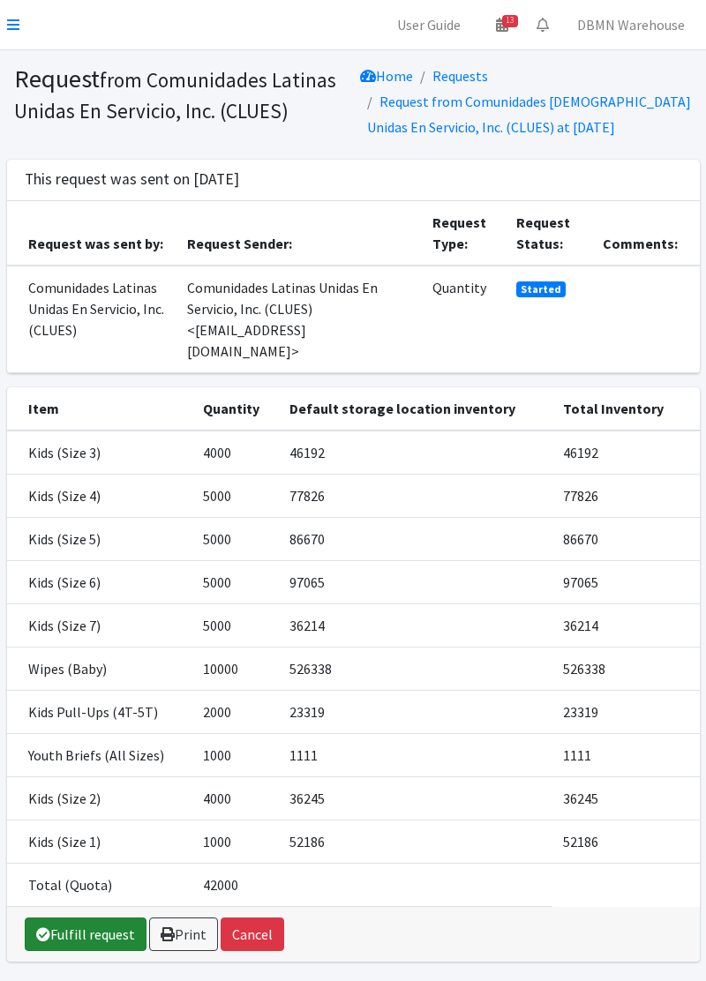
click at [93, 918] on link "Fulfill request" at bounding box center [86, 935] width 122 height 34
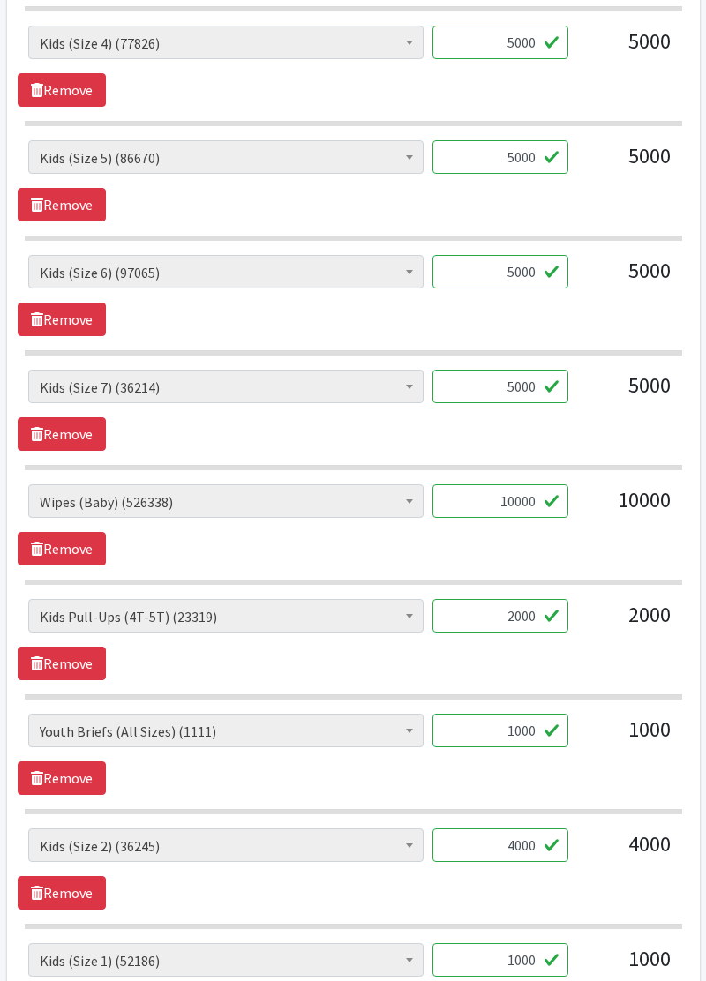
scroll to position [988, 0]
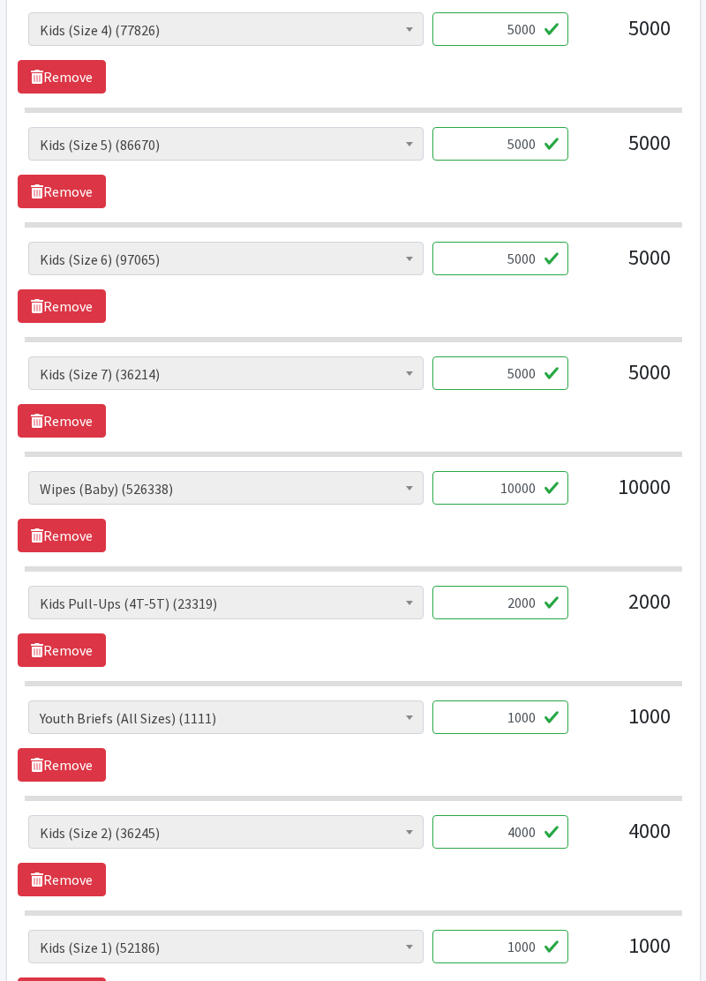
click at [529, 718] on input "1000" at bounding box center [500, 718] width 136 height 34
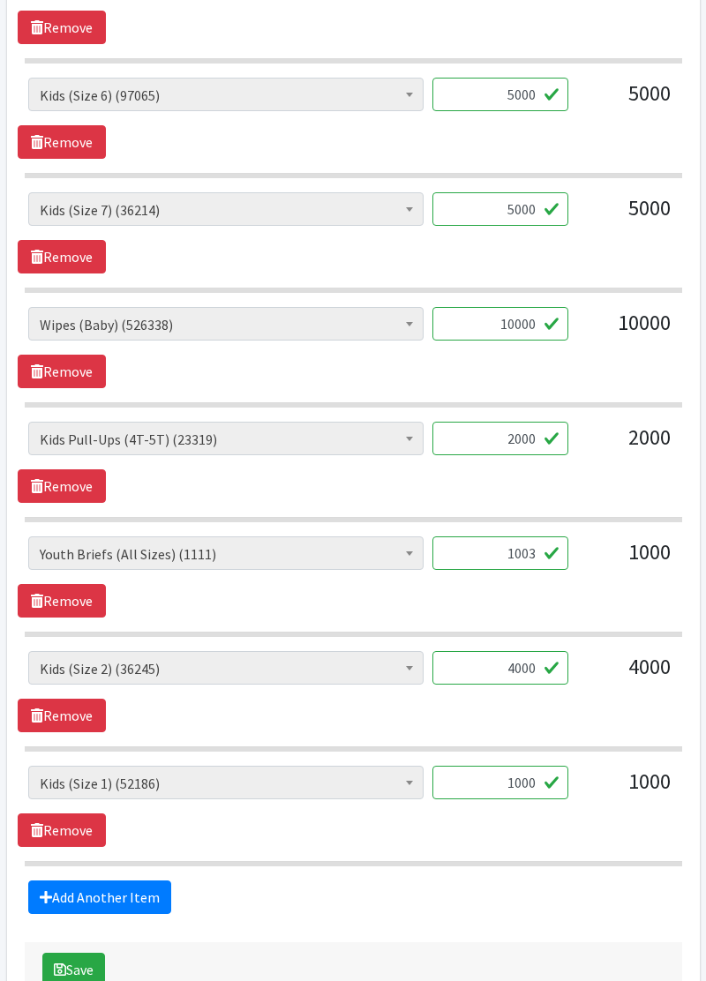
scroll to position [1152, 0]
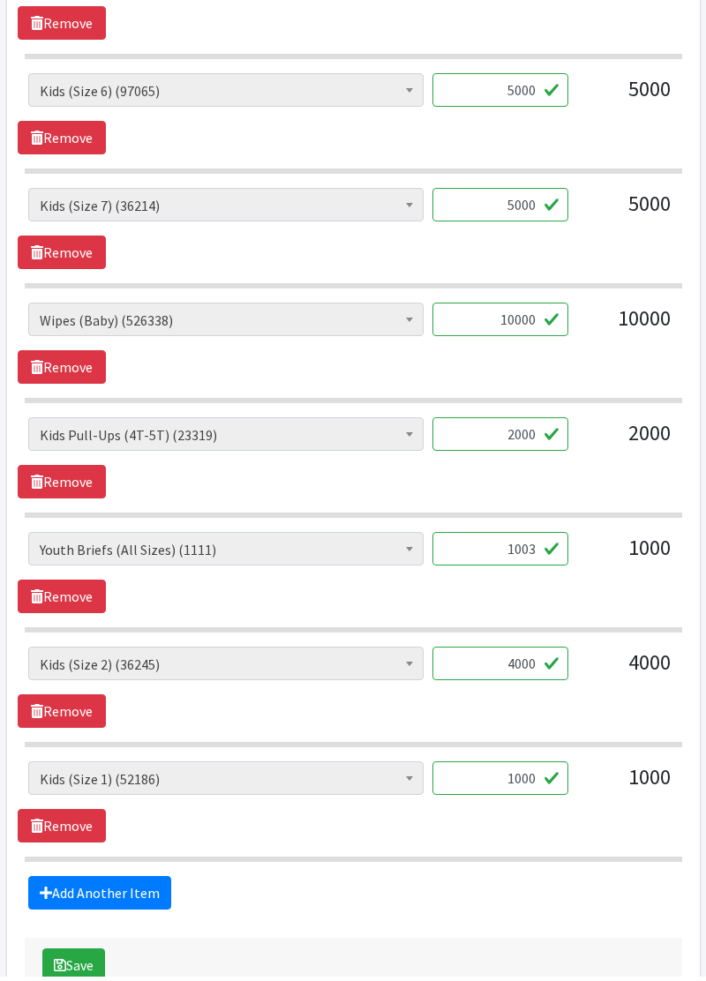
type input "1003"
click at [533, 200] on input "5000" at bounding box center [500, 209] width 136 height 34
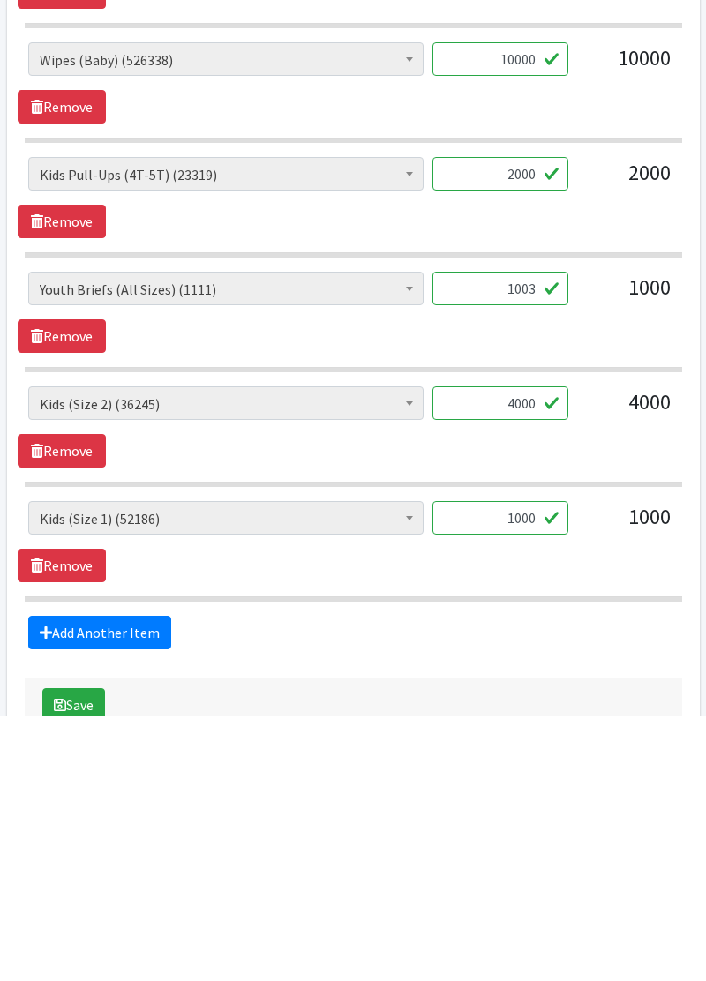
scroll to position [1254, 0]
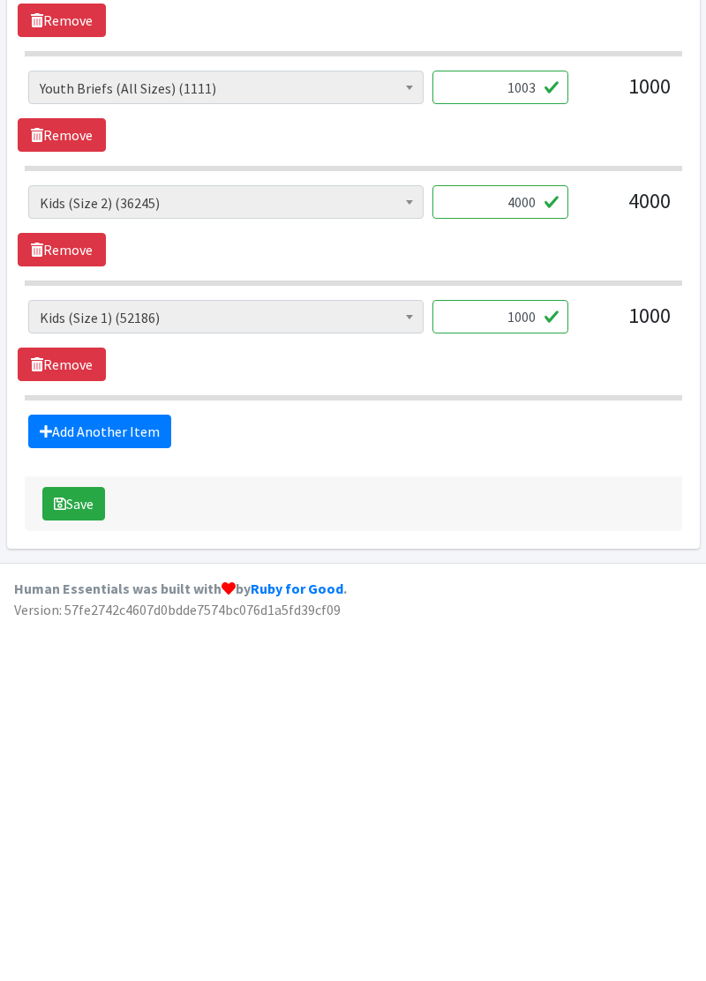
type input "5040"
click at [101, 858] on button "Save" at bounding box center [73, 868] width 63 height 34
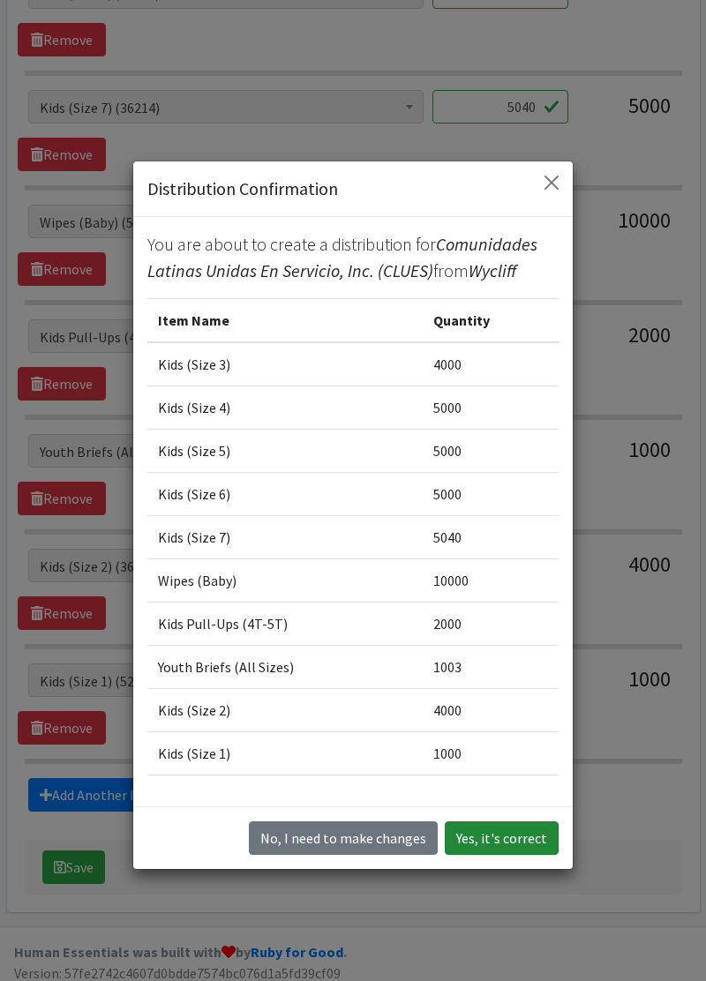
click at [512, 855] on button "Yes, it's correct" at bounding box center [502, 839] width 114 height 34
